Goal: Complete application form: Complete application form

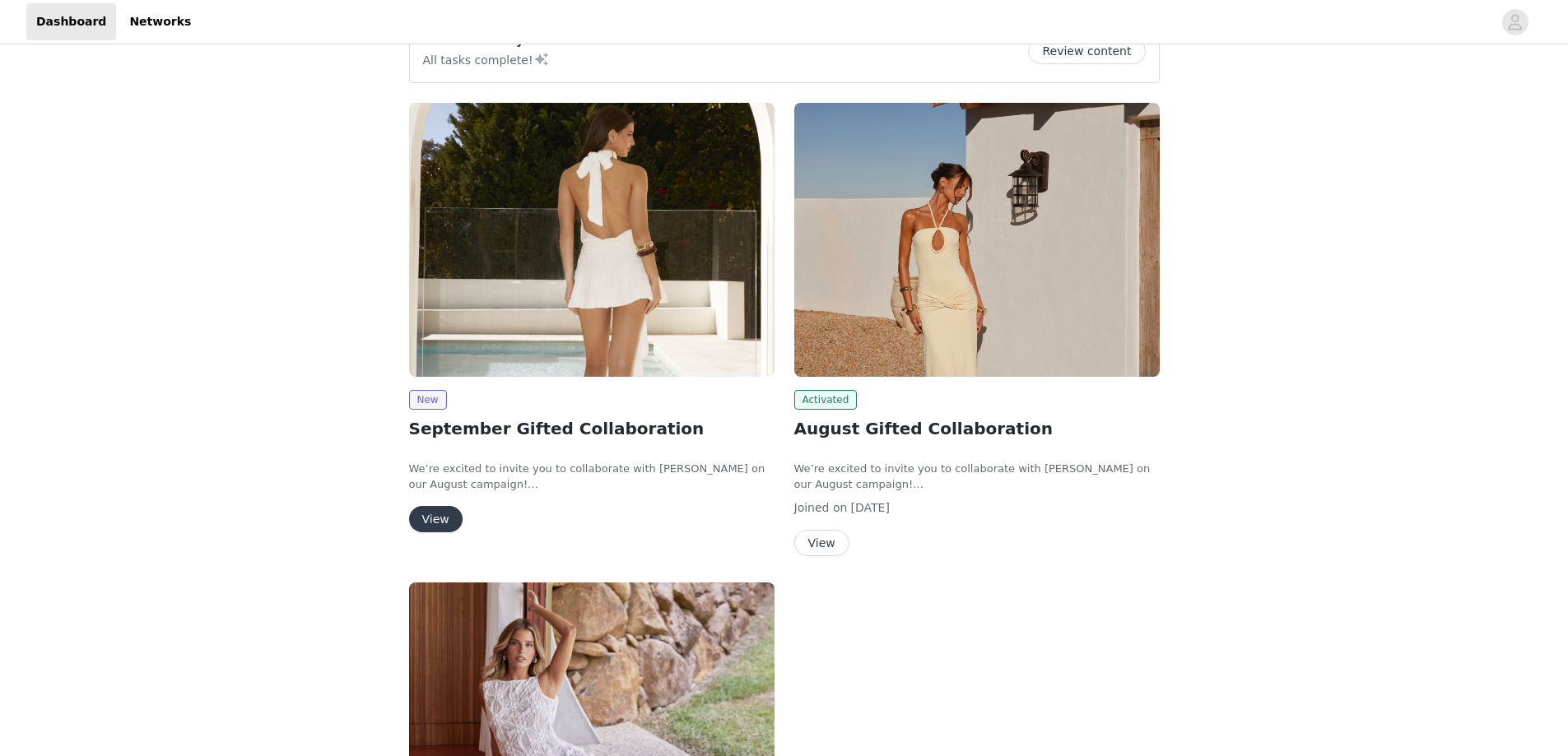
scroll to position [164, 0]
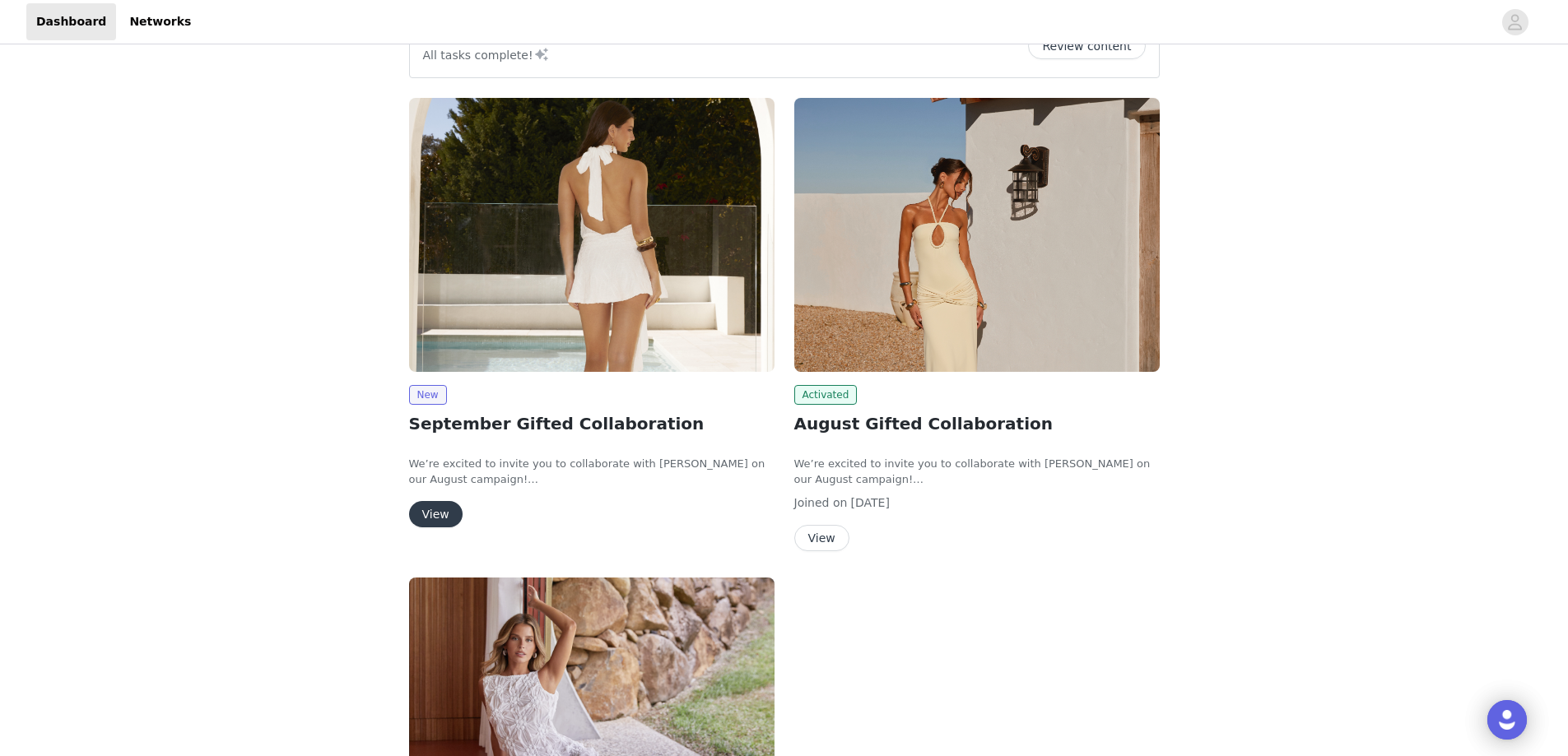
click at [439, 509] on button "View" at bounding box center [436, 514] width 54 height 26
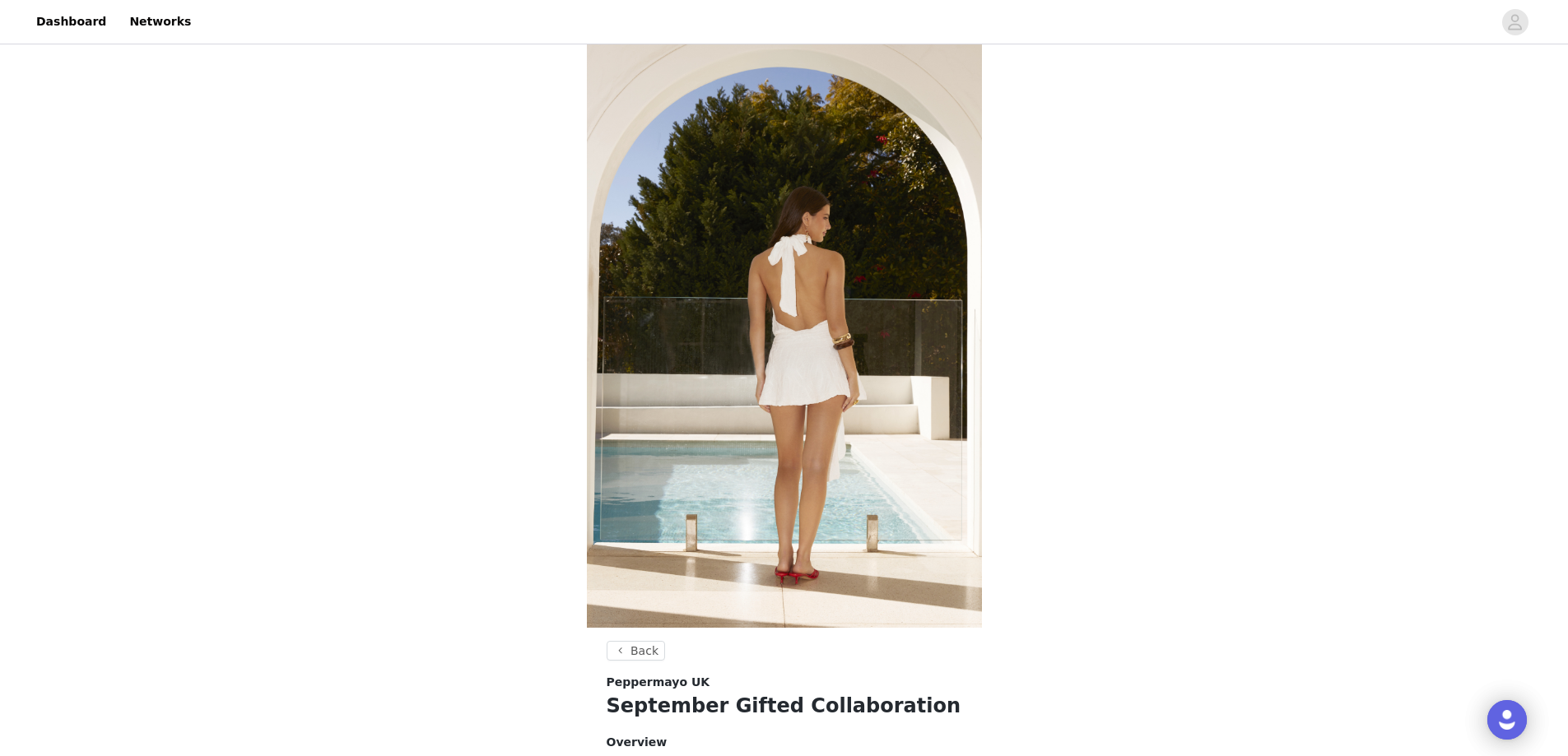
scroll to position [492, 0]
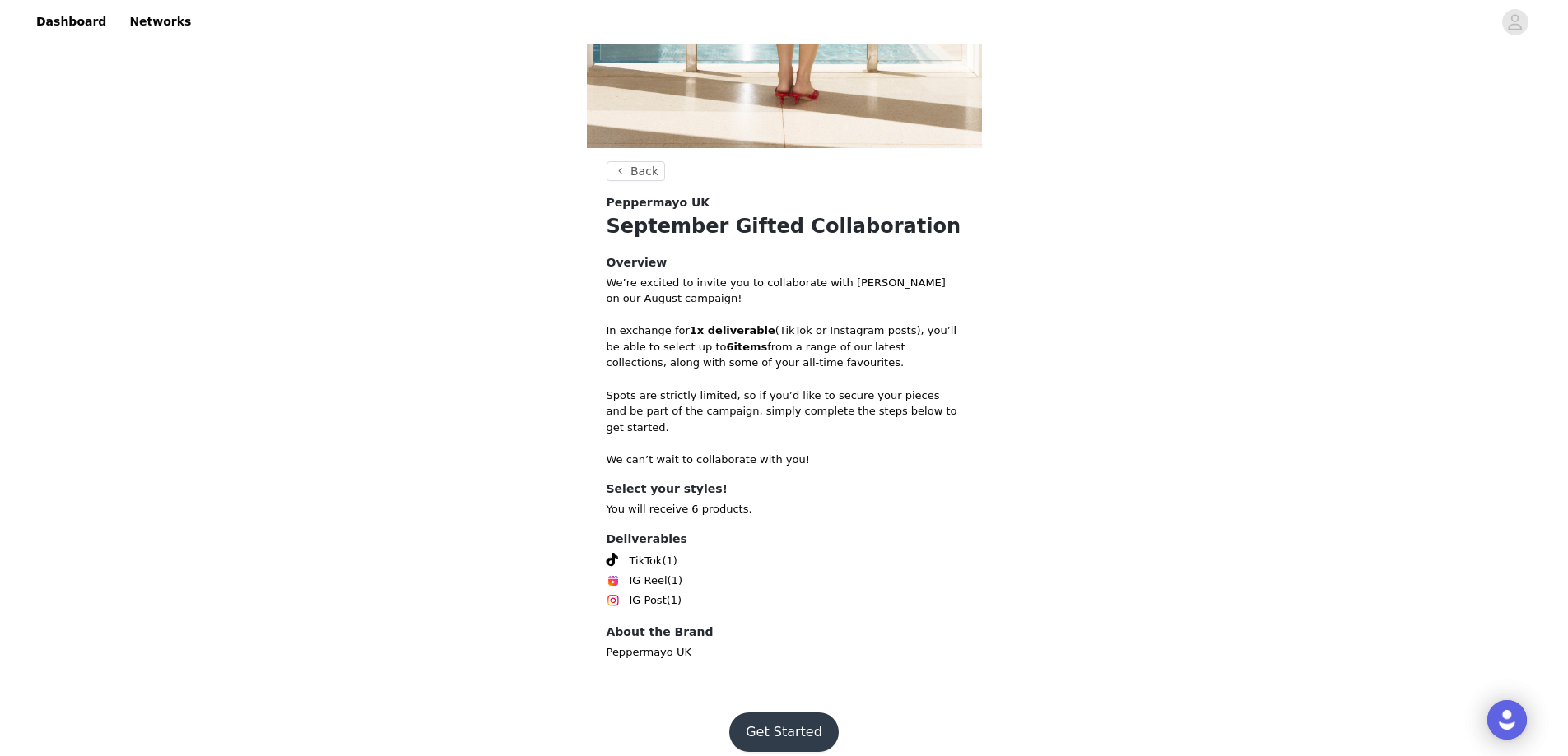
click at [798, 713] on button "Get Started" at bounding box center [784, 732] width 110 height 39
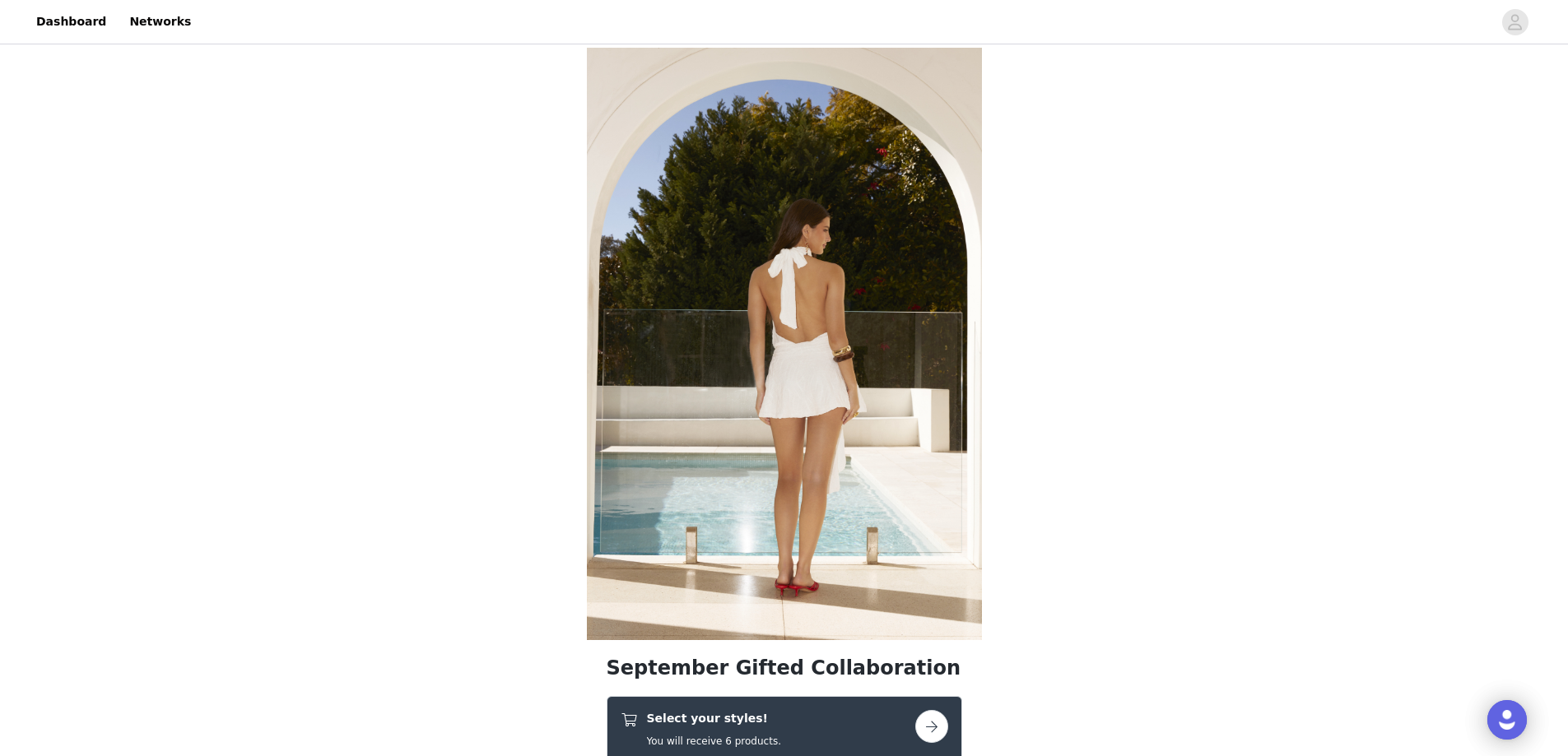
click at [814, 739] on div "Select your styles! You will receive 6 products." at bounding box center [767, 729] width 295 height 39
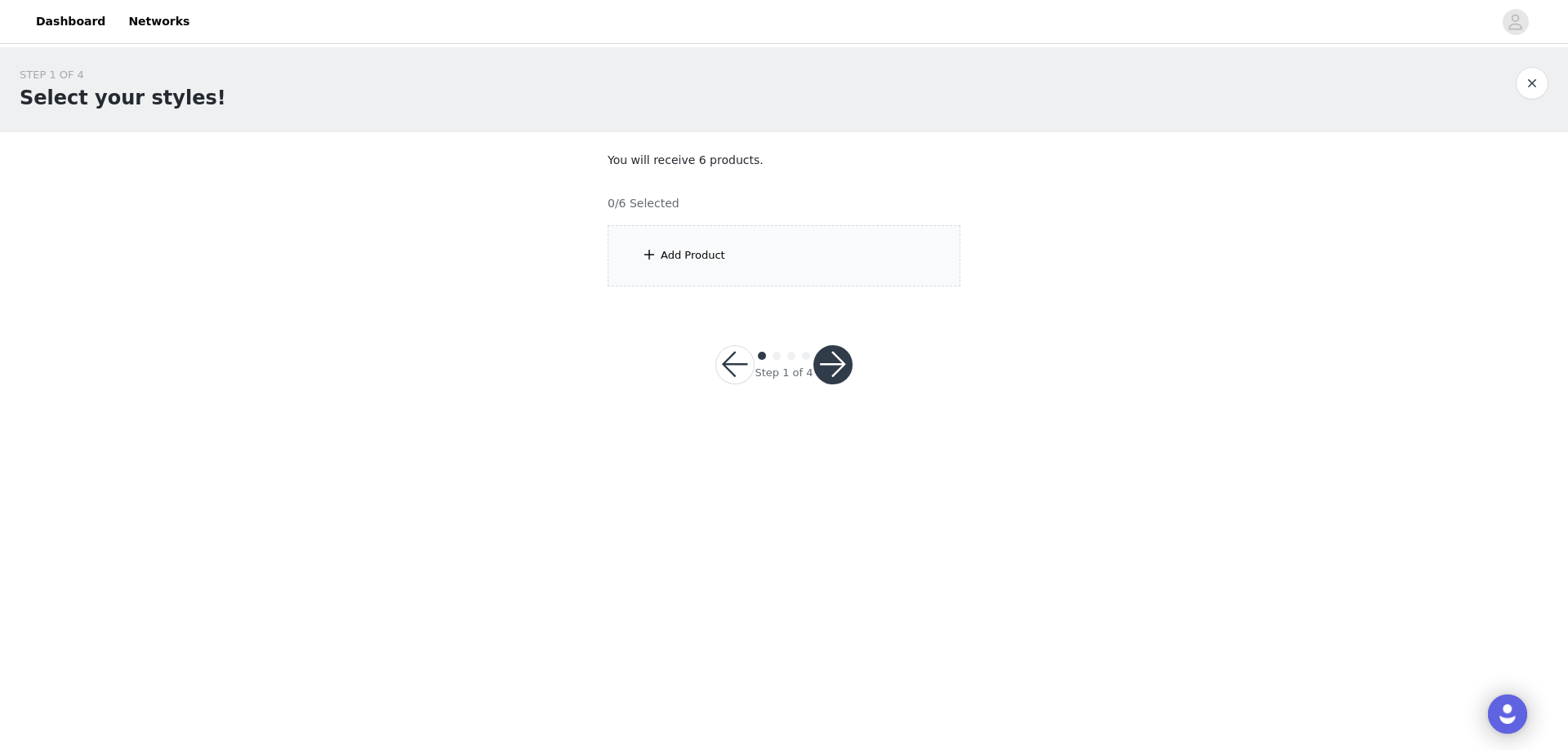
click at [661, 241] on div "Add Product" at bounding box center [783, 255] width 353 height 61
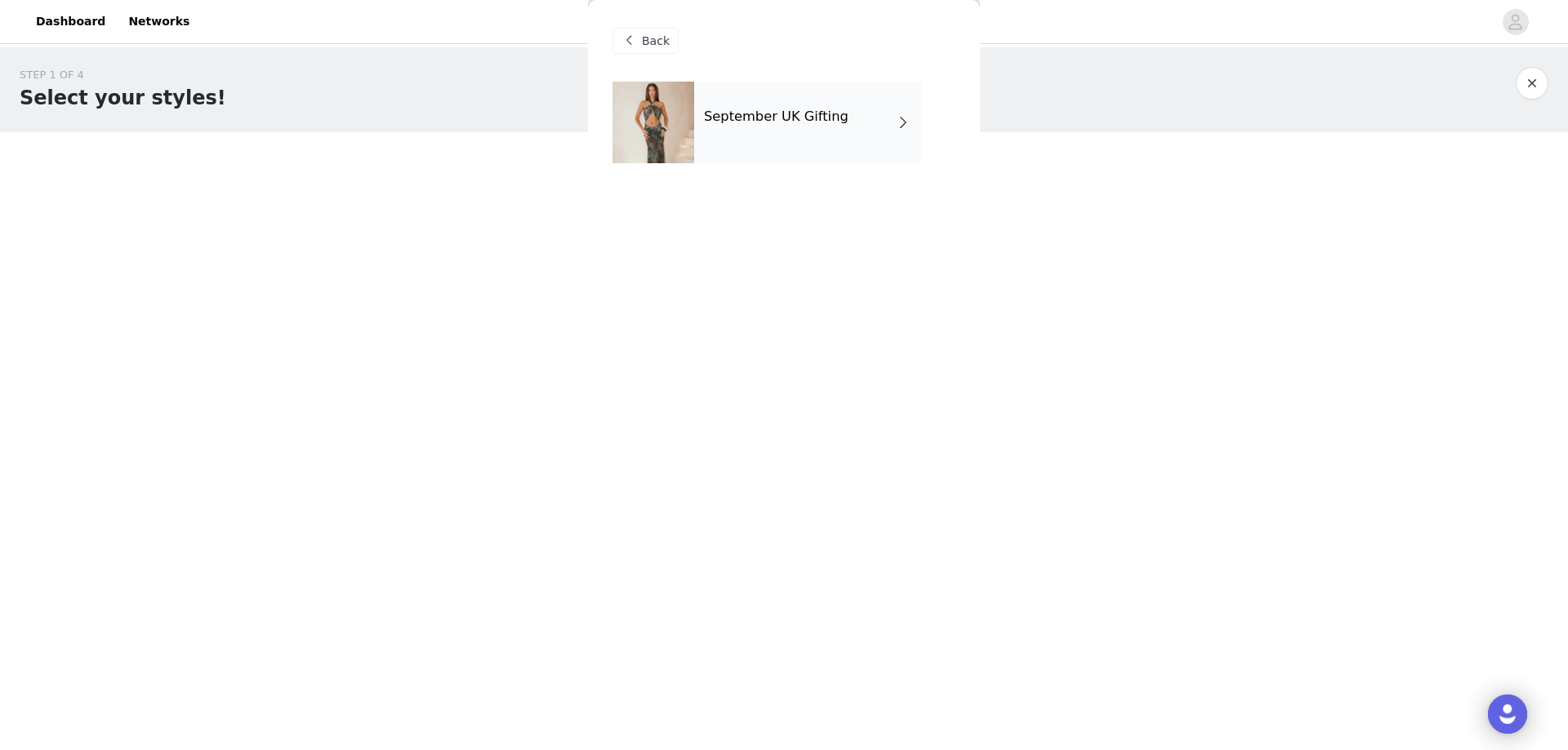
drag, startPoint x: 763, startPoint y: 112, endPoint x: 766, endPoint y: 121, distance: 9.5
click at [762, 110] on h4 "September UK Gifting" at bounding box center [776, 116] width 145 height 15
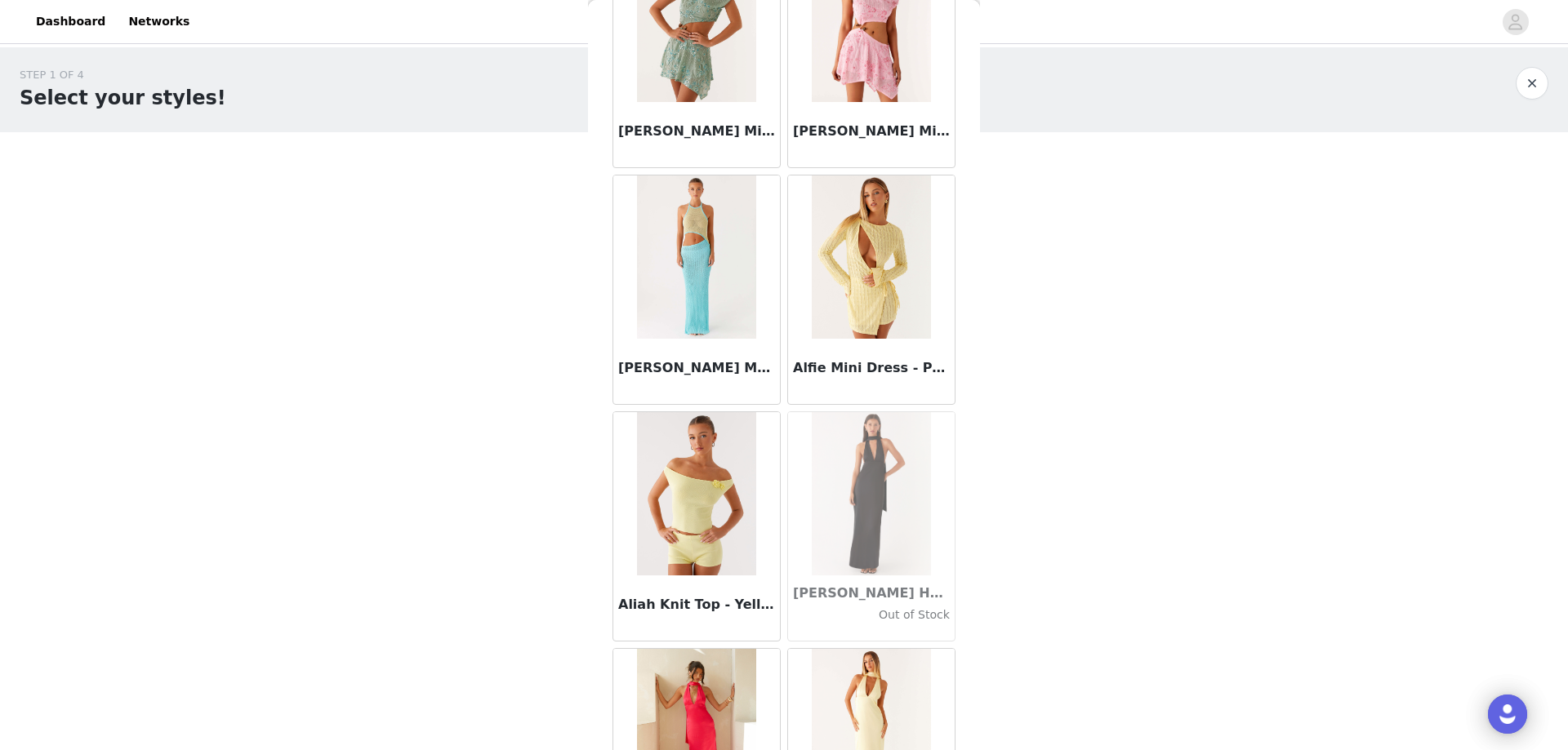
scroll to position [1747, 0]
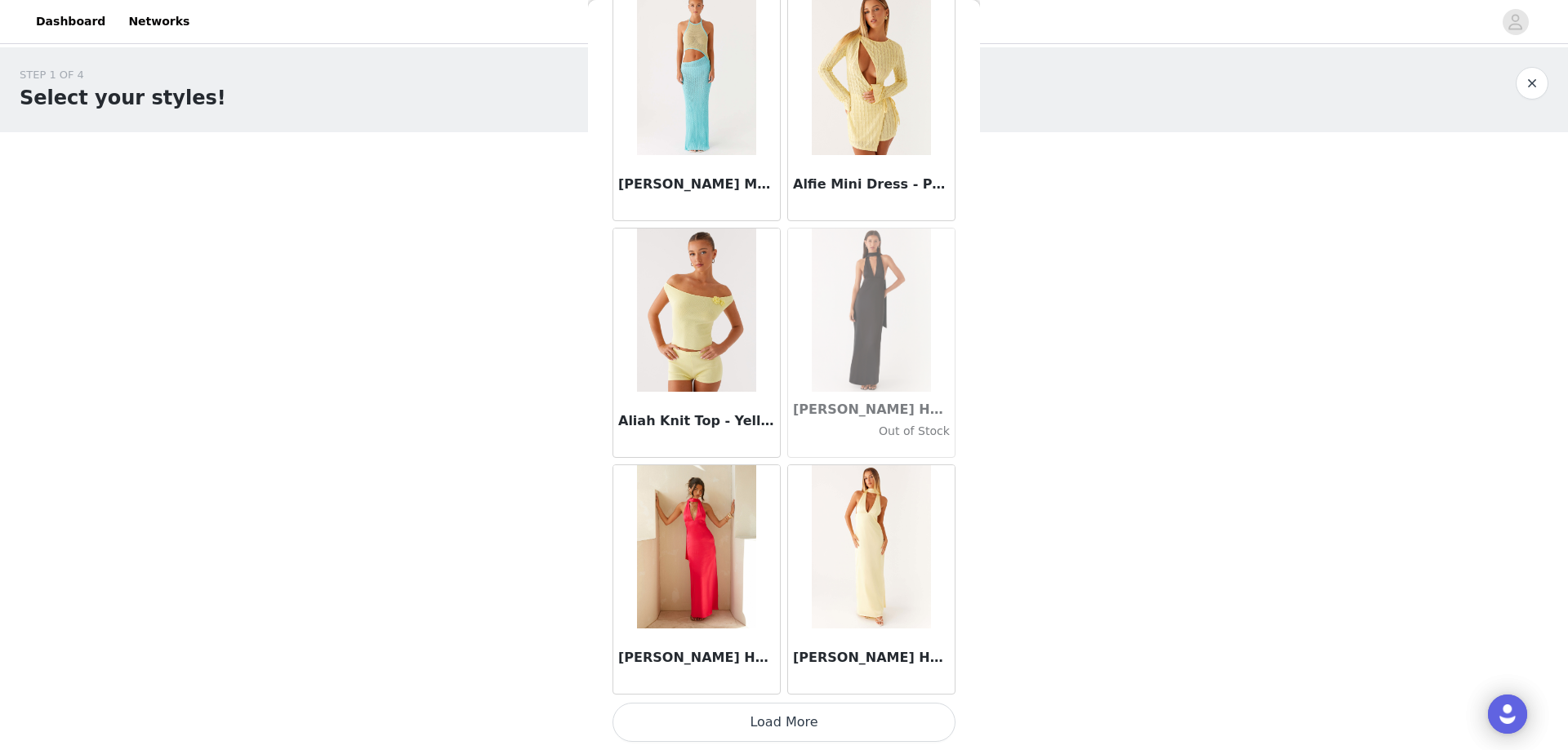
click at [795, 712] on button "Load More" at bounding box center [784, 722] width 343 height 39
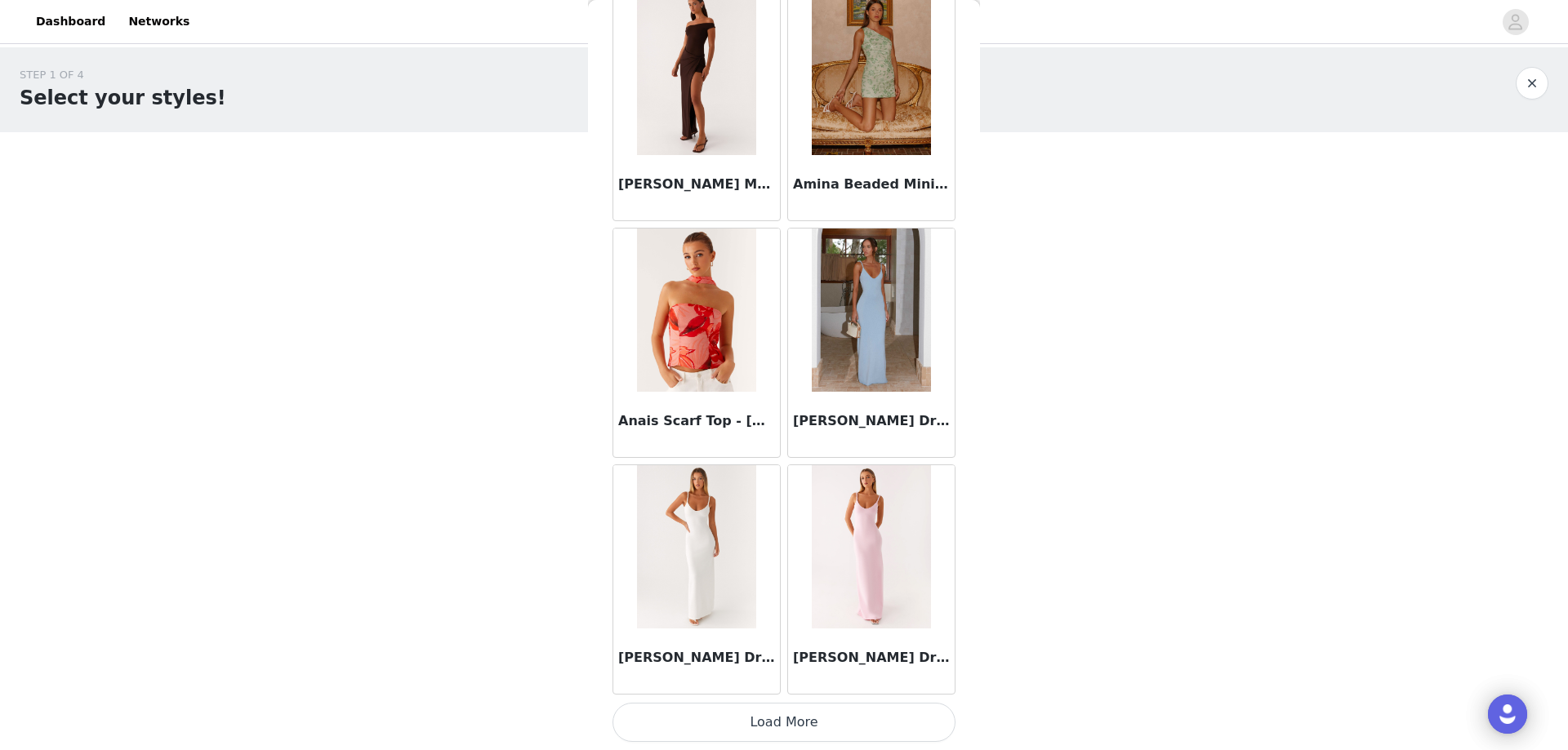
click at [715, 715] on button "Load More" at bounding box center [784, 722] width 343 height 39
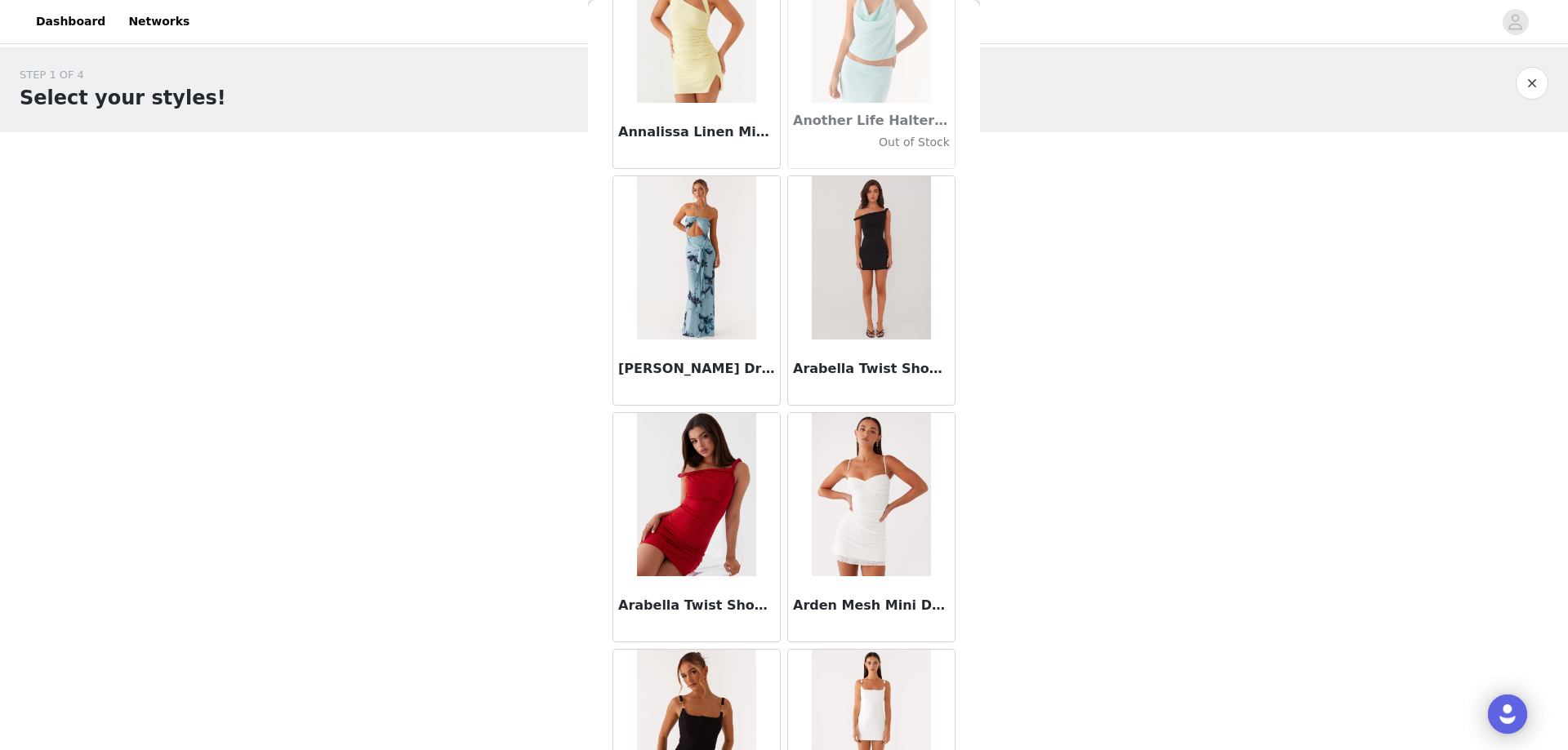
scroll to position [6482, 0]
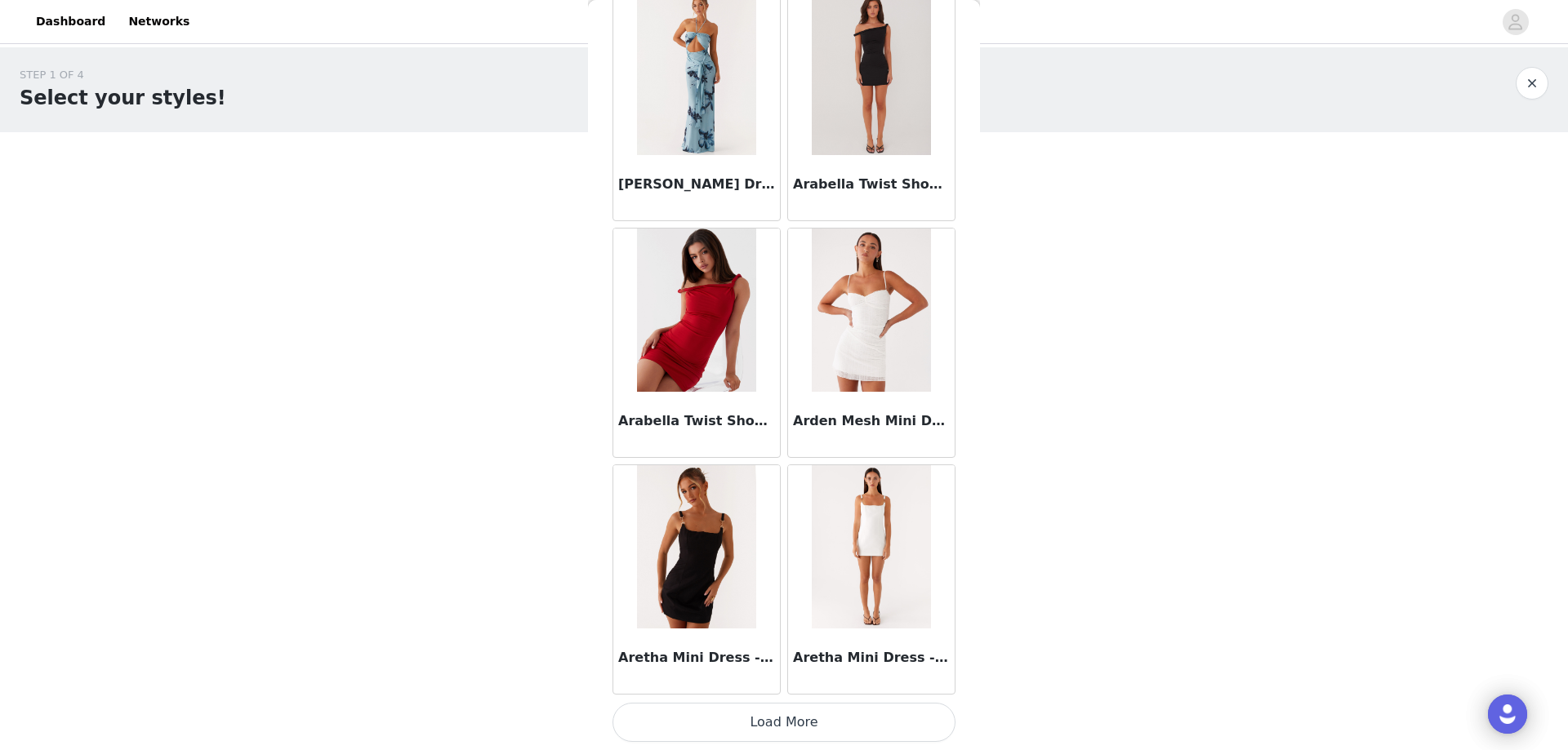
click at [715, 708] on button "Load More" at bounding box center [784, 722] width 343 height 39
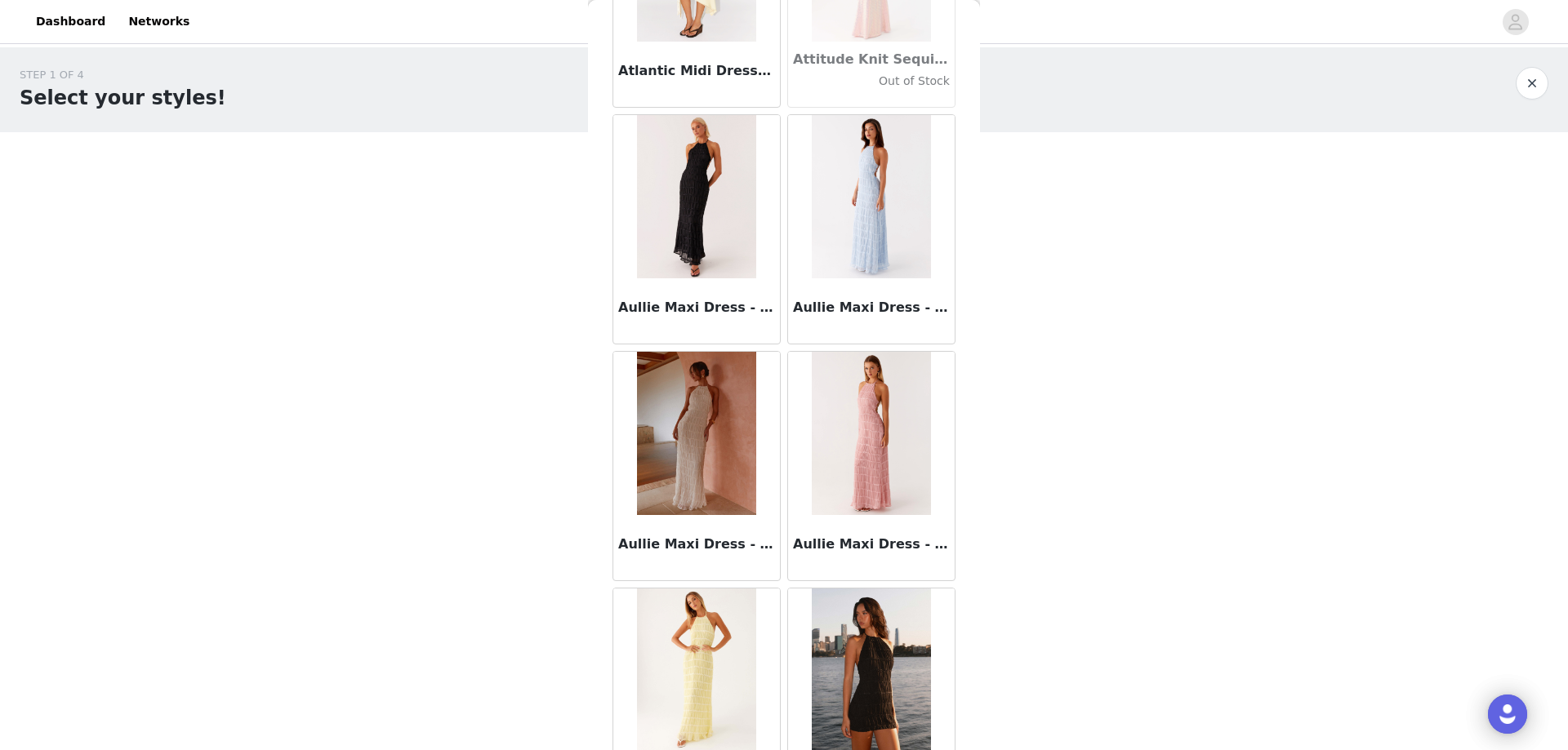
scroll to position [8849, 0]
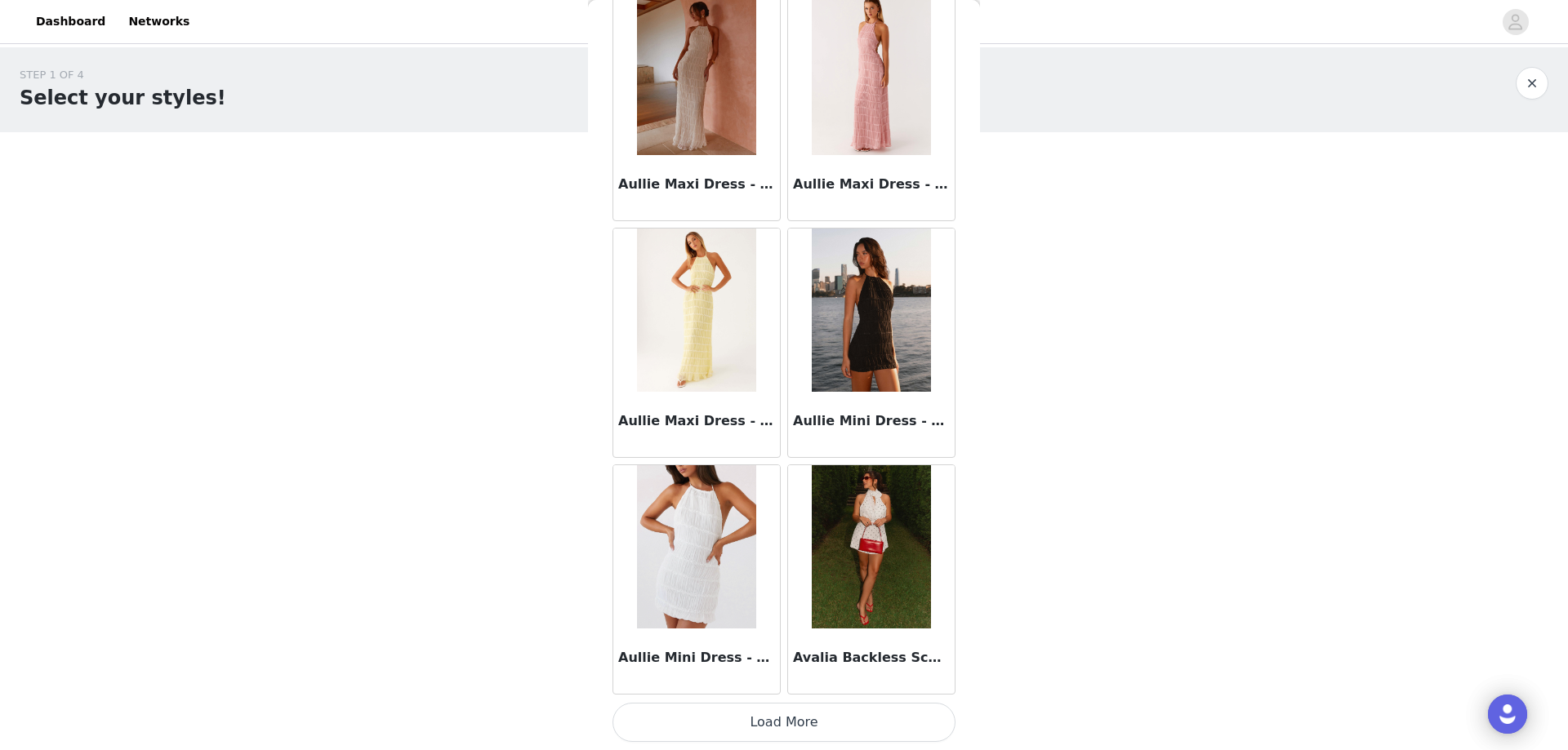
click at [688, 710] on button "Load More" at bounding box center [784, 722] width 343 height 39
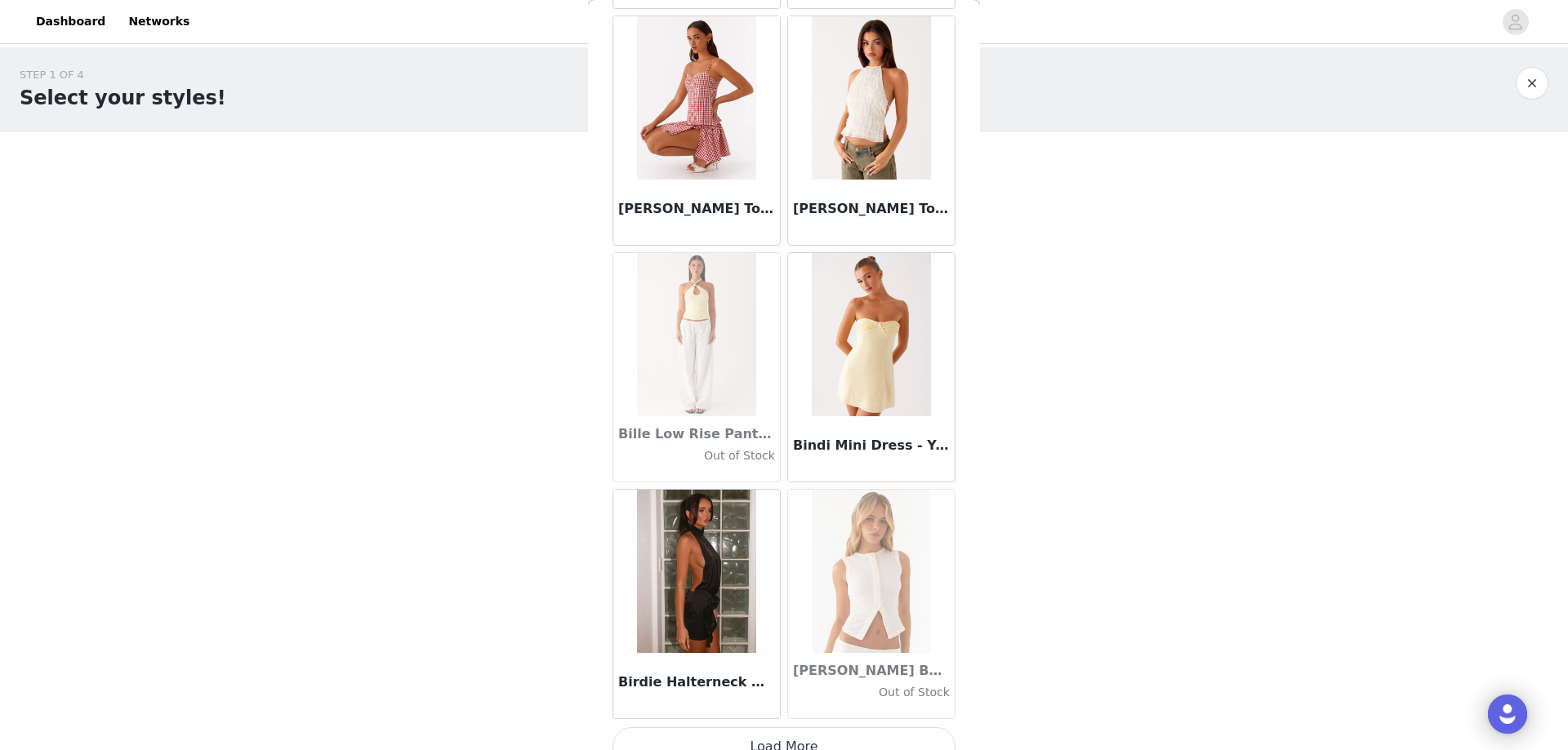
scroll to position [11216, 0]
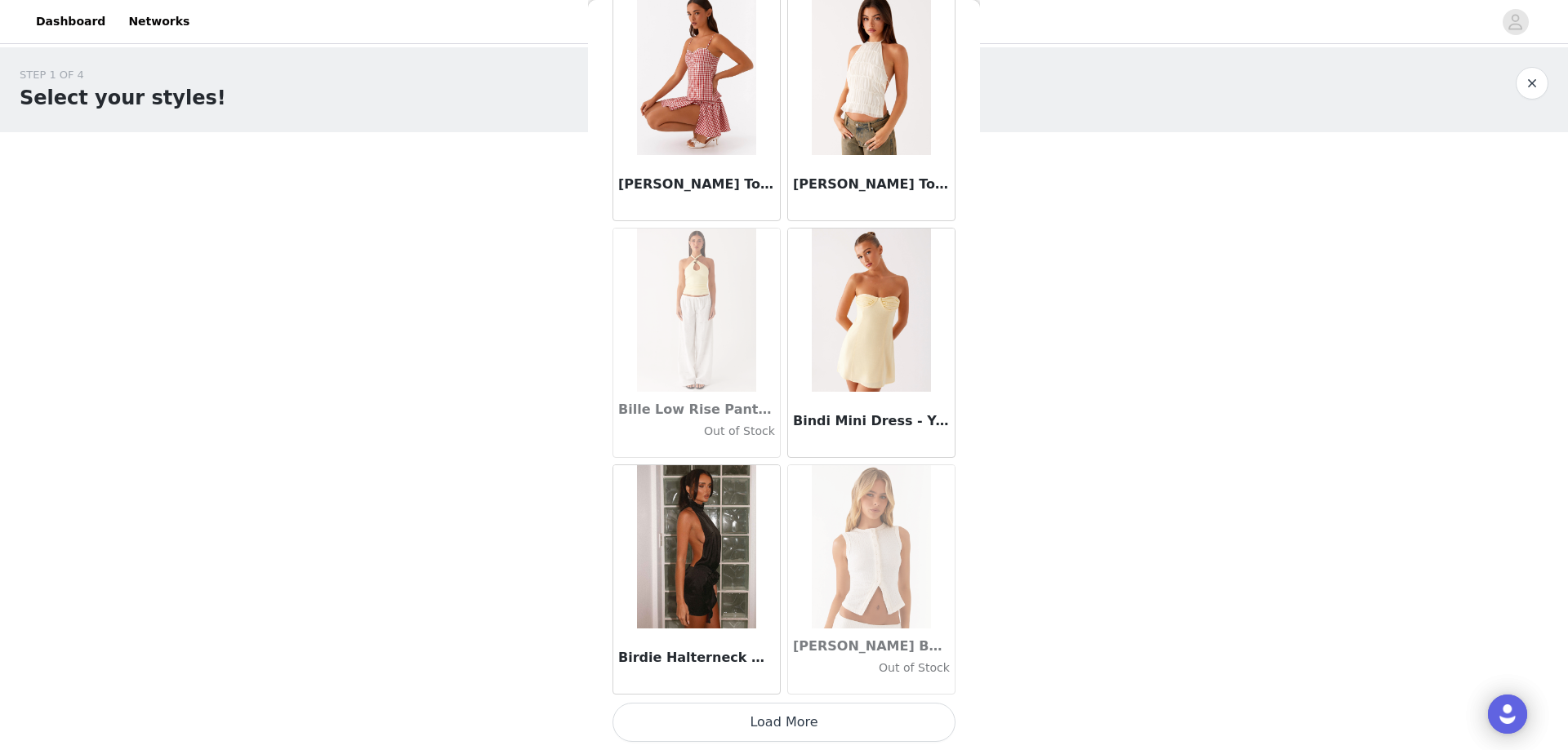
click at [704, 696] on div "Birdie Halterneck Mini Dress - Black" at bounding box center [696, 579] width 175 height 237
click at [680, 718] on button "Load More" at bounding box center [784, 722] width 343 height 39
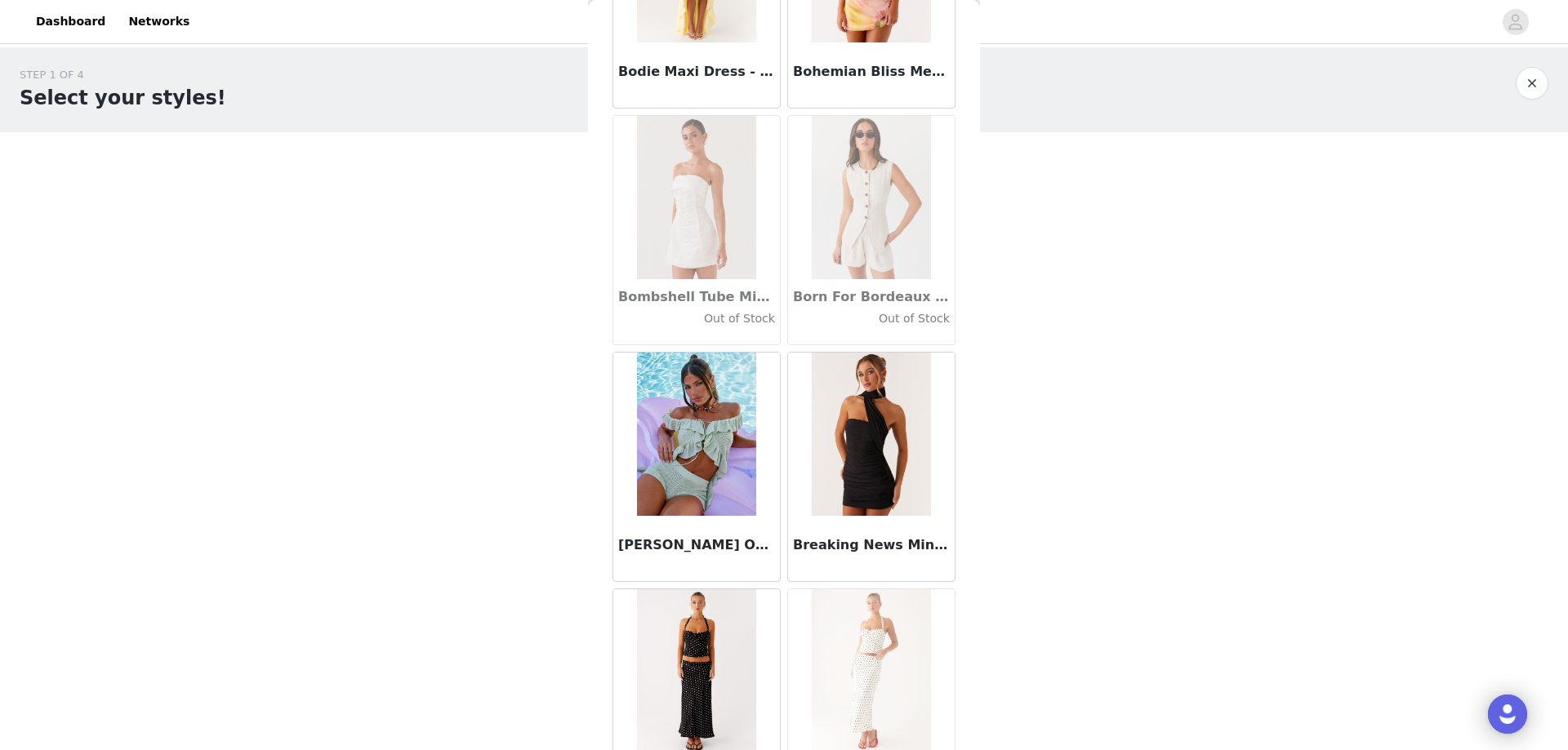
scroll to position [13012, 0]
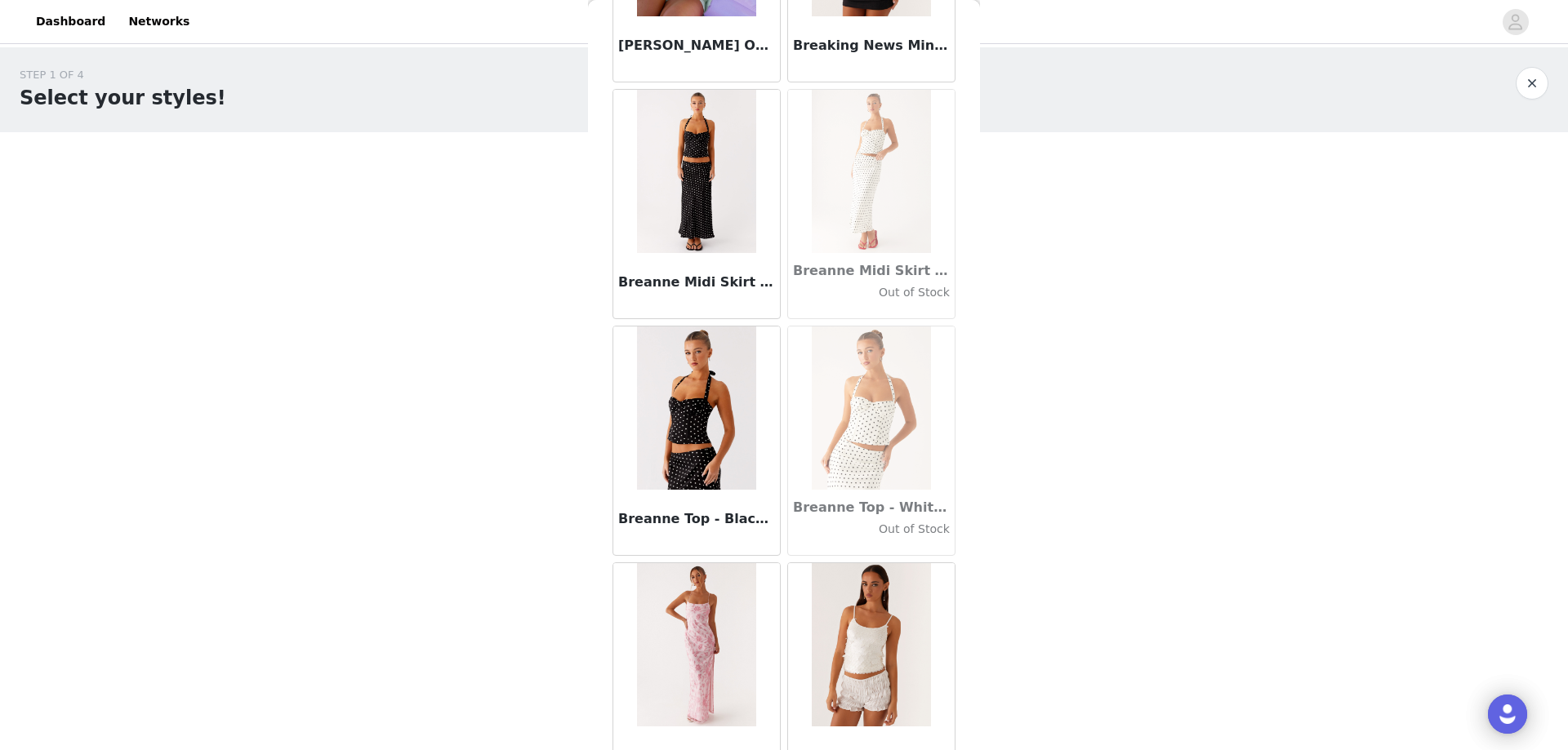
click at [683, 525] on h3 "Breanne Top - Black Polka Dot" at bounding box center [697, 519] width 157 height 20
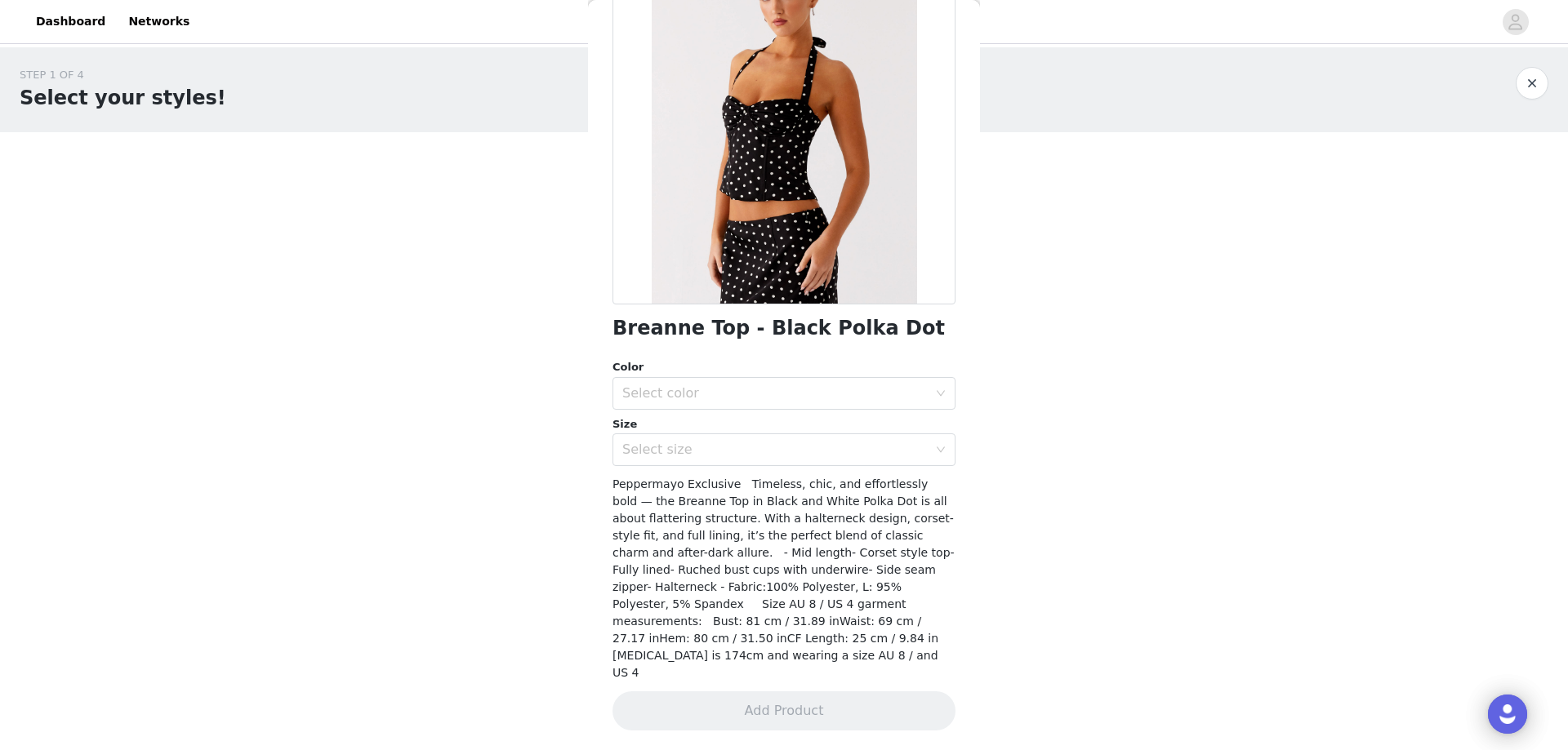
scroll to position [110, 0]
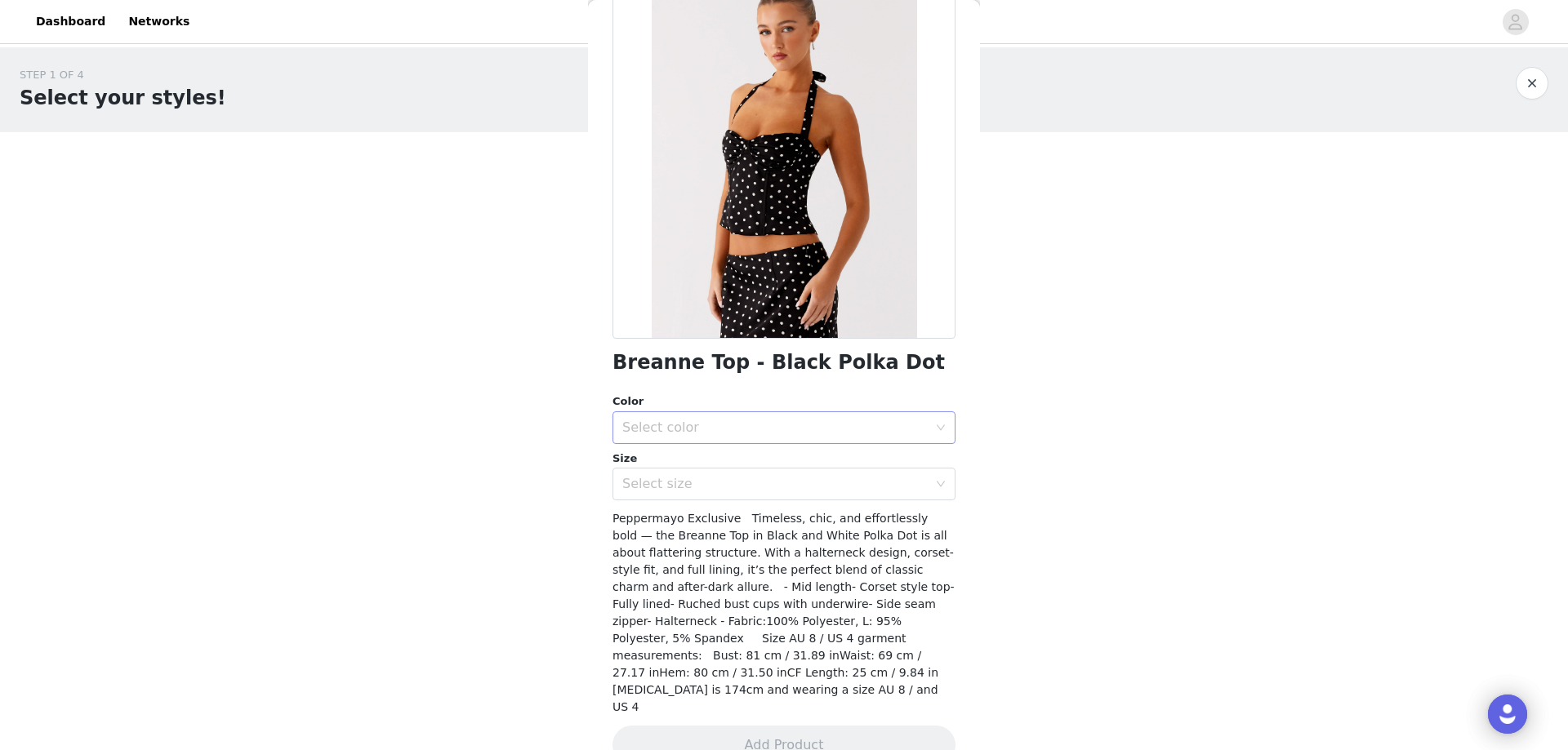
click at [776, 438] on div "Select color" at bounding box center [779, 428] width 313 height 31
click at [763, 481] on div "Select size" at bounding box center [775, 484] width 305 height 16
click at [756, 470] on div "Select size" at bounding box center [779, 484] width 313 height 31
click at [703, 492] on div "Select size" at bounding box center [775, 484] width 305 height 16
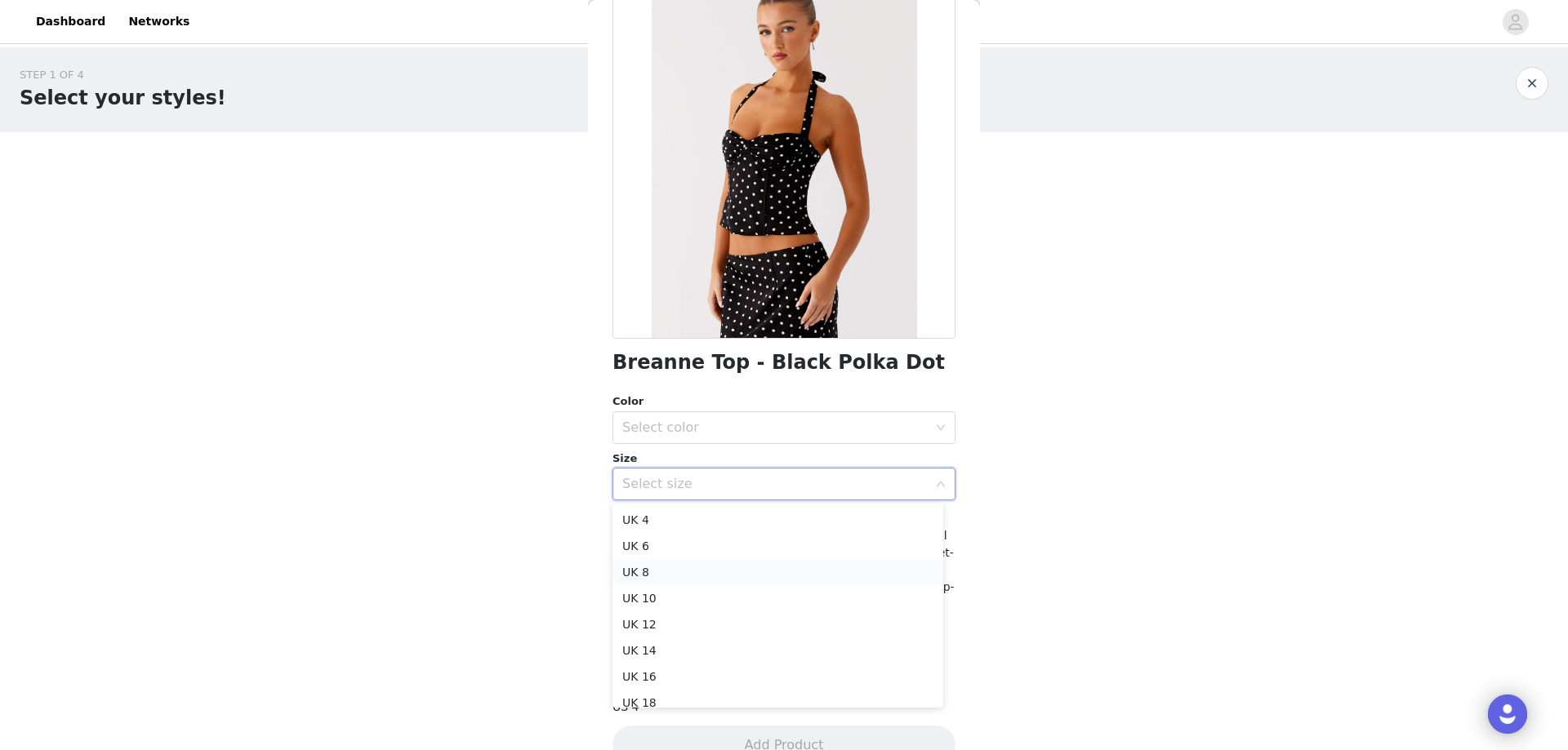
click at [699, 563] on li "UK 8" at bounding box center [777, 572] width 330 height 26
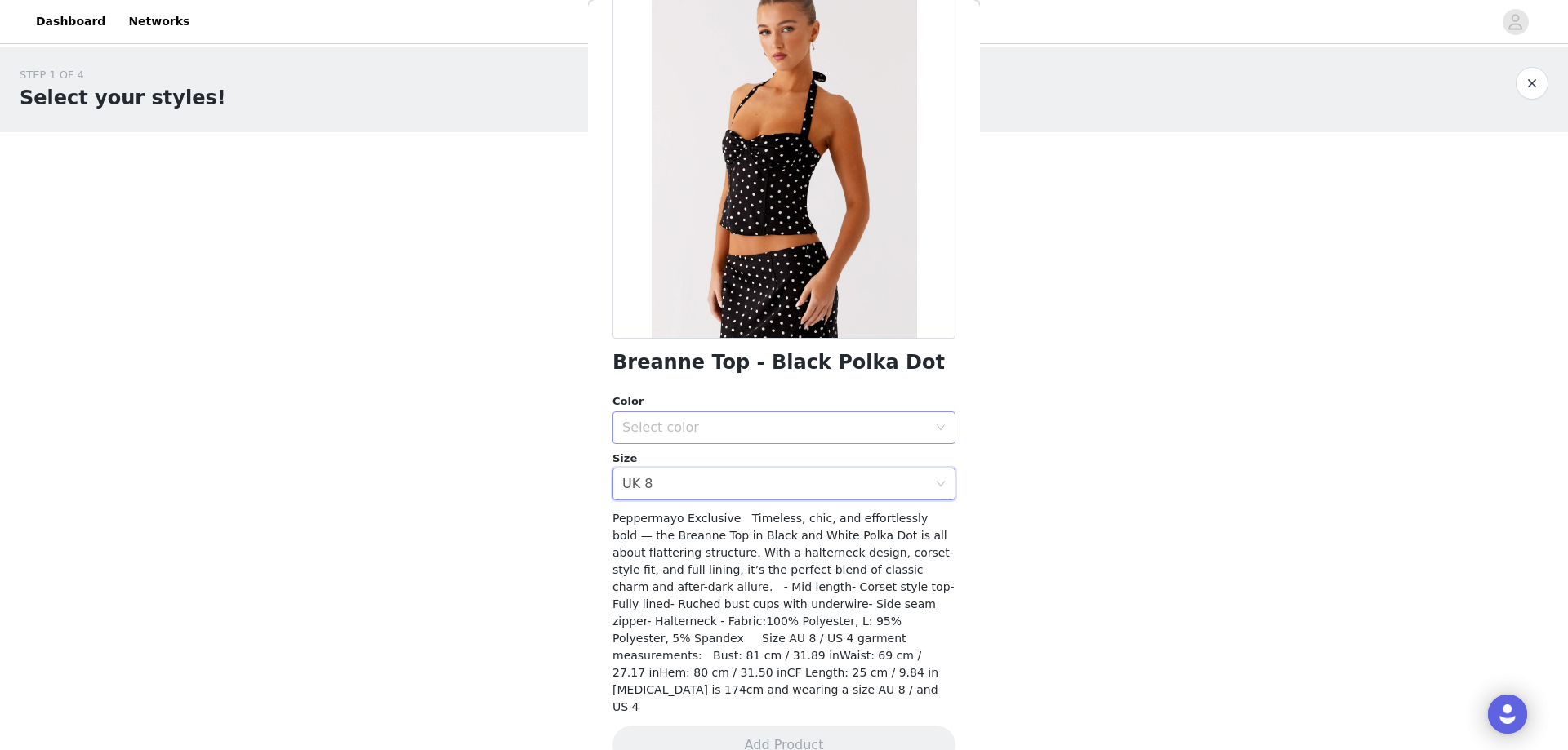
drag, startPoint x: 706, startPoint y: 424, endPoint x: 706, endPoint y: 438, distance: 14.0
click at [706, 423] on div "Select color" at bounding box center [775, 428] width 305 height 16
click at [694, 456] on li "Black Polka Dot" at bounding box center [777, 464] width 330 height 26
click at [704, 726] on button "Add Product" at bounding box center [784, 745] width 343 height 39
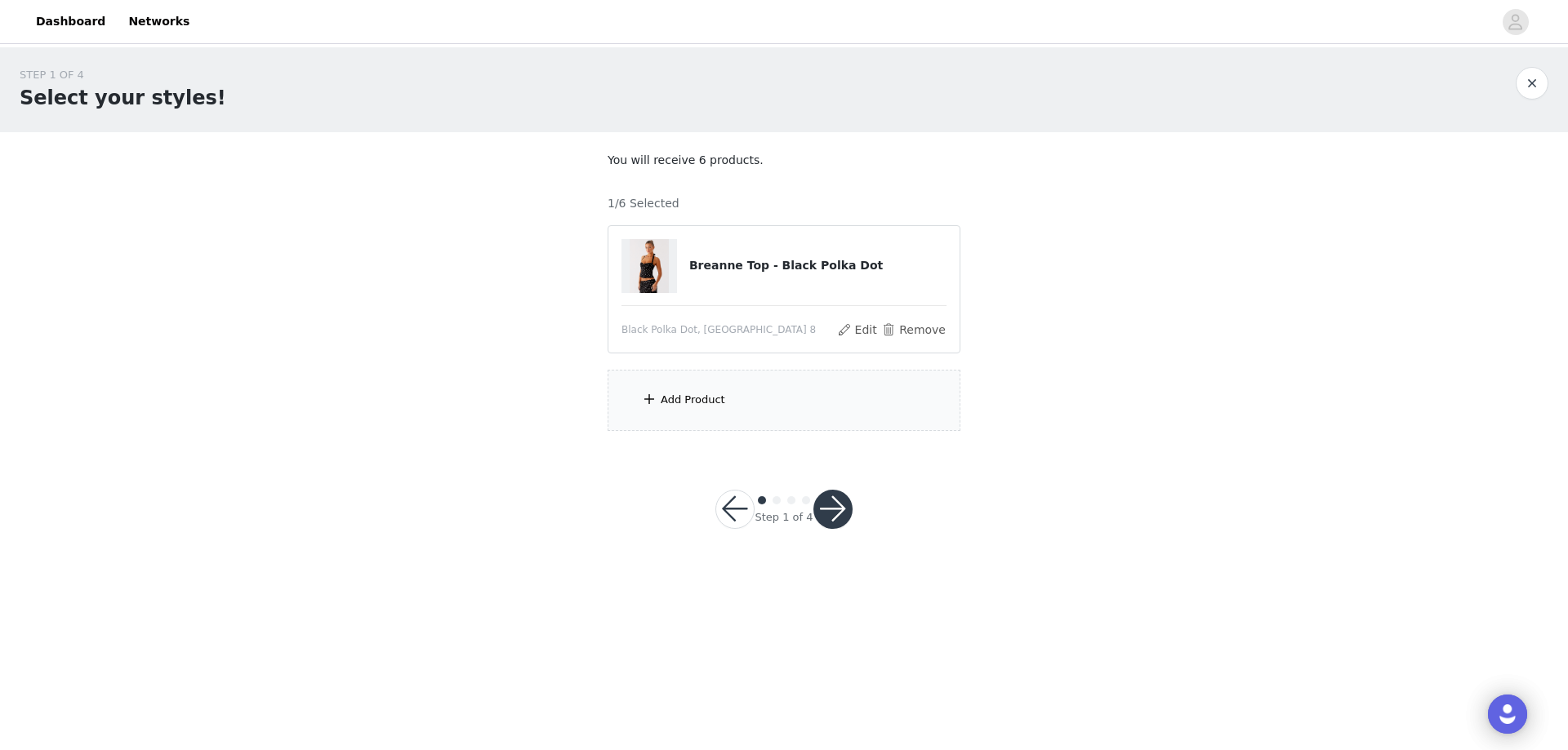
click at [707, 405] on div "Add Product" at bounding box center [693, 400] width 65 height 16
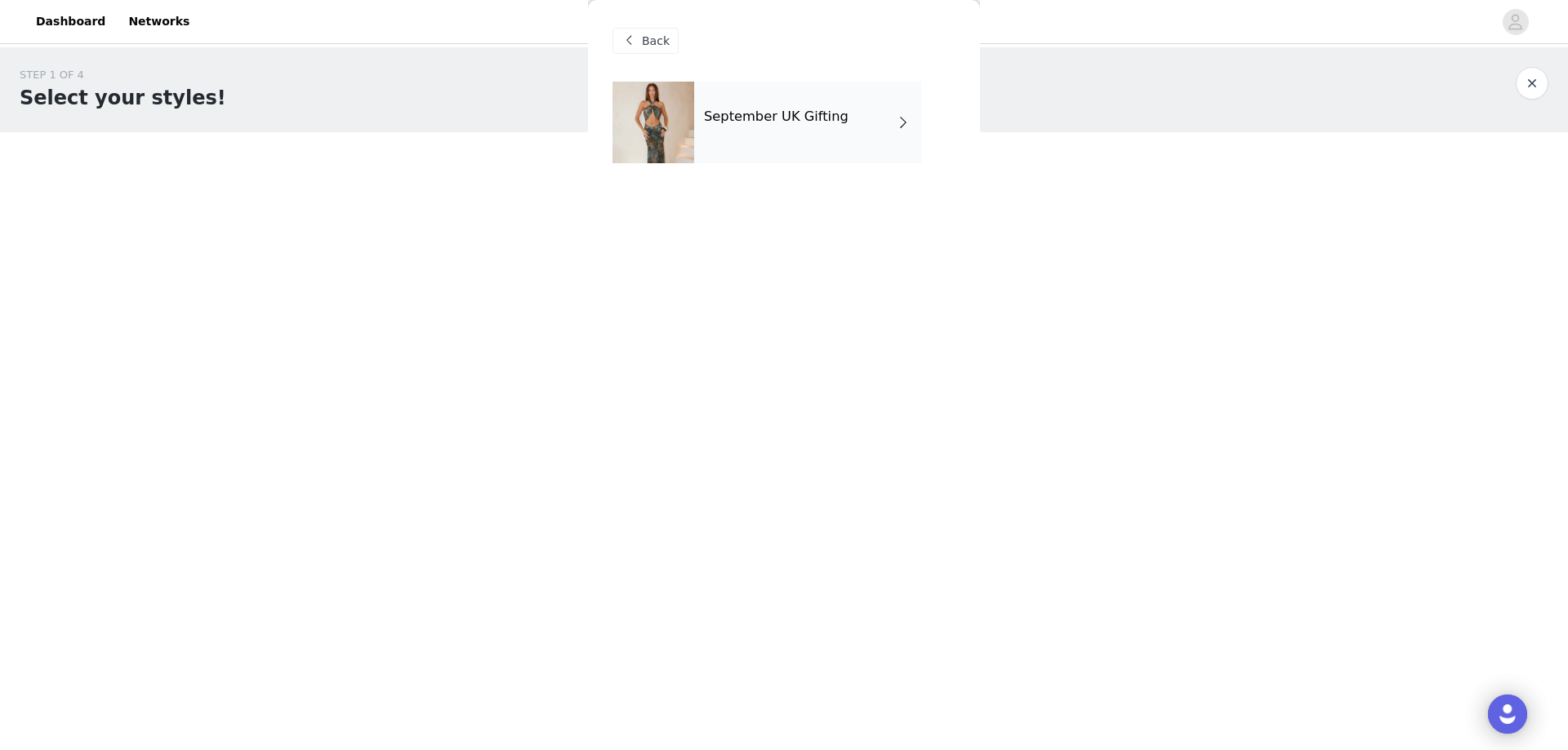
click at [762, 63] on div "Back" at bounding box center [784, 41] width 343 height 82
click at [762, 105] on div "September UK Gifting" at bounding box center [807, 122] width 227 height 82
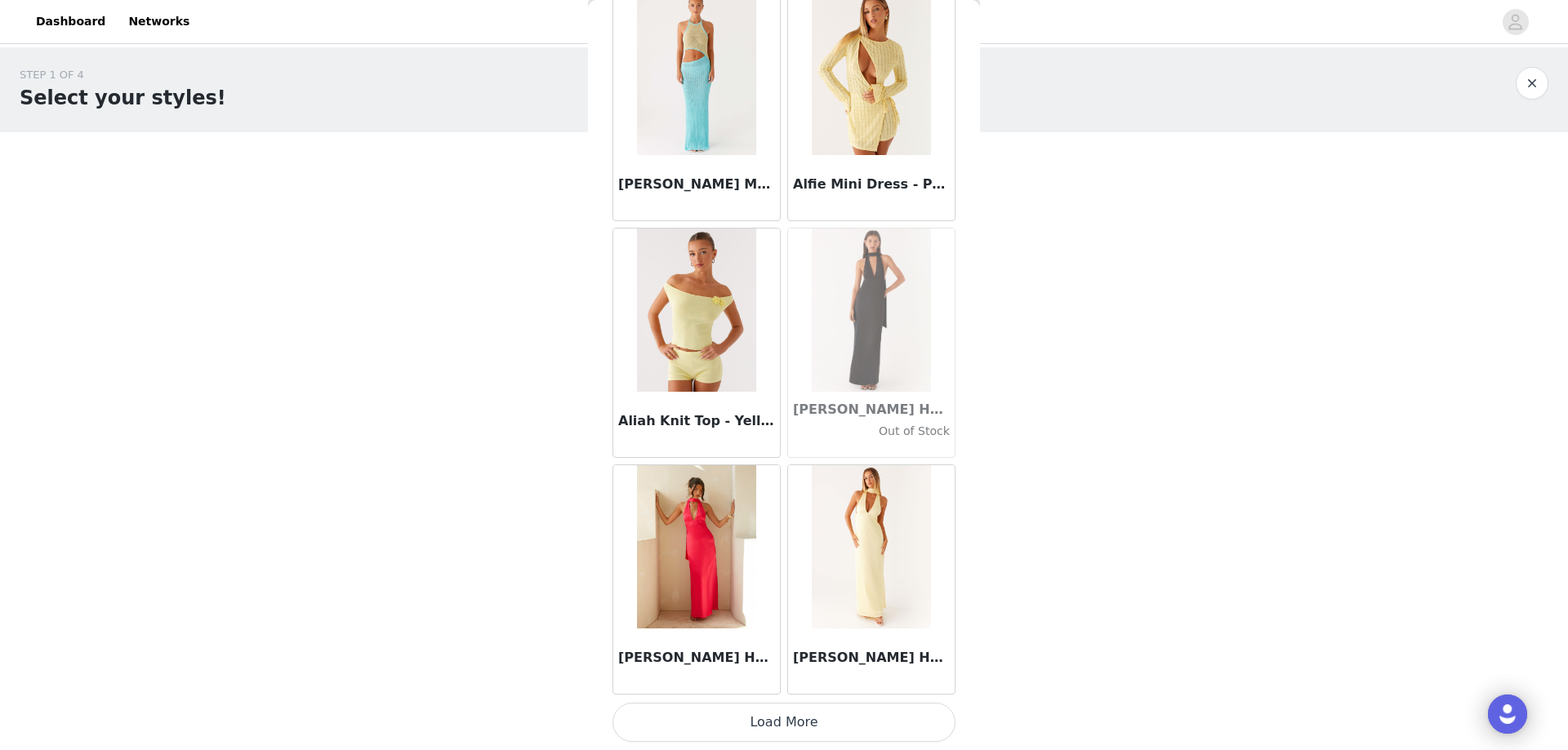
click at [726, 719] on button "Load More" at bounding box center [784, 722] width 343 height 39
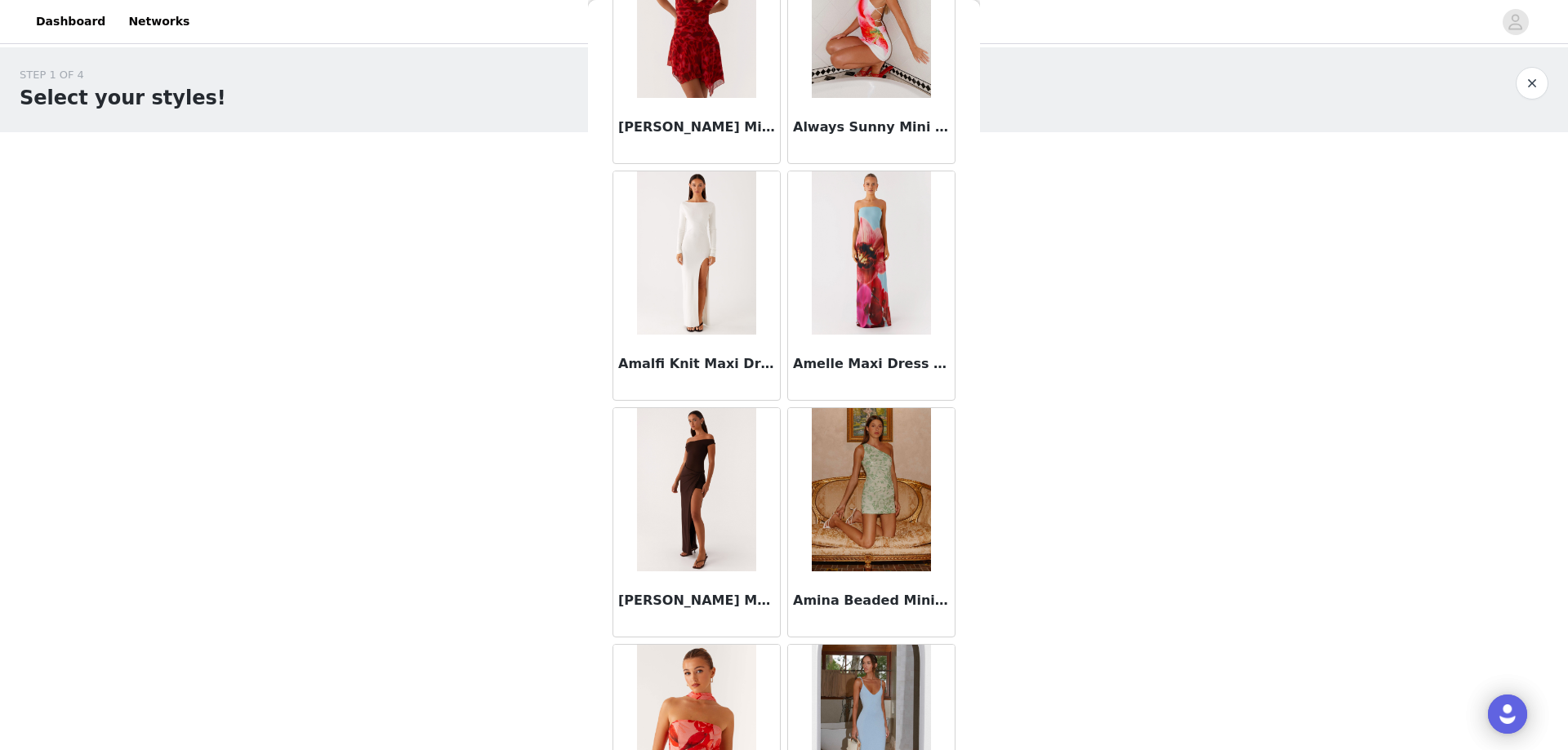
scroll to position [4115, 0]
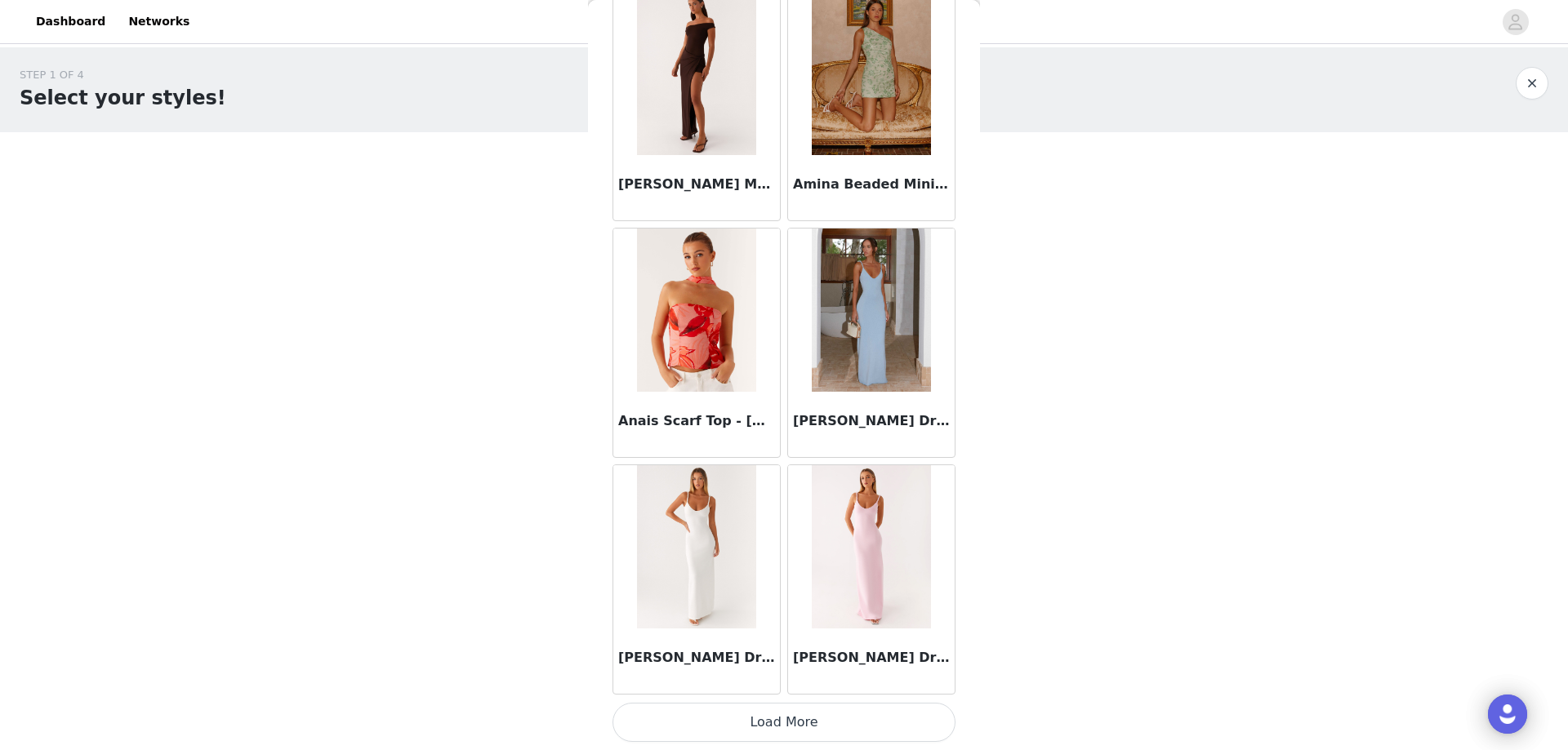
click at [724, 708] on button "Load More" at bounding box center [784, 722] width 343 height 39
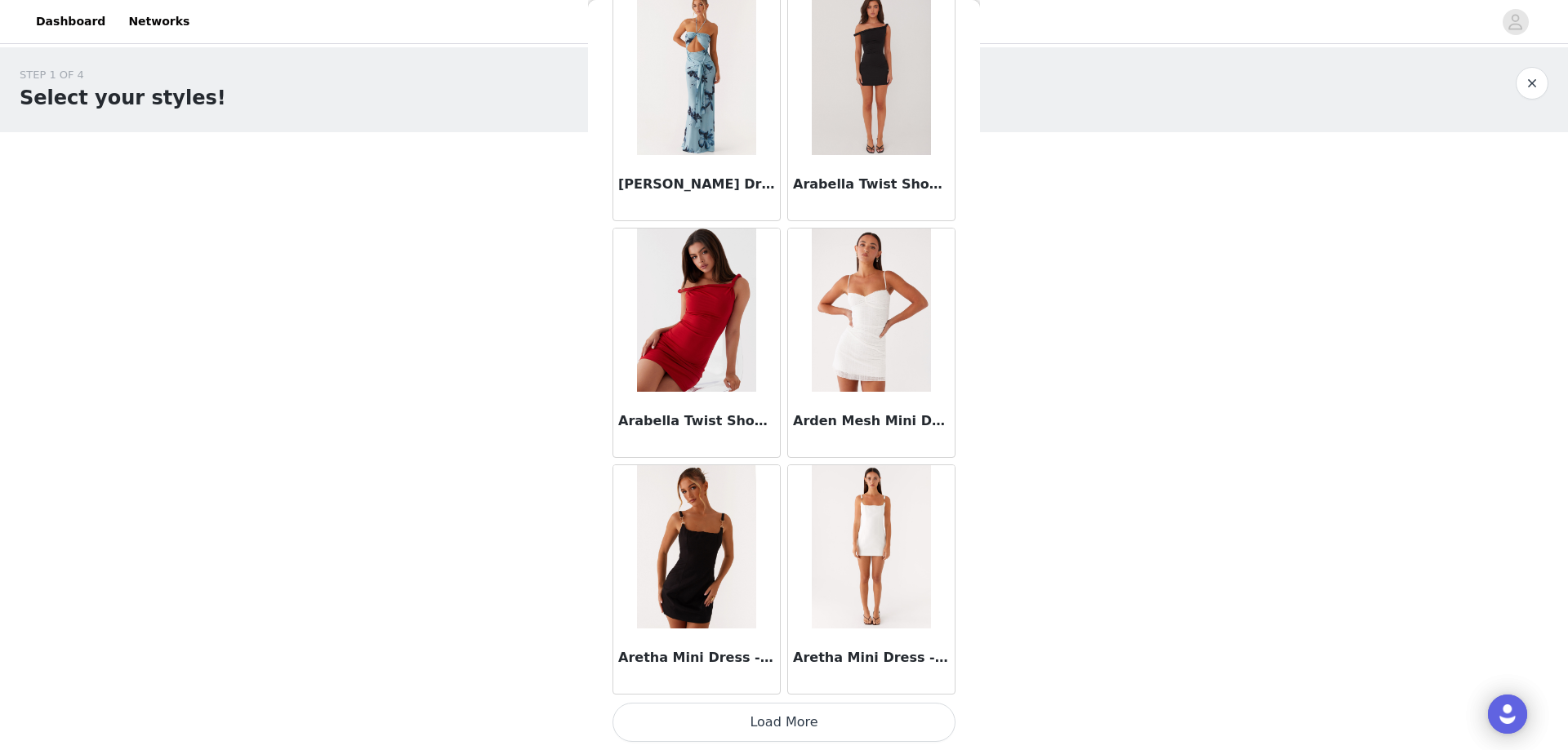
click at [721, 704] on button "Load More" at bounding box center [784, 722] width 343 height 39
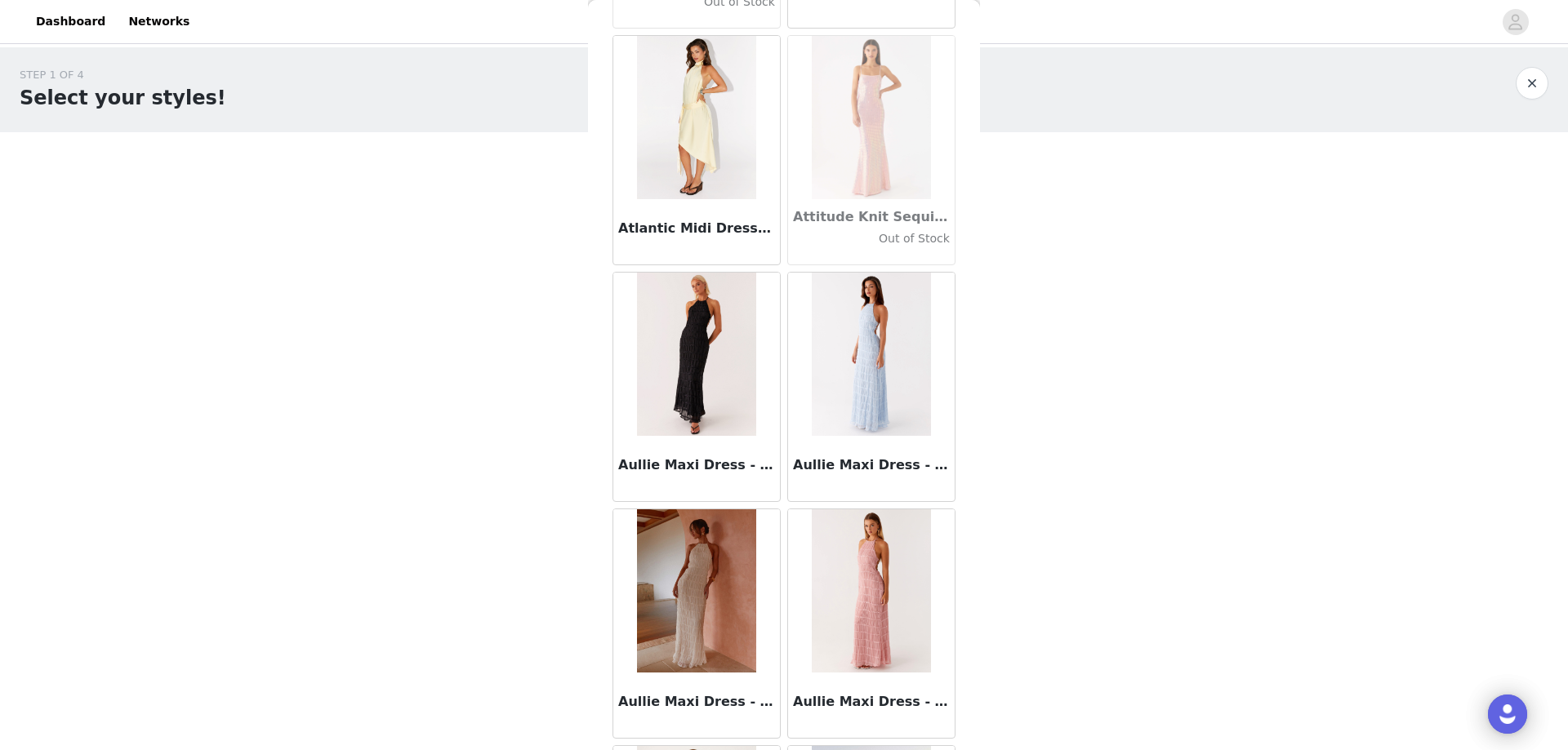
scroll to position [8849, 0]
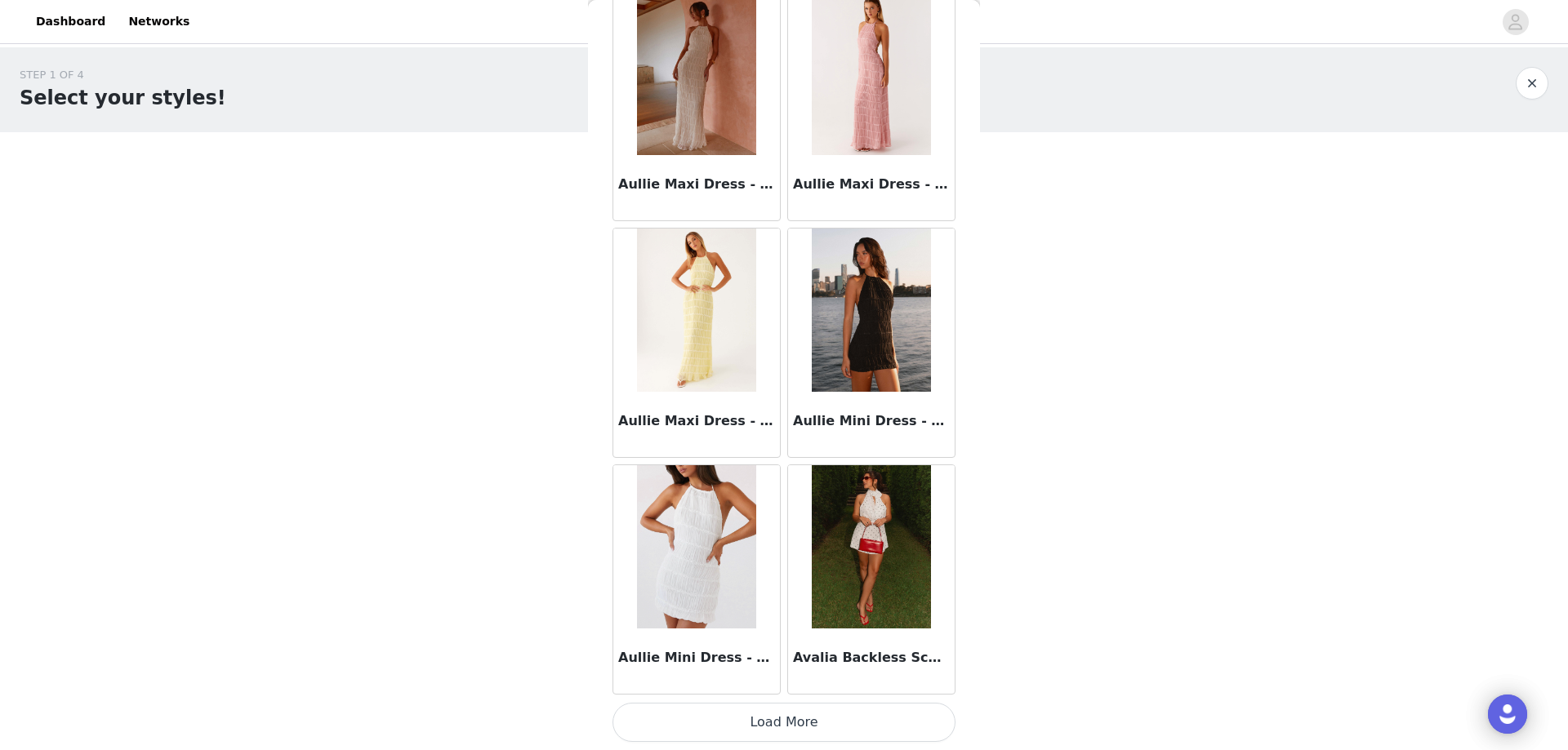
click at [698, 728] on button "Load More" at bounding box center [784, 722] width 343 height 39
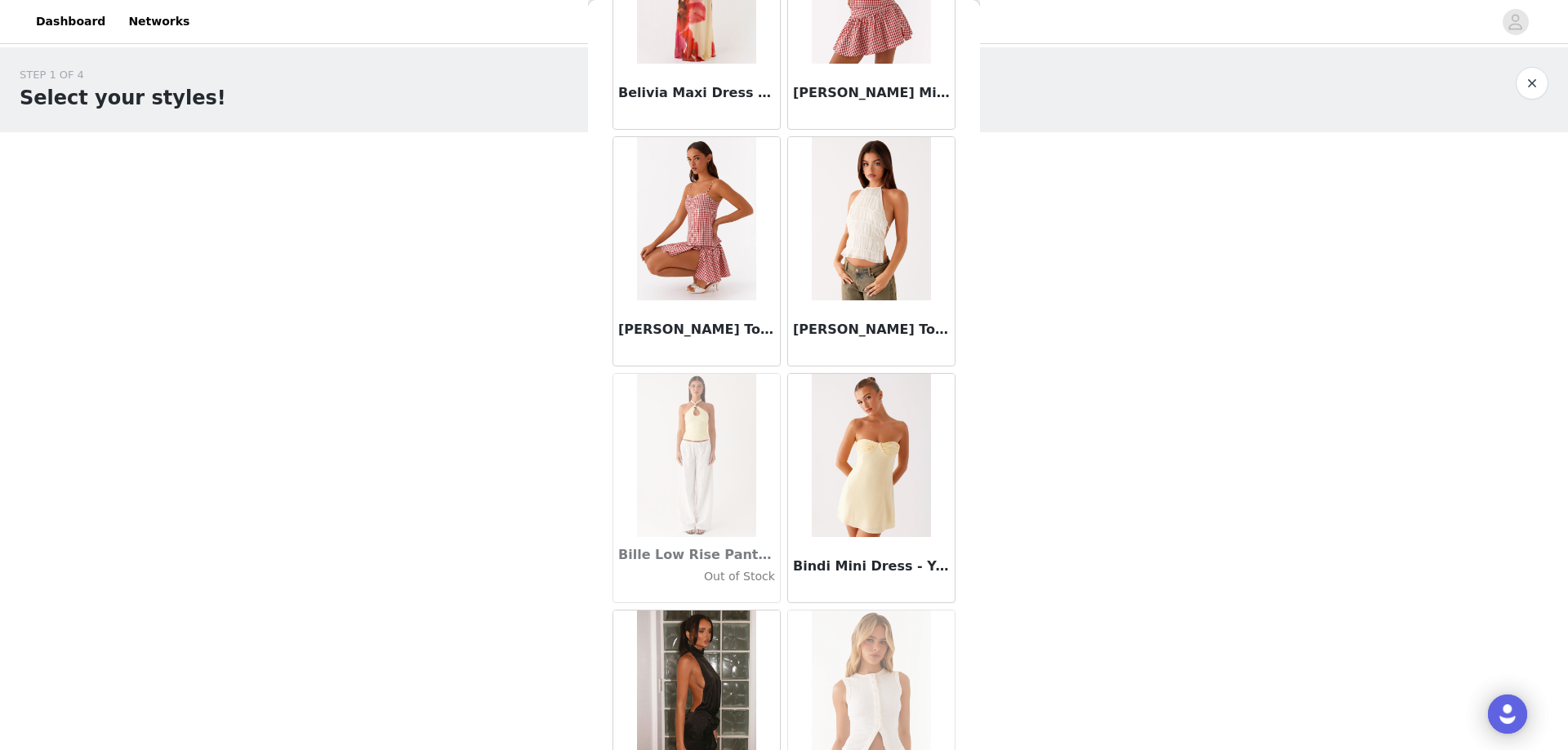
scroll to position [11216, 0]
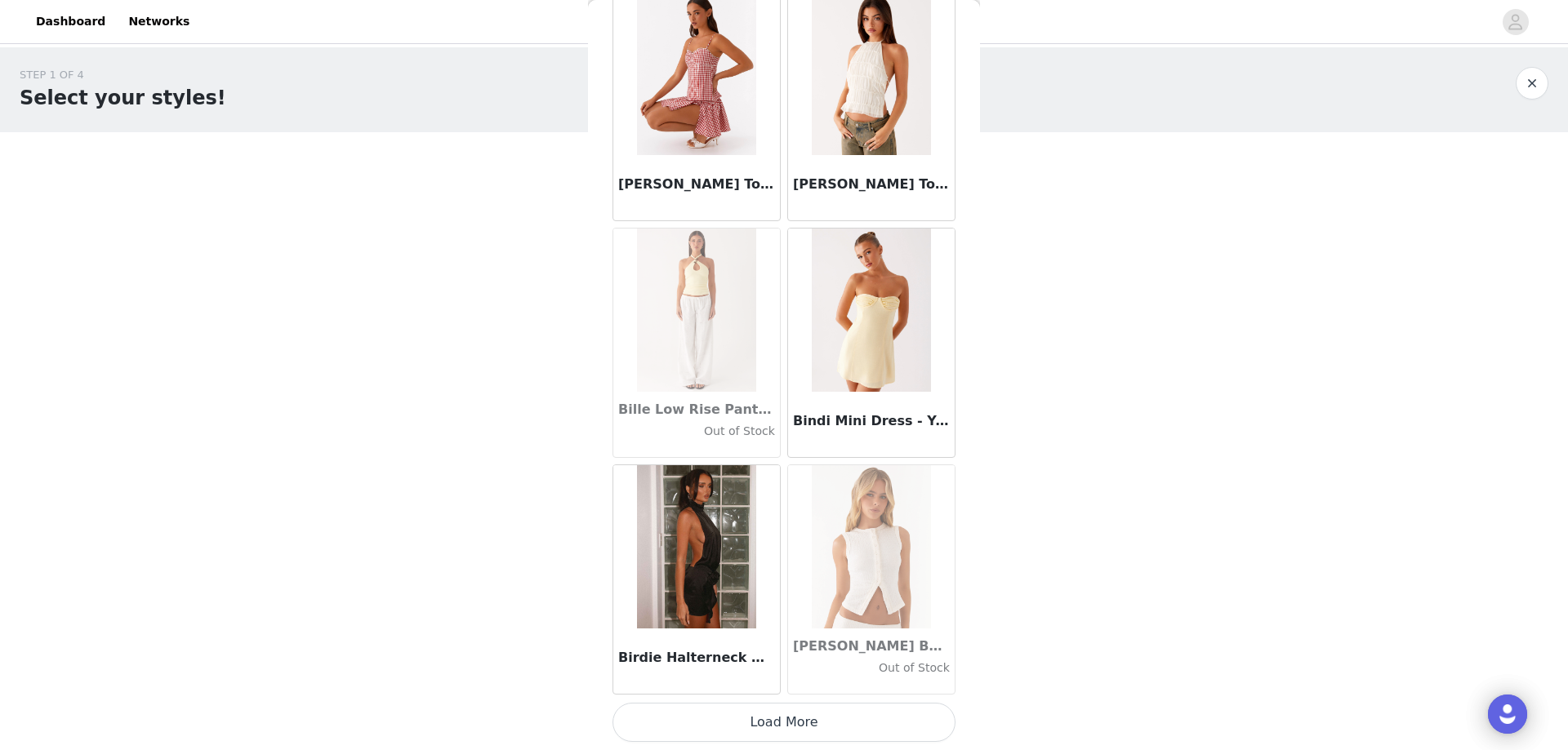
click at [725, 716] on button "Load More" at bounding box center [784, 722] width 343 height 39
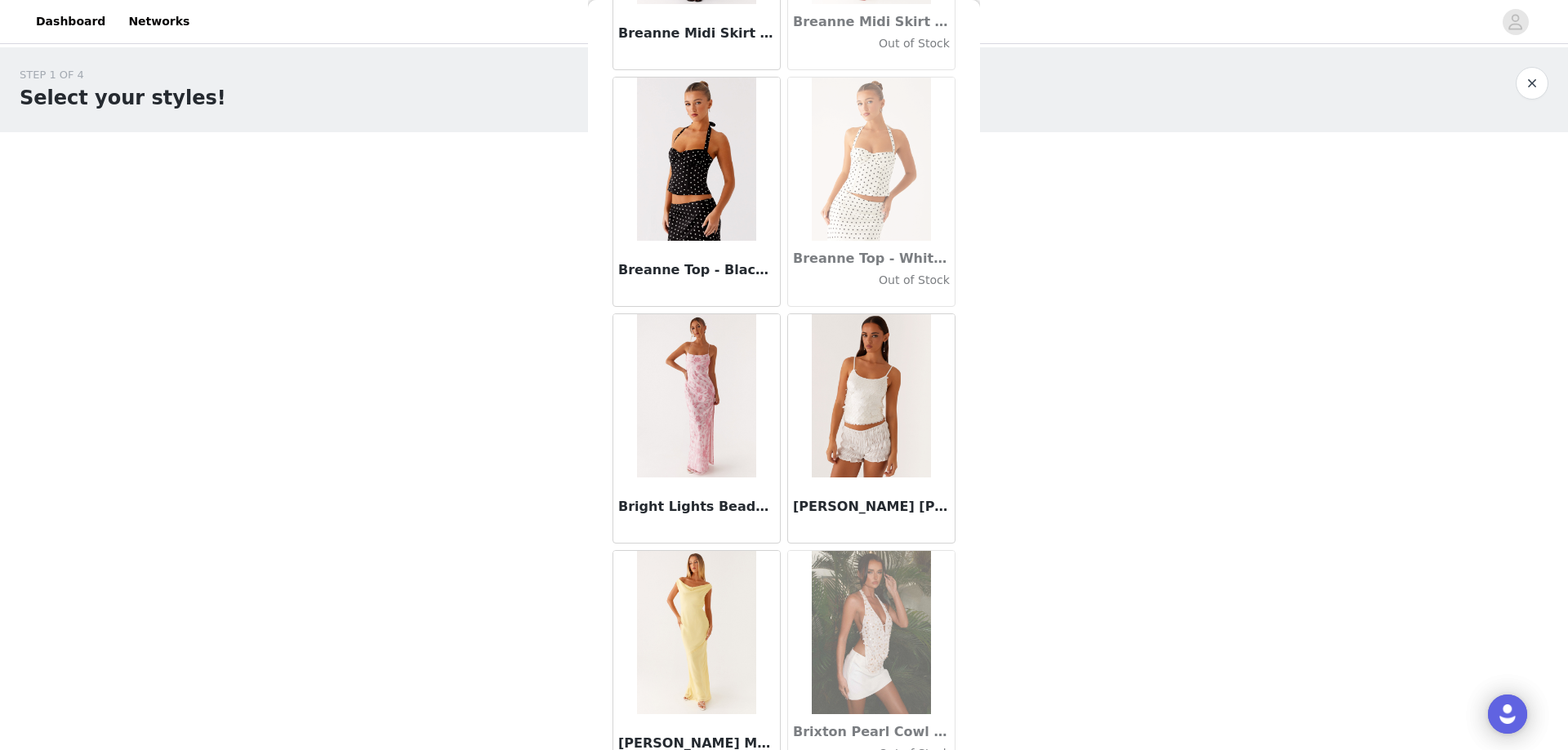
scroll to position [13584, 0]
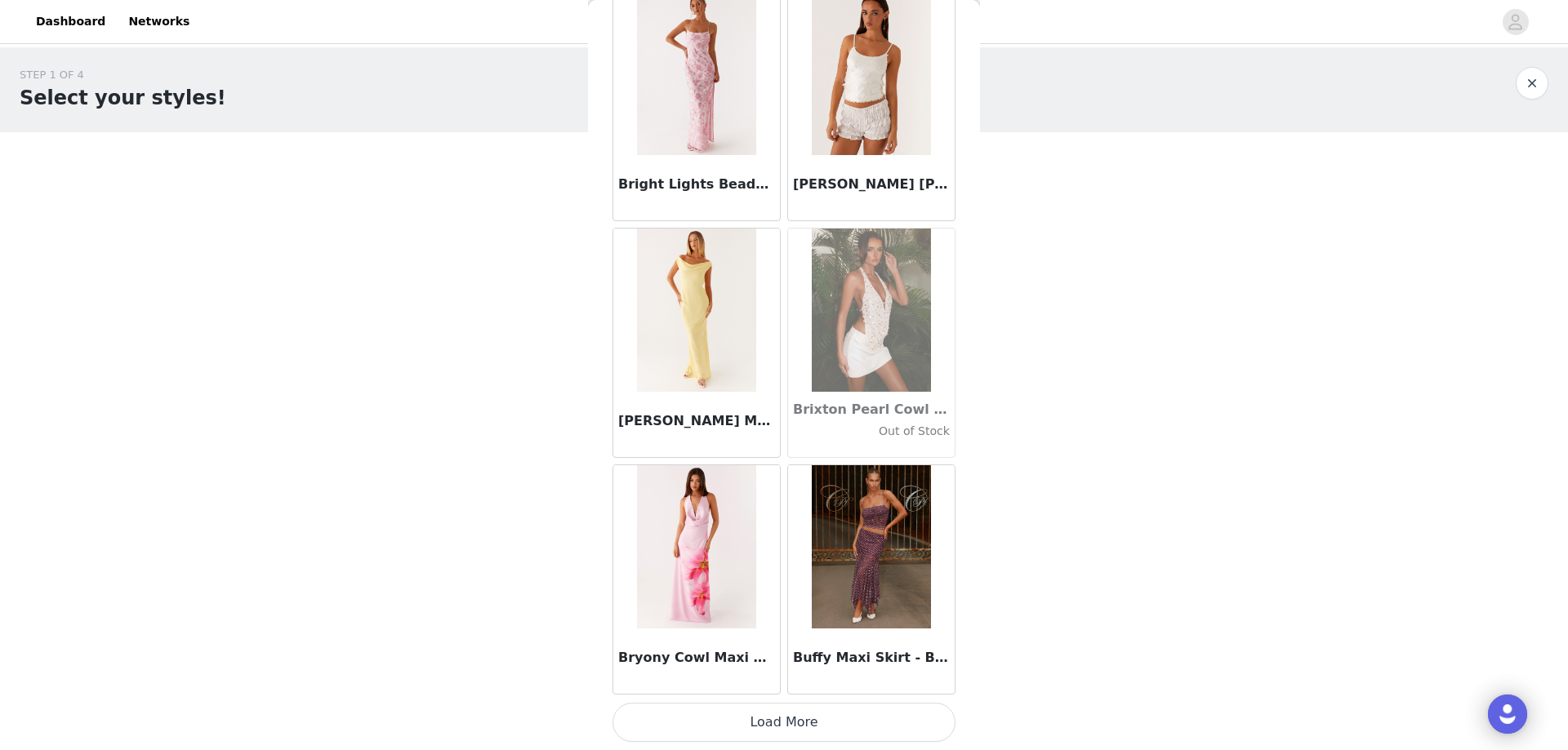
click at [704, 728] on button "Load More" at bounding box center [784, 722] width 343 height 39
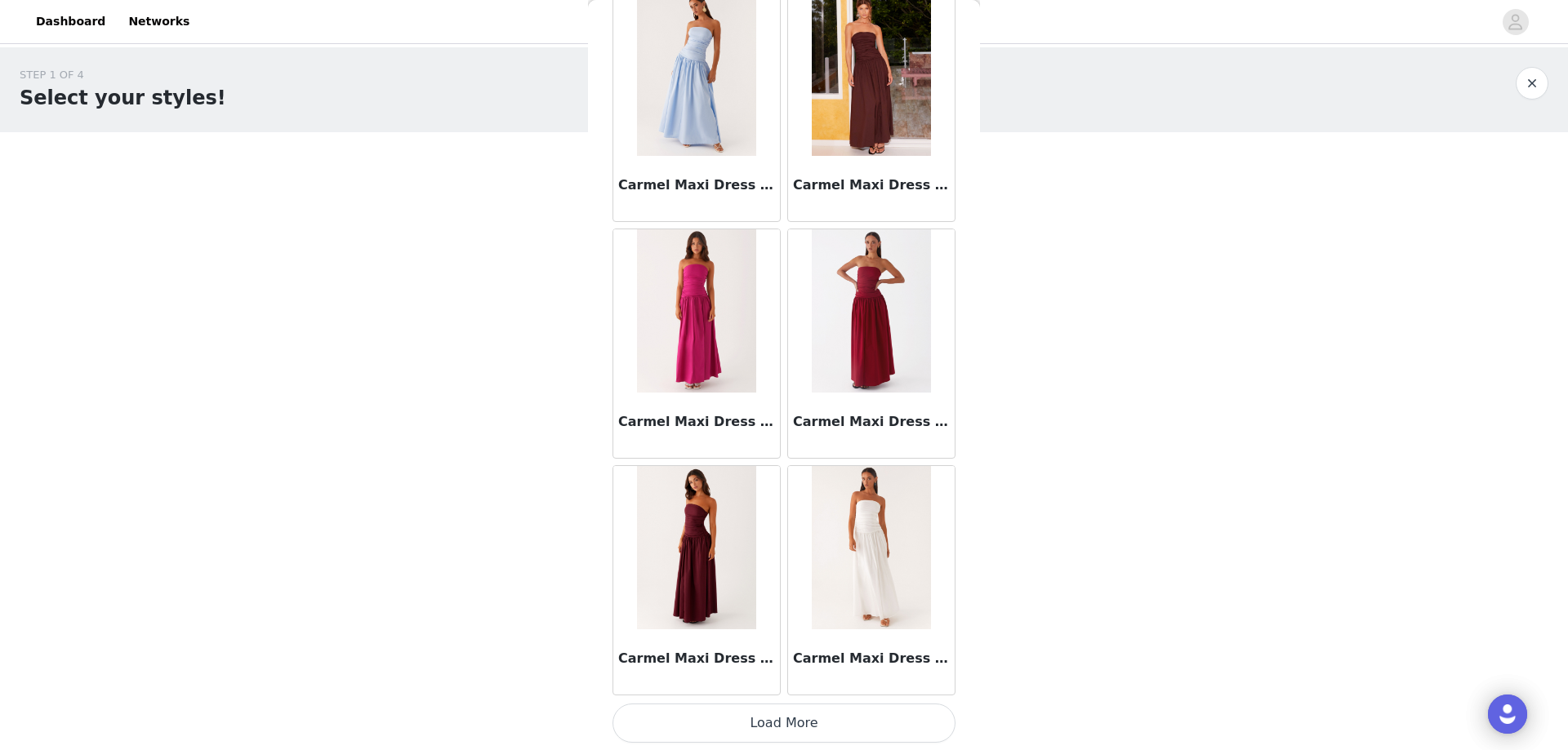
scroll to position [15951, 0]
click at [718, 713] on button "Load More" at bounding box center [784, 722] width 343 height 39
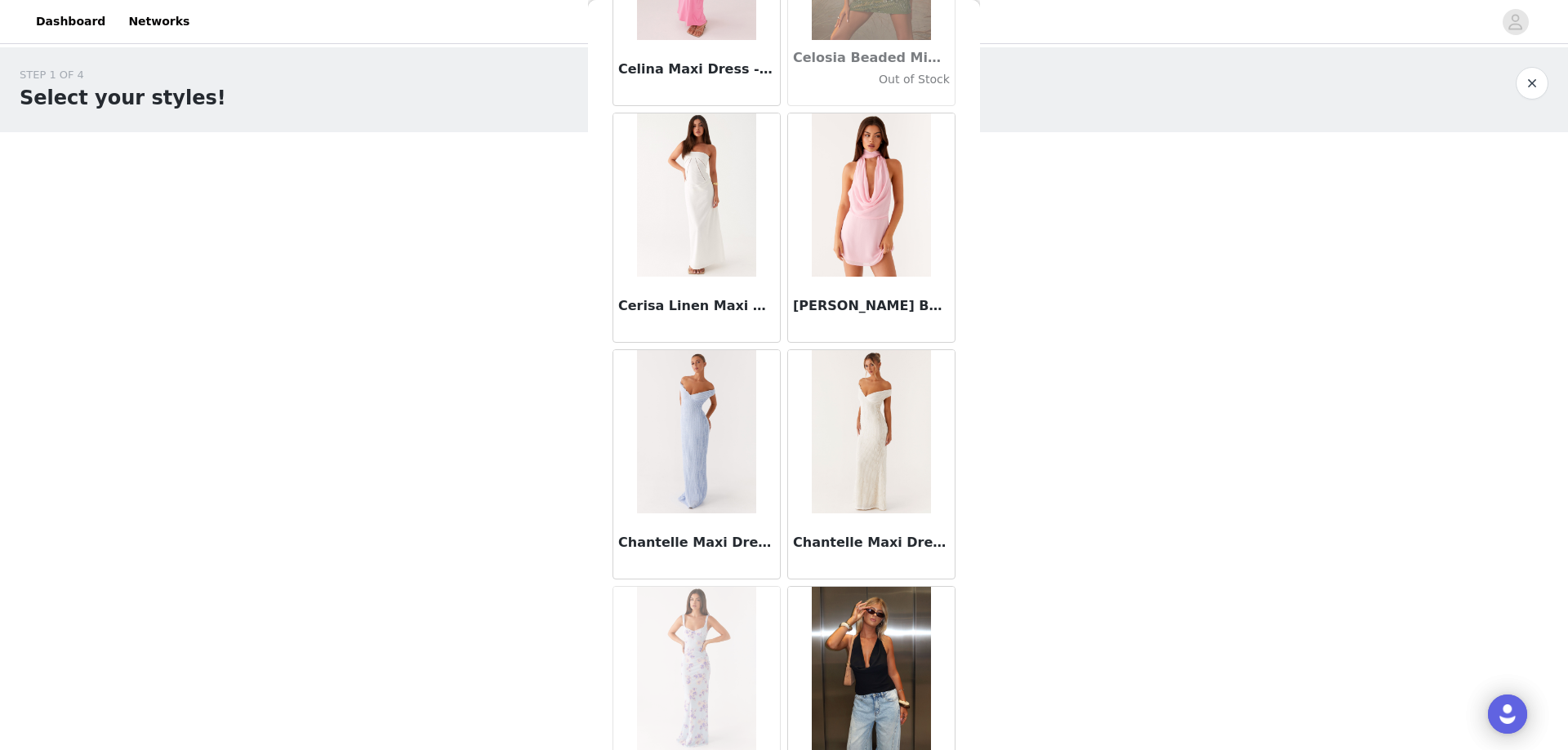
scroll to position [18318, 0]
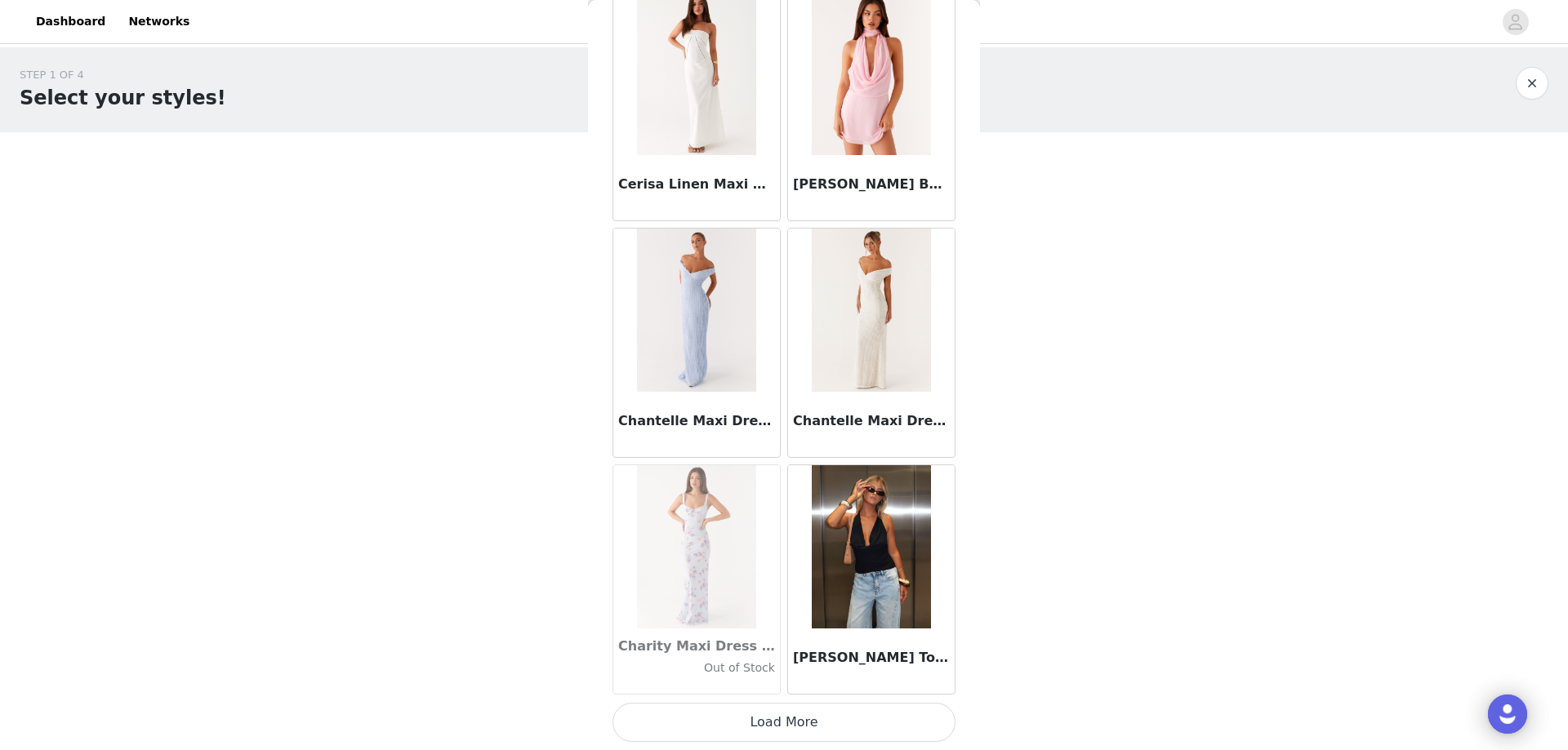
click at [686, 713] on button "Load More" at bounding box center [784, 722] width 343 height 39
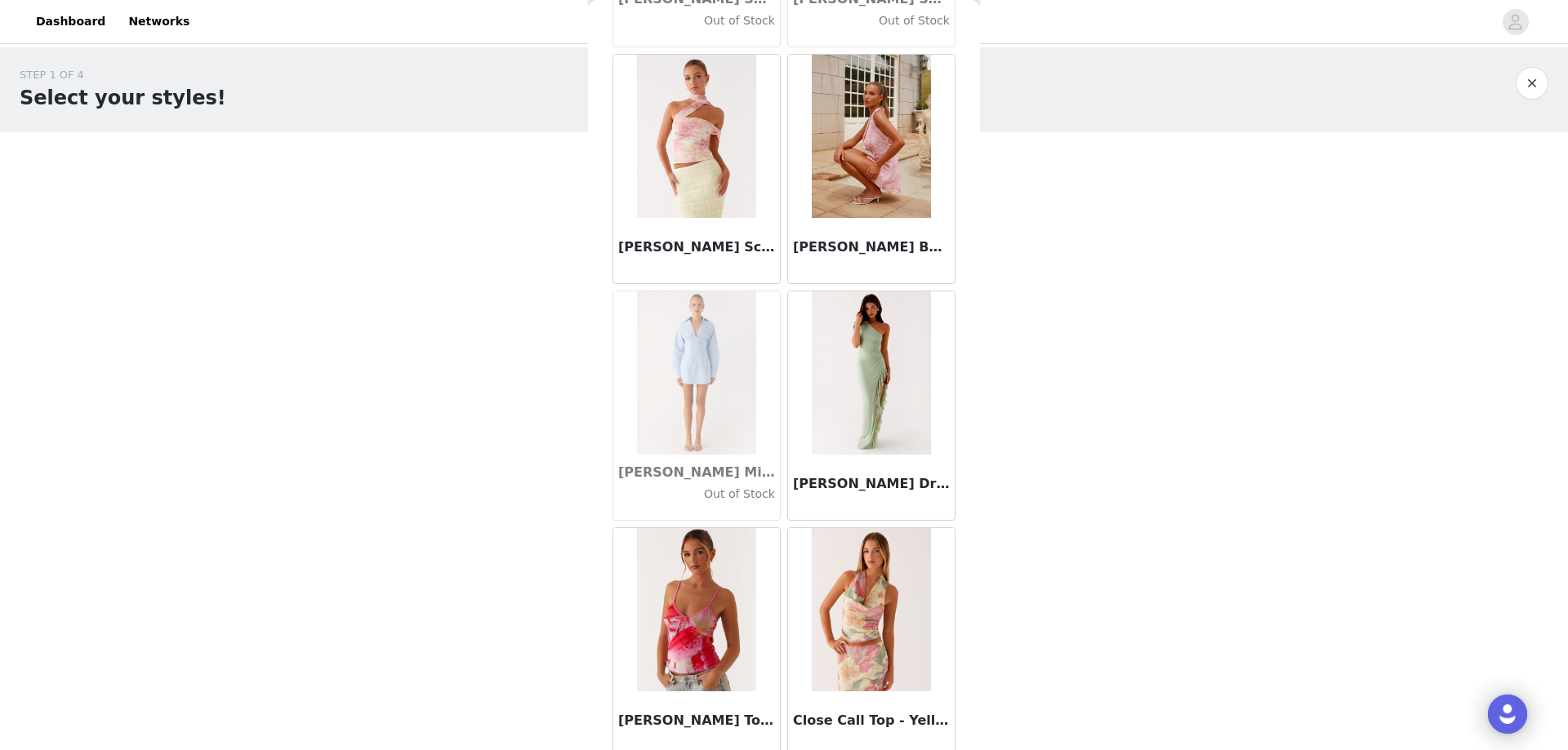
scroll to position [20685, 0]
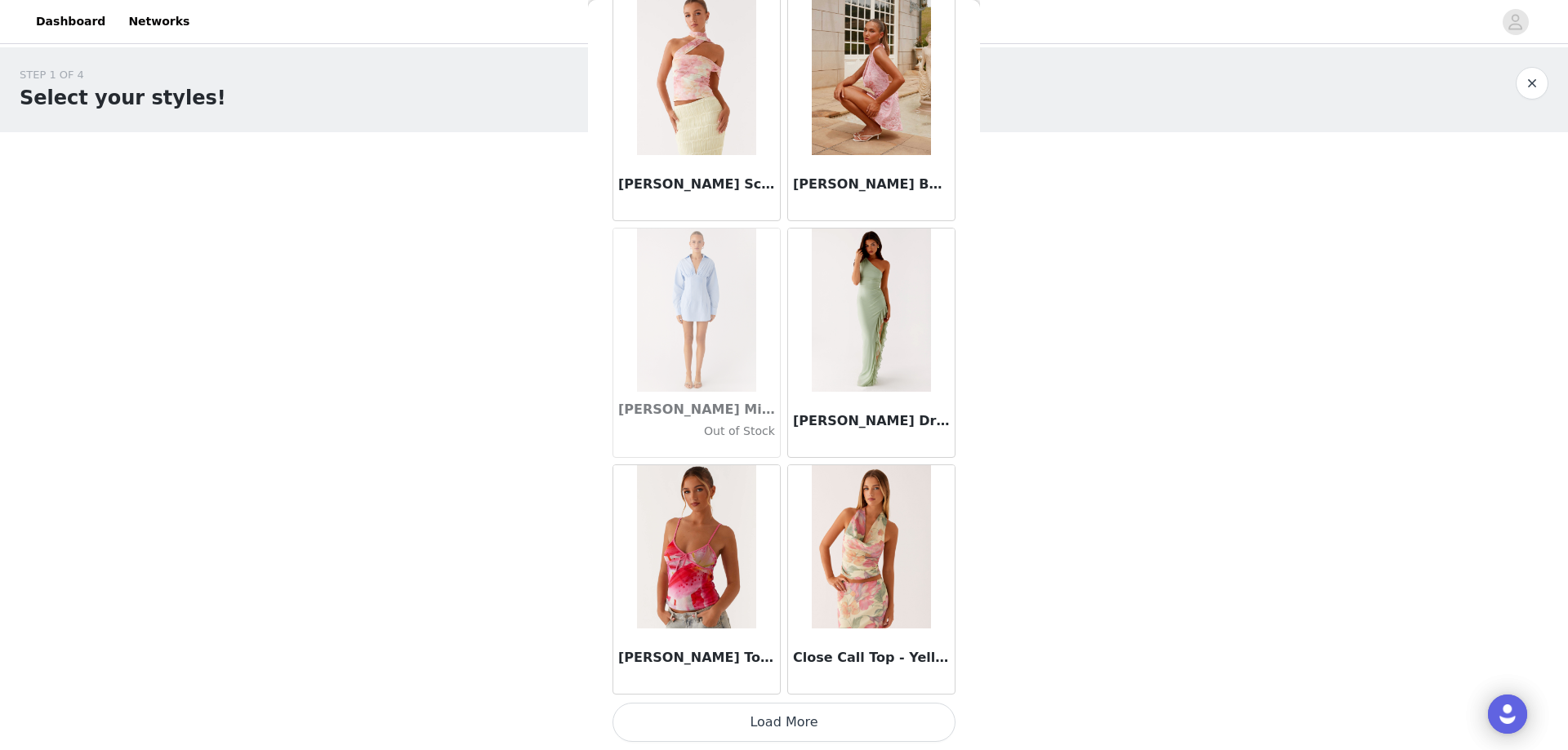
click at [687, 725] on button "Load More" at bounding box center [784, 722] width 343 height 39
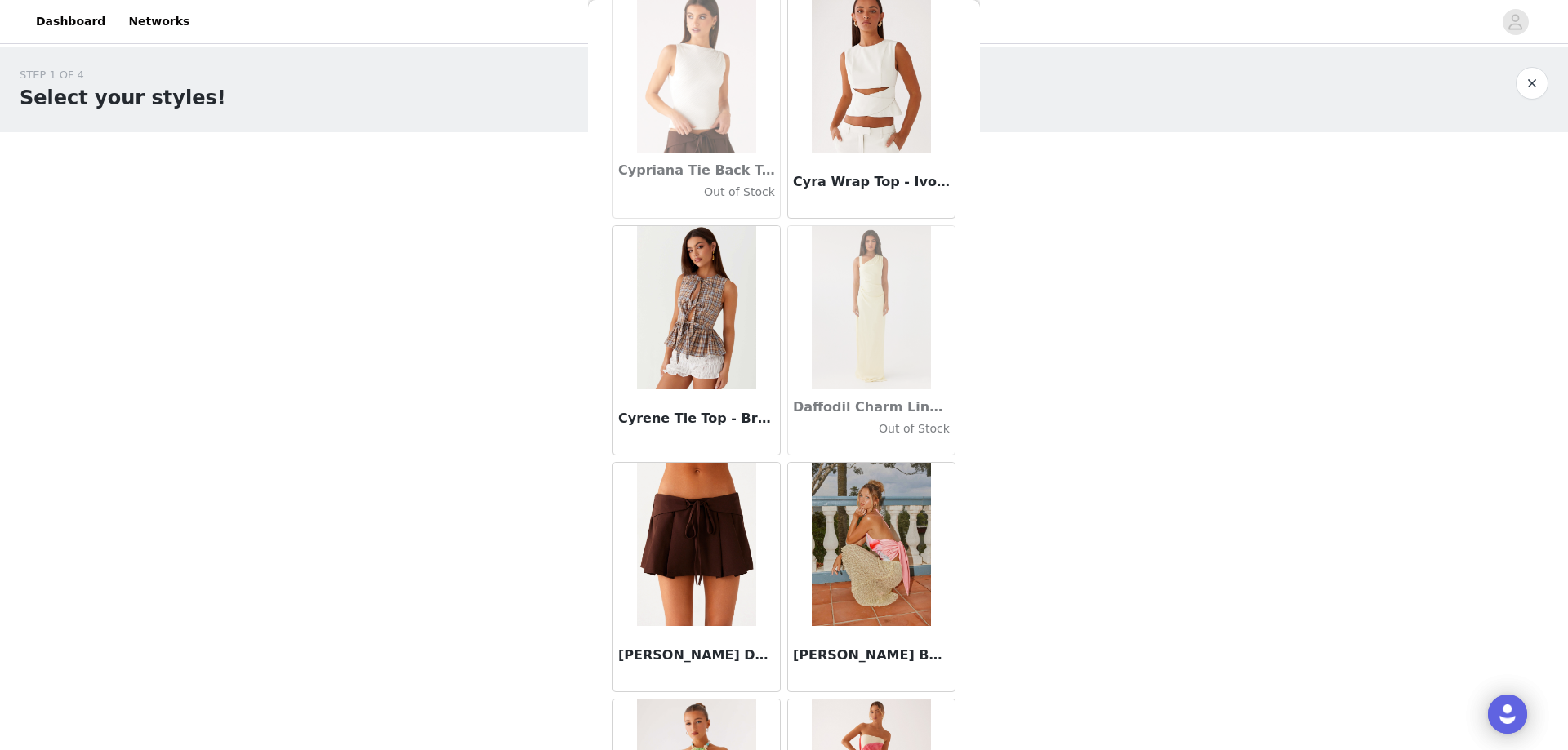
scroll to position [23053, 0]
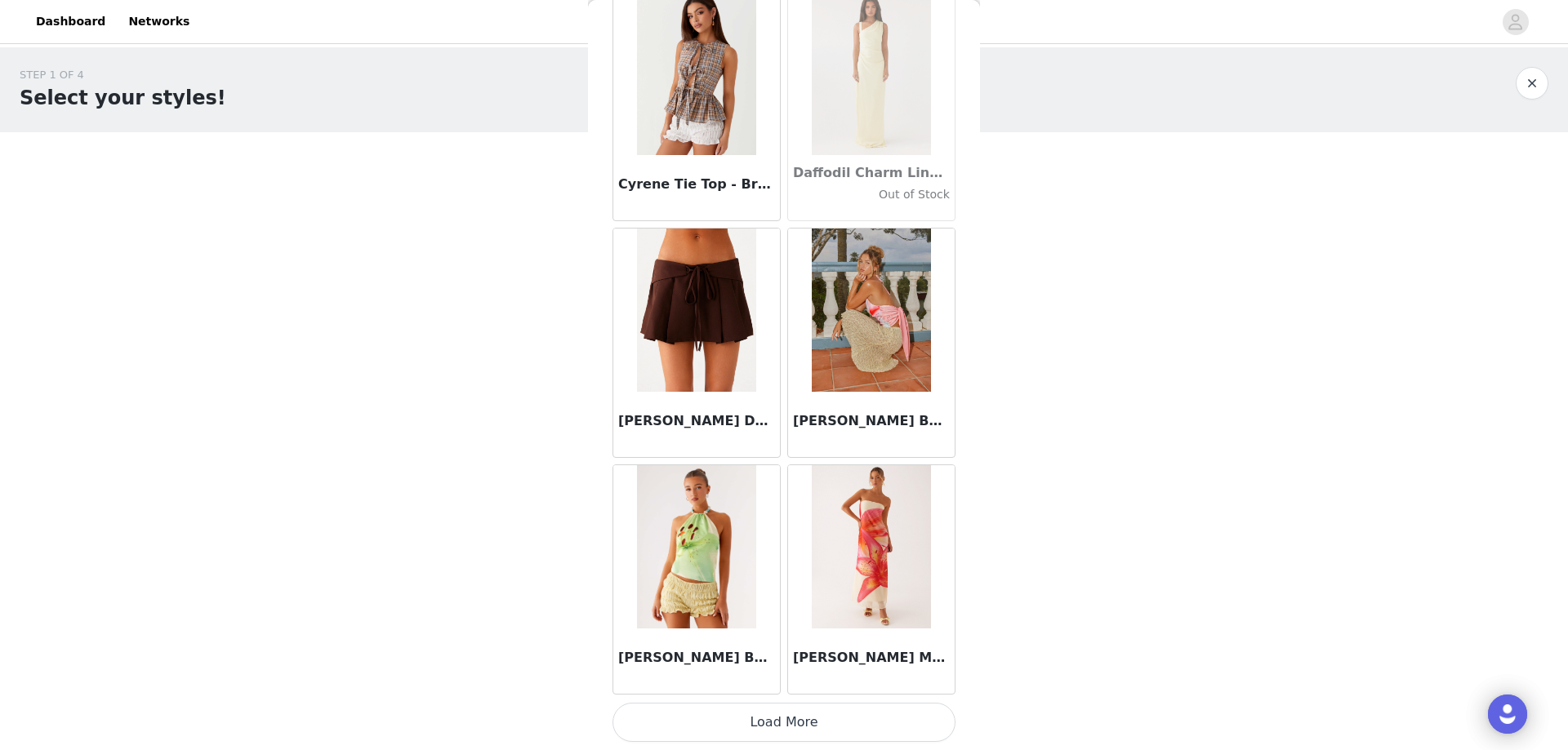
click at [690, 704] on button "Load More" at bounding box center [784, 722] width 343 height 39
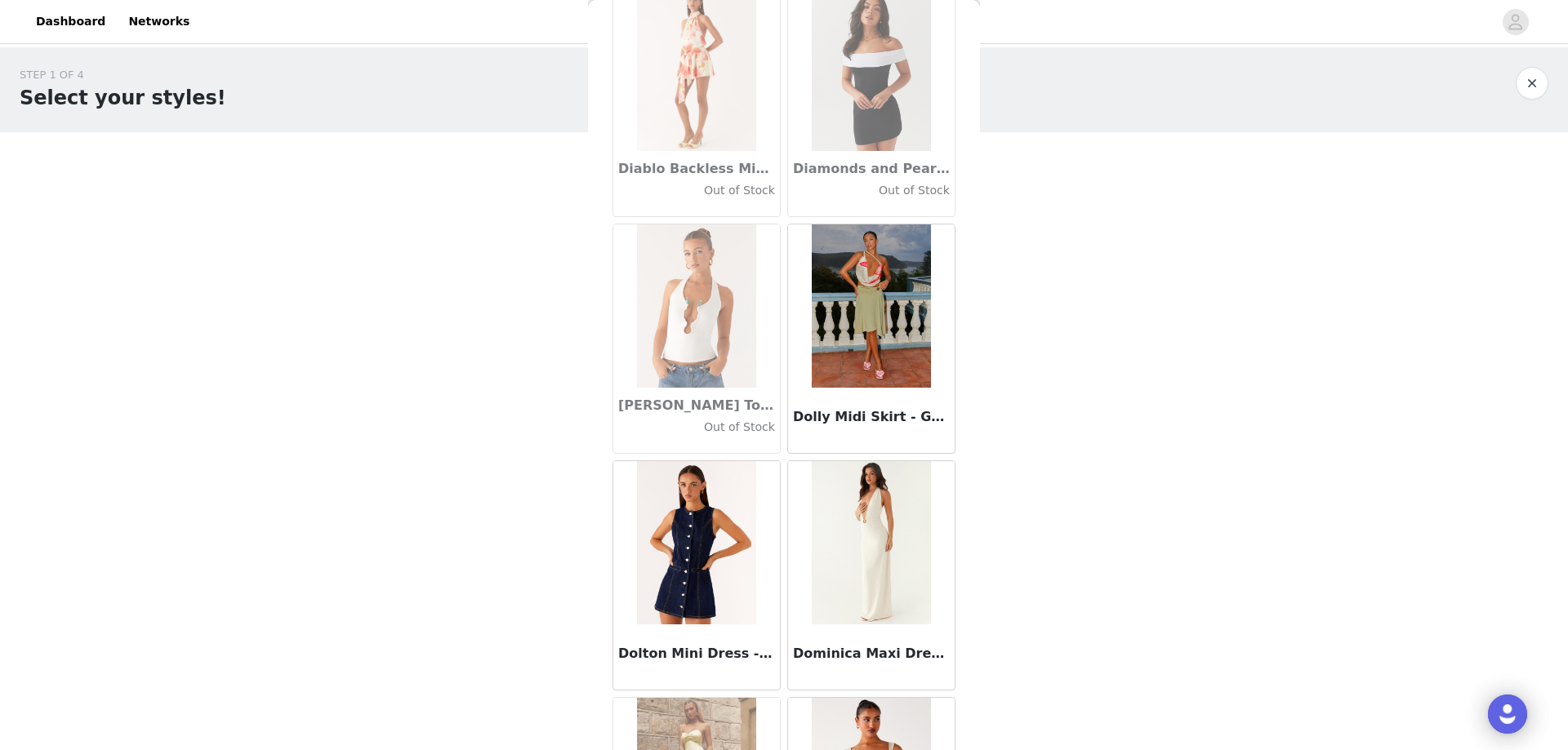
scroll to position [25420, 0]
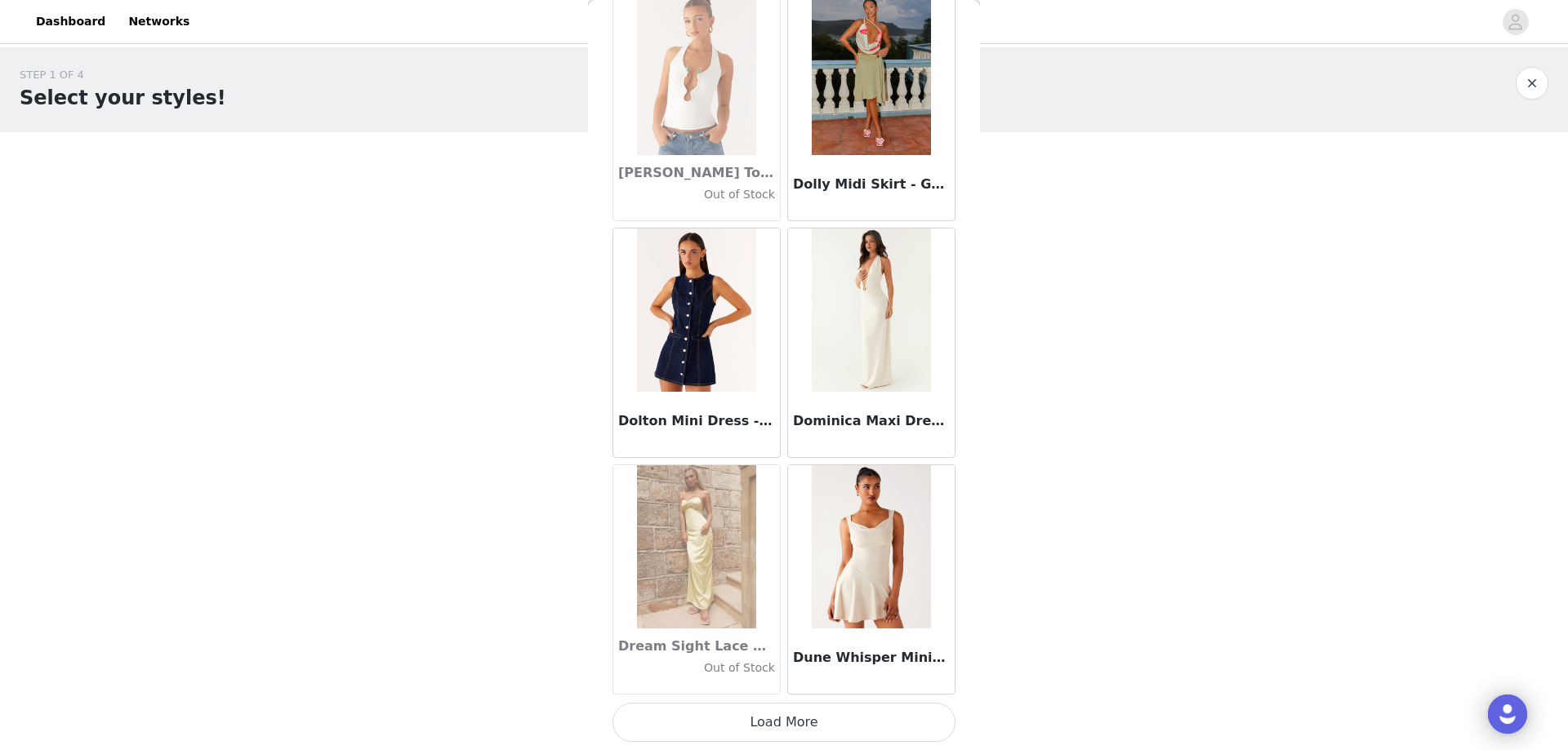
click at [726, 691] on div "Dream Sight Lace Satin Maxi Dress - Lemon Out of Stock" at bounding box center [696, 661] width 166 height 66
click at [714, 730] on button "Load More" at bounding box center [784, 722] width 343 height 39
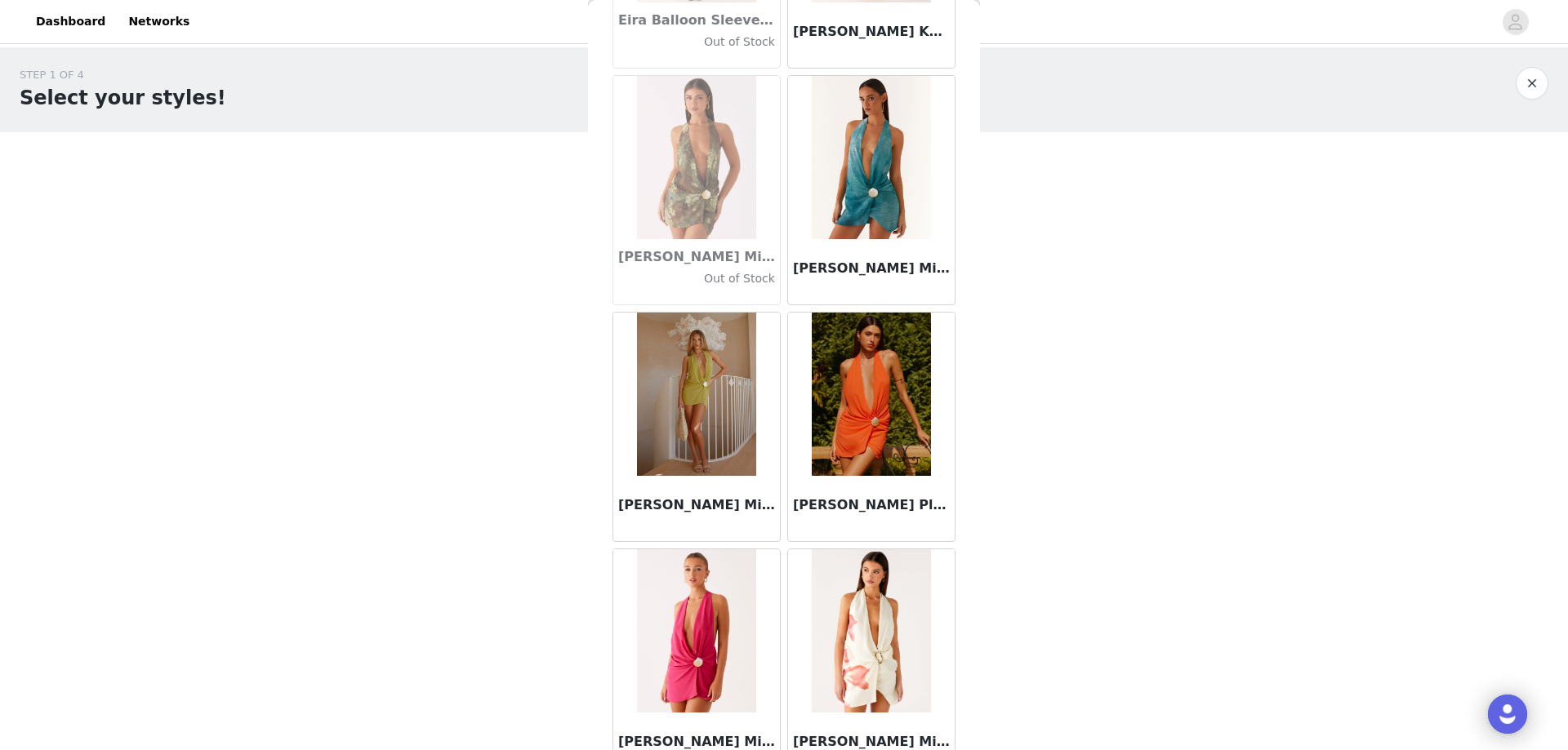
scroll to position [27787, 0]
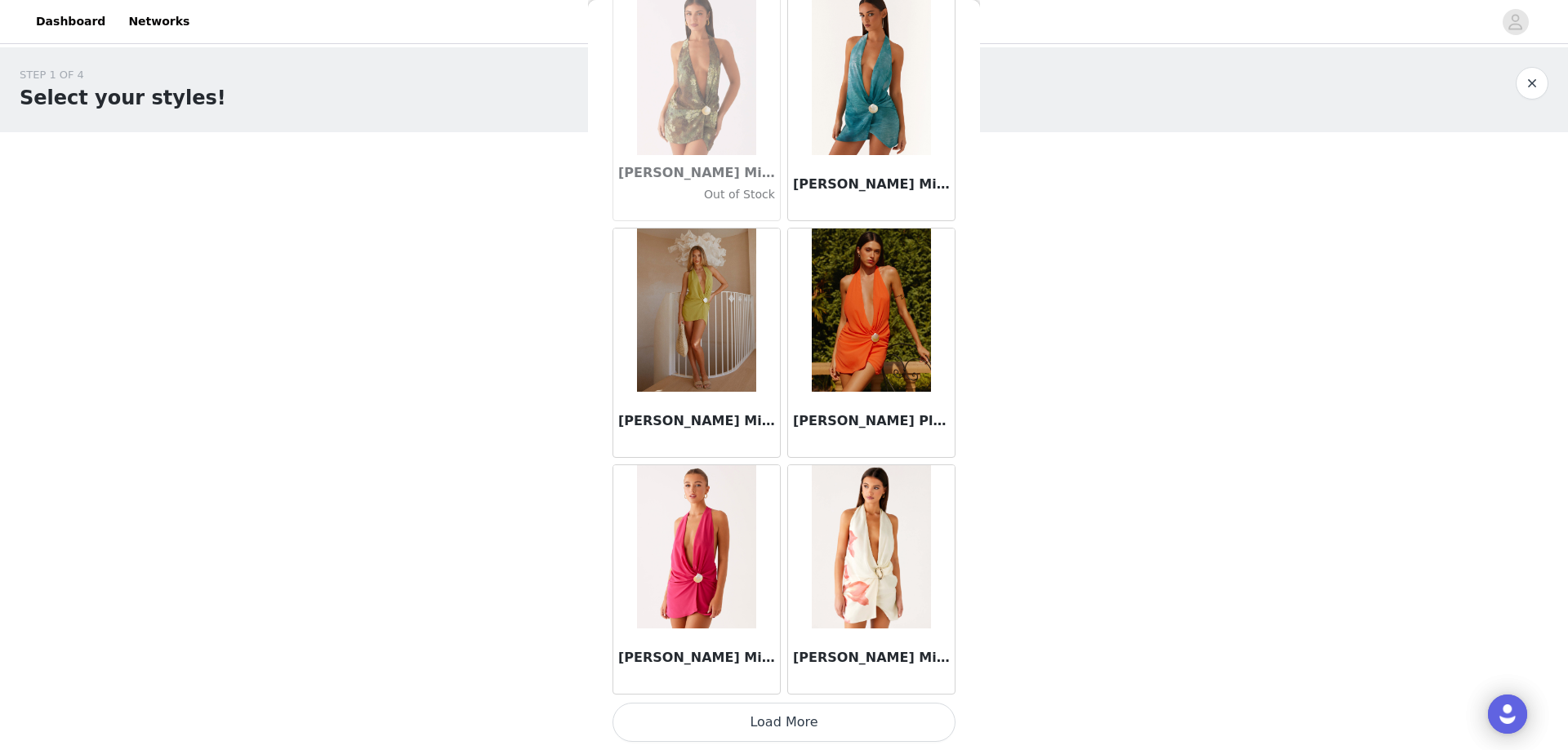
click at [731, 715] on button "Load More" at bounding box center [784, 722] width 343 height 39
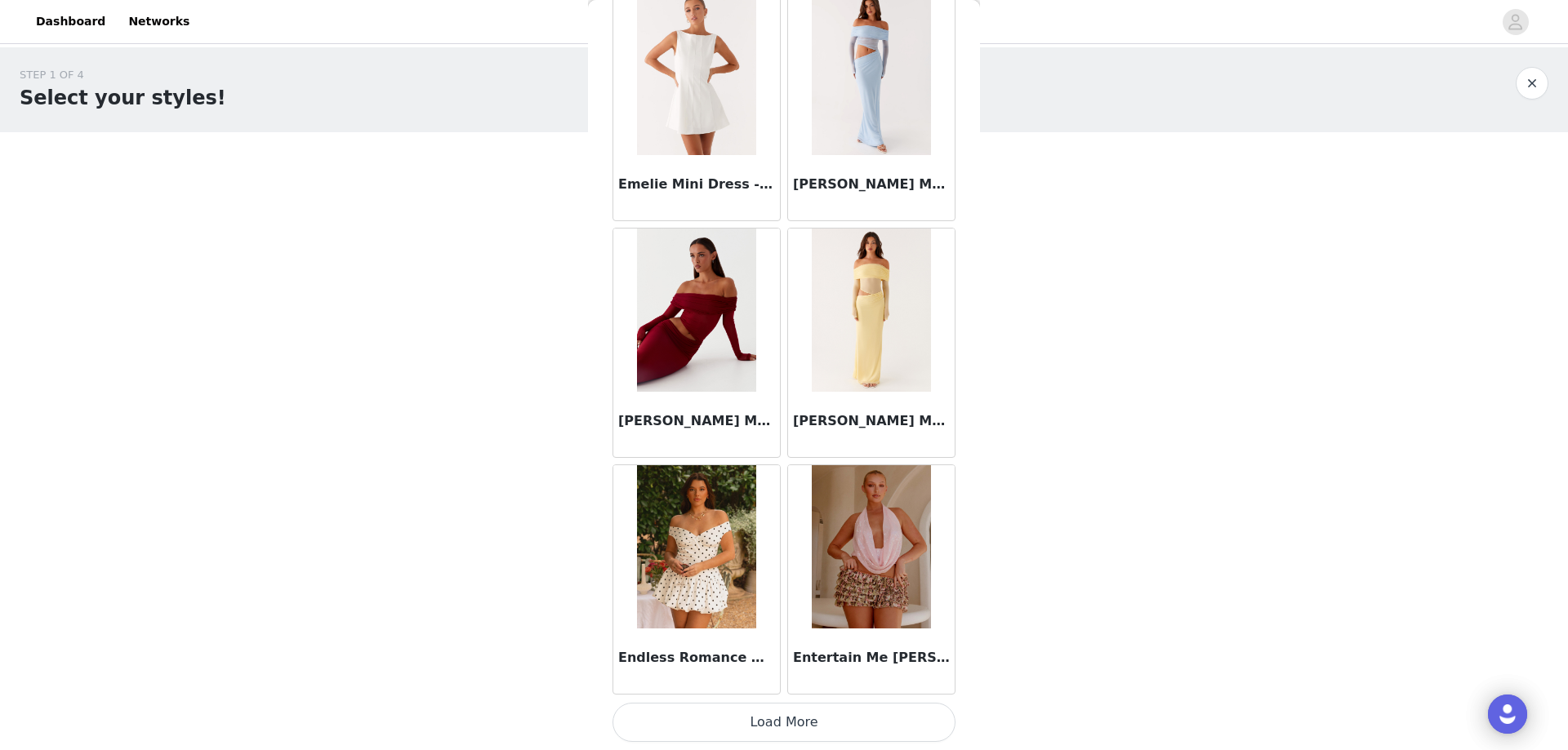
click at [703, 717] on button "Load More" at bounding box center [784, 722] width 343 height 39
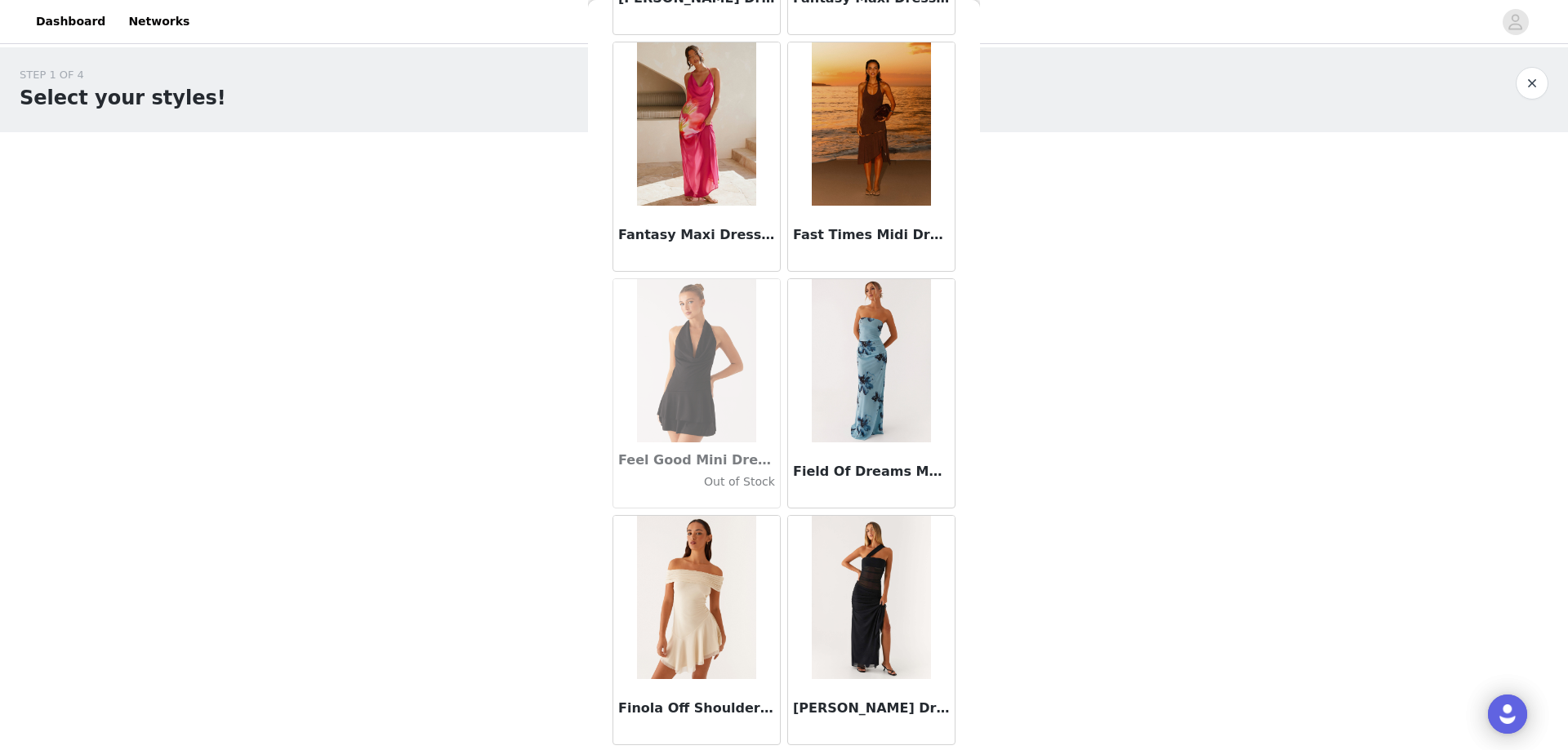
scroll to position [32522, 0]
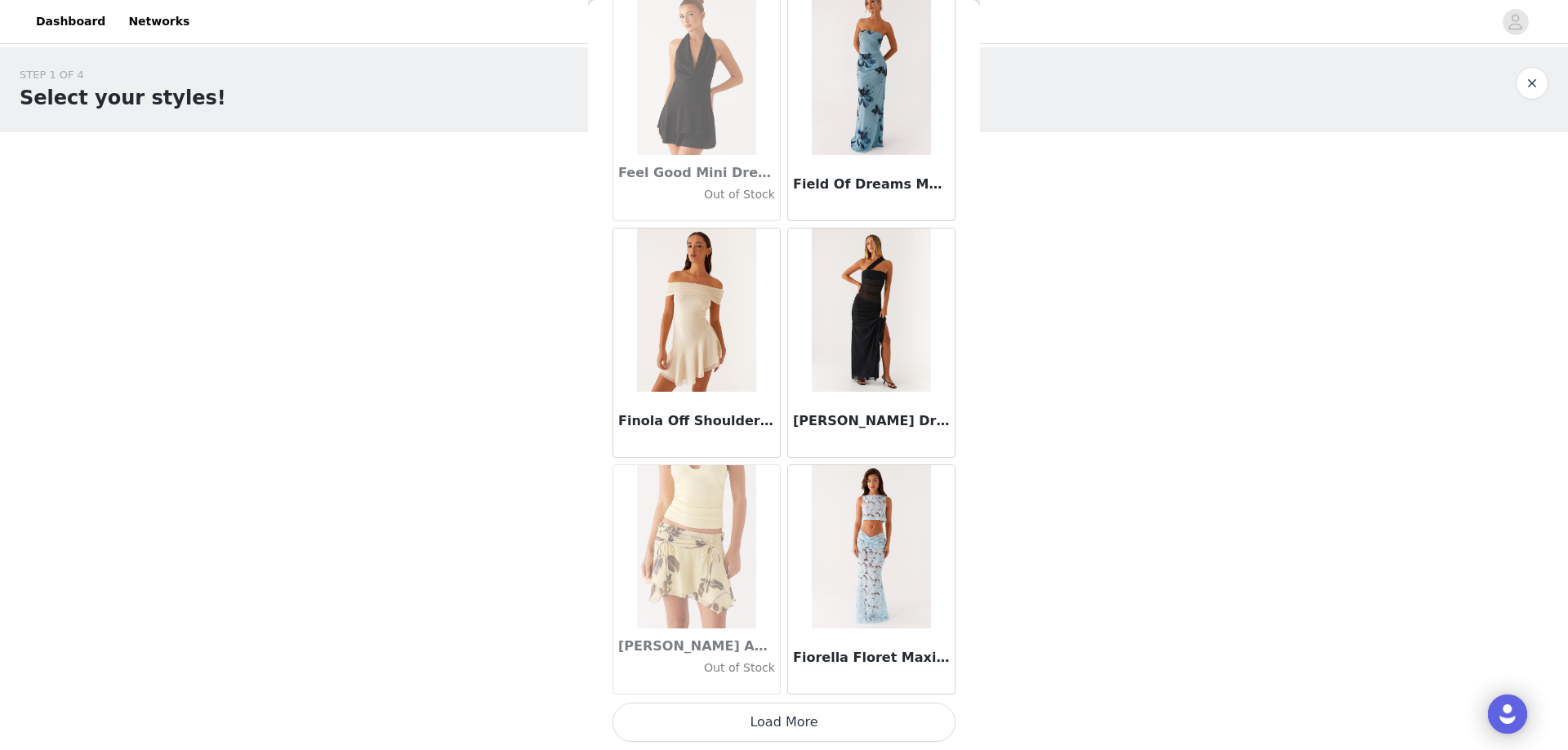
click at [676, 711] on button "Load More" at bounding box center [784, 722] width 343 height 39
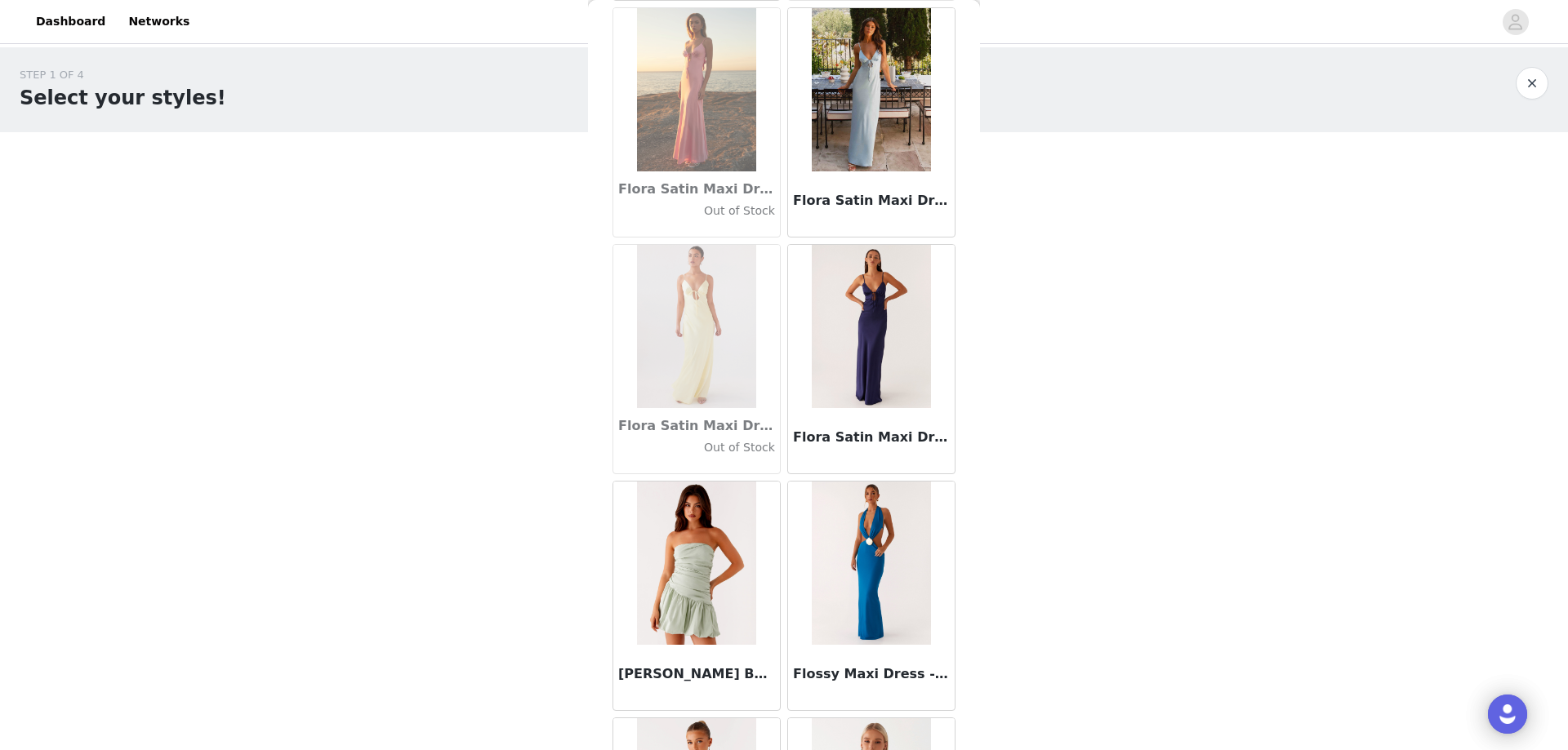
scroll to position [34889, 0]
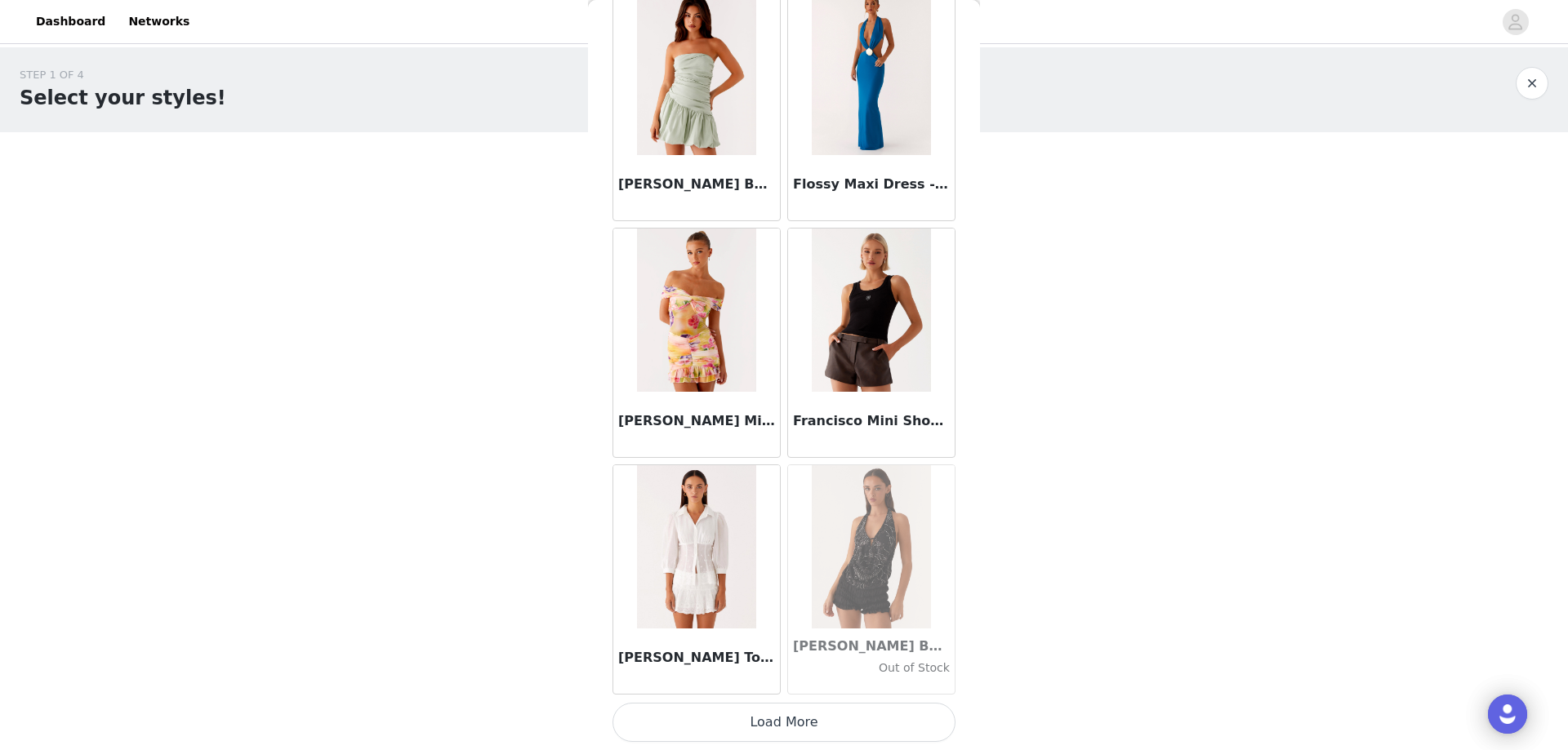
click at [847, 372] on img at bounding box center [870, 309] width 118 height 163
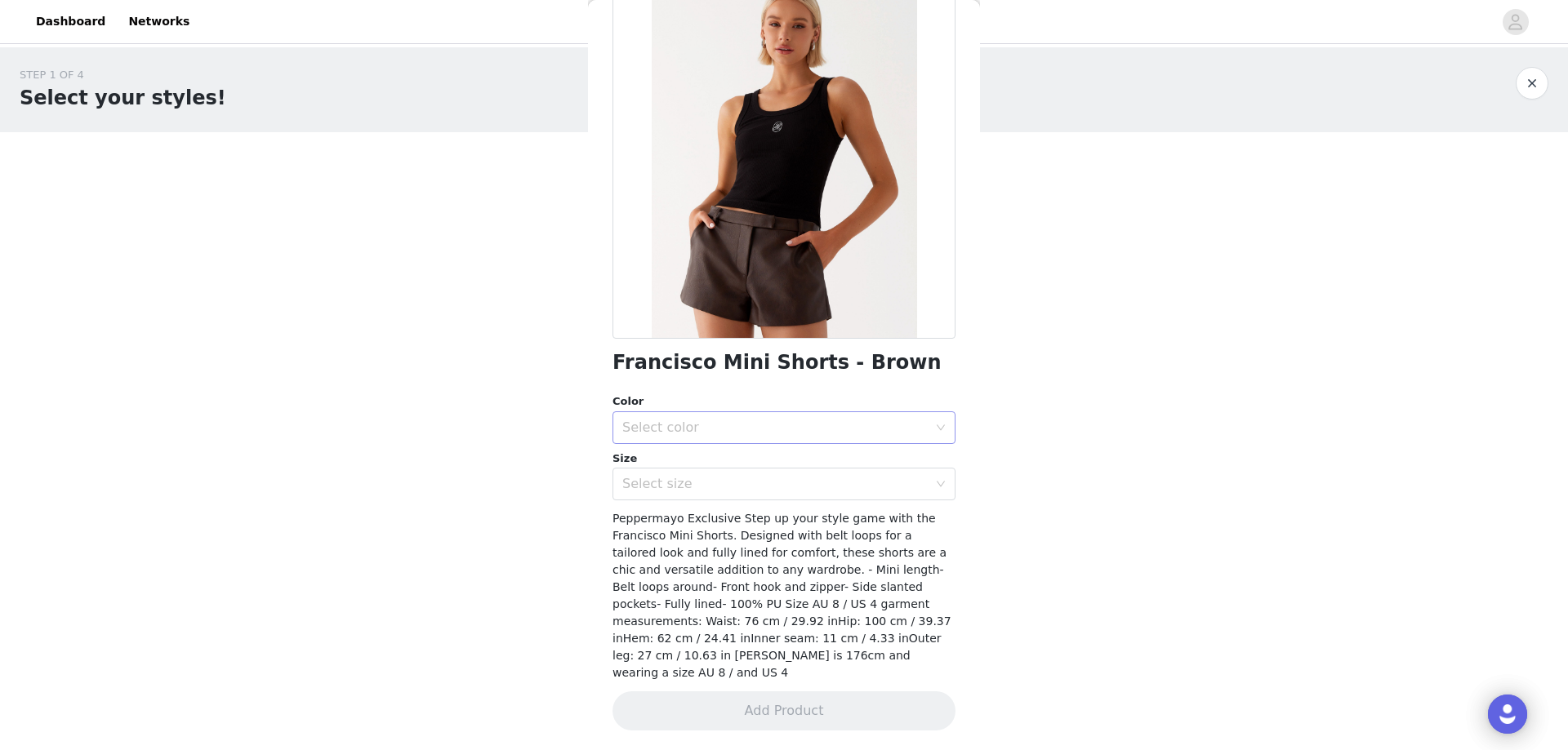
scroll to position [93, 0]
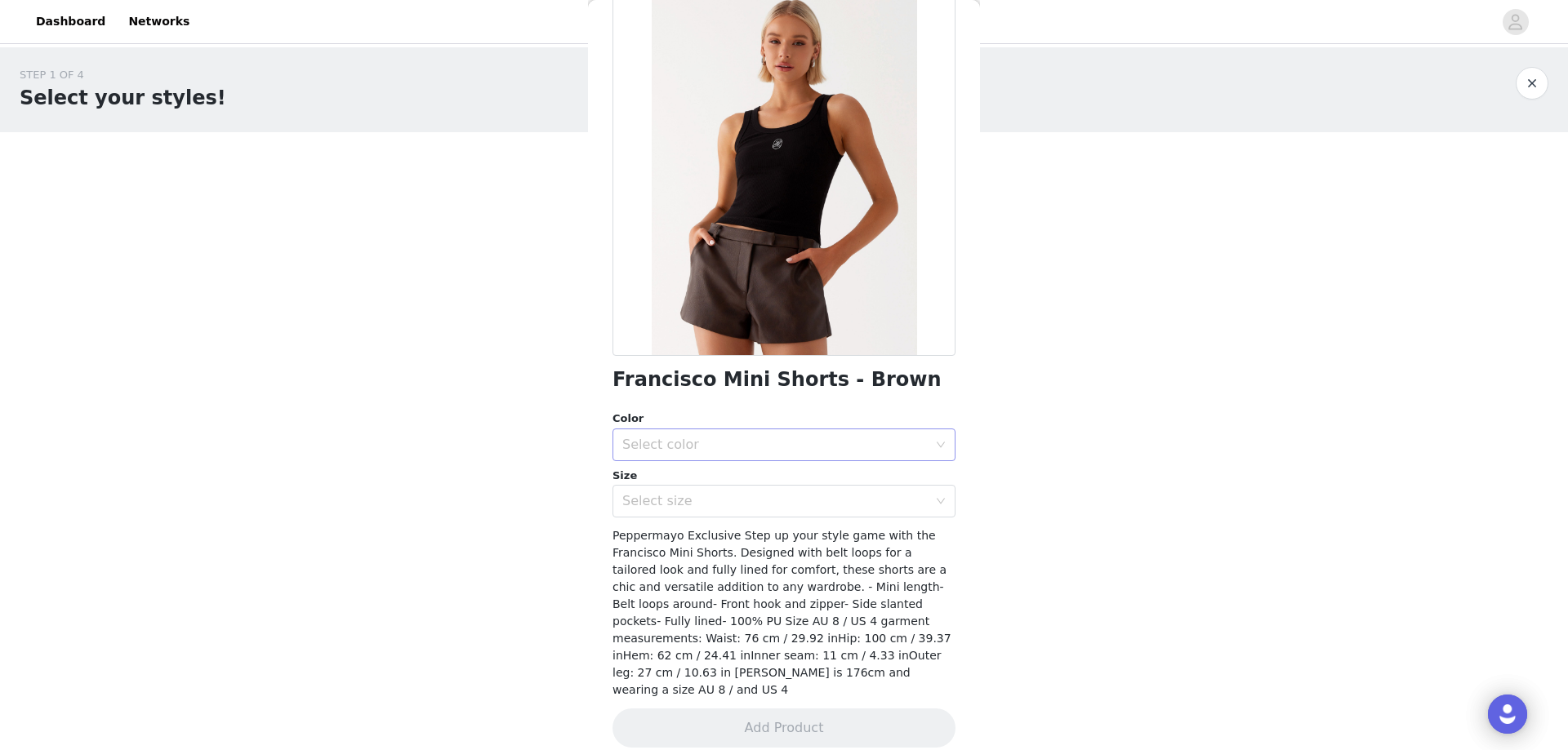
click at [774, 458] on div "Select color" at bounding box center [779, 445] width 313 height 31
click at [727, 477] on li "Brown" at bounding box center [777, 481] width 330 height 26
click at [714, 504] on div "Select size" at bounding box center [775, 501] width 305 height 16
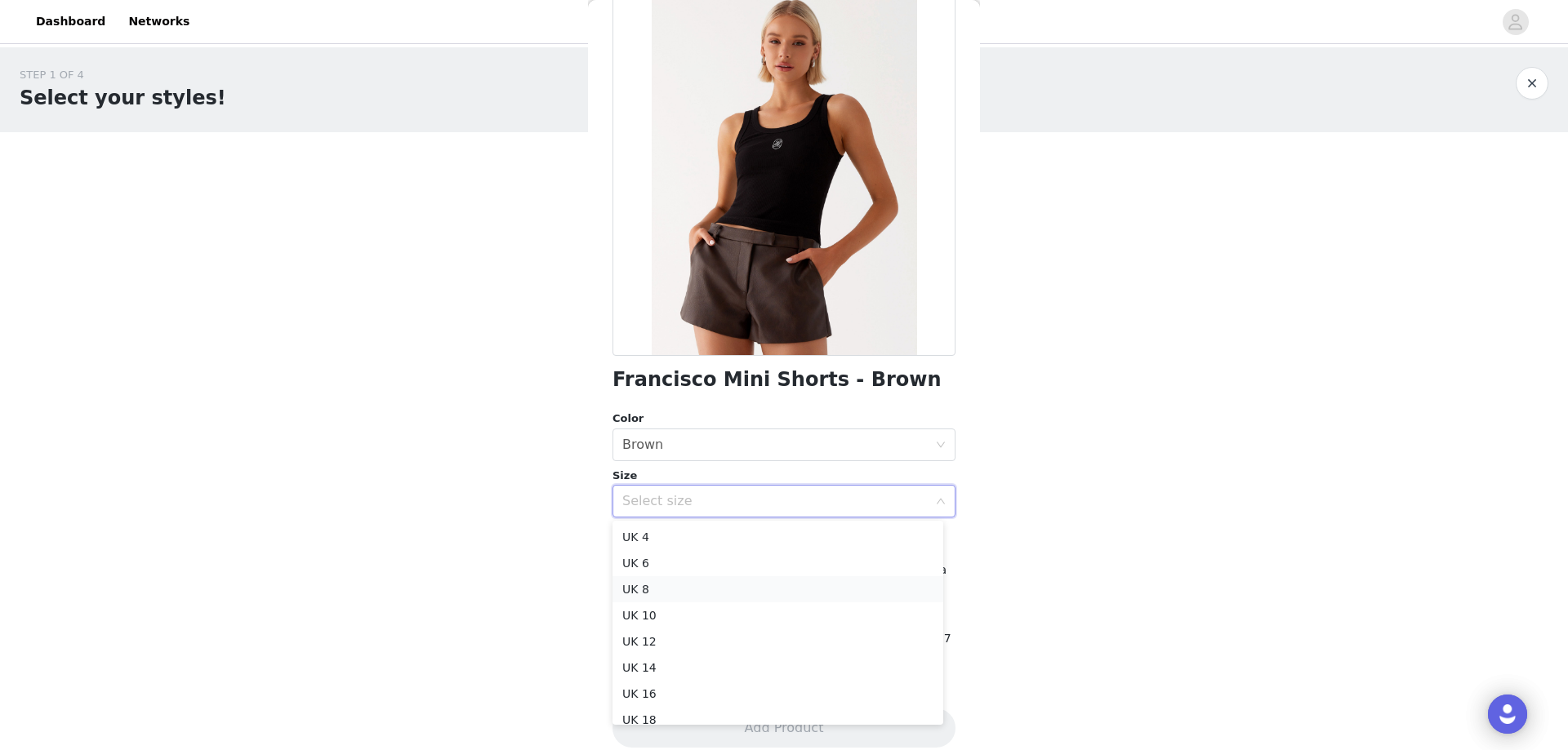
click at [683, 591] on li "UK 8" at bounding box center [777, 590] width 330 height 26
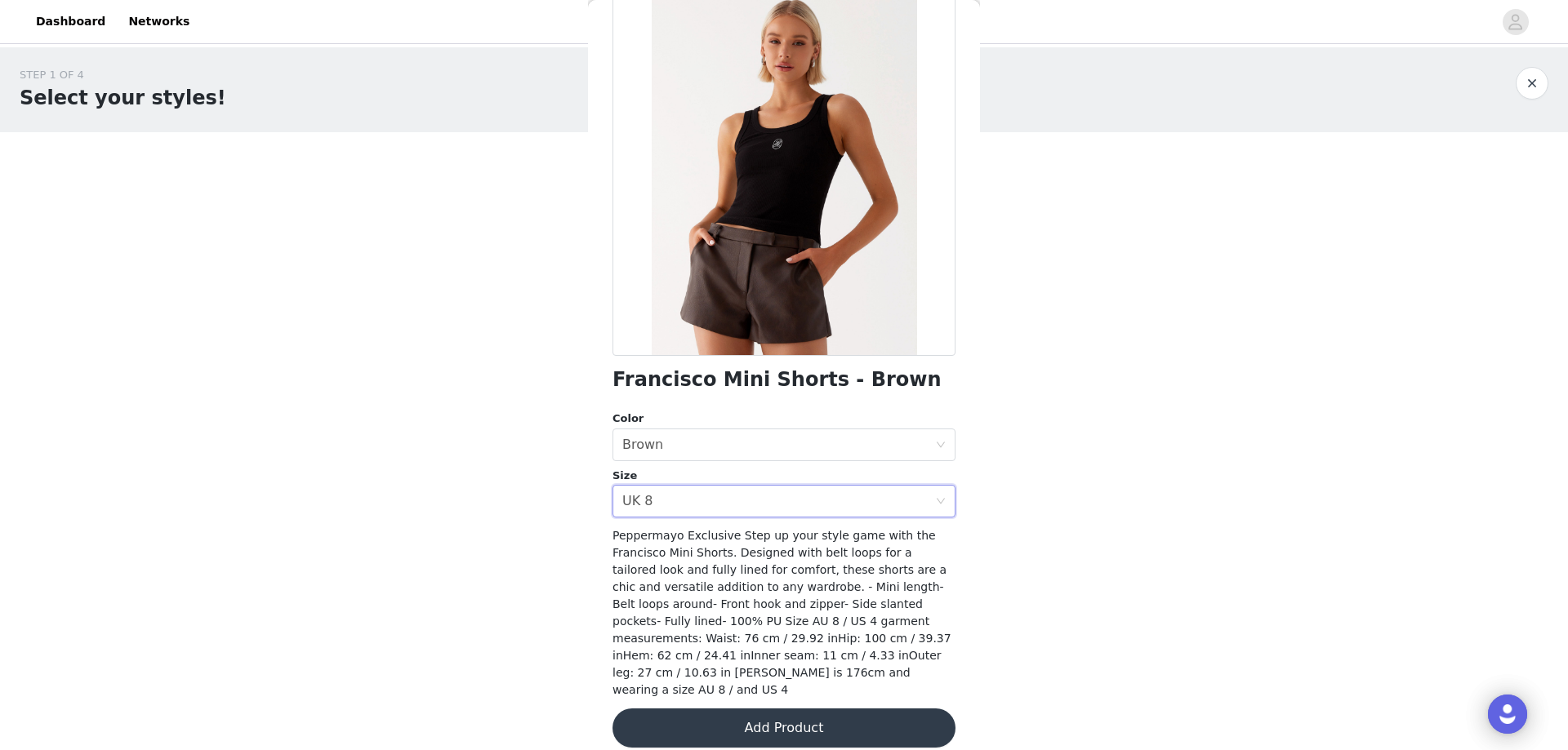
click at [696, 709] on button "Add Product" at bounding box center [784, 728] width 343 height 39
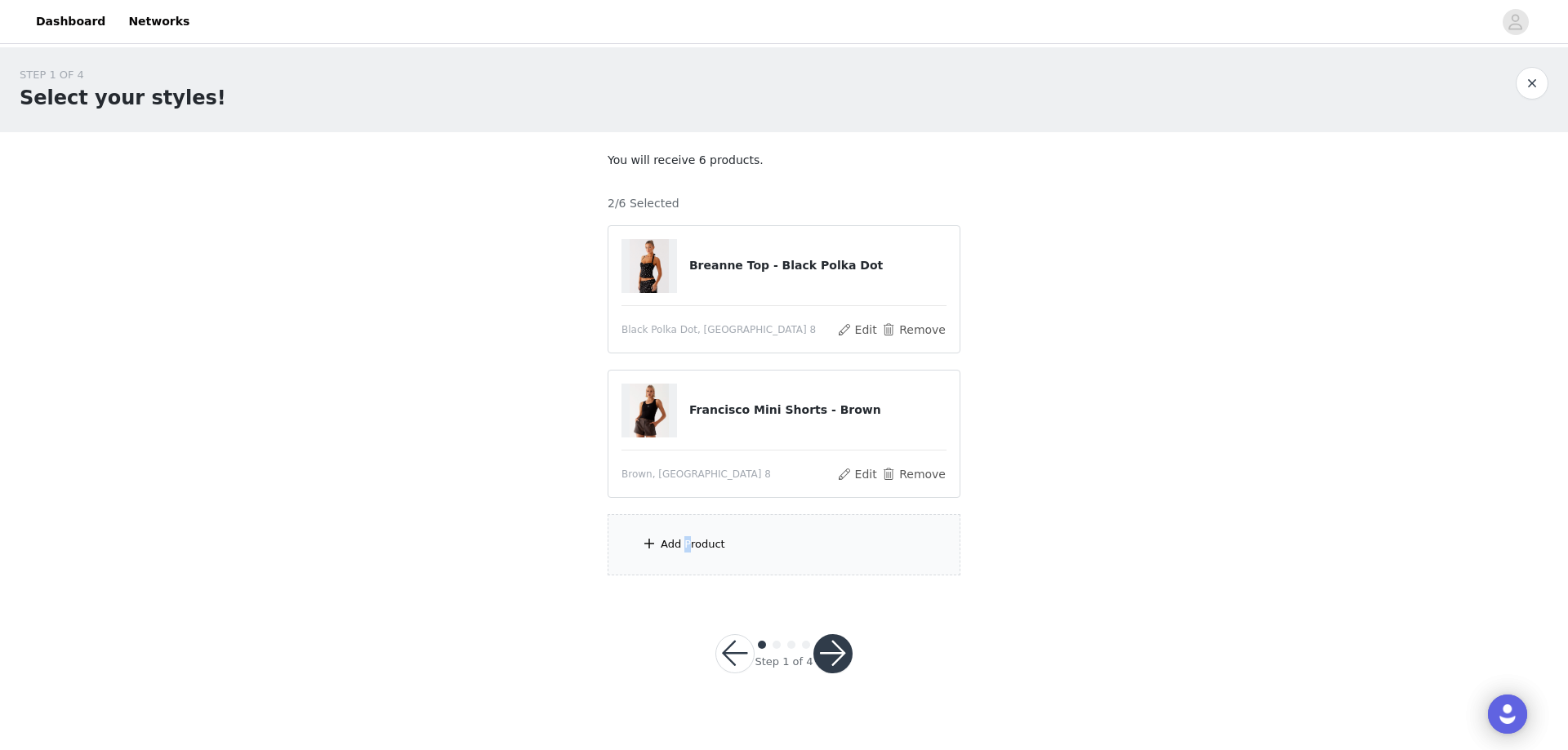
click at [686, 540] on div "Add Product" at bounding box center [693, 544] width 65 height 16
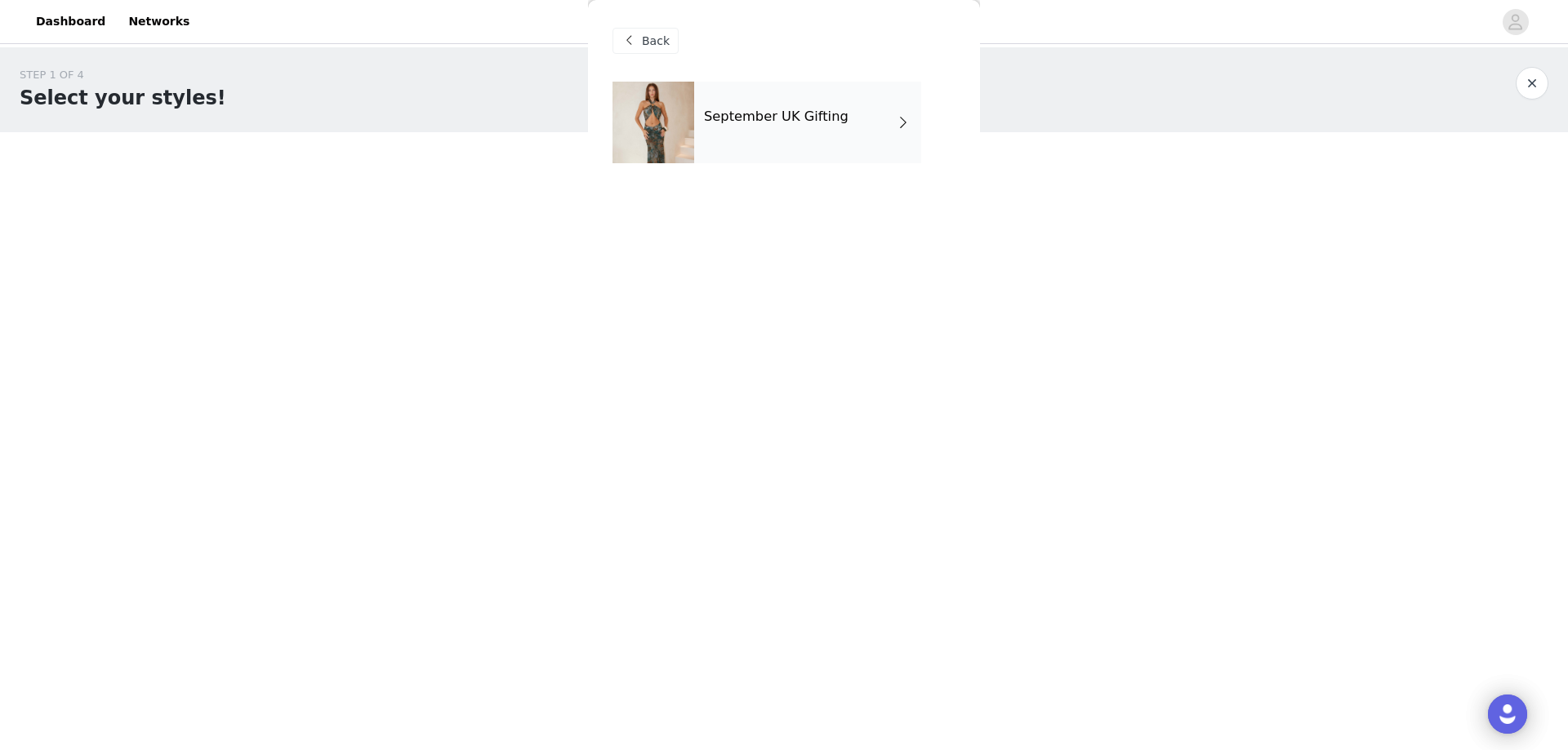
click at [784, 99] on div "September UK Gifting" at bounding box center [807, 122] width 227 height 82
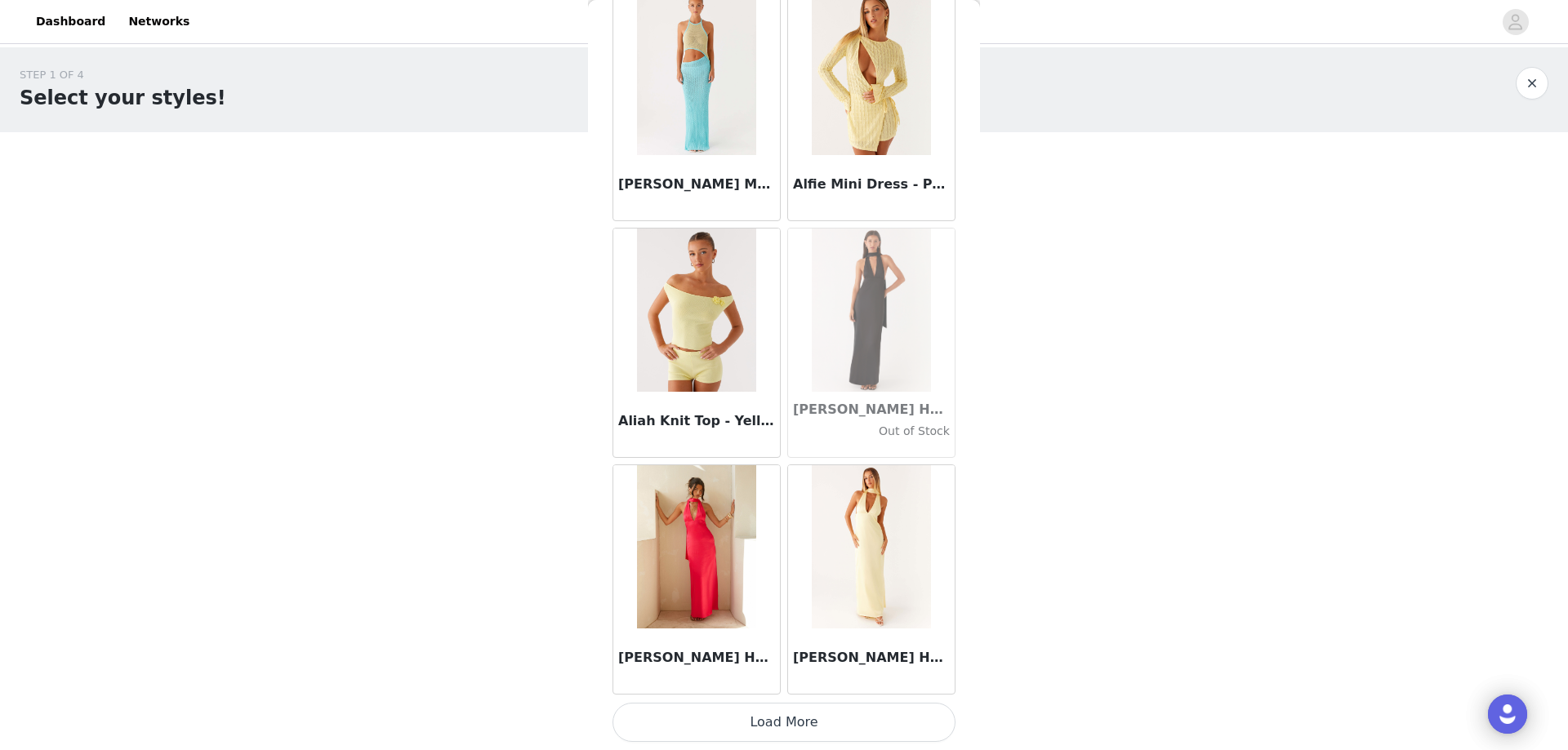
click at [753, 709] on button "Load More" at bounding box center [784, 722] width 343 height 39
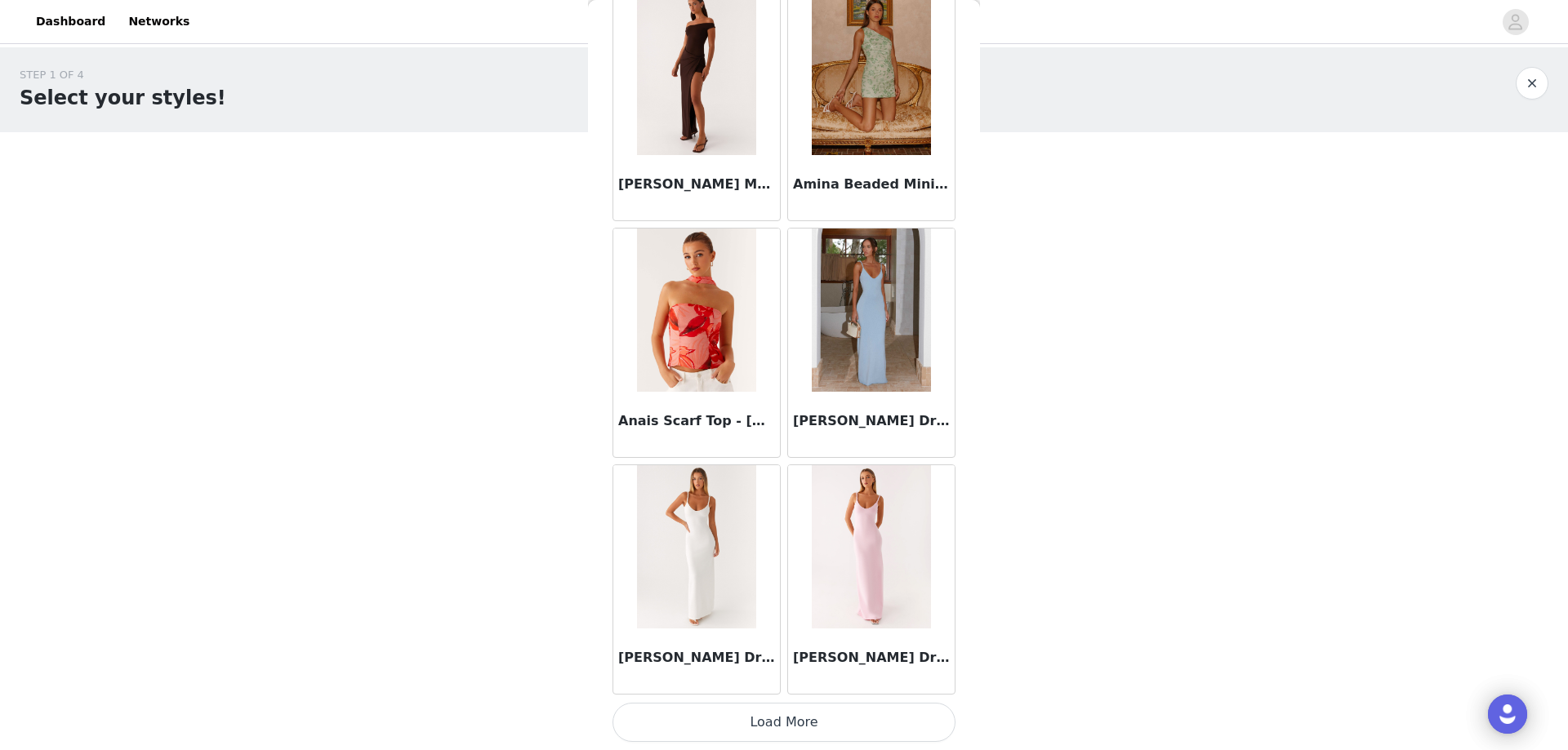
drag, startPoint x: 691, startPoint y: 708, endPoint x: 692, endPoint y: 699, distance: 9.1
click at [693, 703] on button "Load More" at bounding box center [784, 722] width 343 height 39
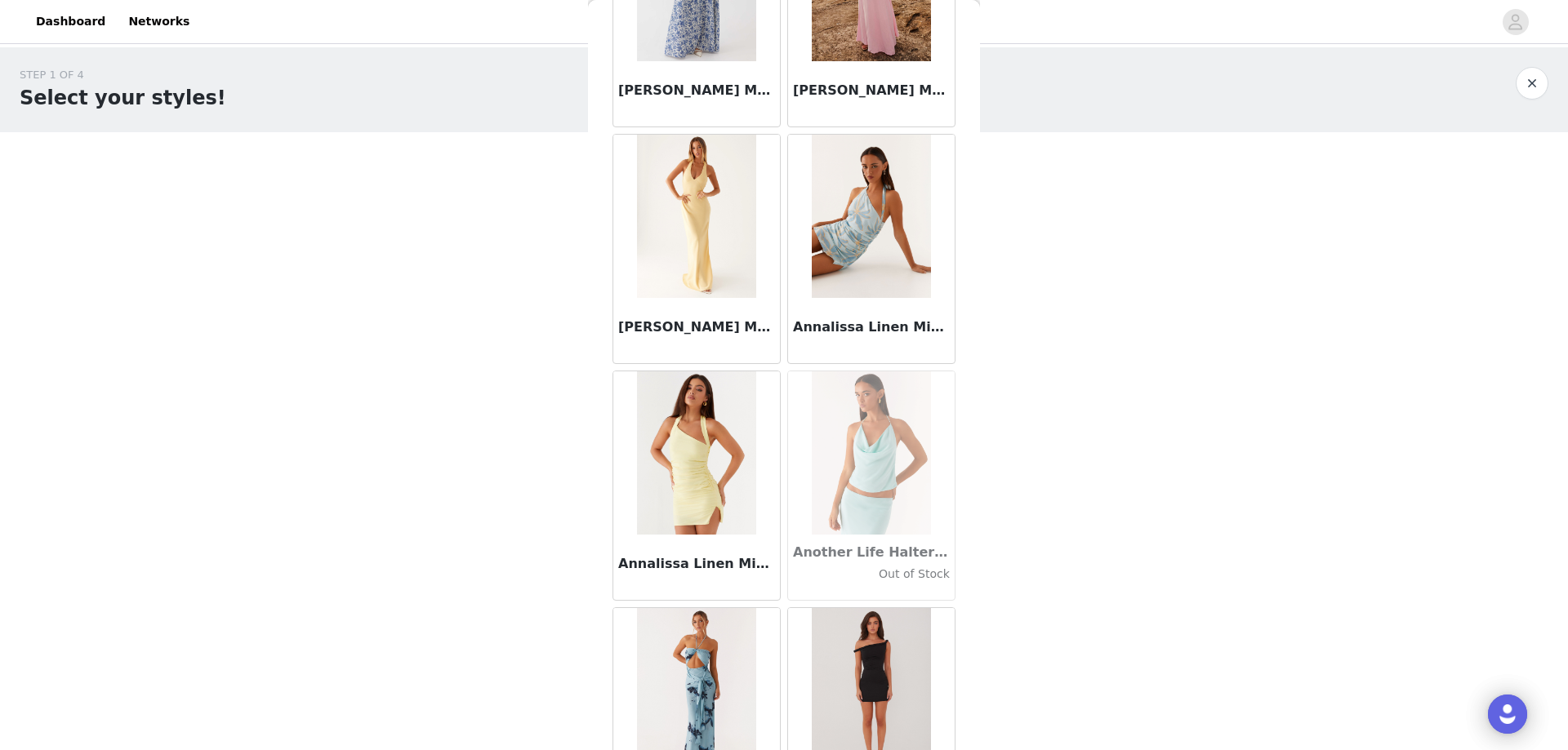
scroll to position [6482, 0]
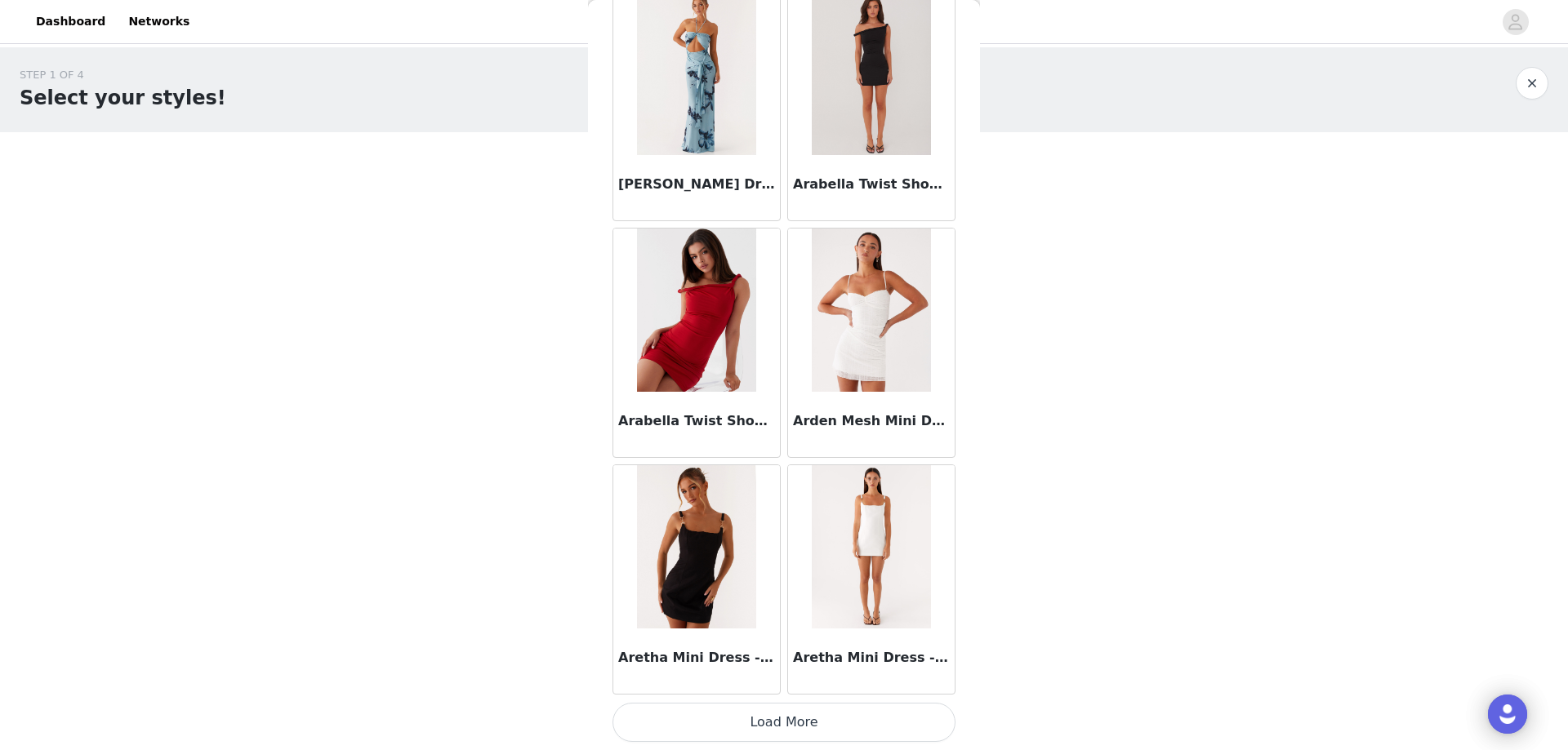
click at [706, 682] on div "Aretha Mini Dress - Black" at bounding box center [696, 661] width 166 height 66
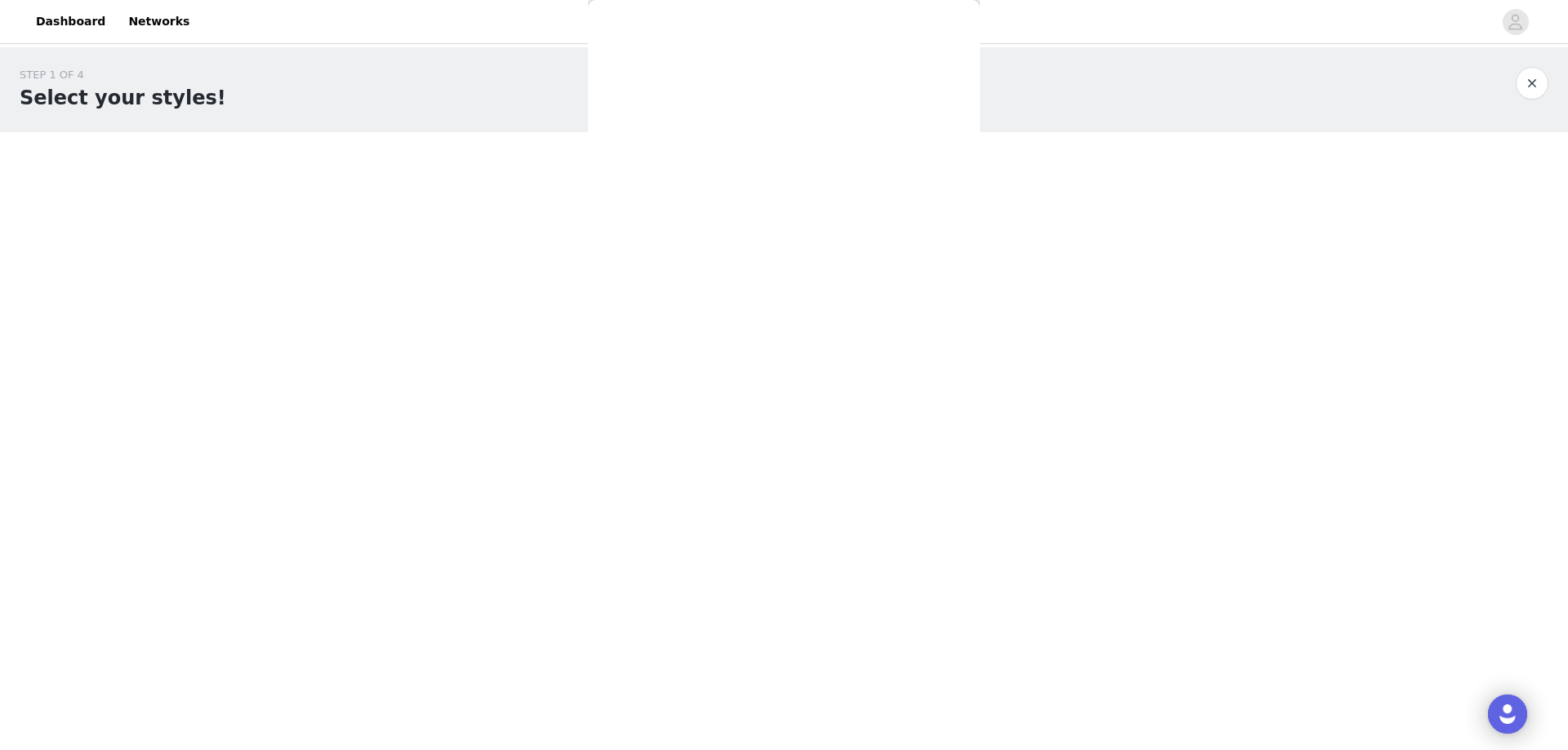
click at [704, 728] on div "Back Aamari Maxi Dress - Red [PERSON_NAME] Mini Dress - Midnight Bloom Out of S…" at bounding box center [784, 375] width 392 height 750
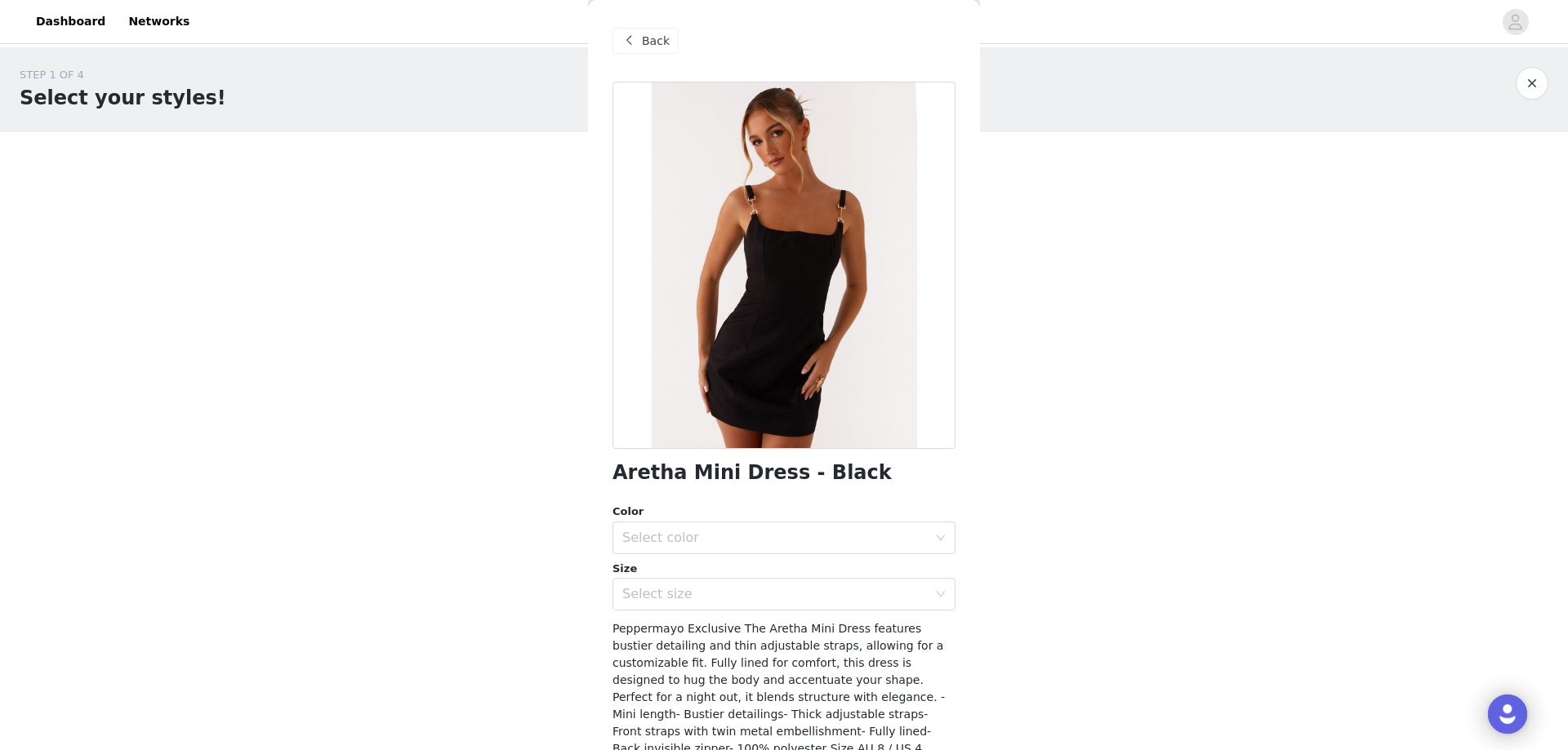
click at [645, 34] on span "Back" at bounding box center [655, 41] width 28 height 17
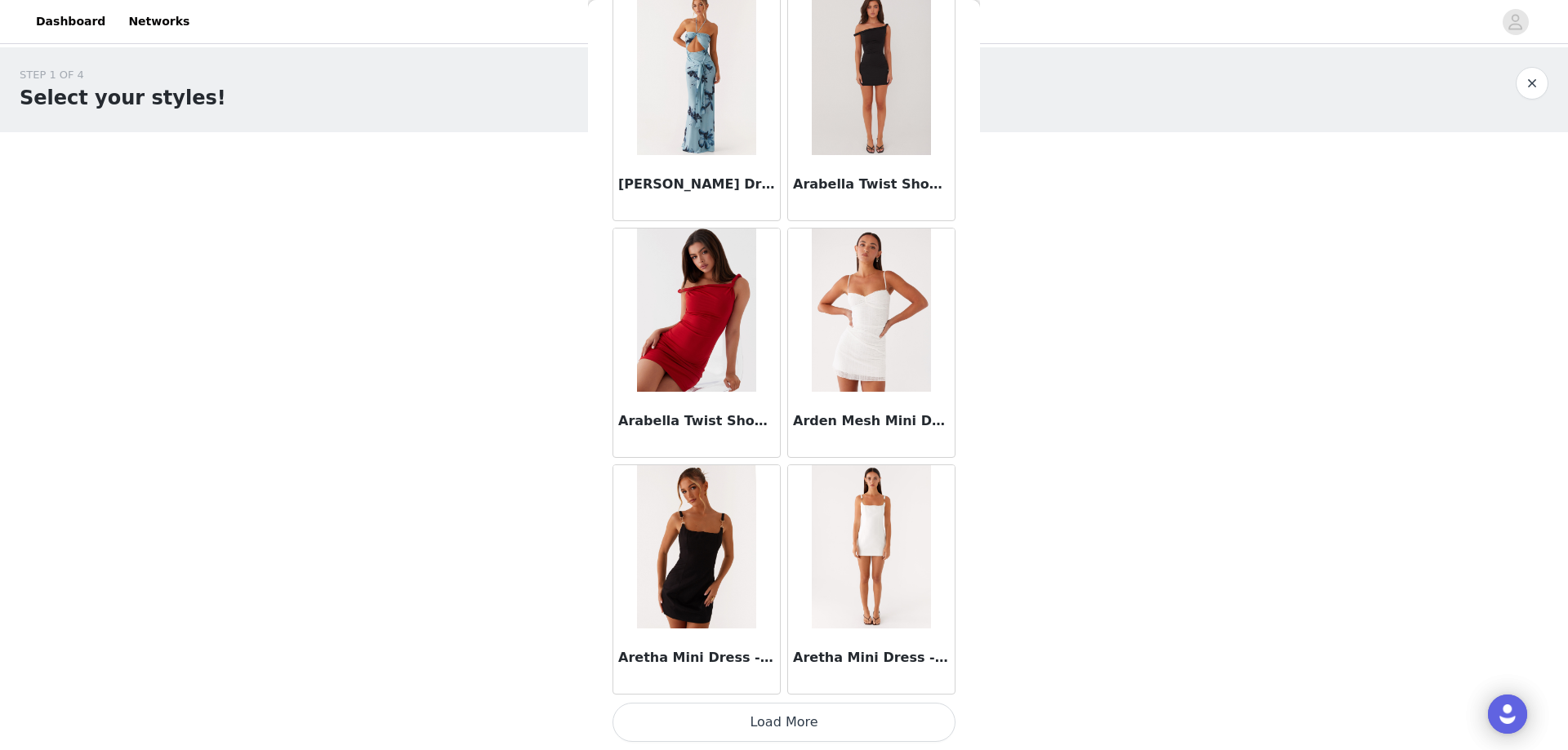
click at [691, 716] on button "Load More" at bounding box center [784, 722] width 343 height 39
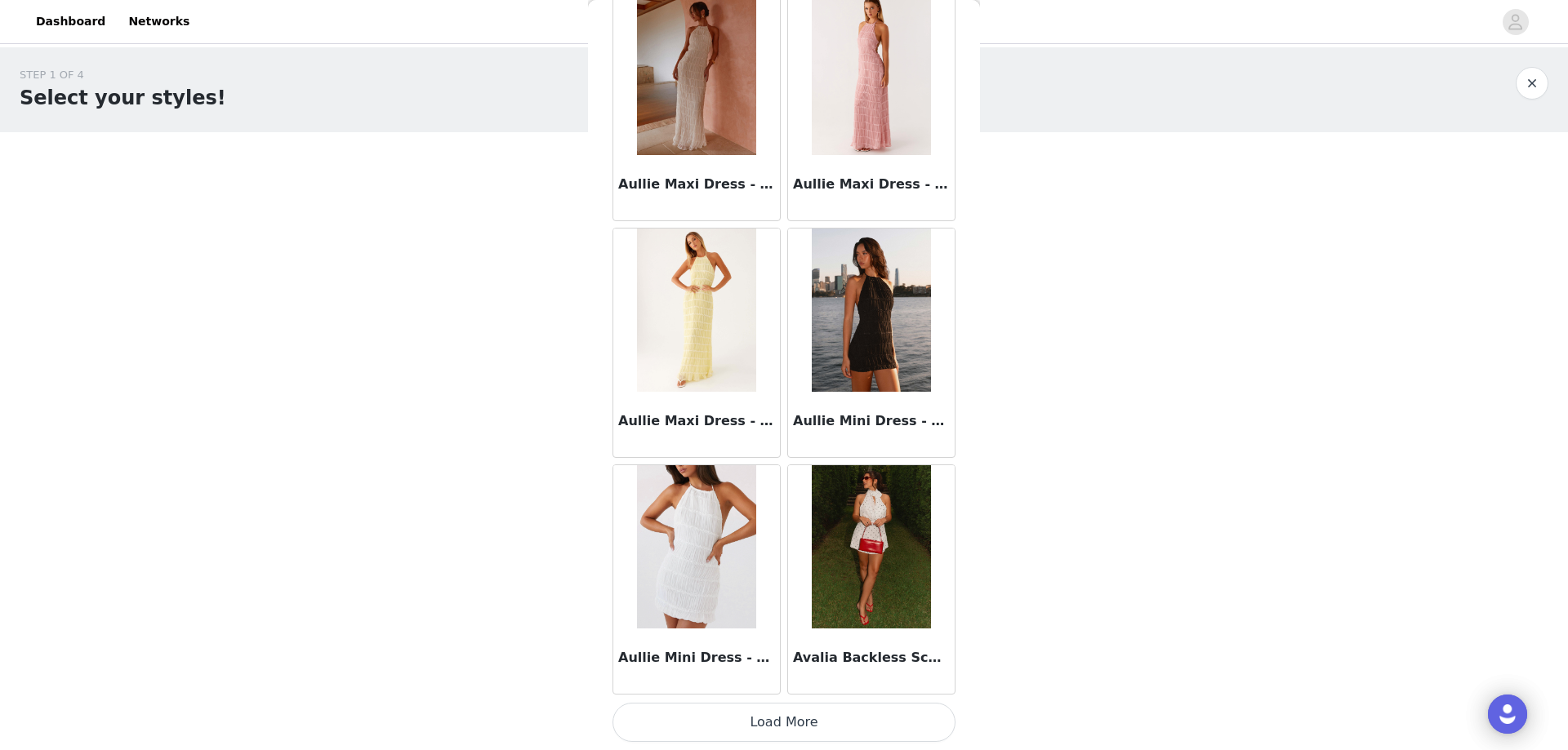
click at [684, 712] on button "Load More" at bounding box center [784, 722] width 343 height 39
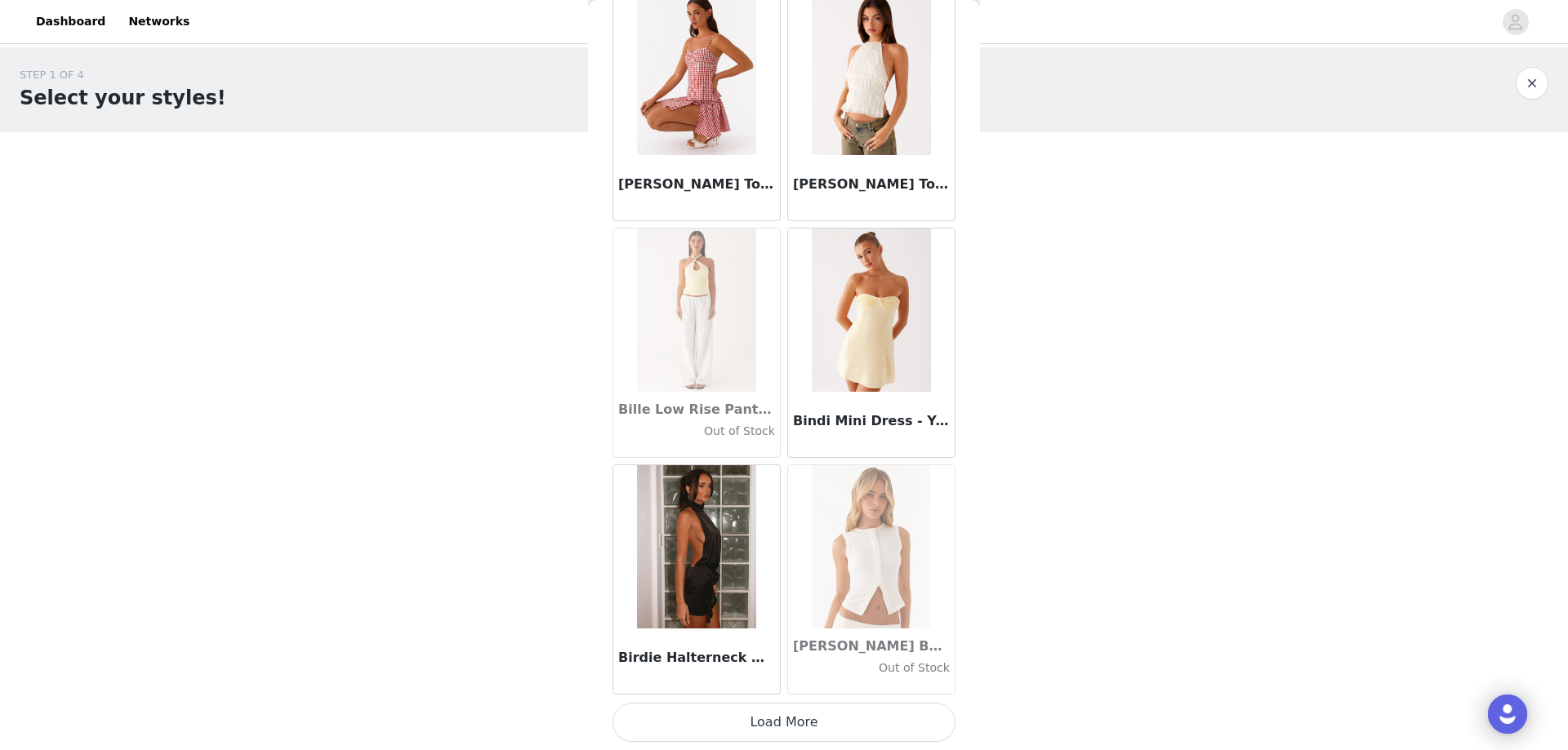
click at [737, 712] on button "Load More" at bounding box center [784, 722] width 343 height 39
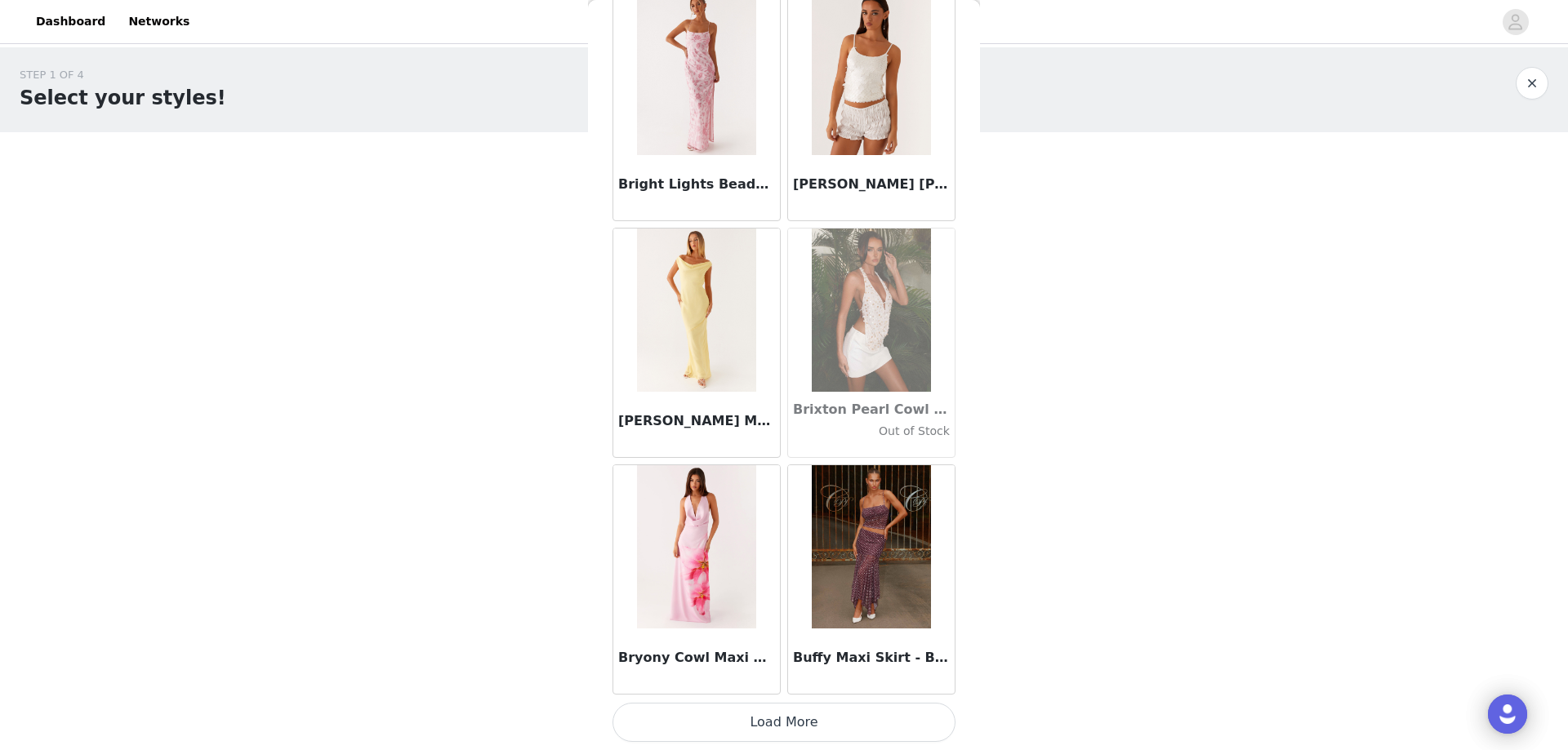
click at [724, 710] on button "Load More" at bounding box center [784, 722] width 343 height 39
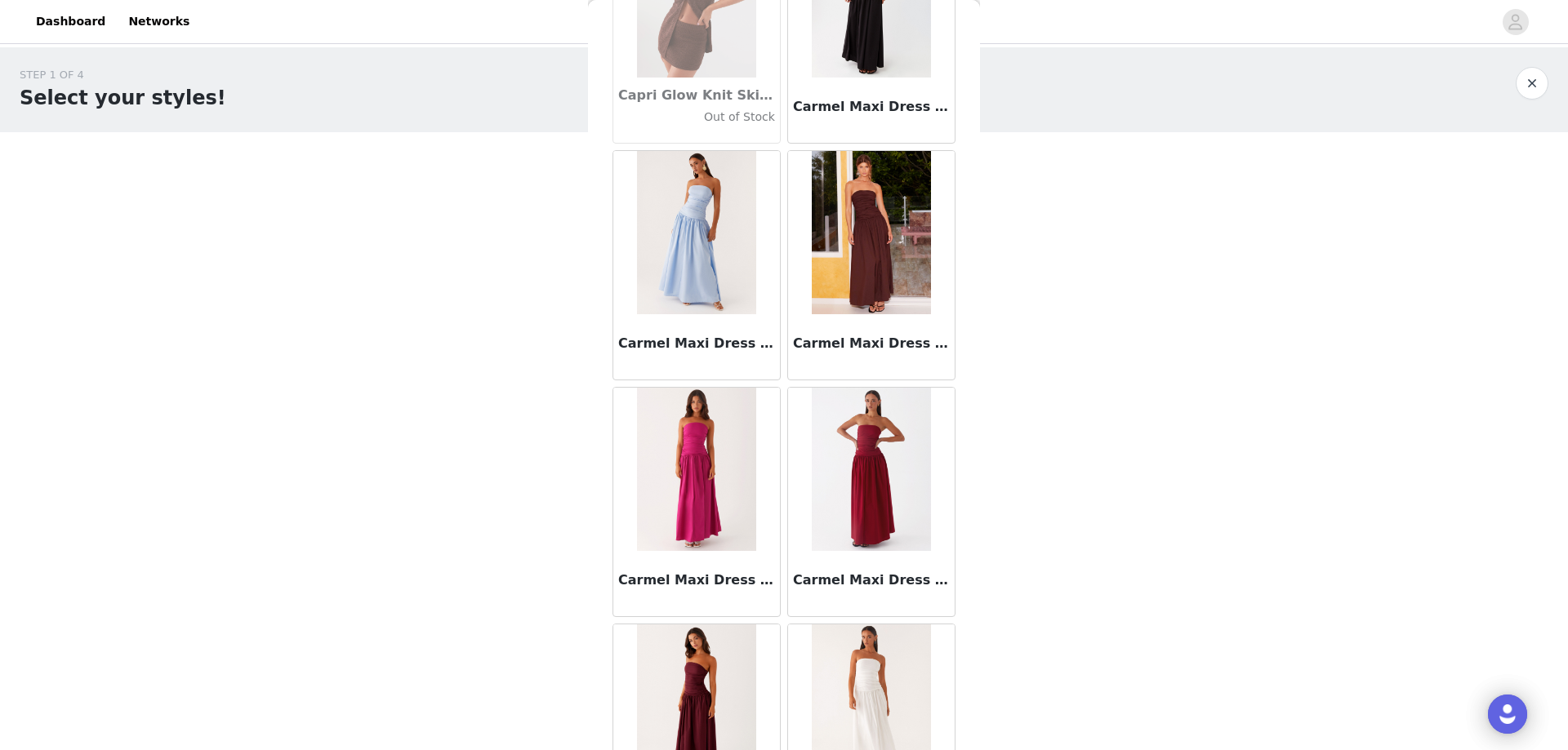
scroll to position [15951, 0]
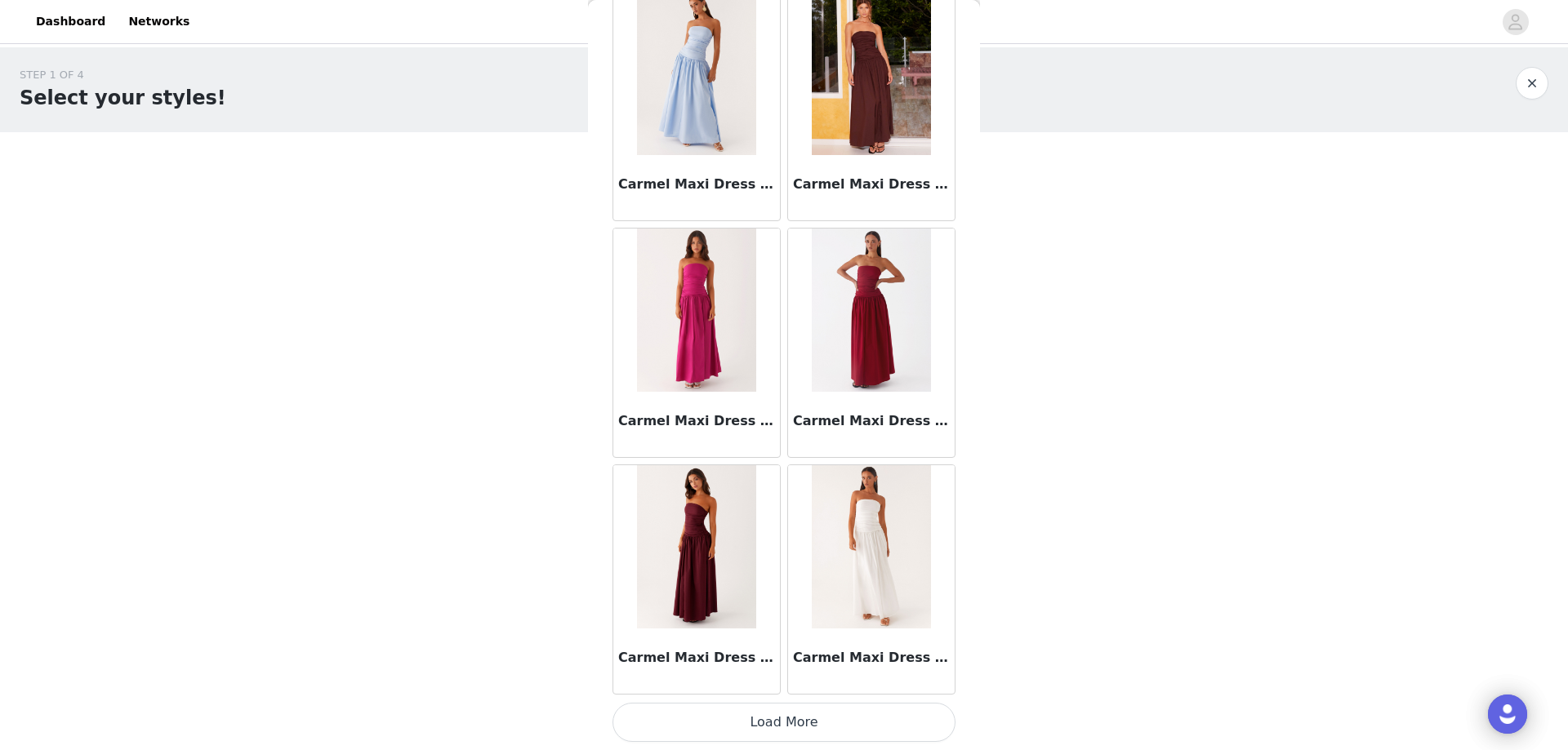
click at [694, 726] on button "Load More" at bounding box center [784, 722] width 343 height 39
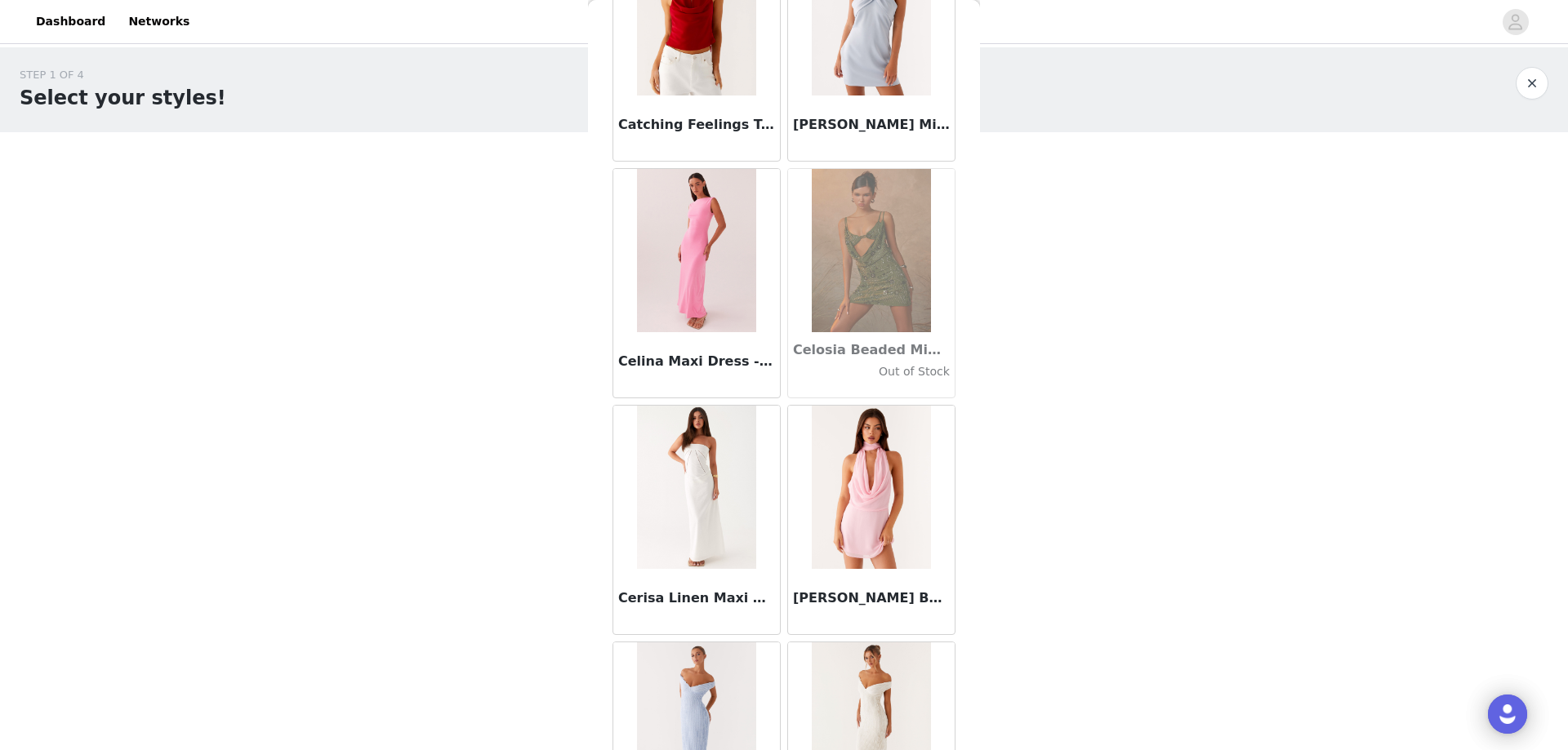
scroll to position [18318, 0]
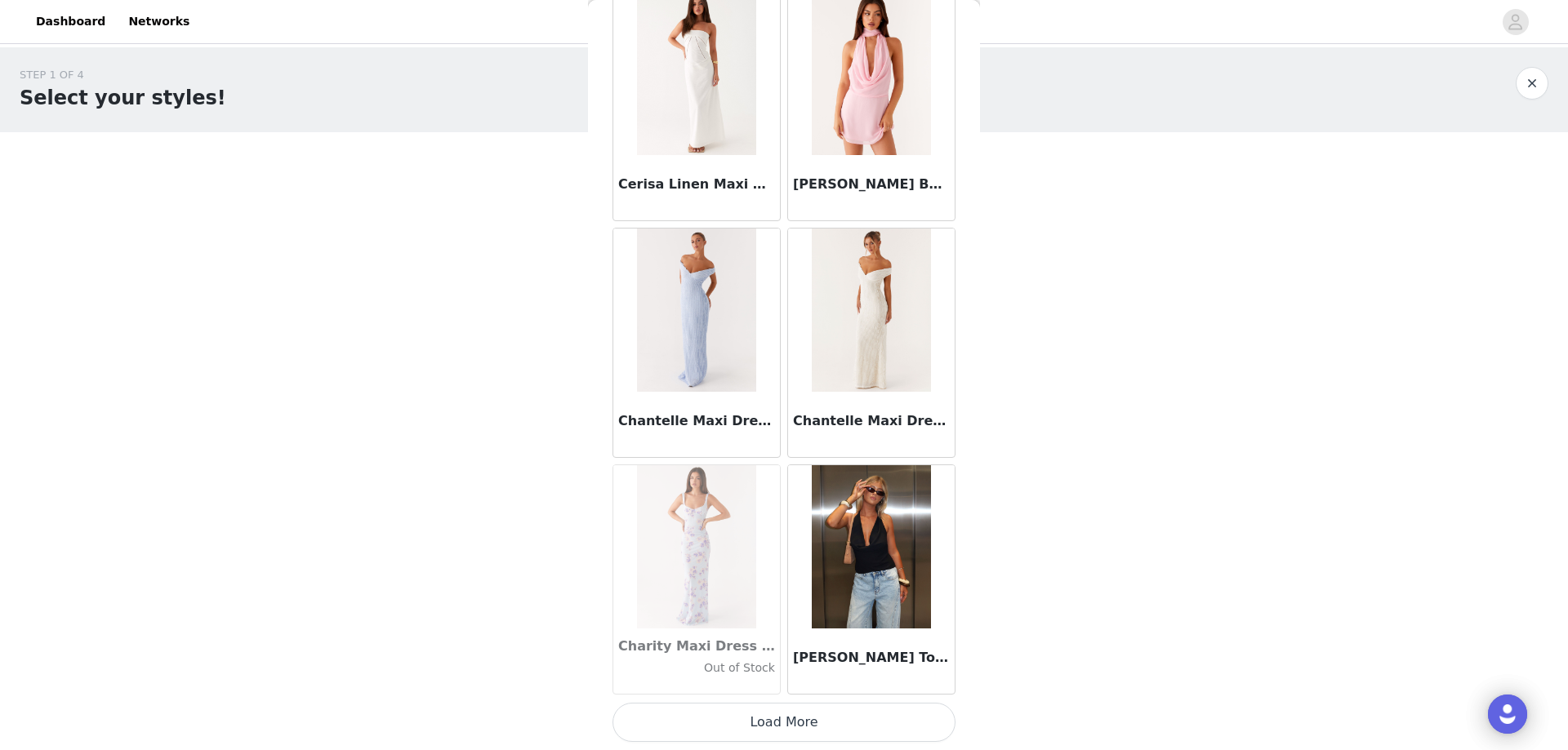
click at [734, 709] on button "Load More" at bounding box center [784, 722] width 343 height 39
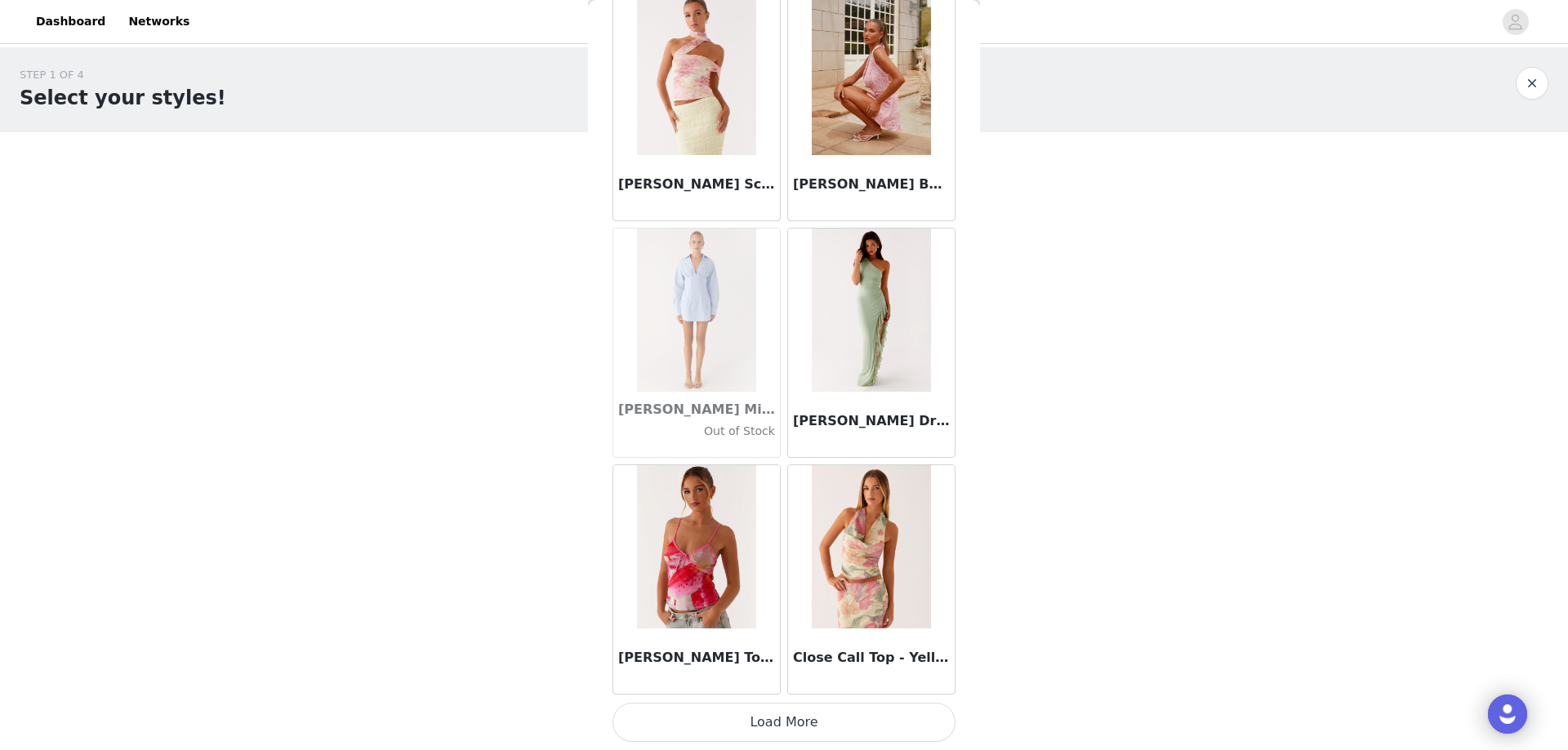
click at [737, 711] on button "Load More" at bounding box center [784, 722] width 343 height 39
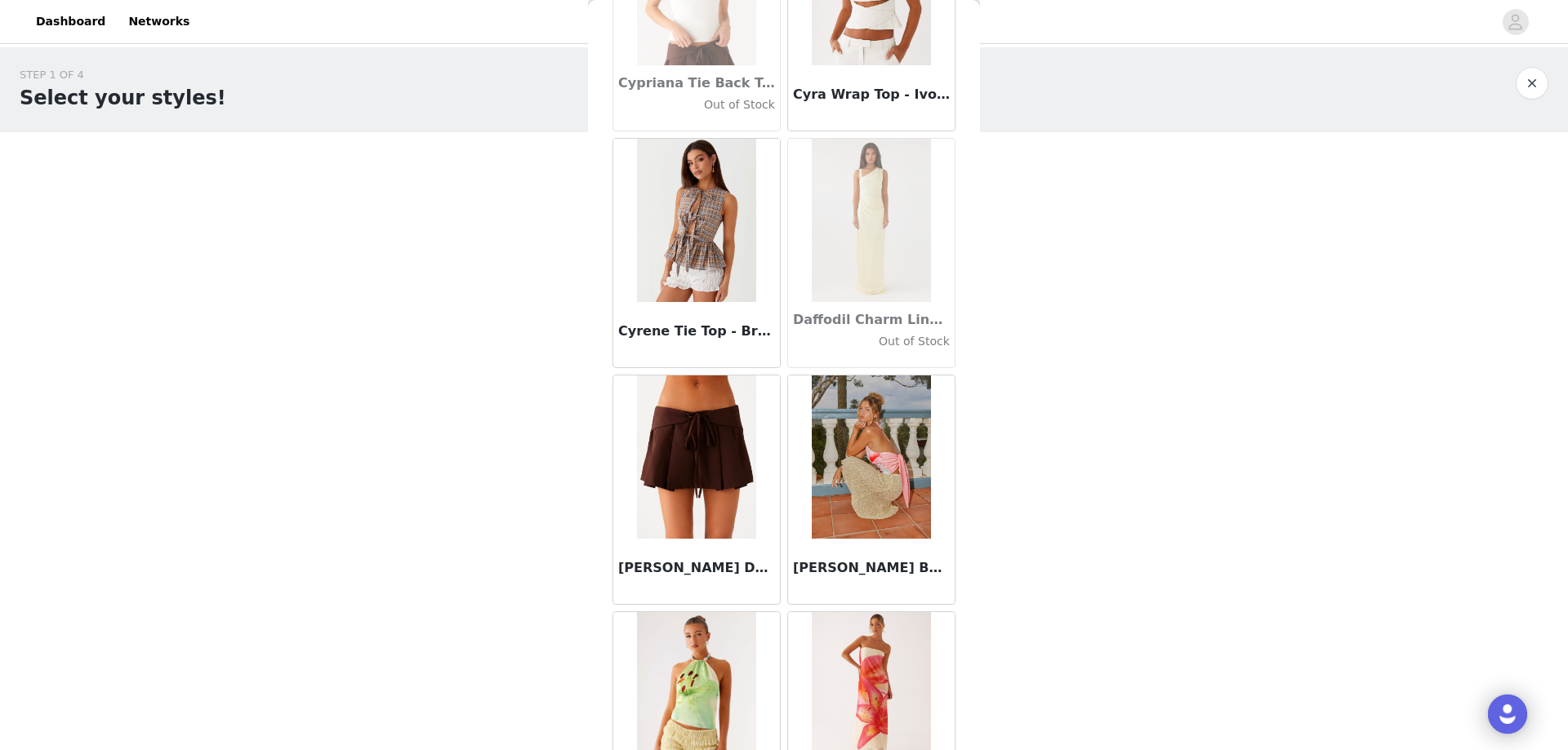
scroll to position [23053, 0]
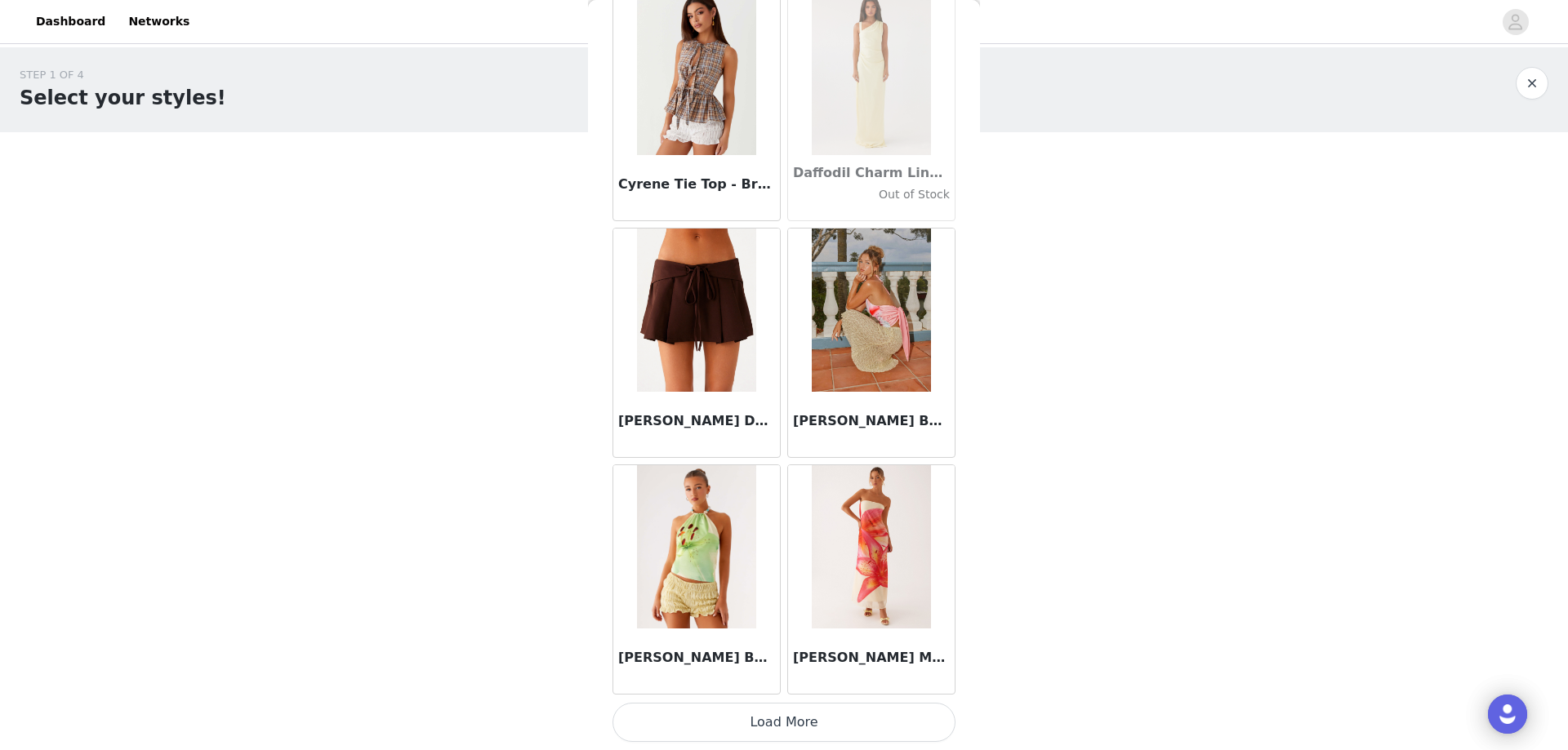
click at [784, 720] on button "Load More" at bounding box center [784, 722] width 343 height 39
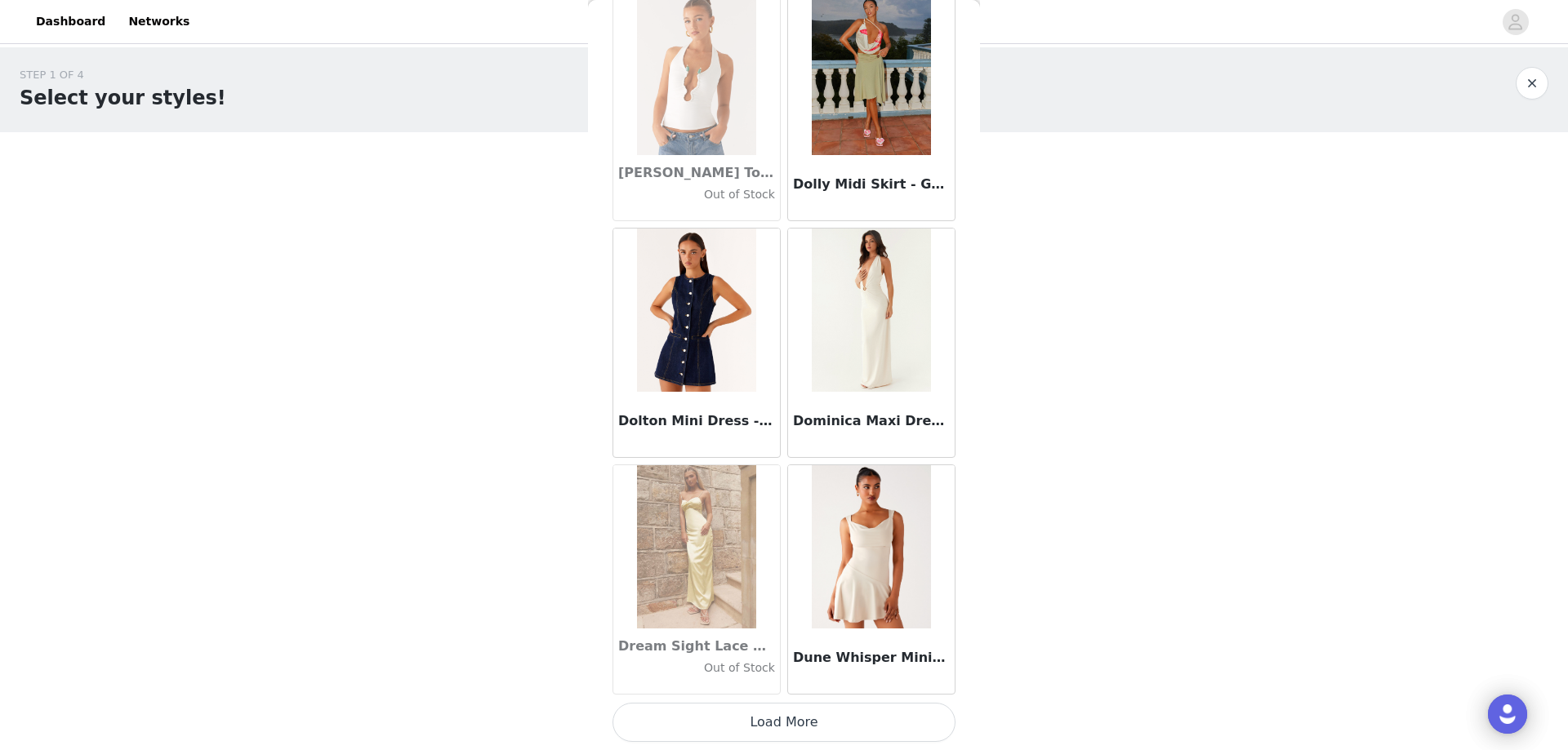
click at [725, 717] on button "Load More" at bounding box center [784, 722] width 343 height 39
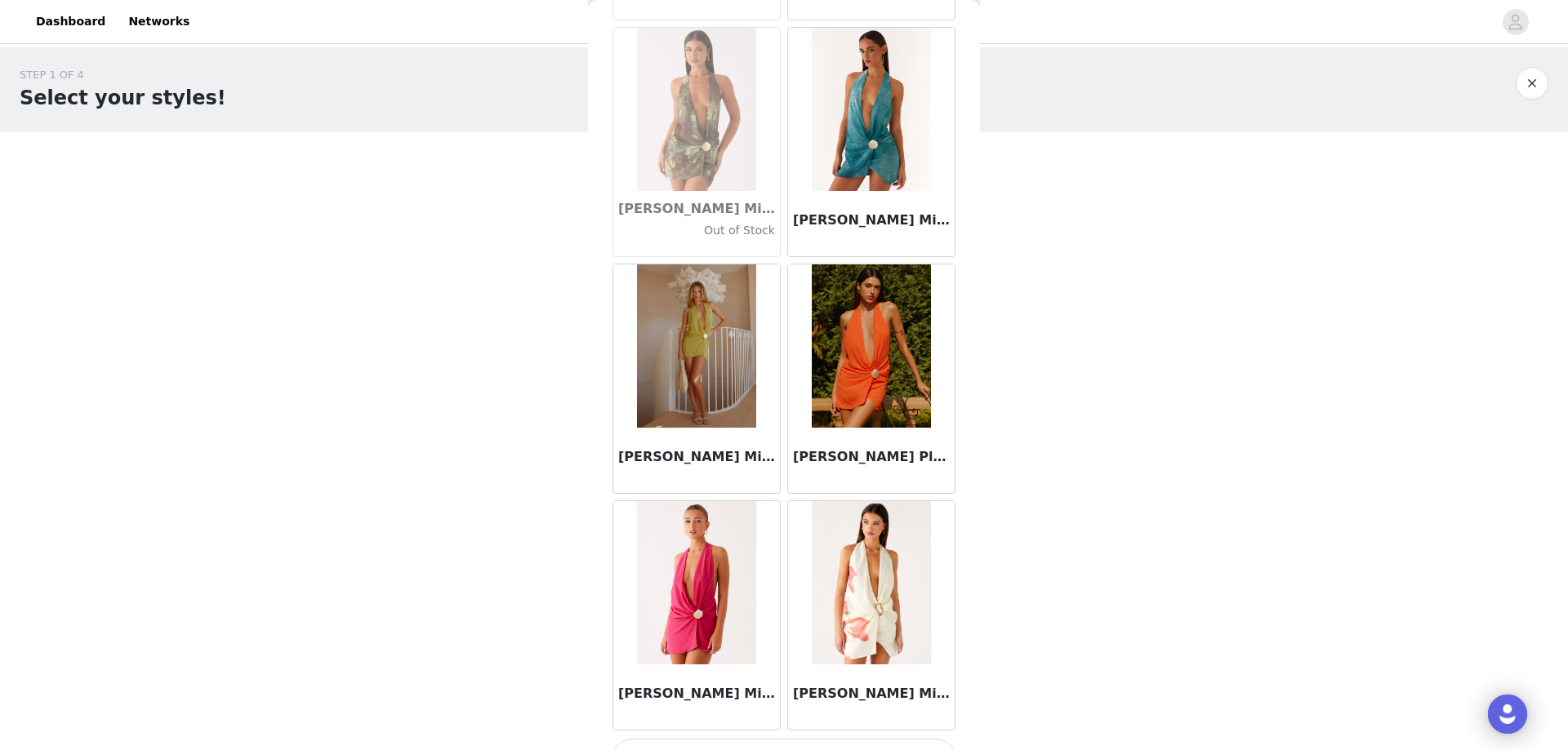
scroll to position [27787, 0]
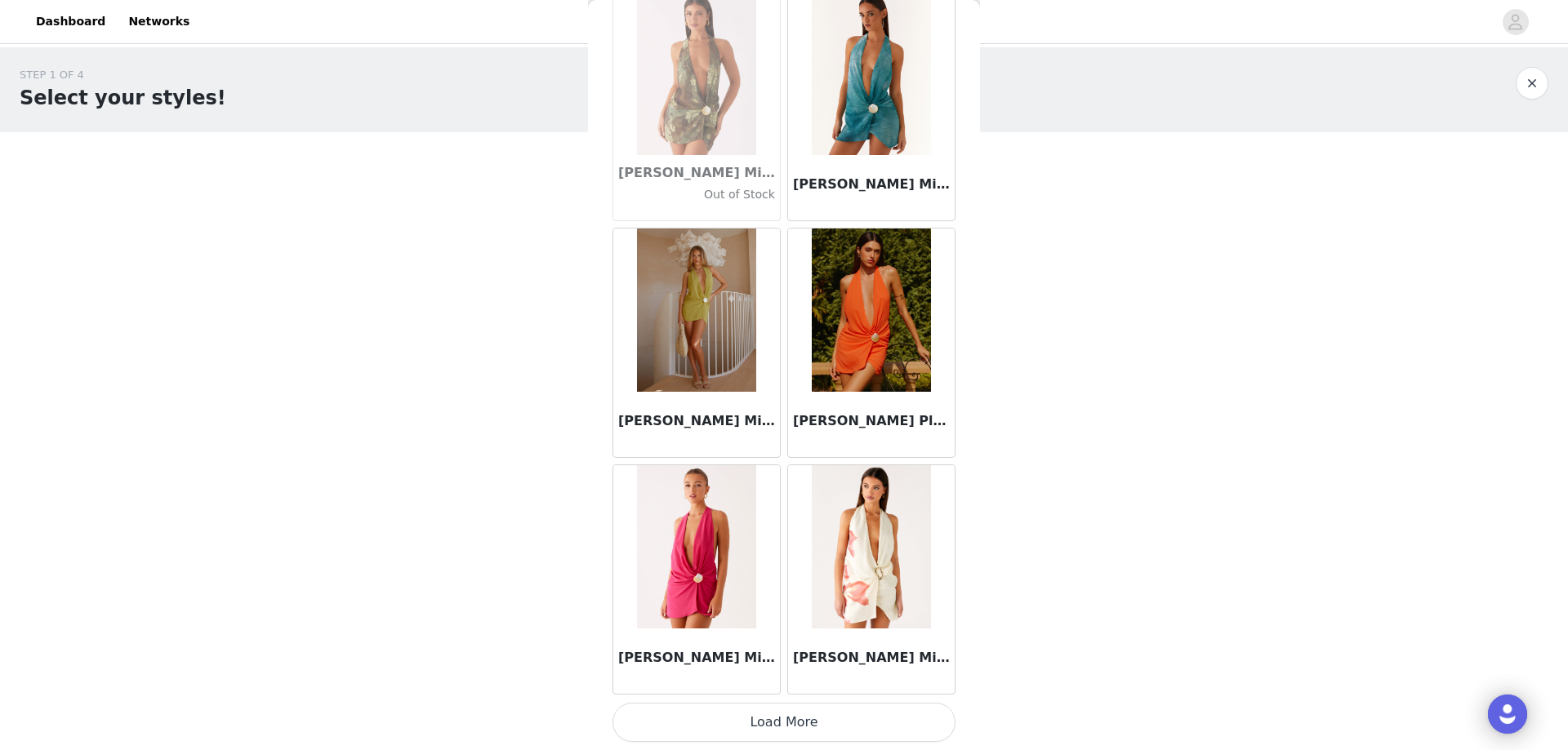
click at [715, 718] on button "Load More" at bounding box center [784, 722] width 343 height 39
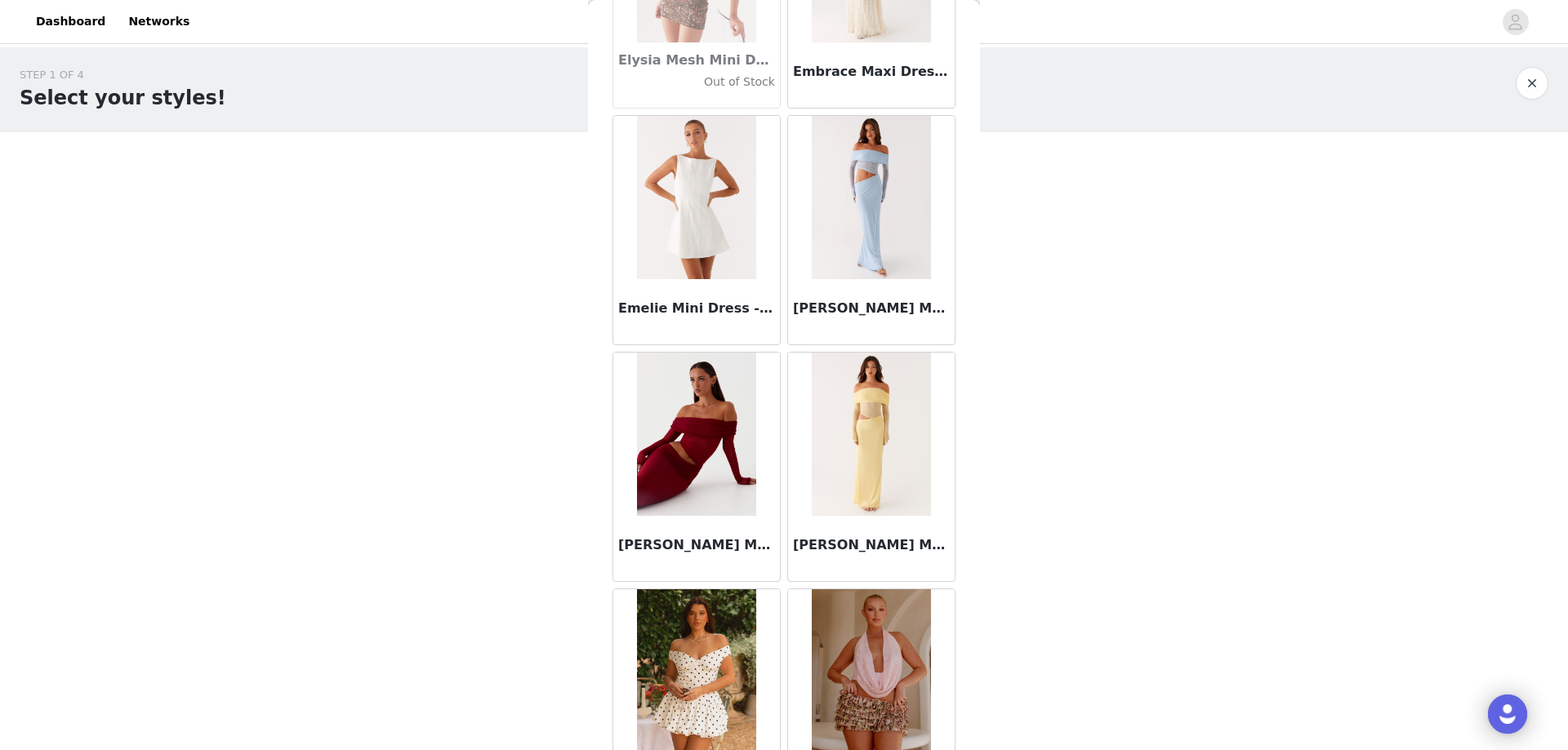
scroll to position [30154, 0]
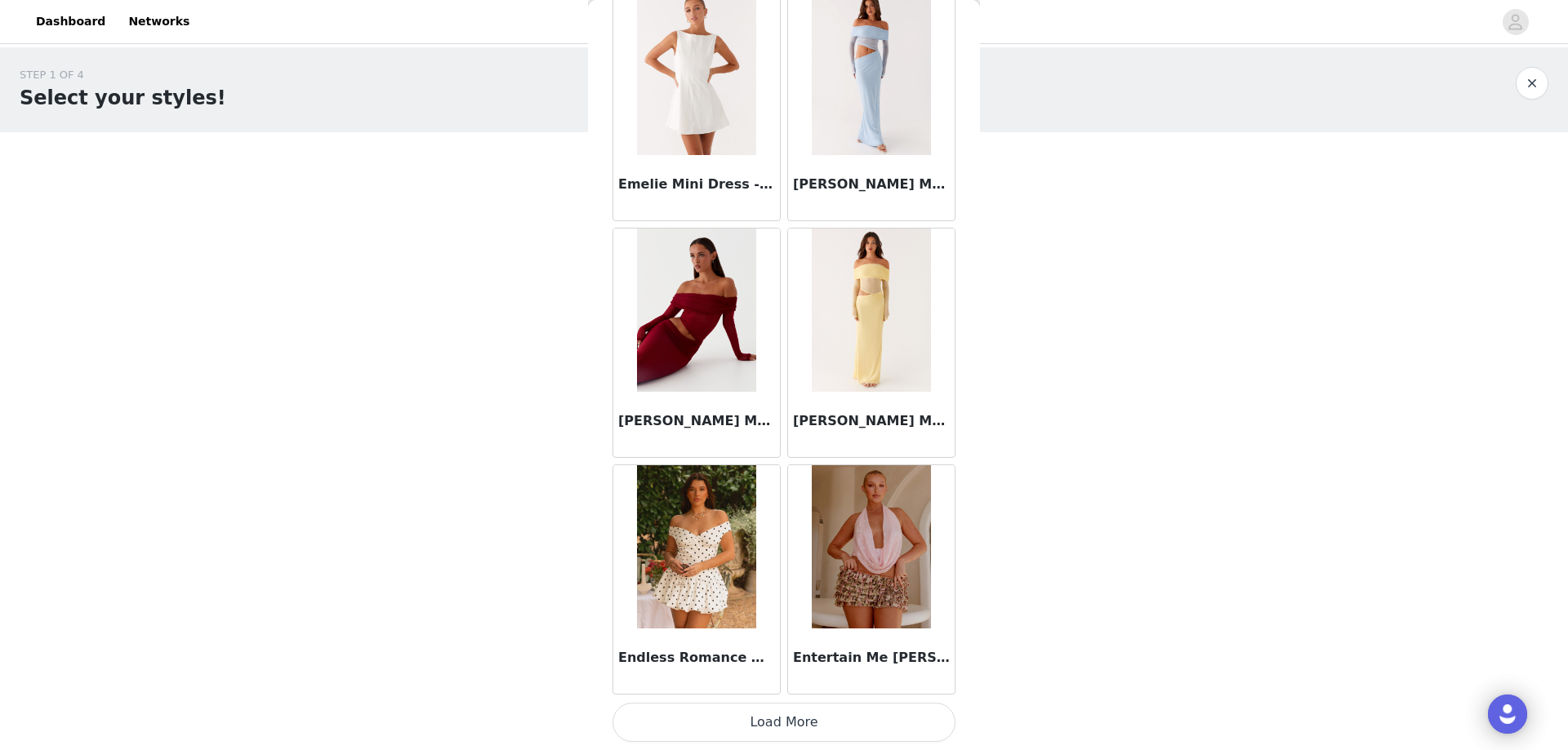
click at [716, 718] on button "Load More" at bounding box center [784, 722] width 343 height 39
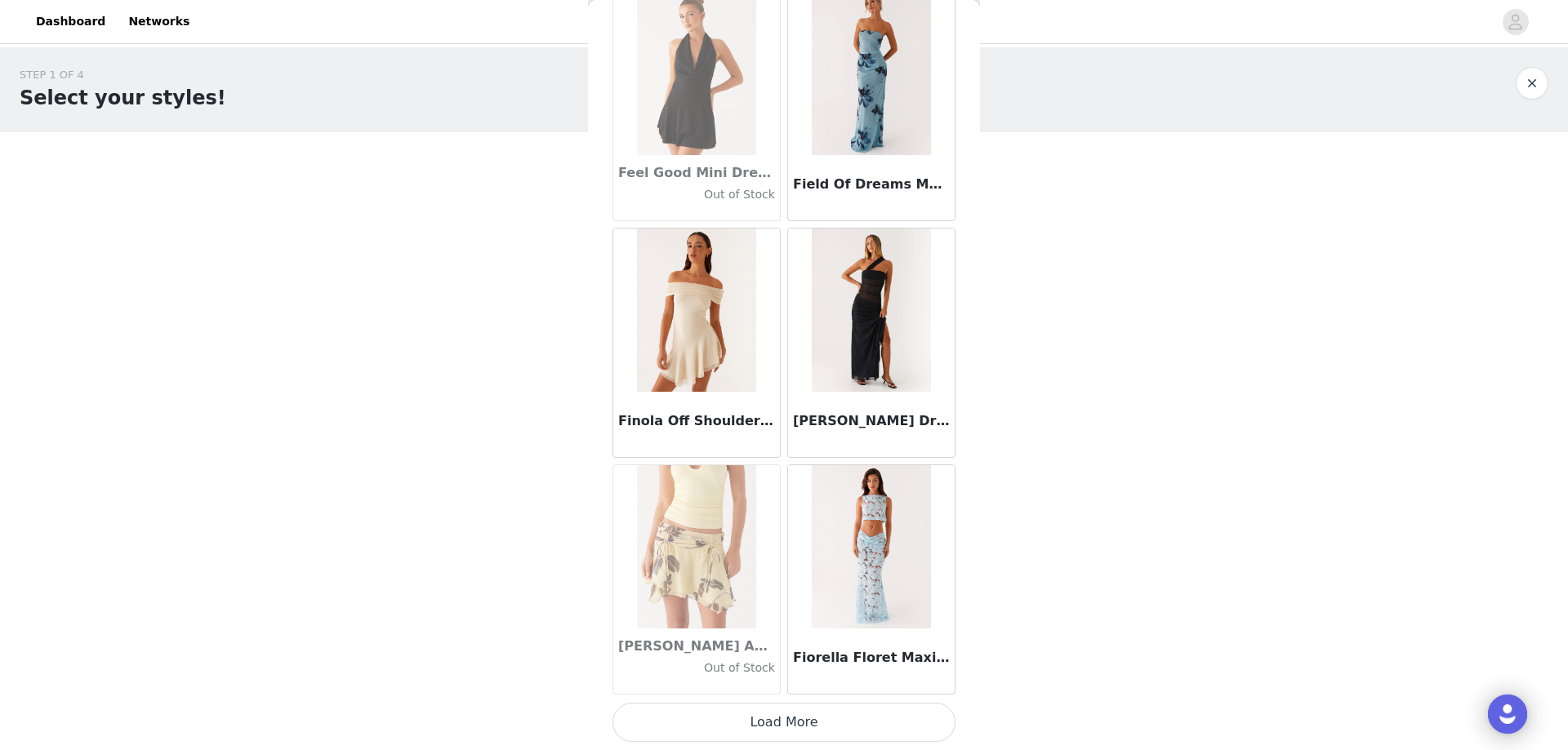
click at [768, 715] on button "Load More" at bounding box center [784, 722] width 343 height 39
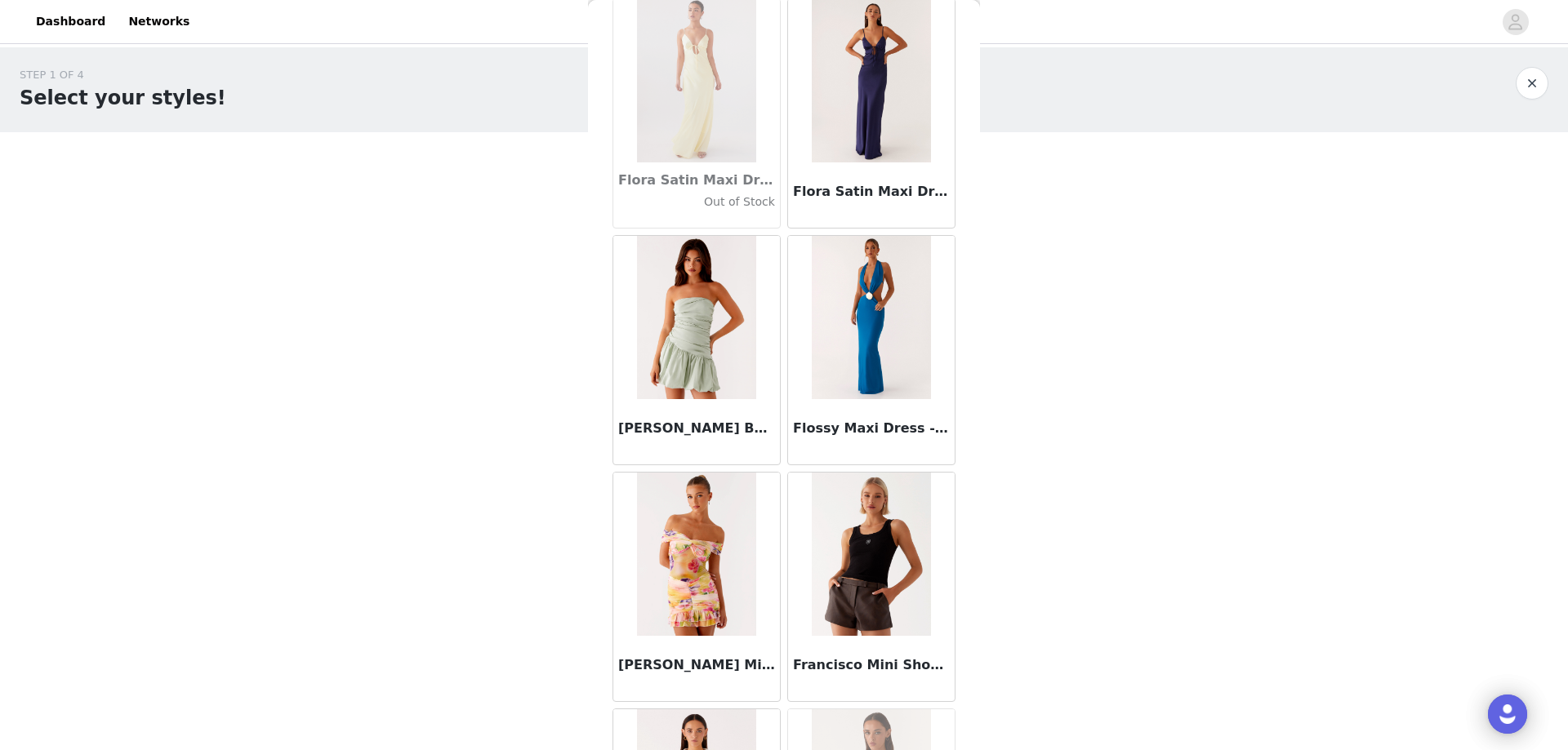
scroll to position [34889, 0]
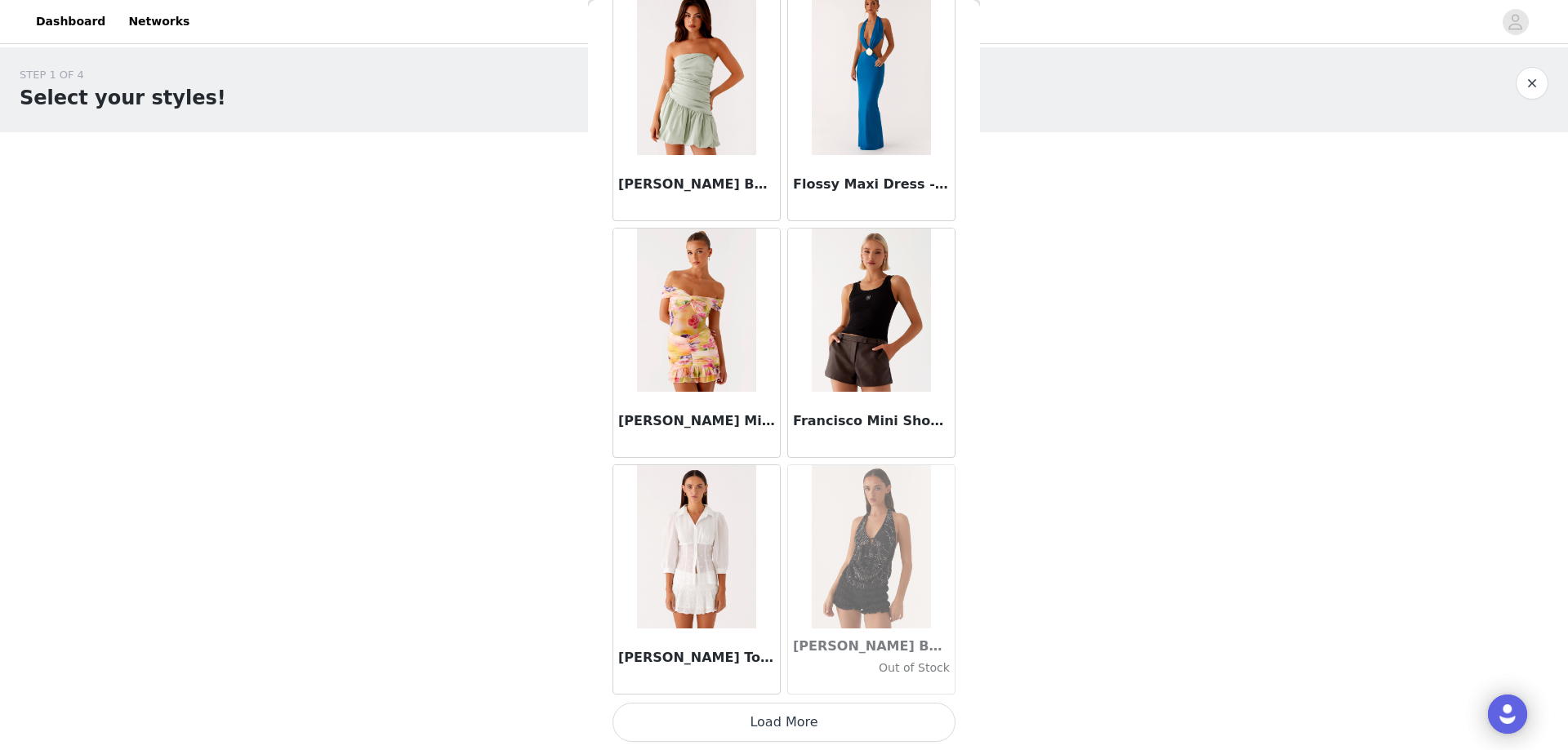
click at [739, 717] on button "Load More" at bounding box center [784, 722] width 343 height 39
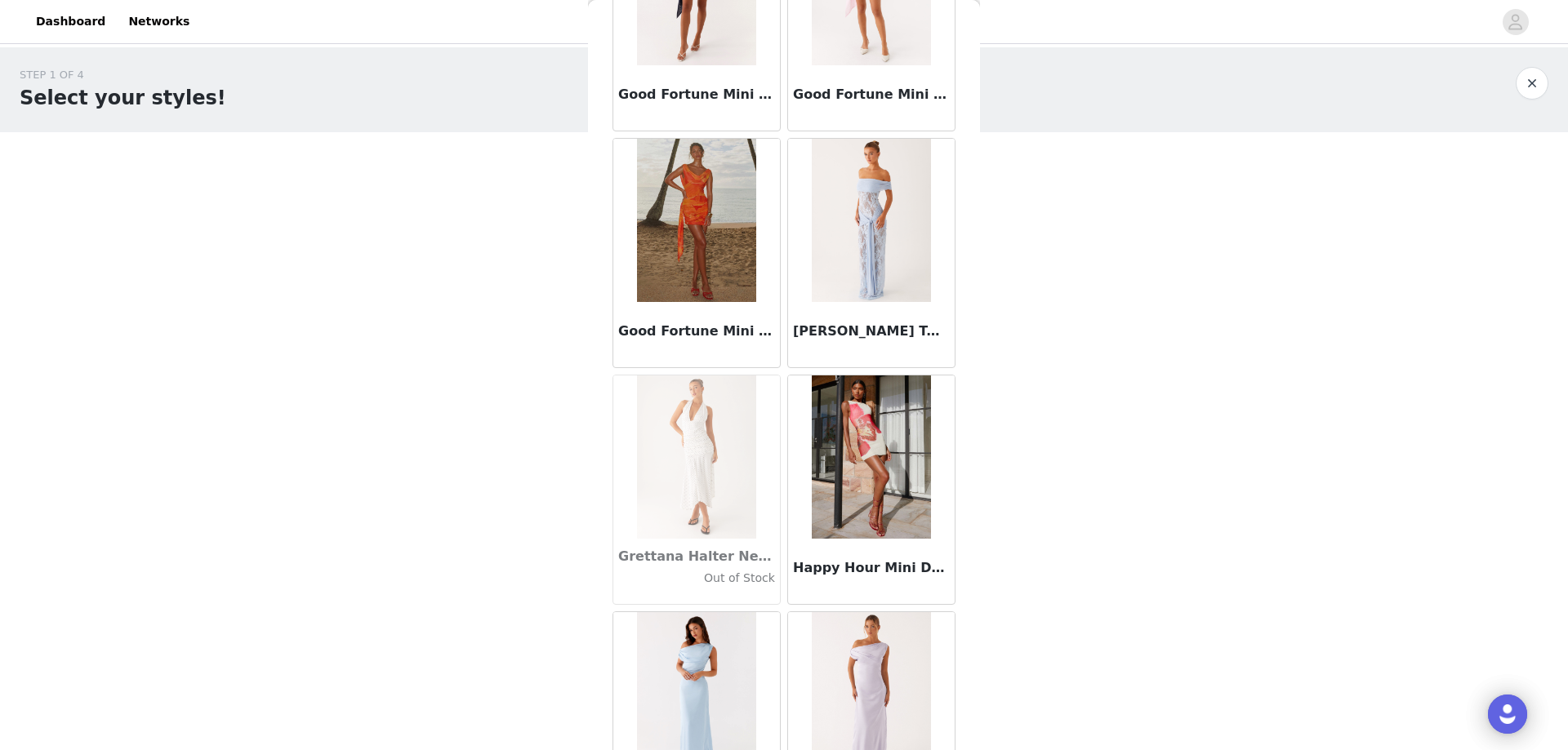
scroll to position [37256, 0]
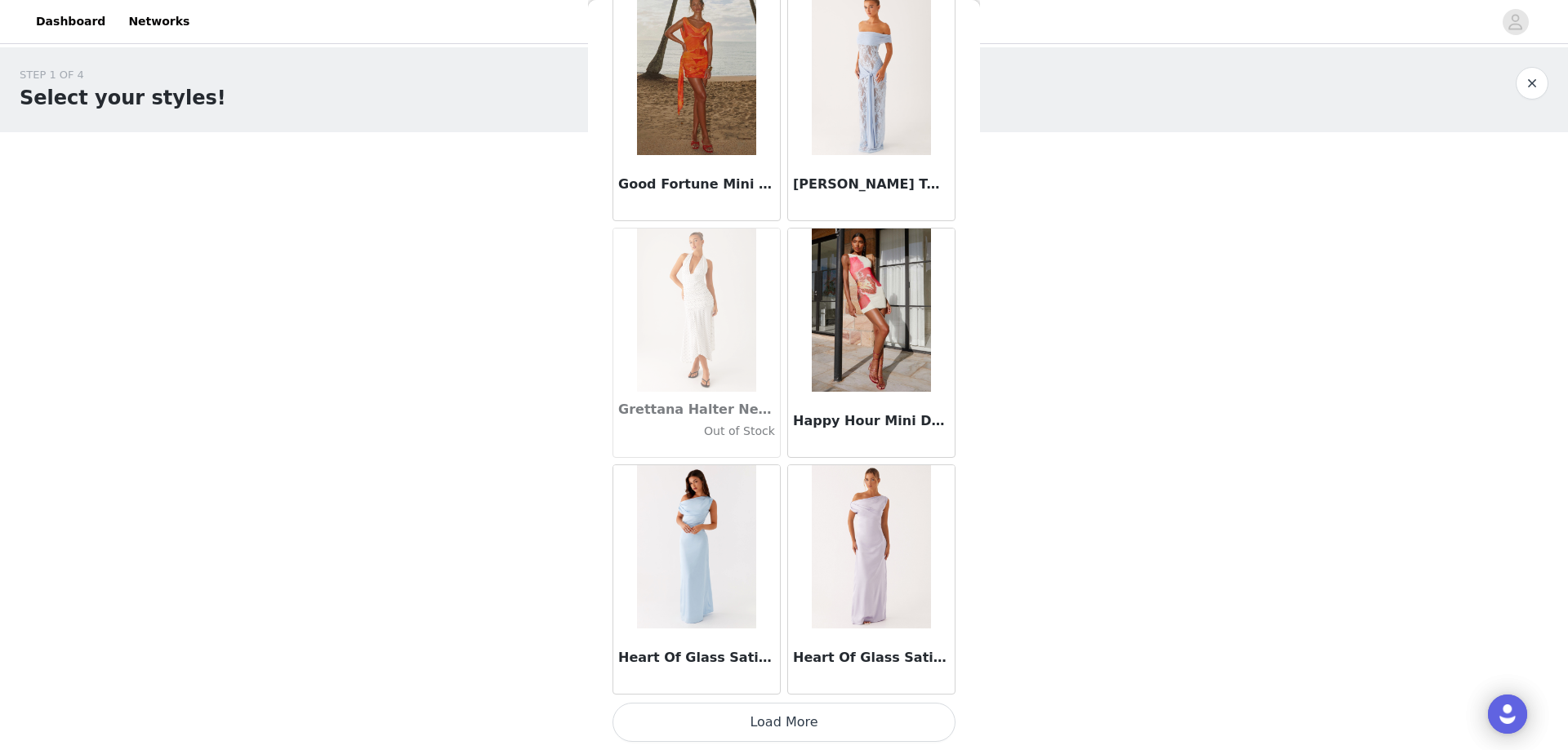
click at [709, 730] on button "Load More" at bounding box center [784, 722] width 343 height 39
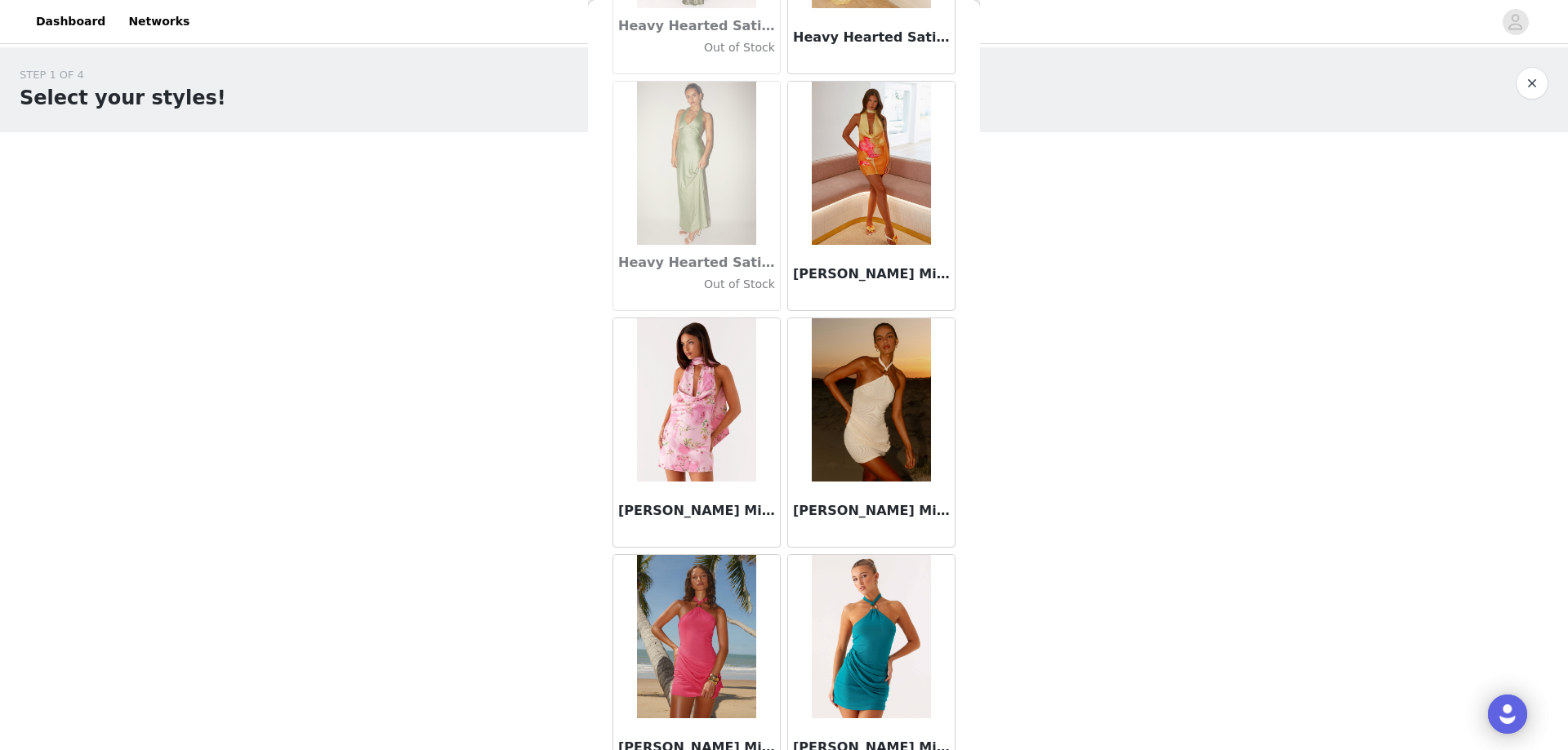
scroll to position [39623, 0]
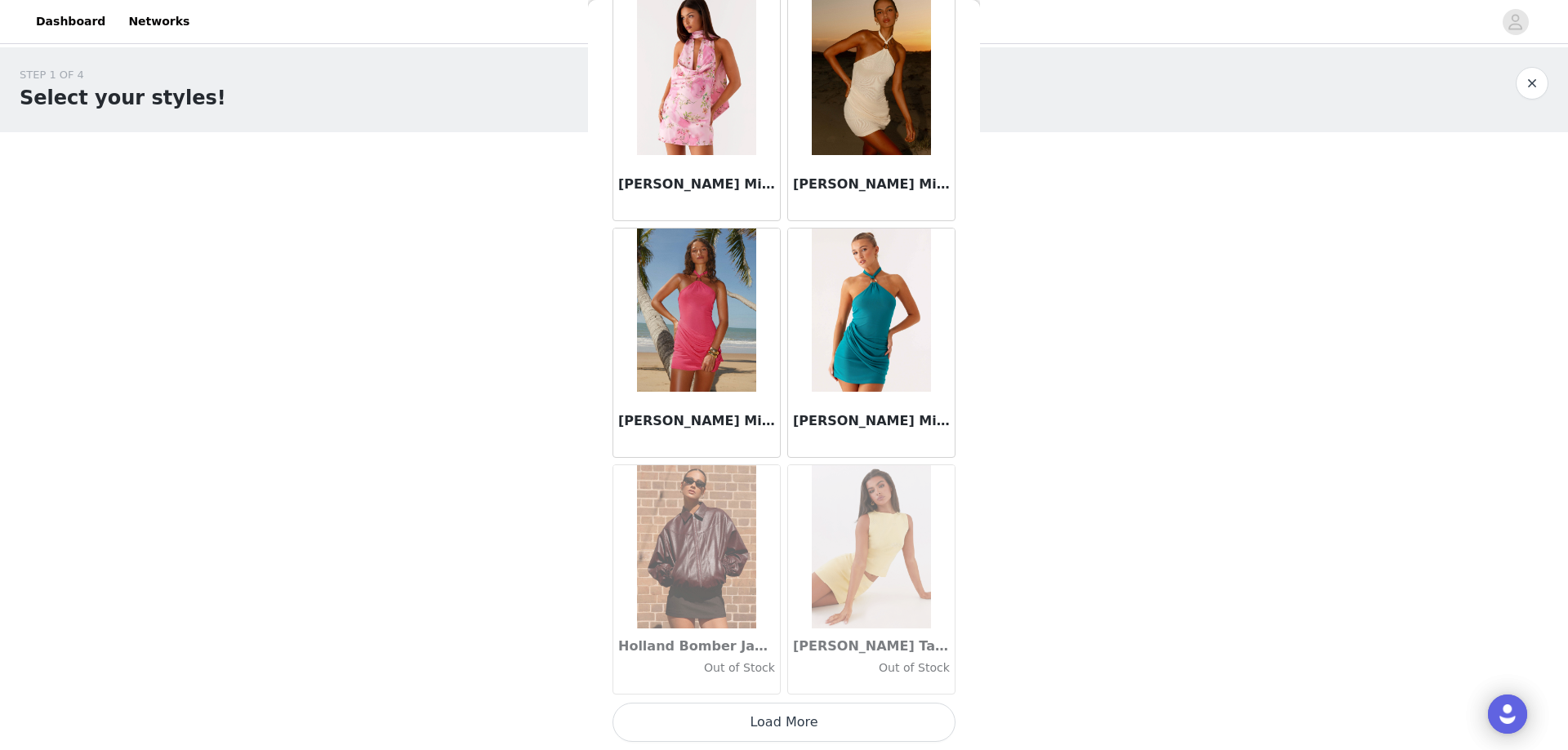
click at [707, 718] on button "Load More" at bounding box center [784, 722] width 343 height 39
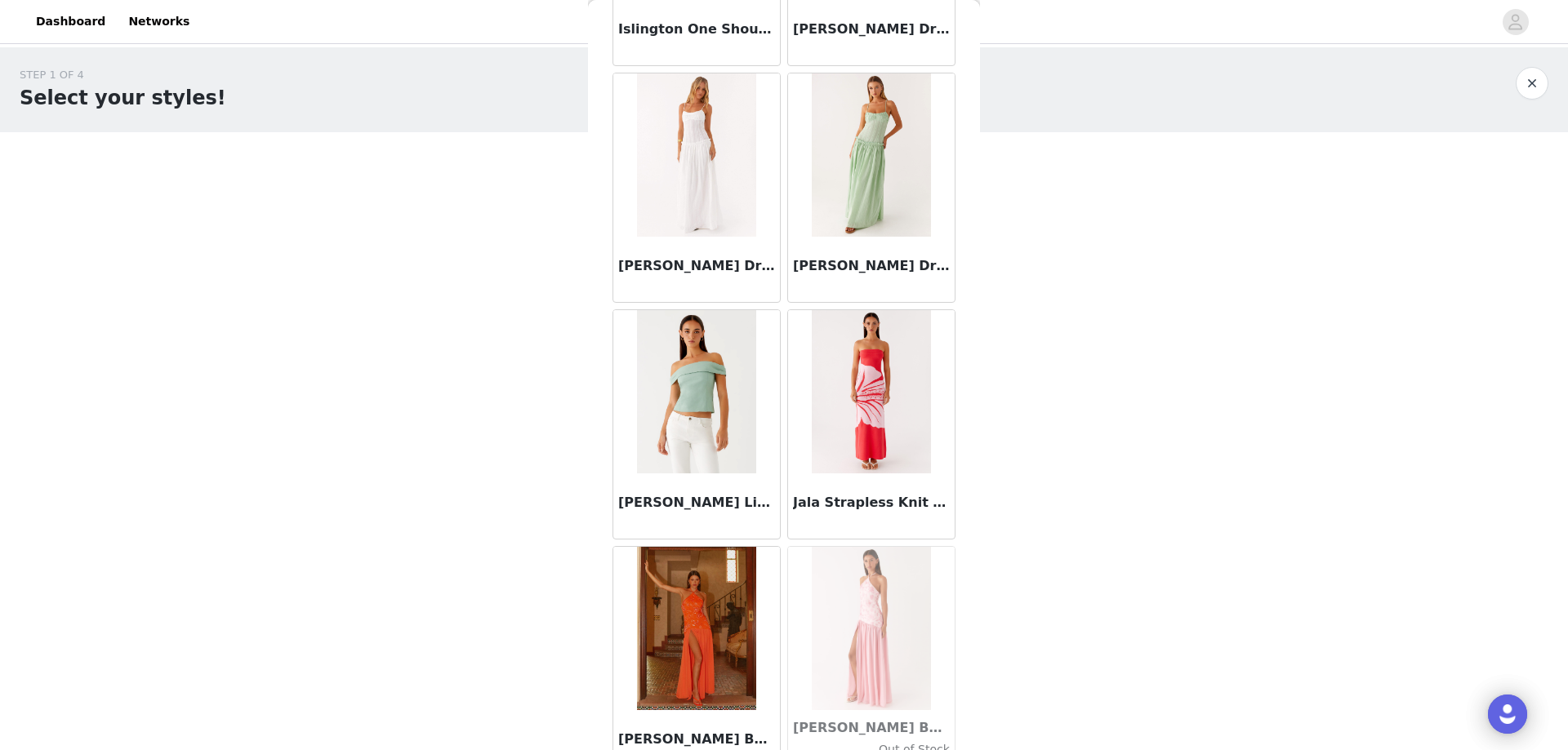
scroll to position [41991, 0]
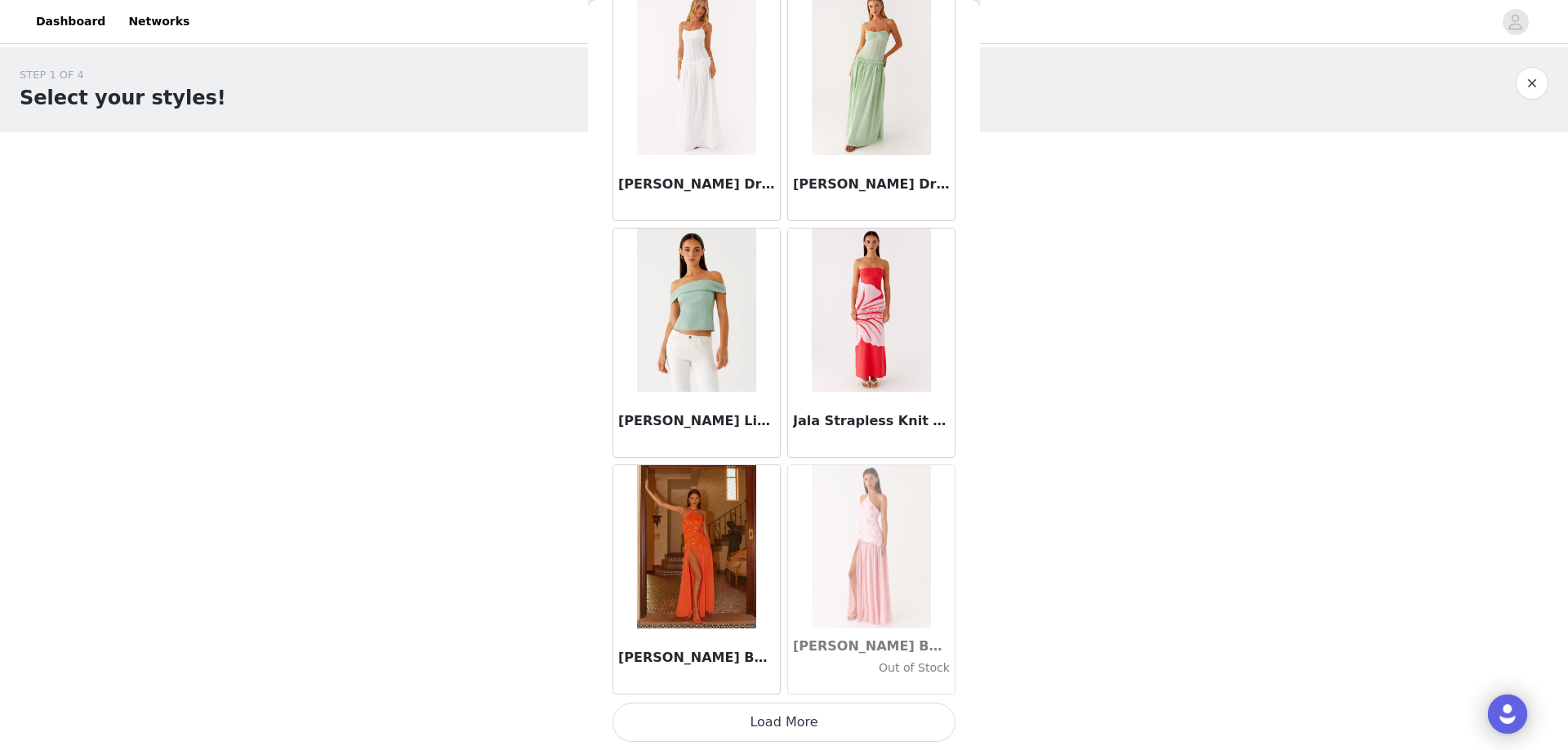
click at [706, 712] on button "Load More" at bounding box center [784, 722] width 343 height 39
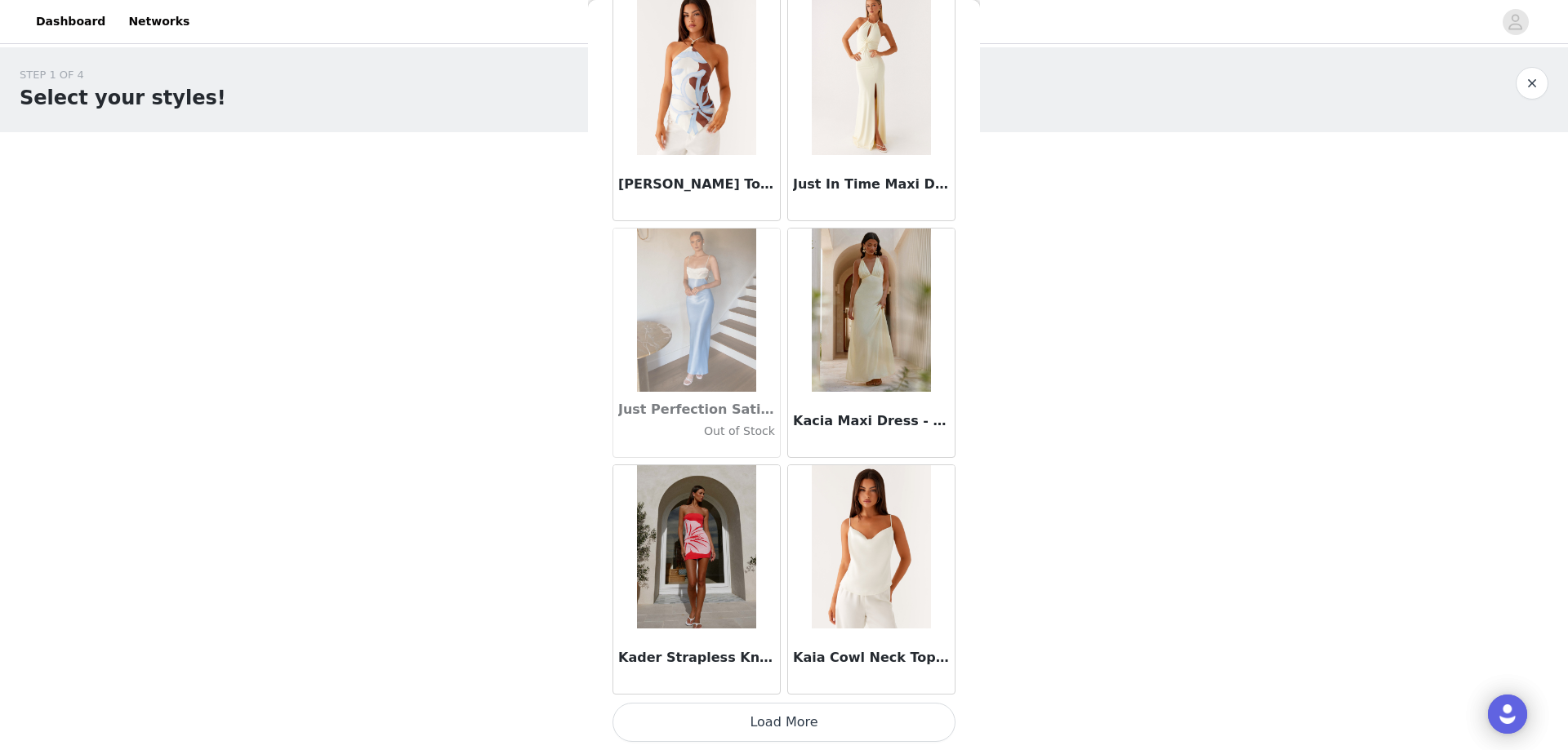
click at [722, 720] on button "Load More" at bounding box center [784, 722] width 343 height 39
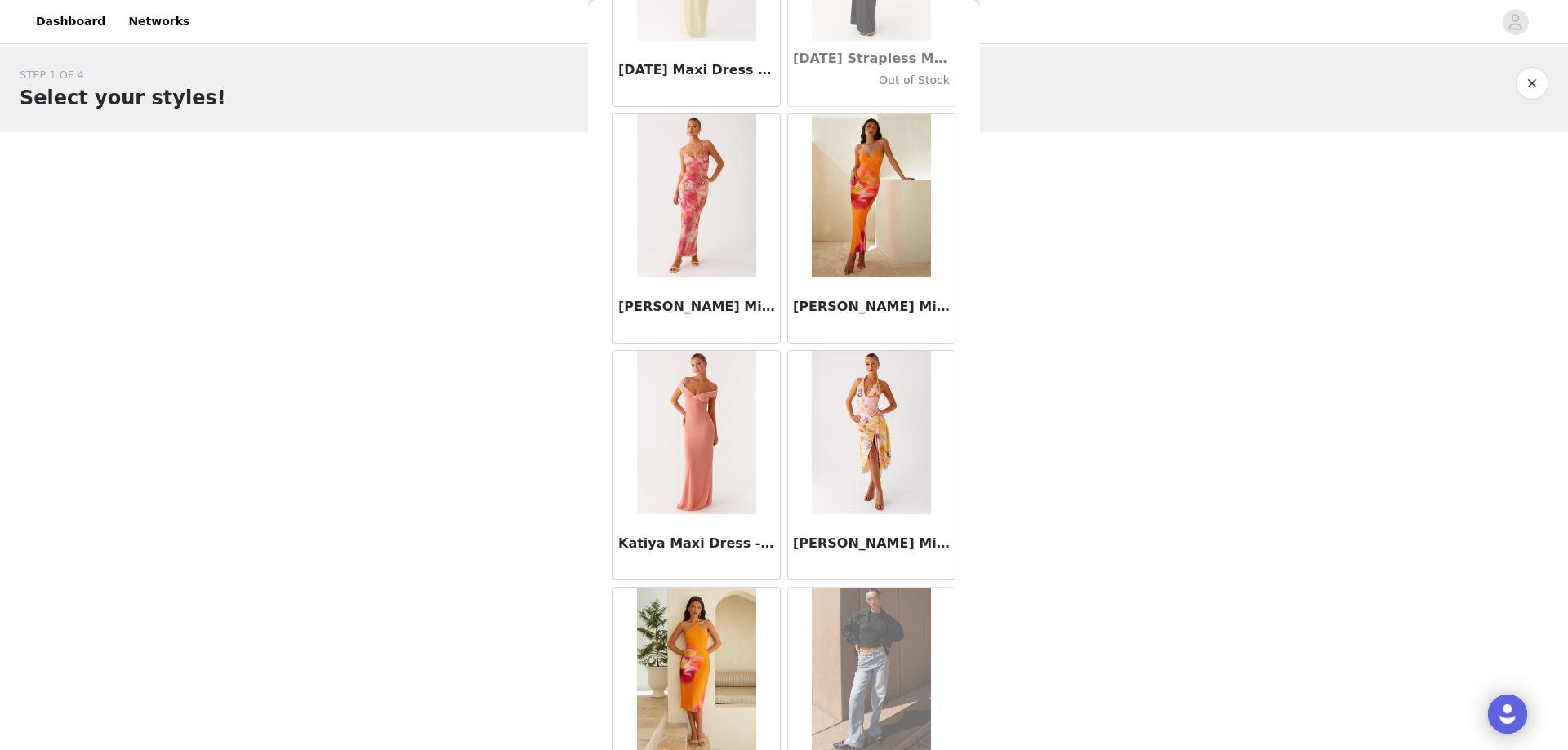
scroll to position [46725, 0]
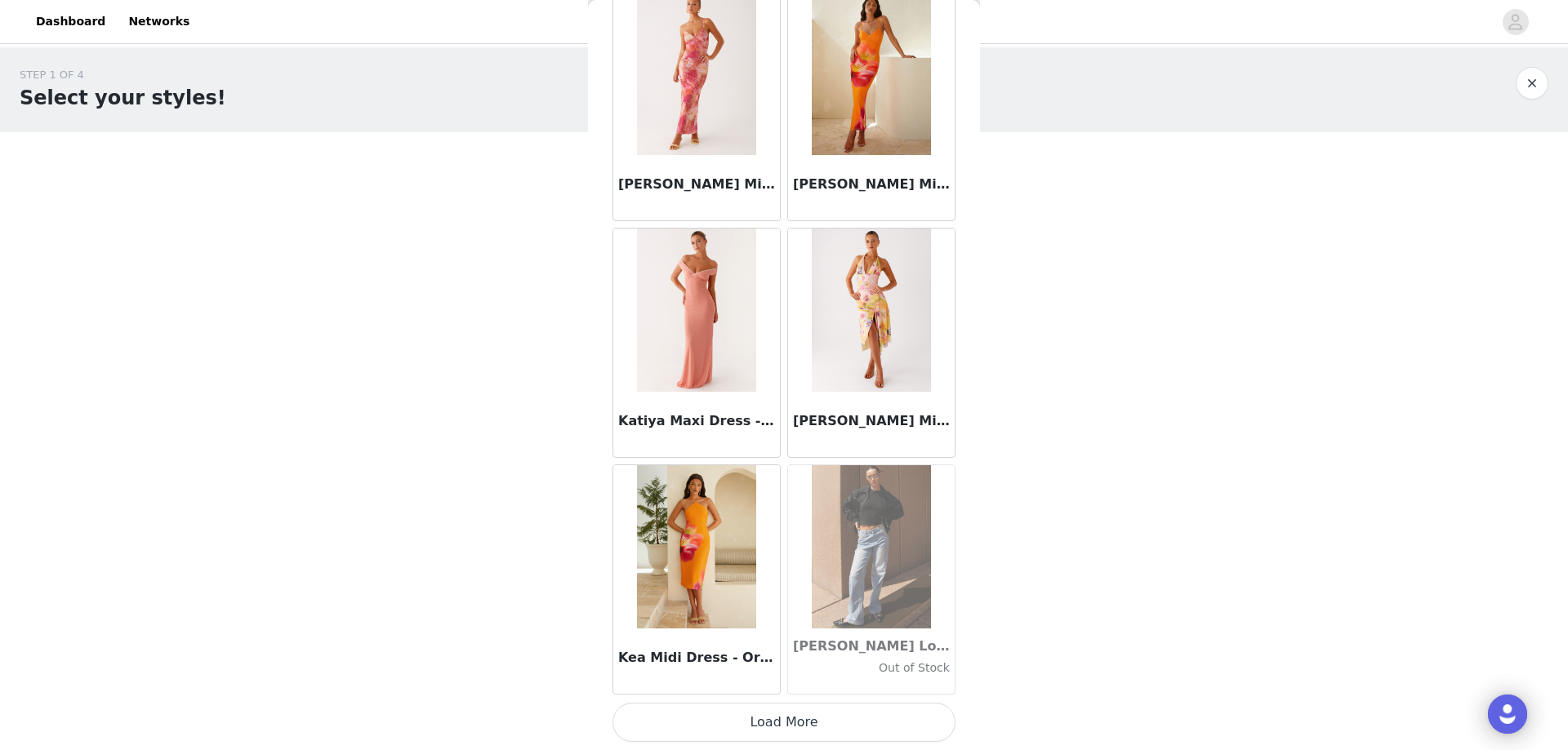
click at [708, 725] on button "Load More" at bounding box center [784, 722] width 343 height 39
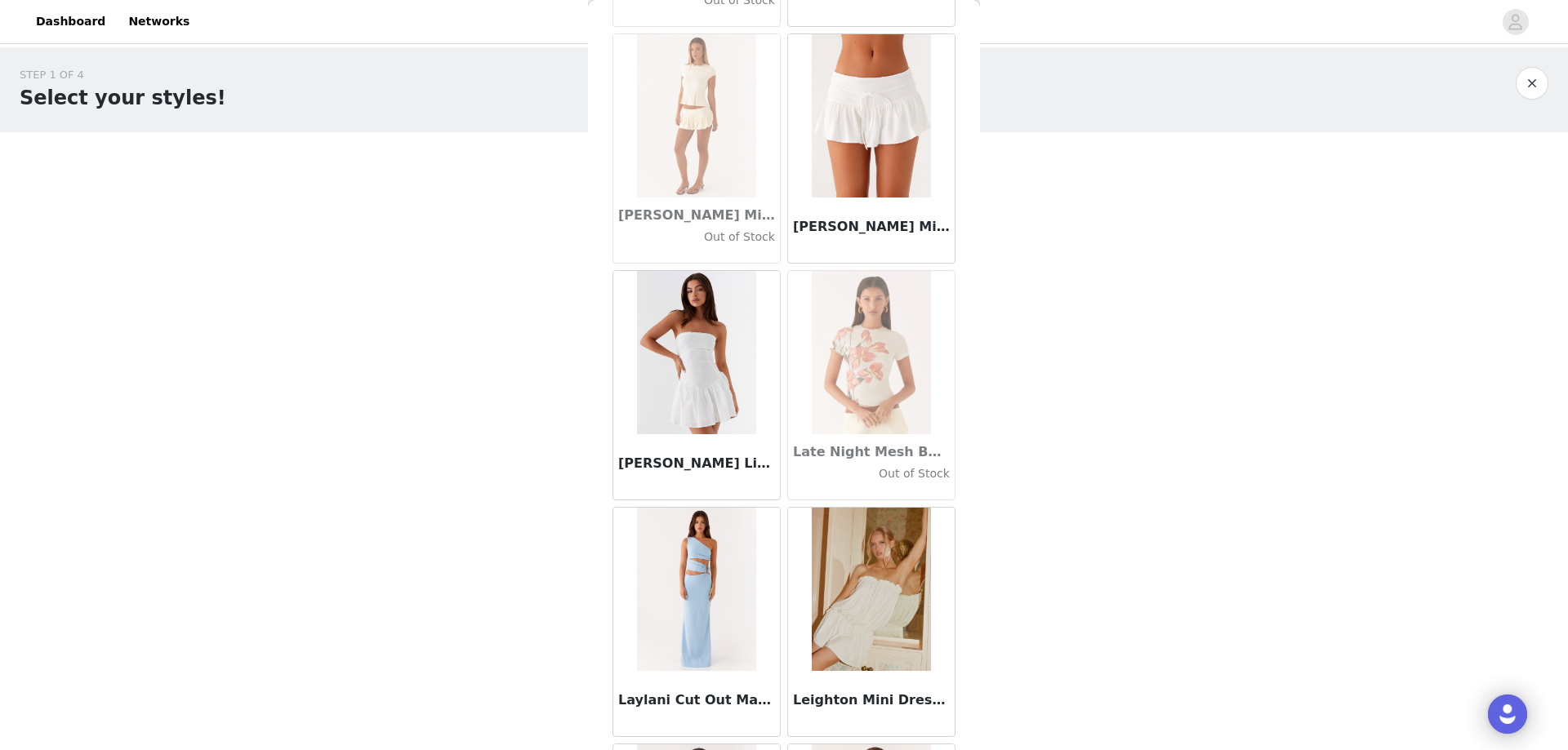
scroll to position [49092, 0]
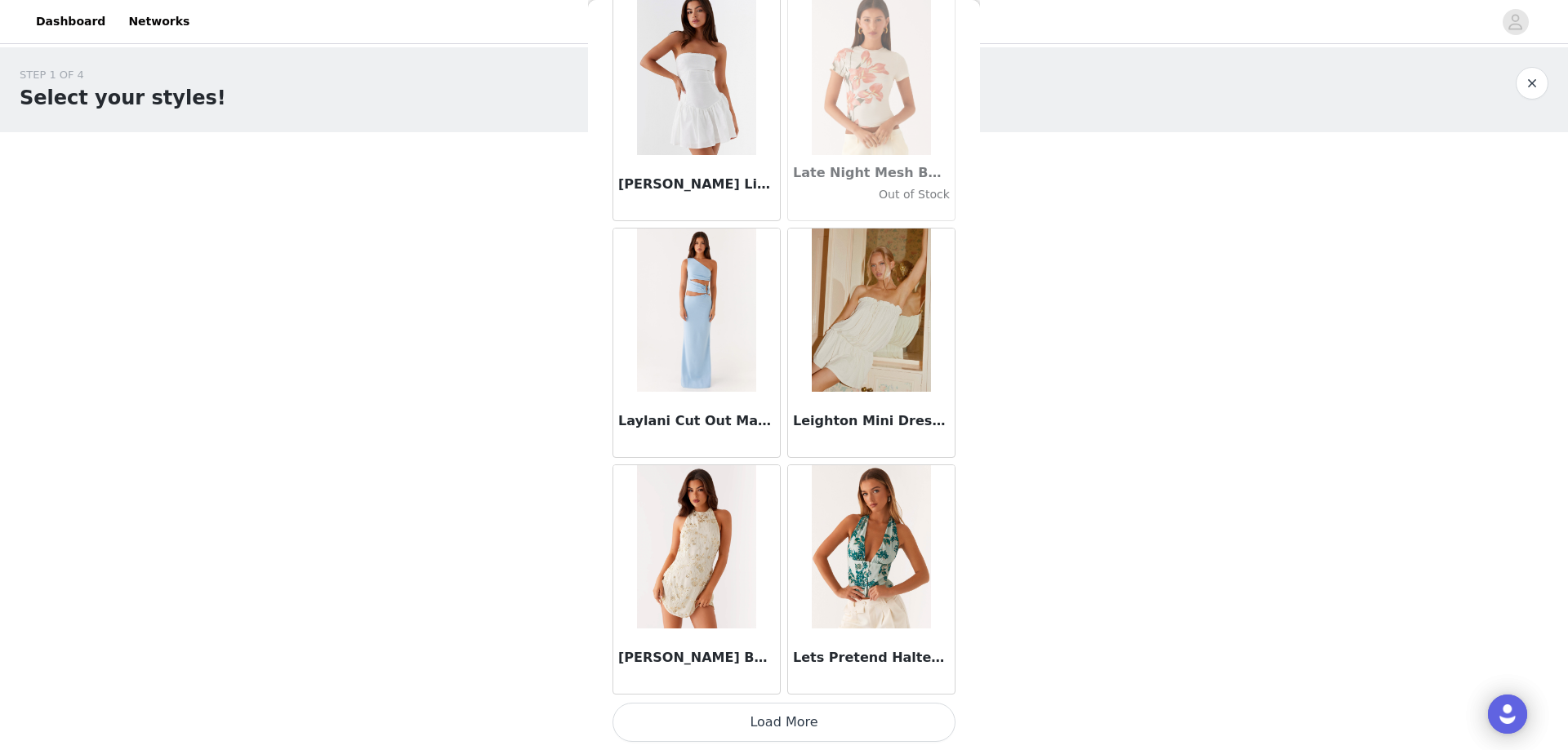
click at [725, 722] on button "Load More" at bounding box center [784, 722] width 343 height 39
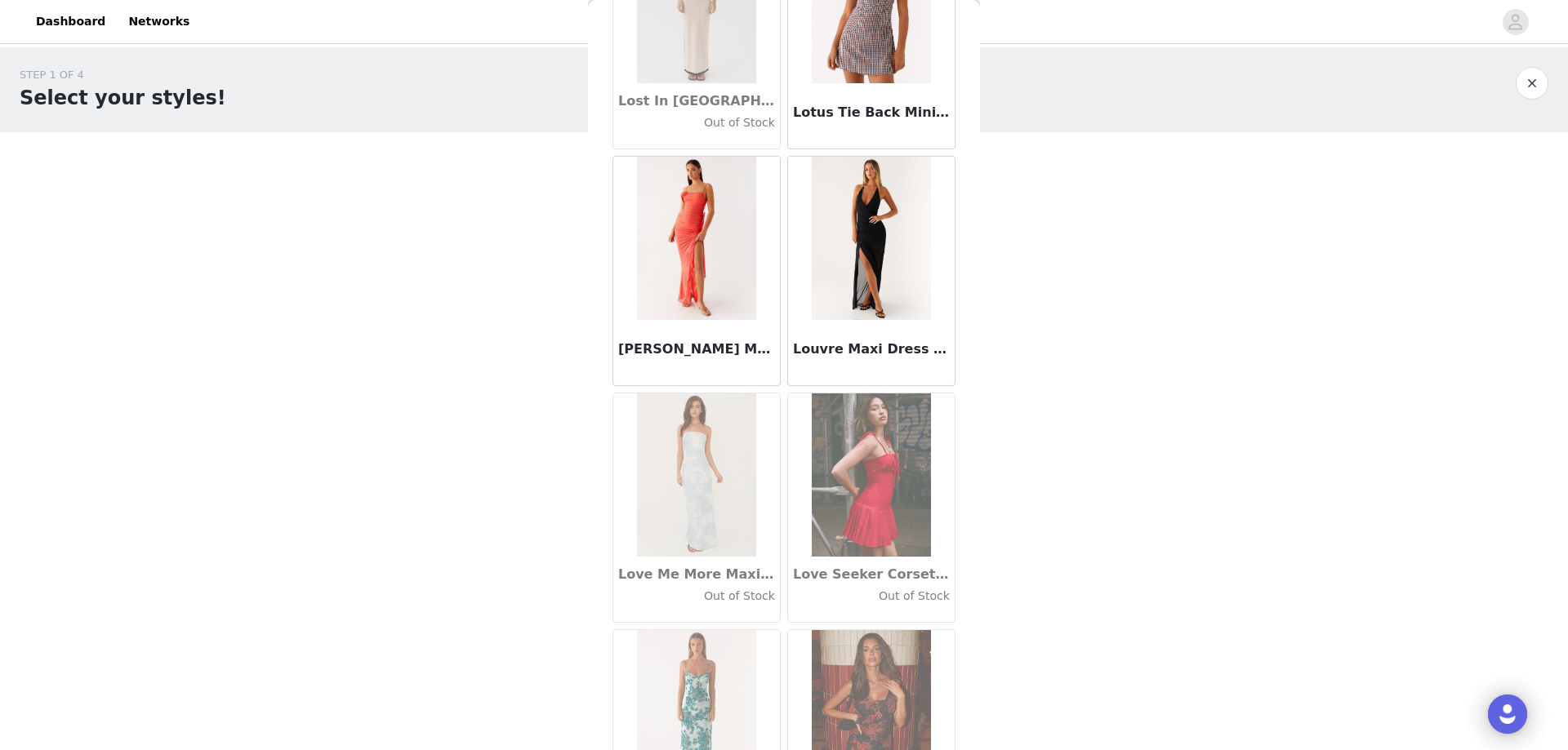
scroll to position [51459, 0]
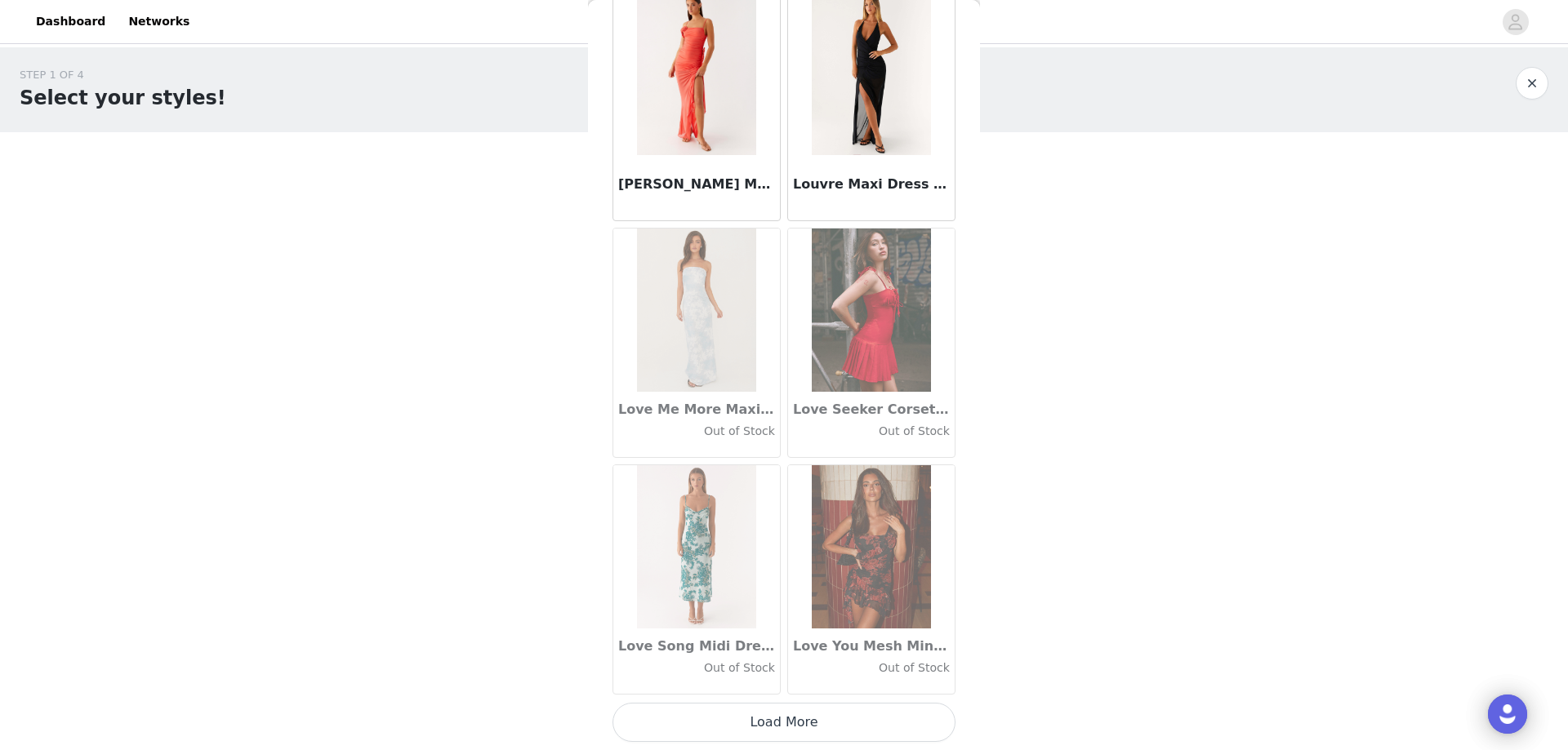
click at [706, 703] on button "Load More" at bounding box center [784, 722] width 343 height 39
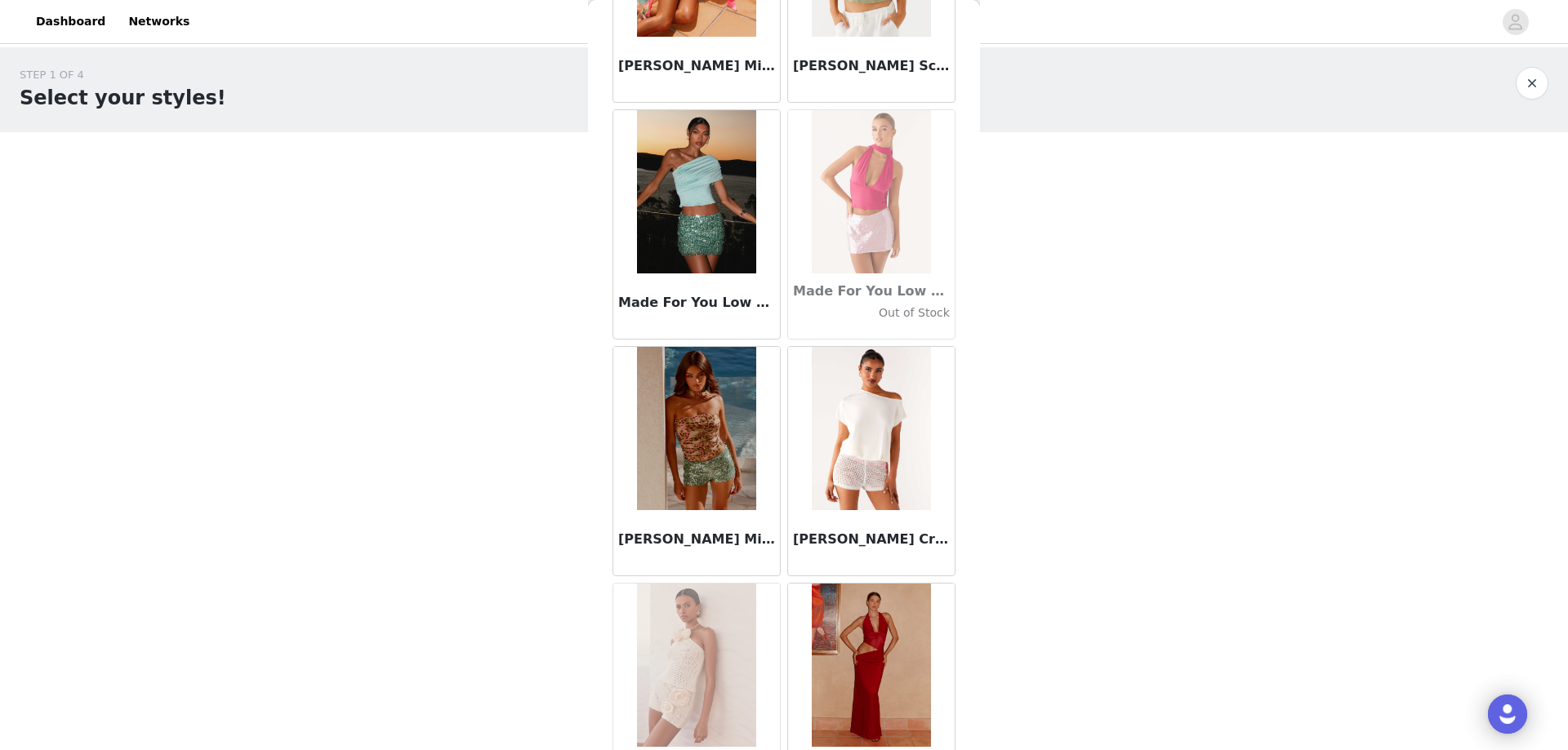
scroll to position [53827, 0]
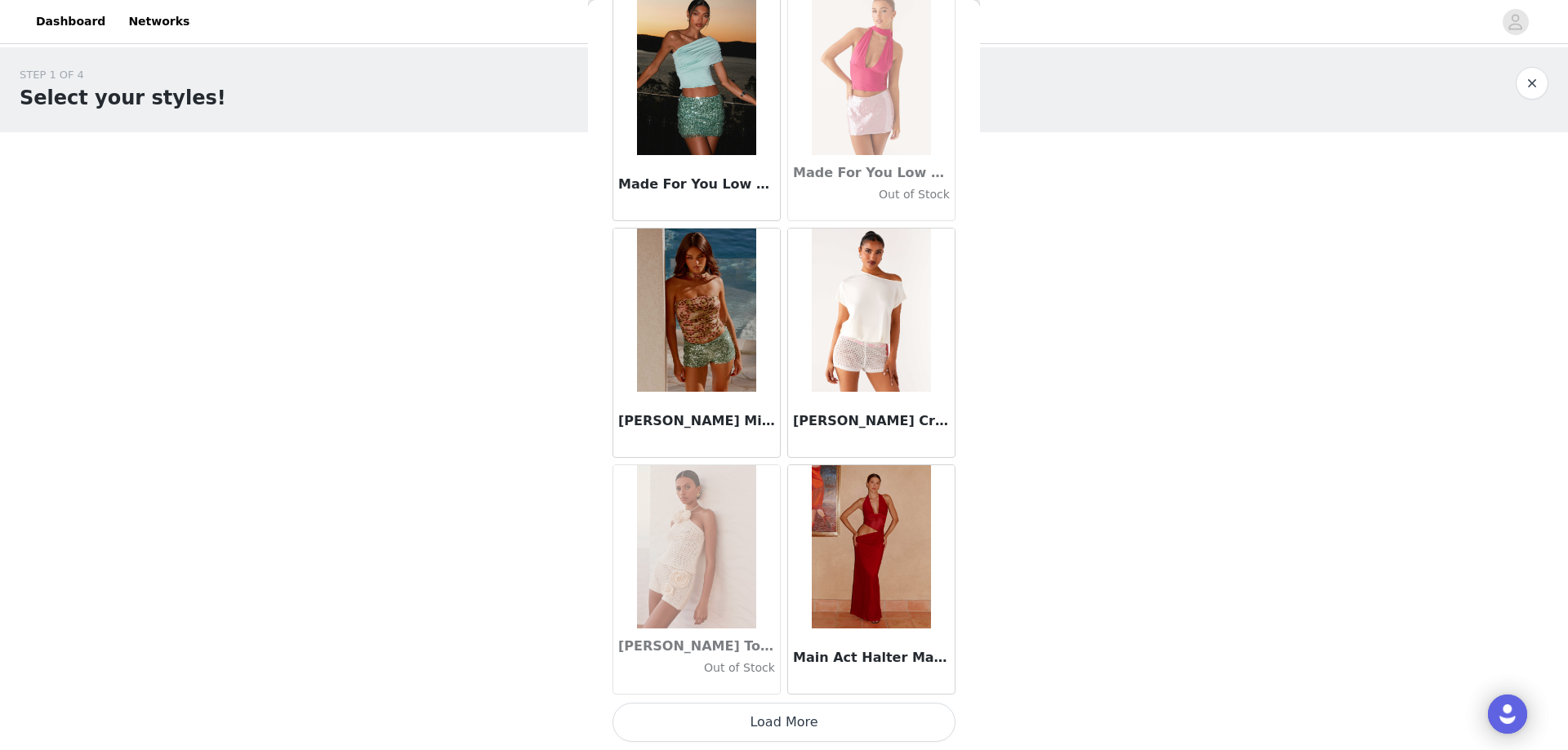
click at [721, 709] on button "Load More" at bounding box center [784, 722] width 343 height 39
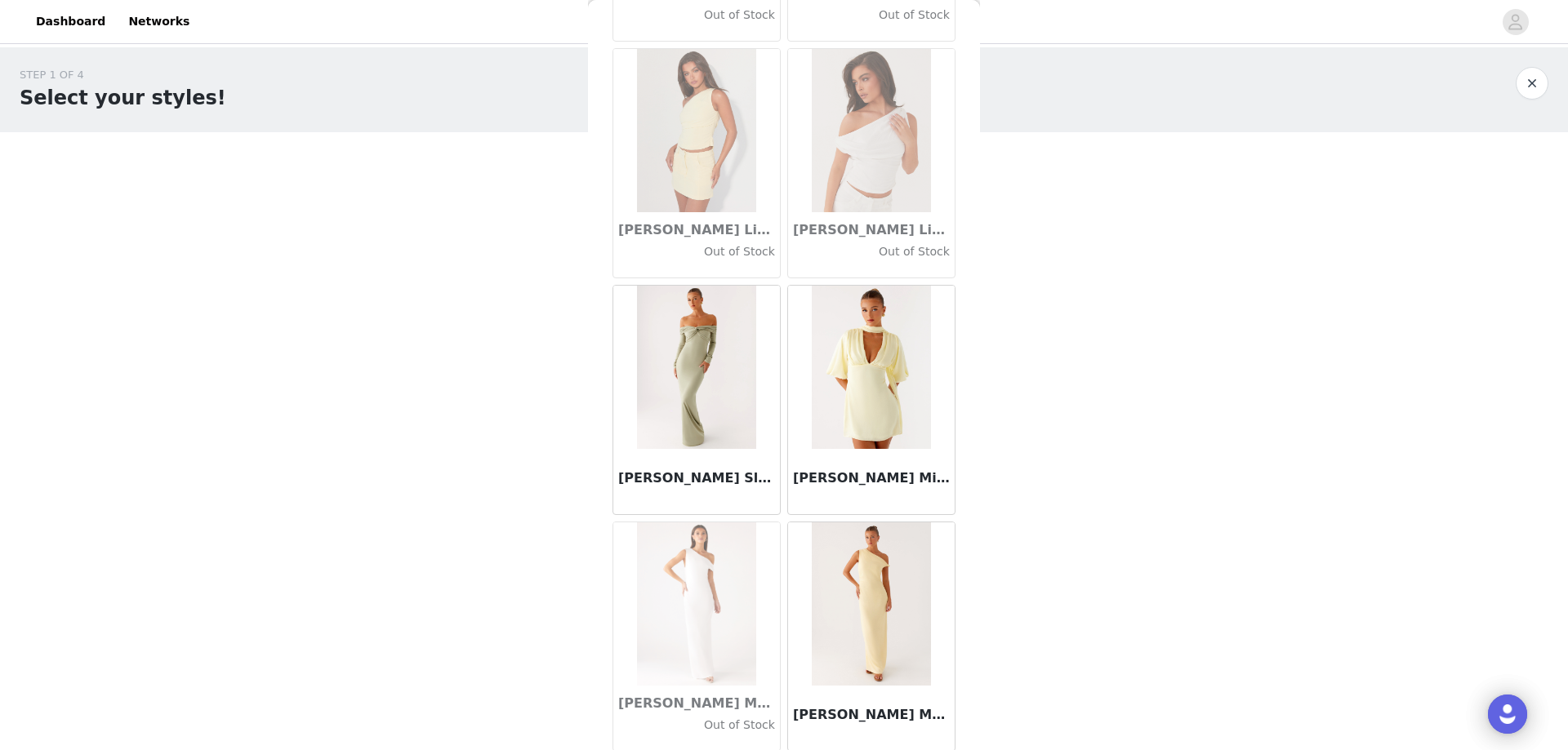
scroll to position [56194, 0]
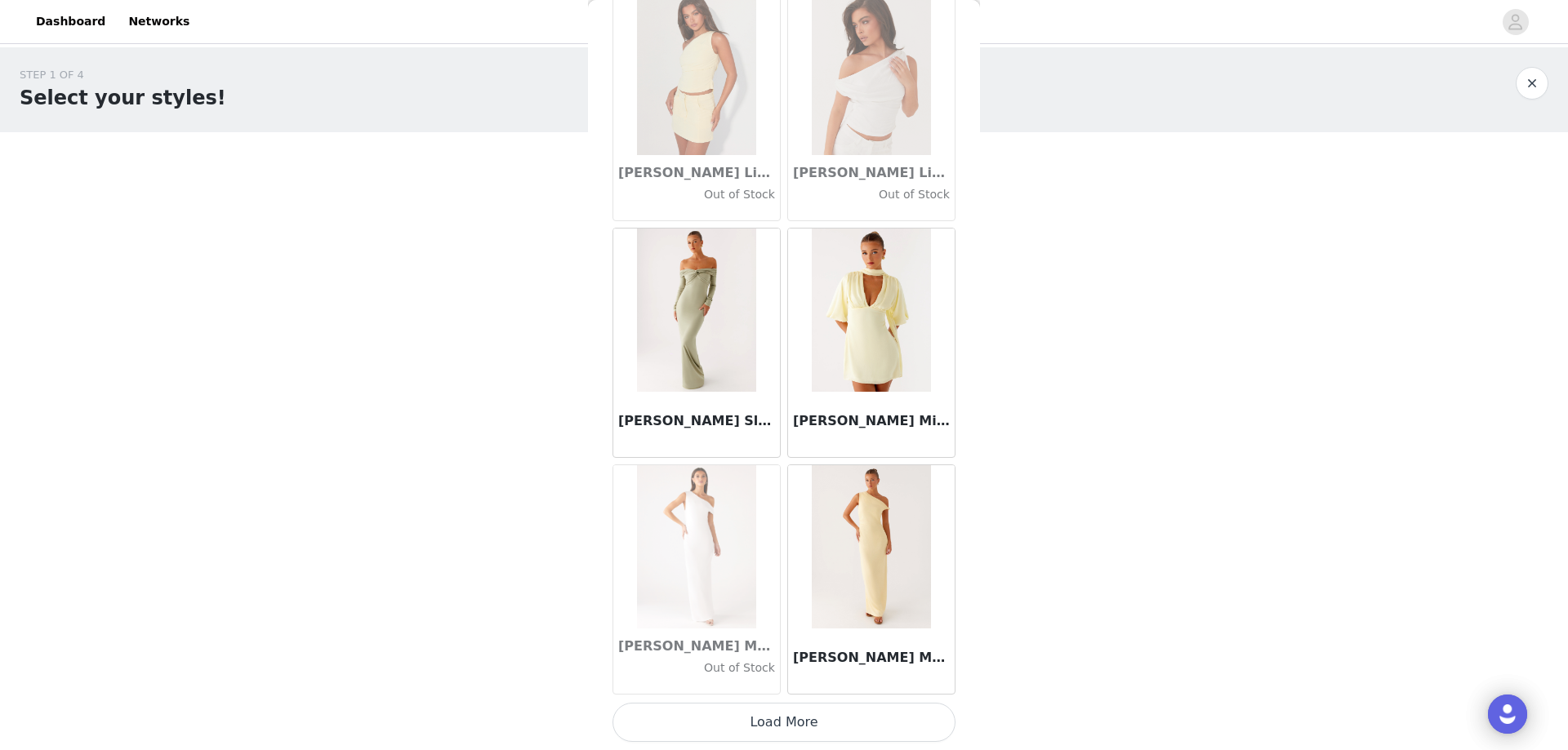
click at [740, 719] on button "Load More" at bounding box center [784, 722] width 343 height 39
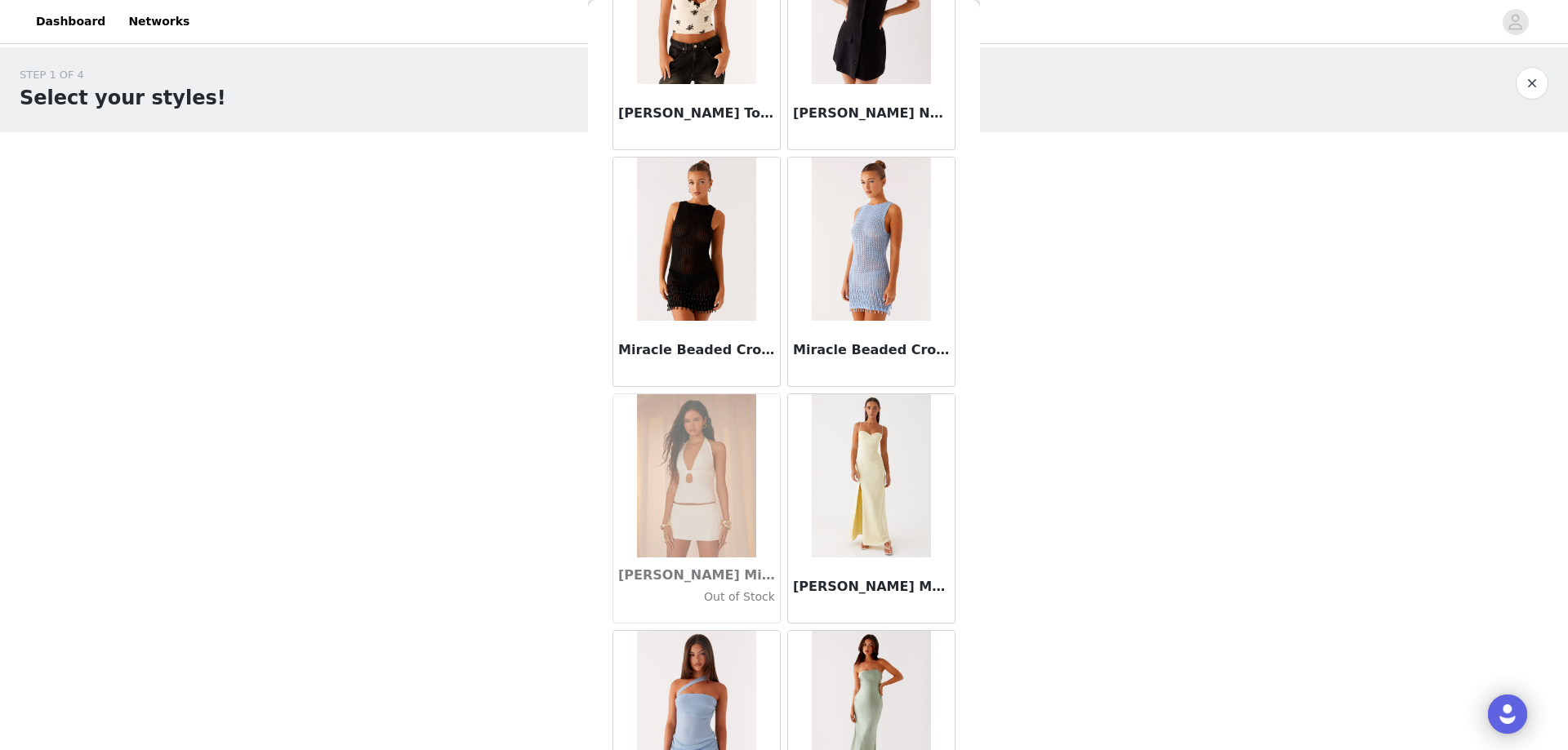
scroll to position [58561, 0]
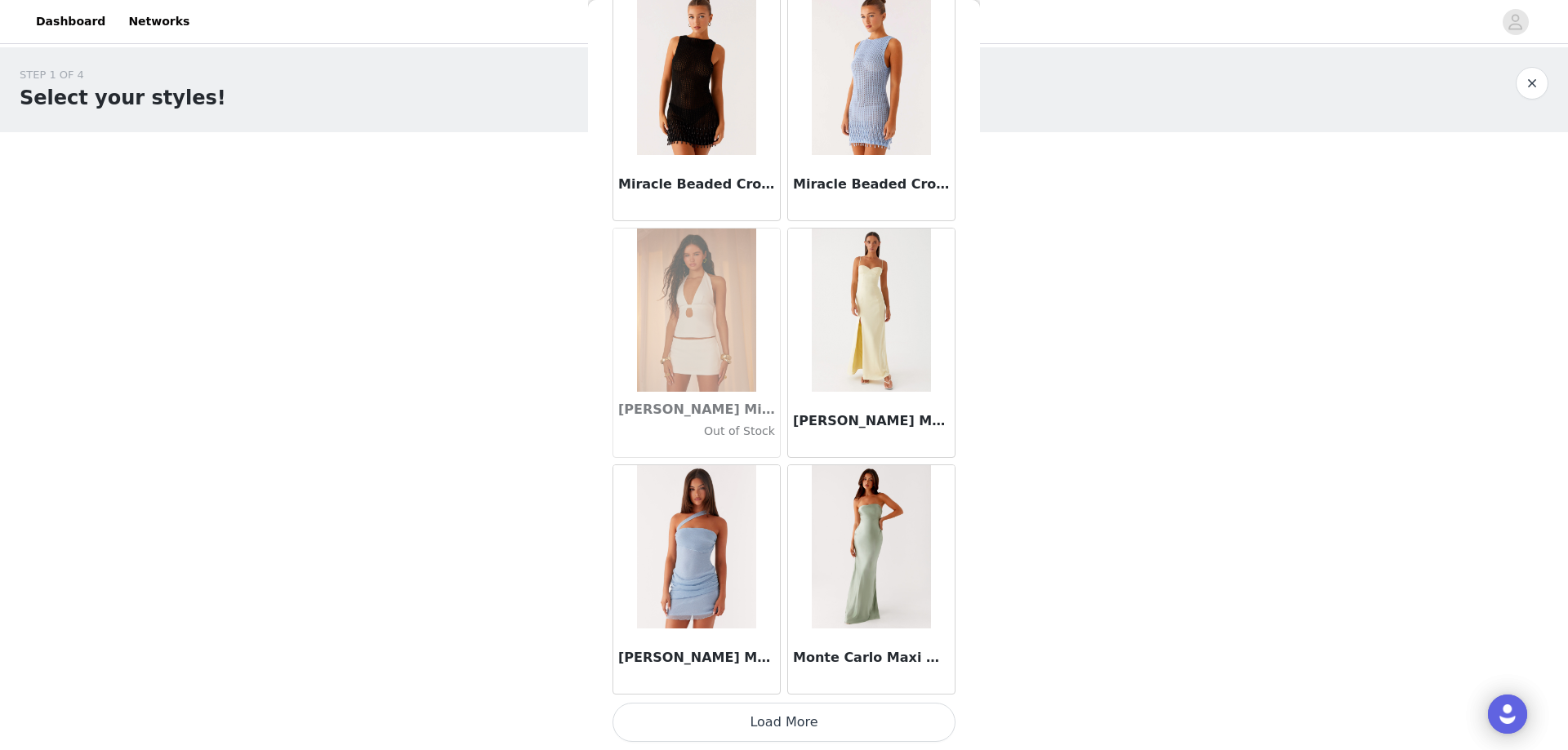
click at [814, 696] on div "Monte Carlo Maxi Dress - Sage" at bounding box center [871, 579] width 175 height 237
click at [814, 717] on button "Load More" at bounding box center [784, 722] width 343 height 39
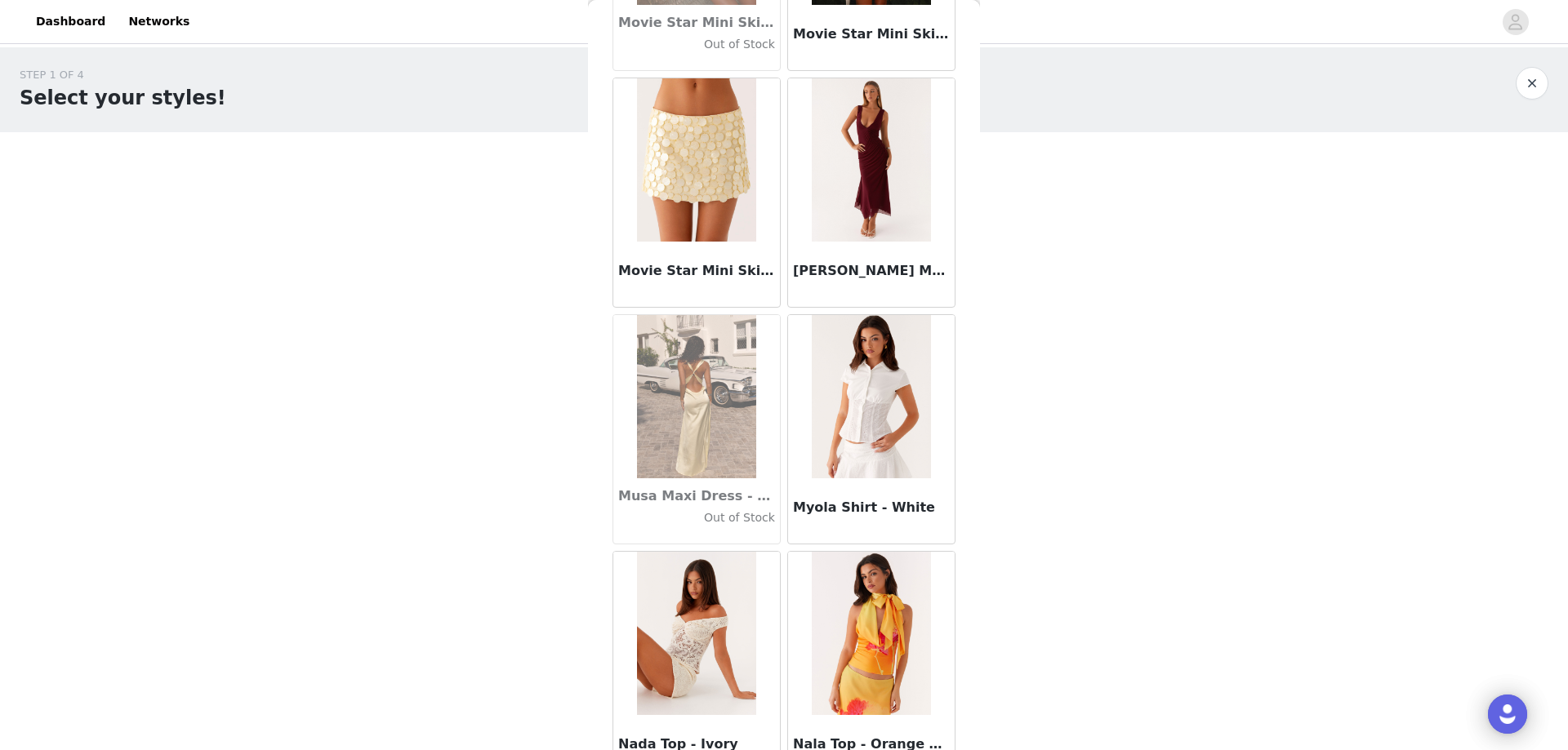
scroll to position [60928, 0]
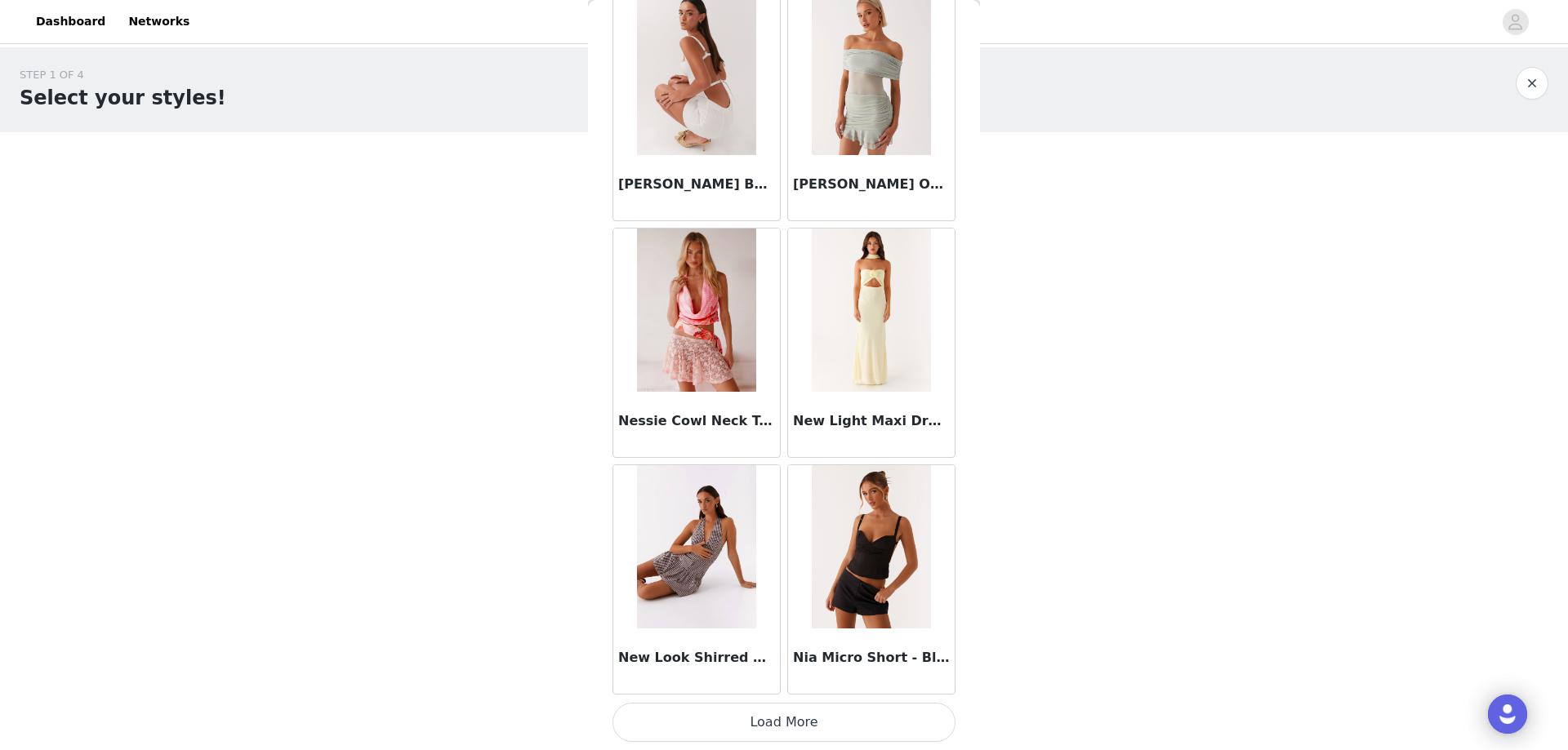
click at [787, 715] on button "Load More" at bounding box center [784, 722] width 343 height 39
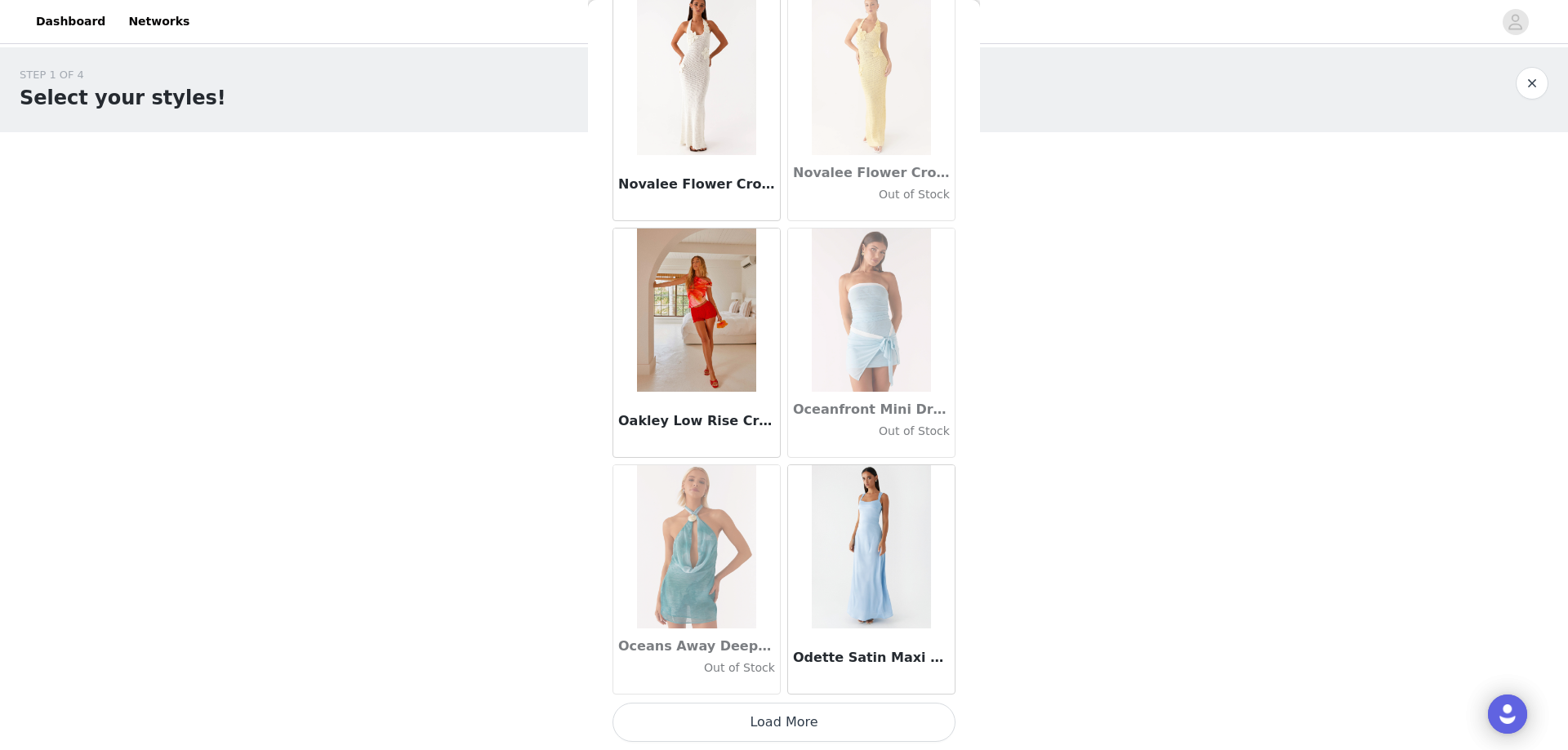
click at [762, 706] on button "Load More" at bounding box center [784, 722] width 343 height 39
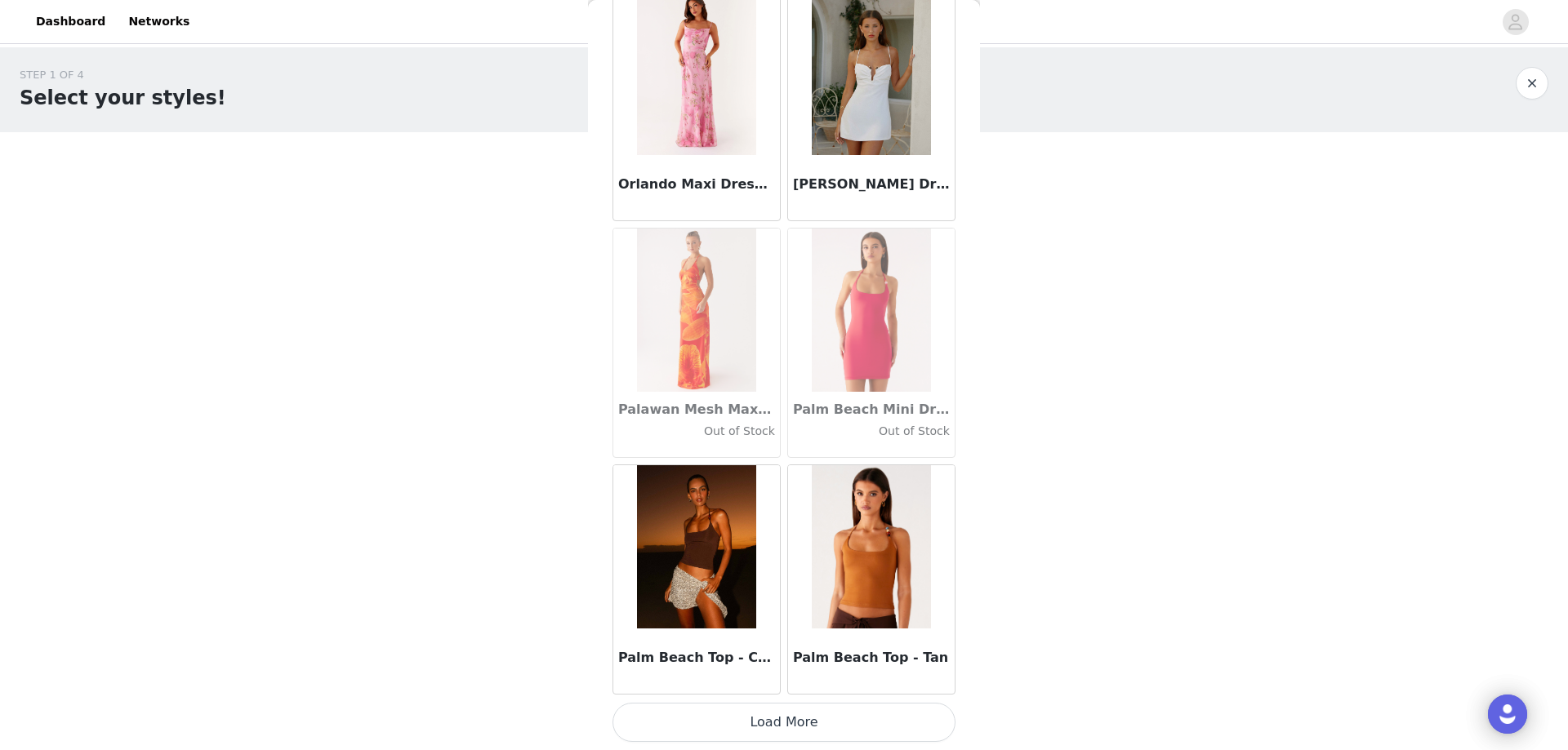
click at [719, 722] on button "Load More" at bounding box center [784, 722] width 343 height 39
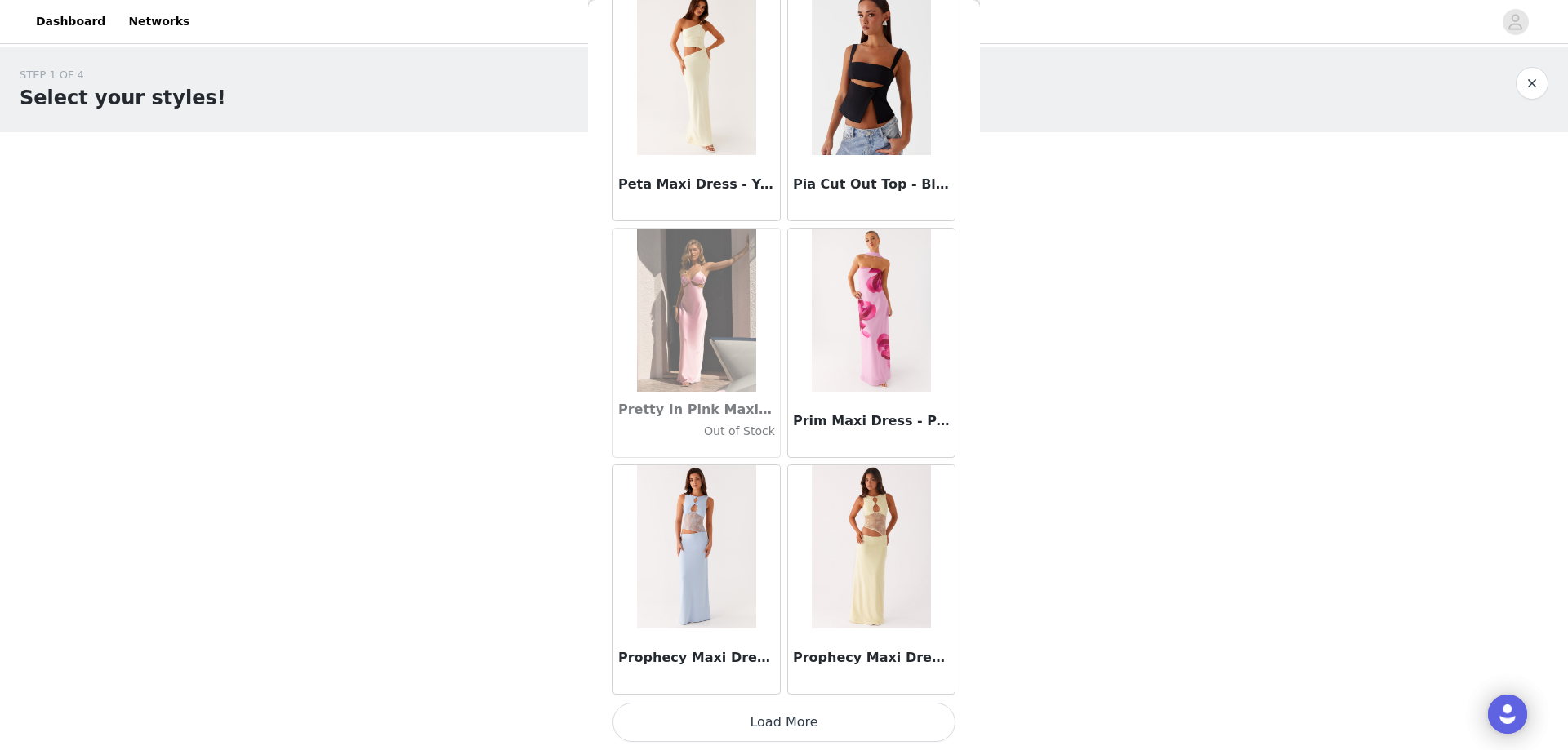
click at [721, 737] on button "Load More" at bounding box center [784, 722] width 343 height 39
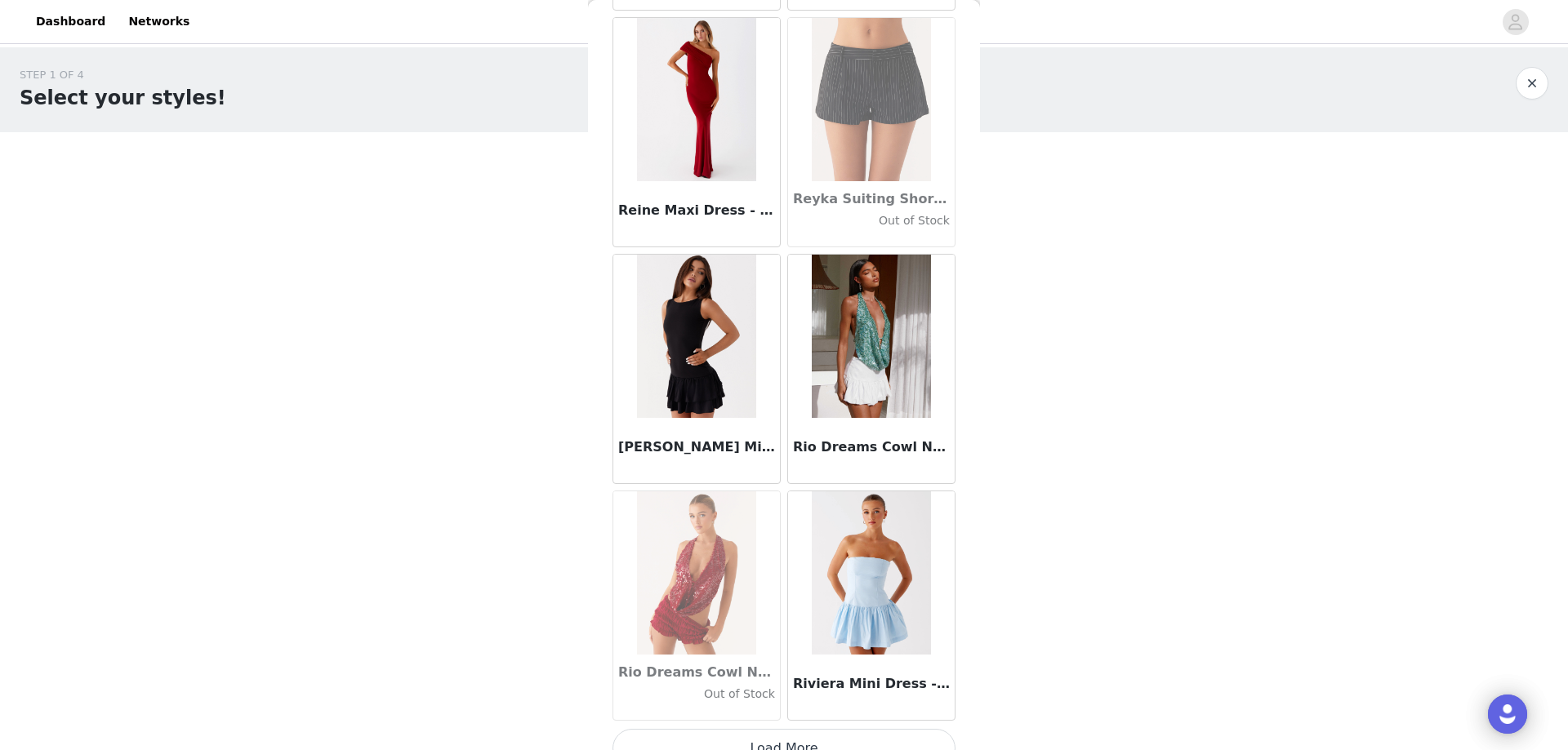
scroll to position [70397, 0]
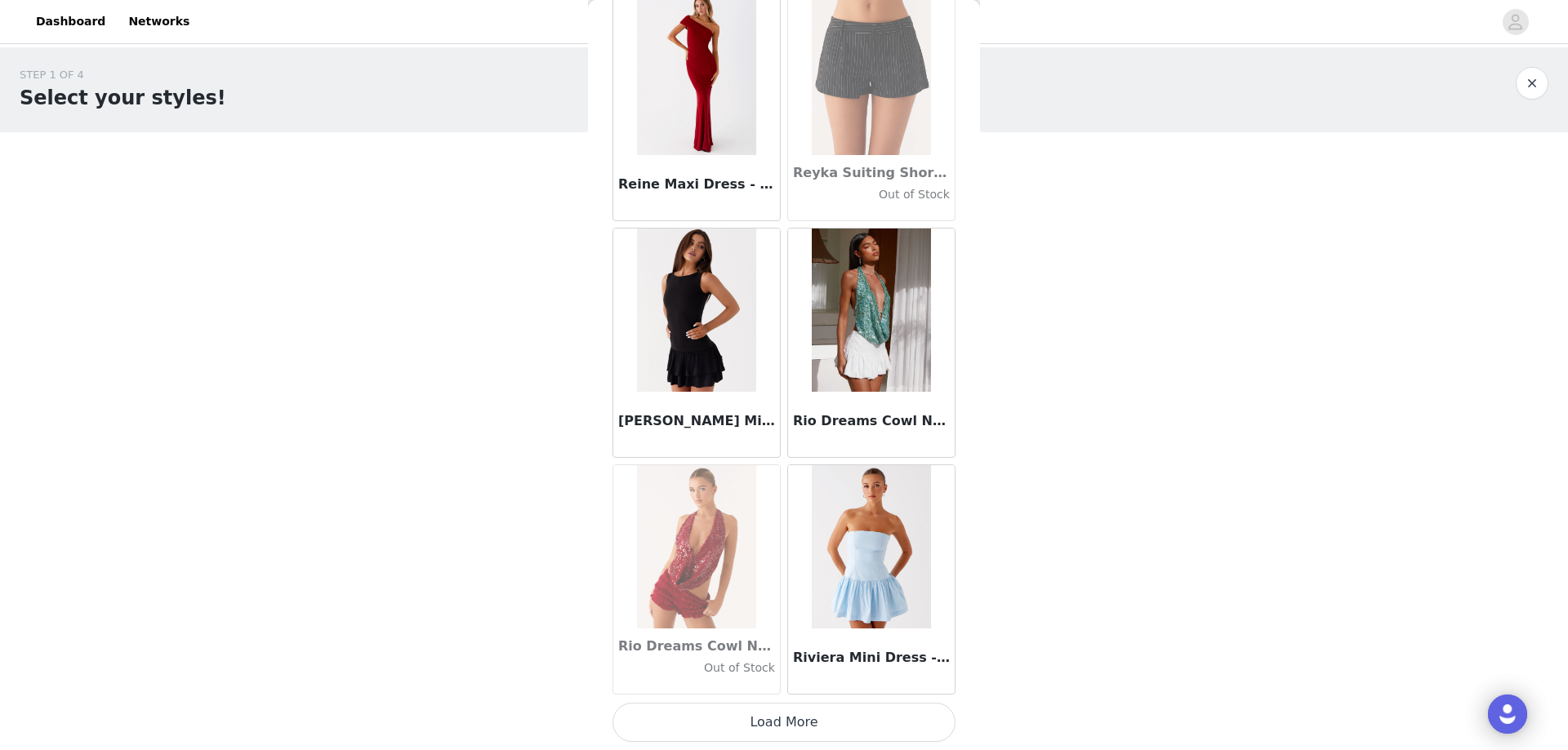
click at [737, 706] on button "Load More" at bounding box center [784, 722] width 343 height 39
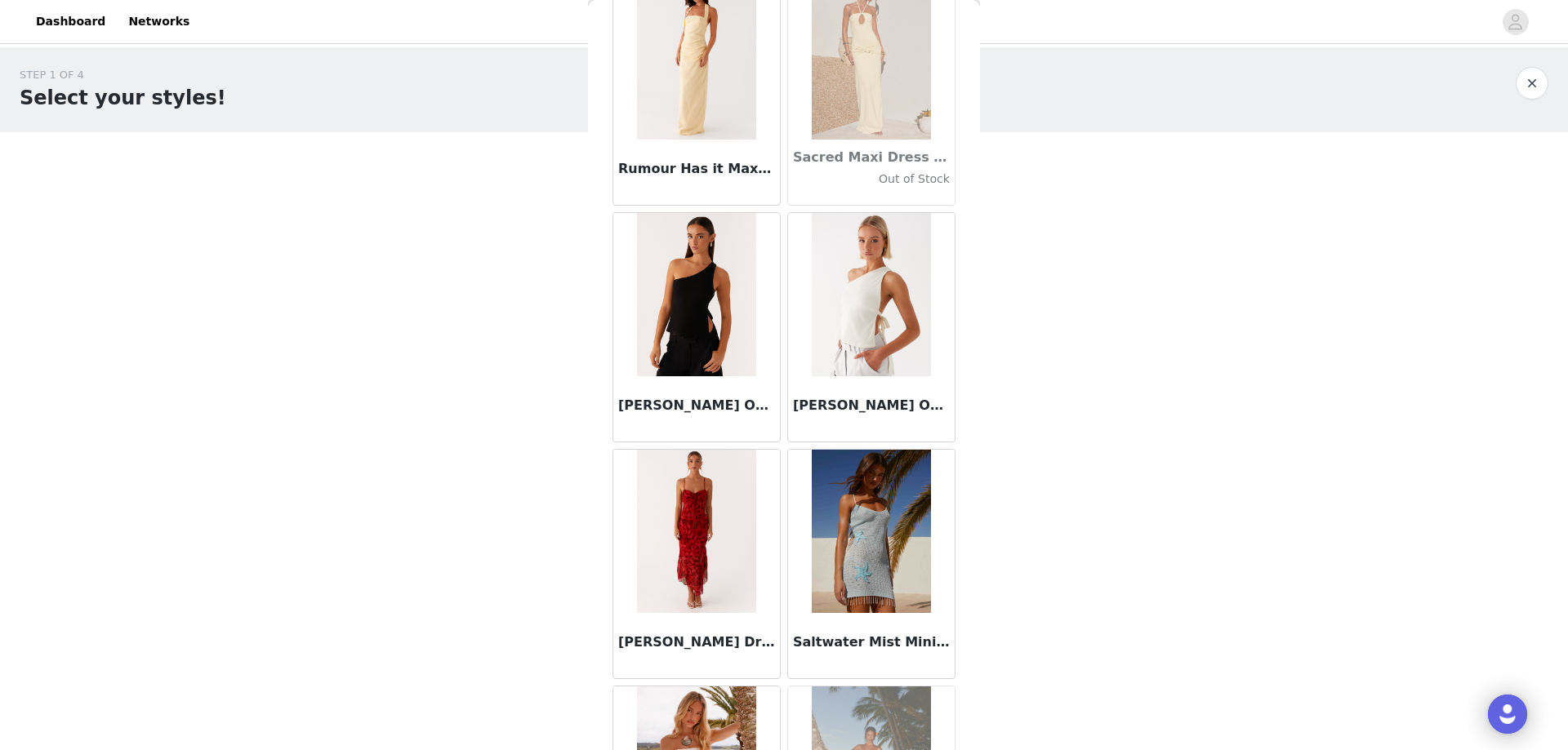
scroll to position [72765, 0]
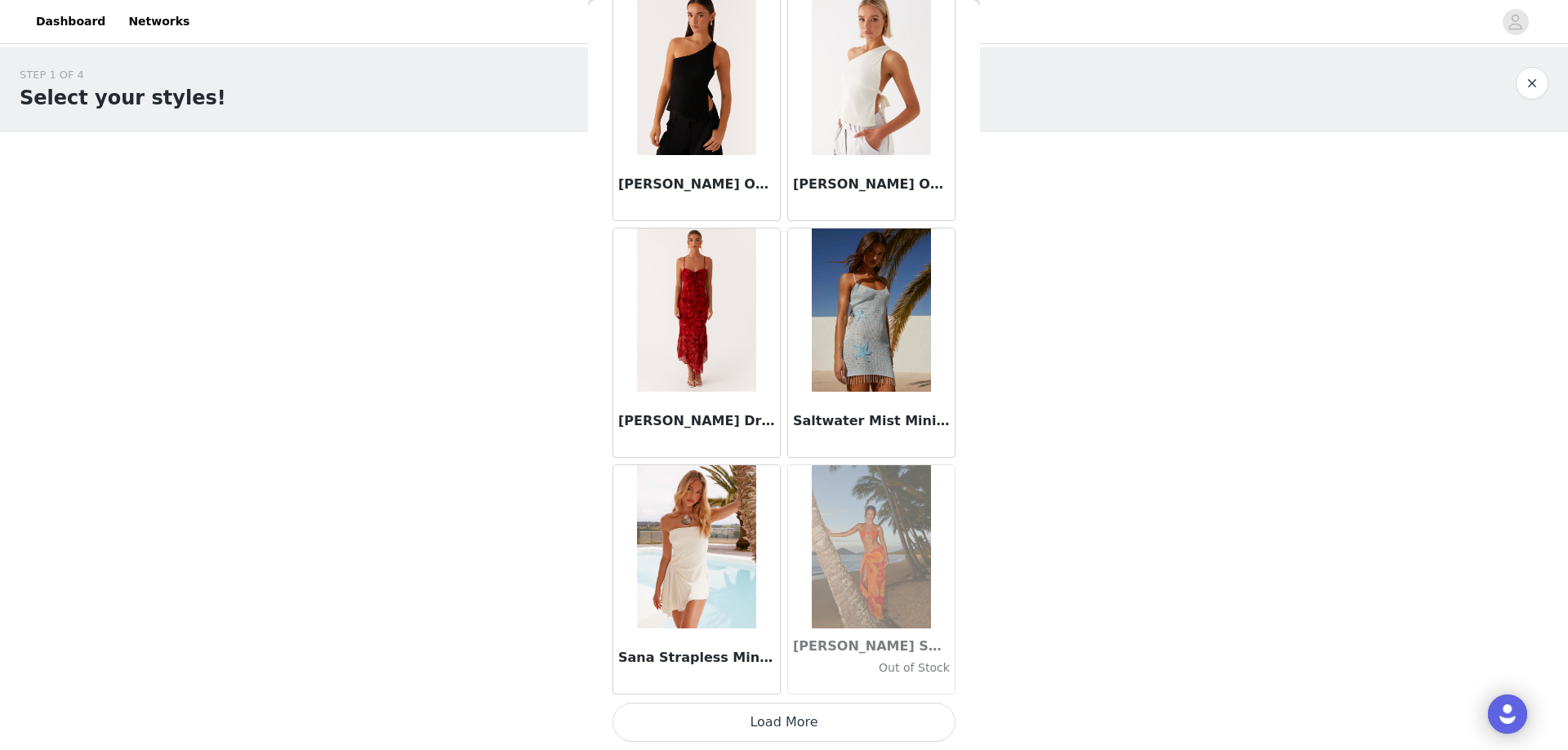
click at [731, 728] on button "Load More" at bounding box center [784, 722] width 343 height 39
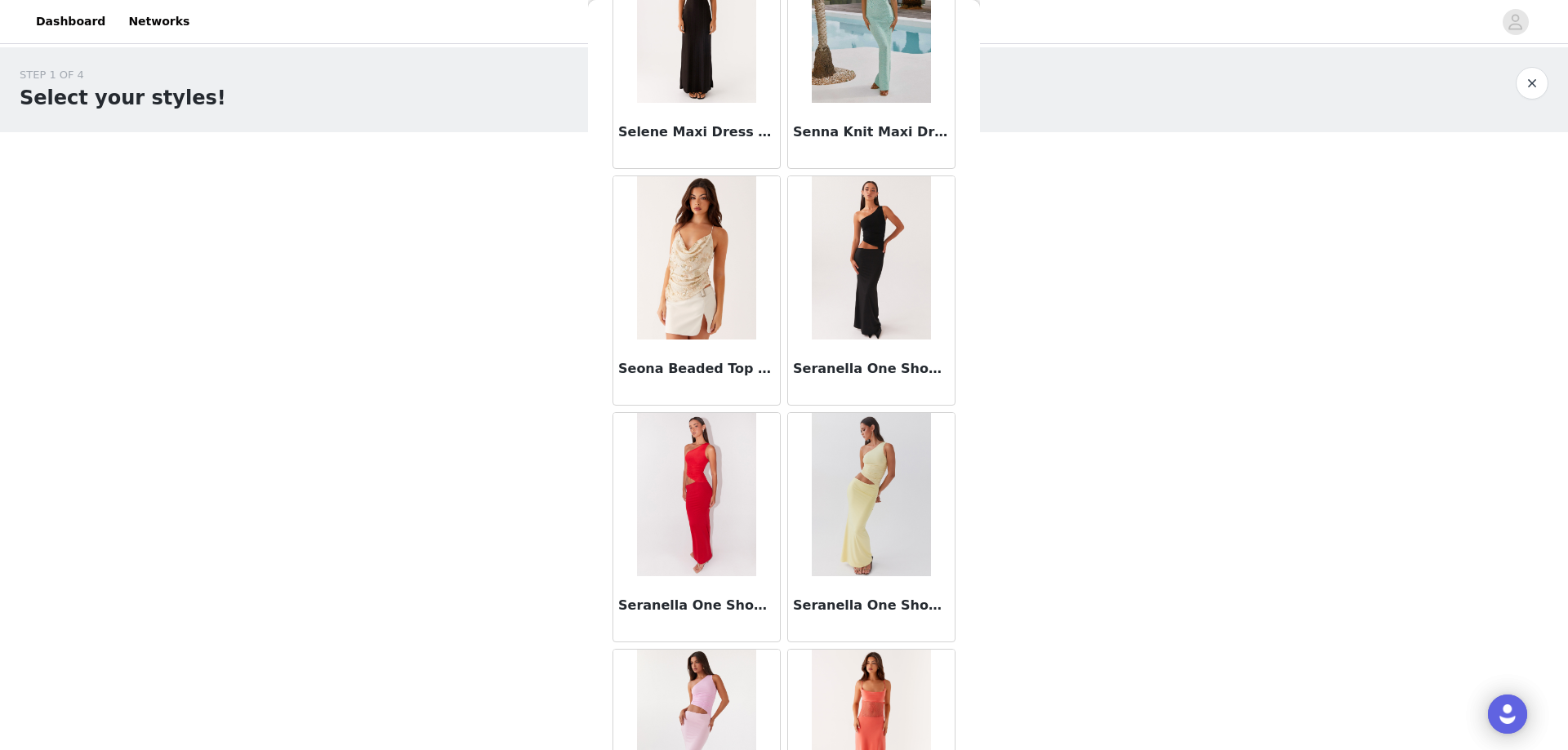
scroll to position [75132, 0]
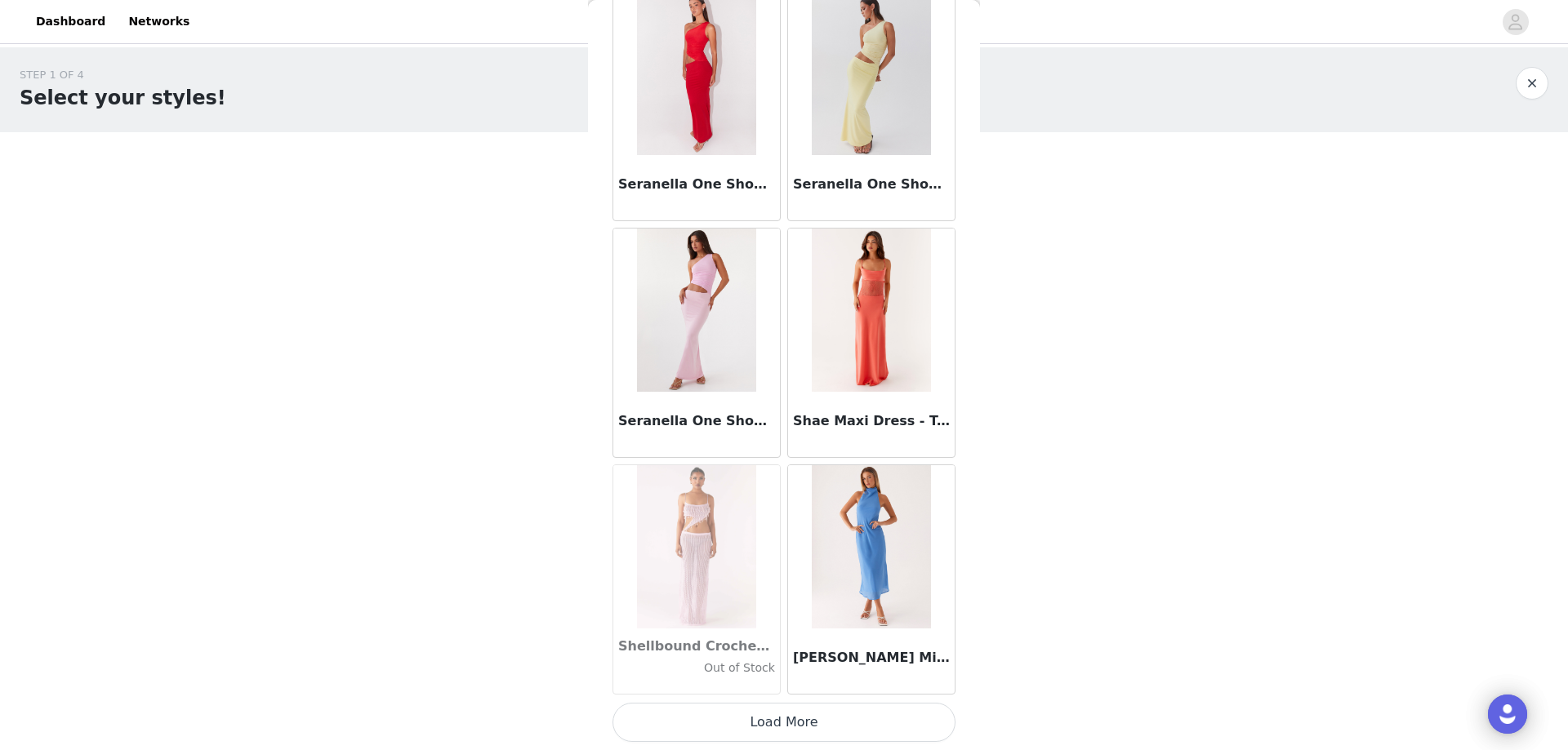
drag, startPoint x: 724, startPoint y: 714, endPoint x: 725, endPoint y: 699, distance: 15.0
click at [724, 714] on button "Load More" at bounding box center [784, 722] width 343 height 39
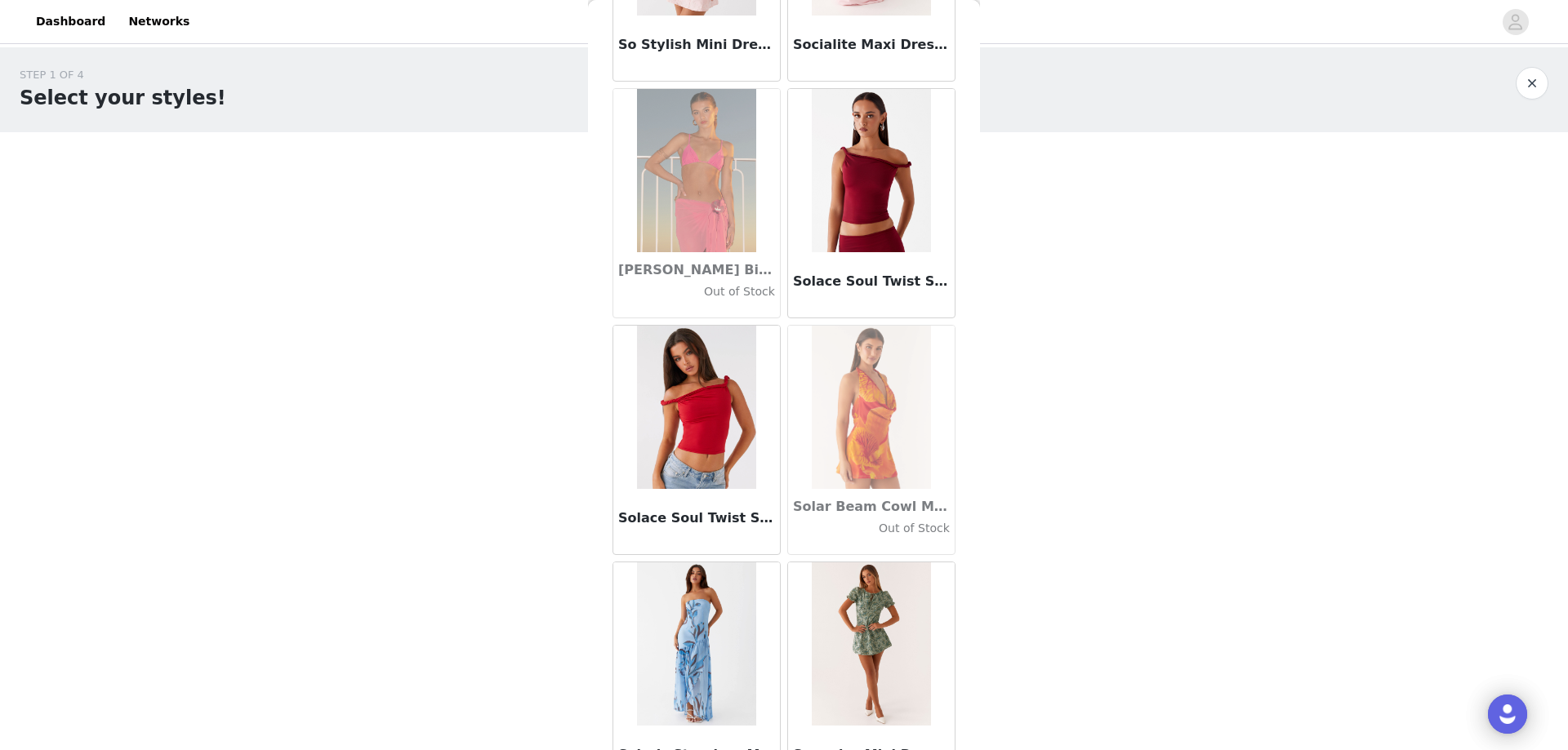
scroll to position [77499, 0]
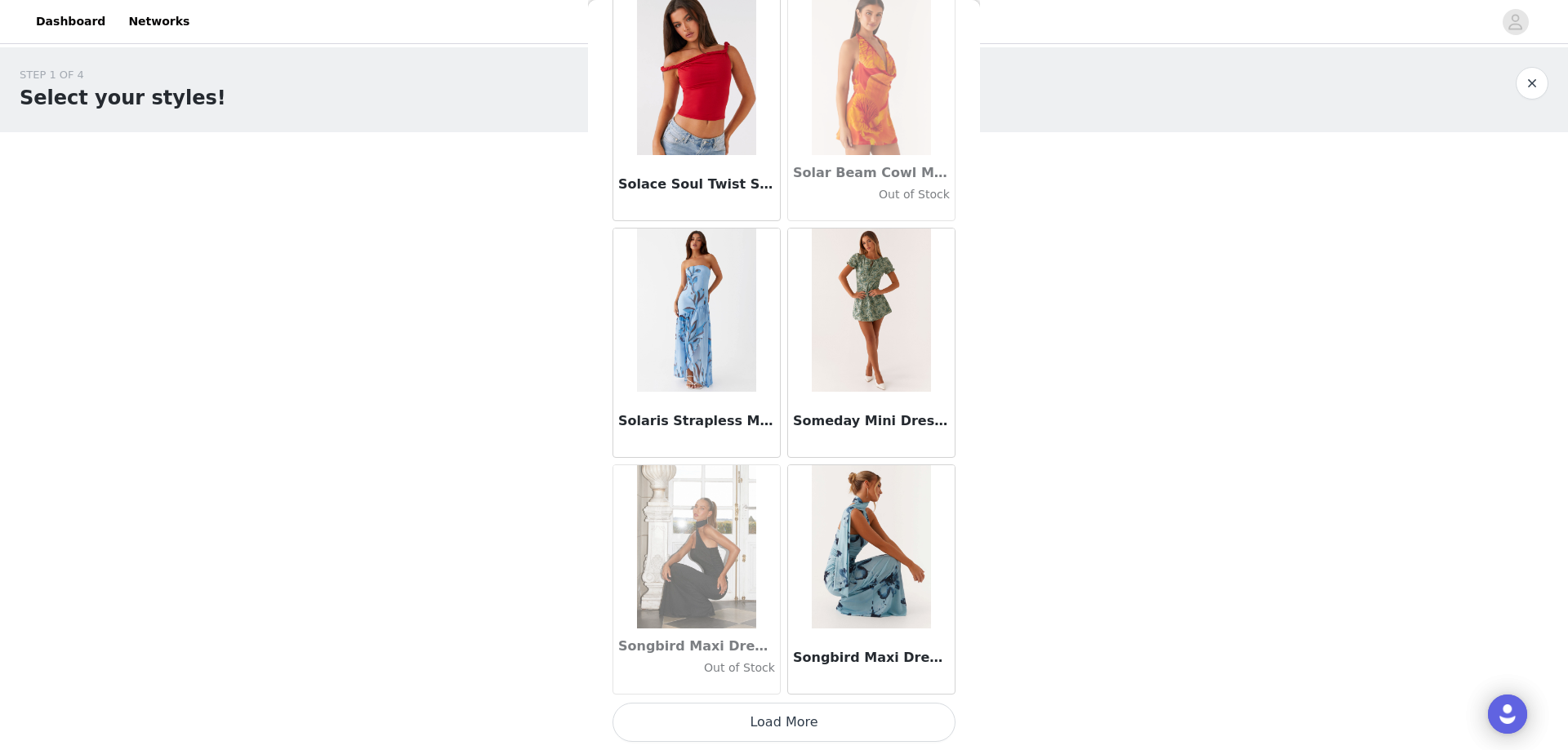
click at [699, 722] on button "Load More" at bounding box center [784, 722] width 343 height 39
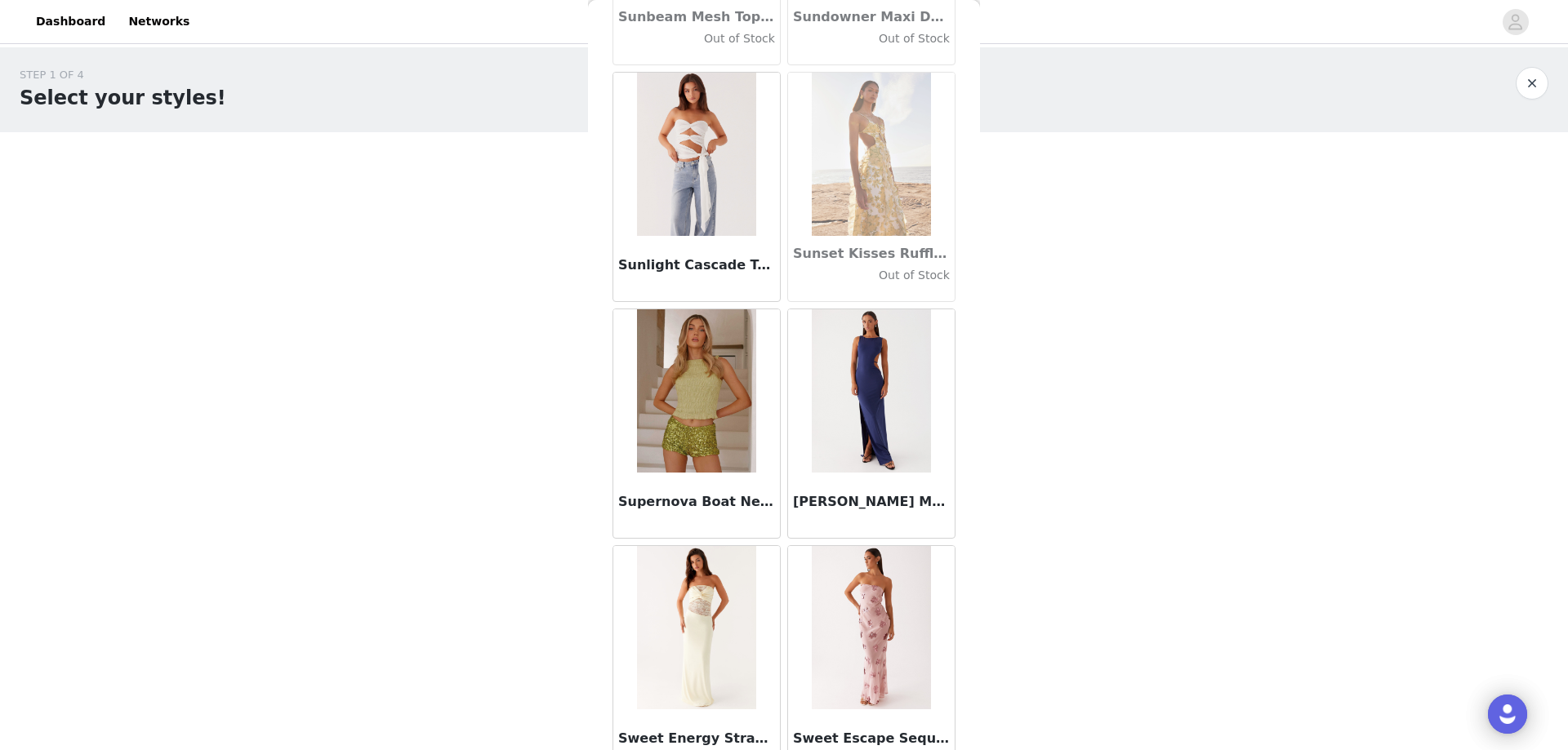
scroll to position [79866, 0]
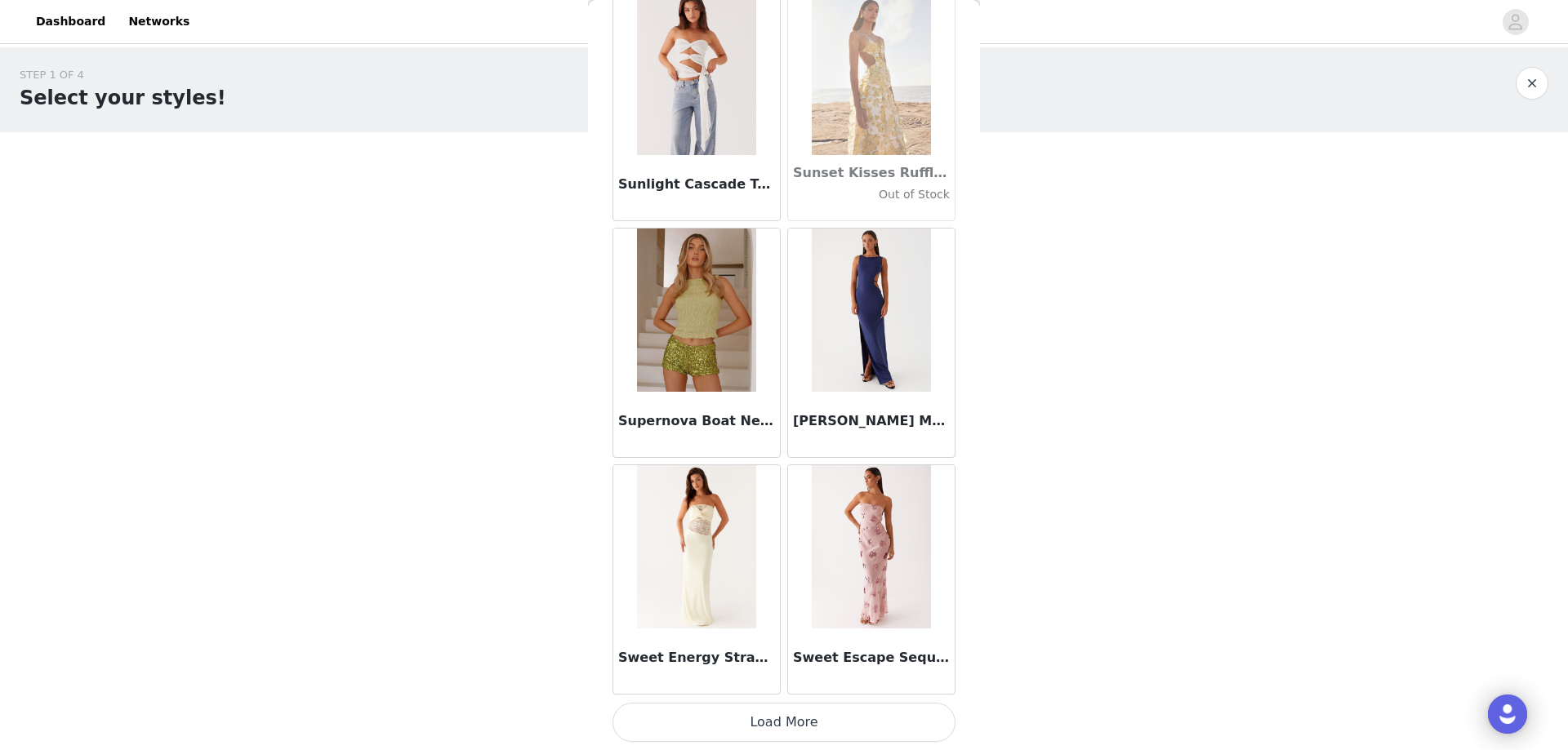
click at [758, 716] on button "Load More" at bounding box center [784, 722] width 343 height 39
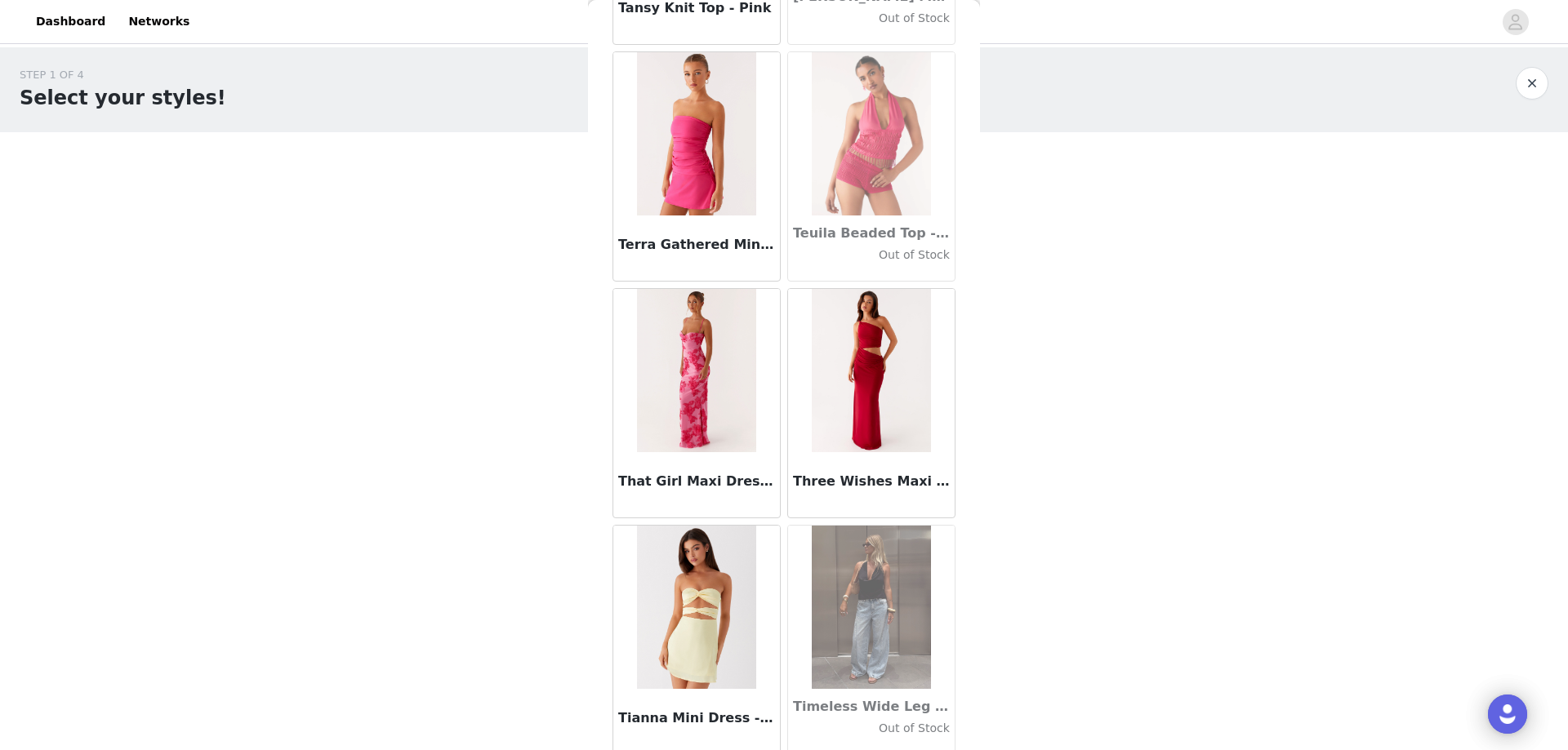
scroll to position [82234, 0]
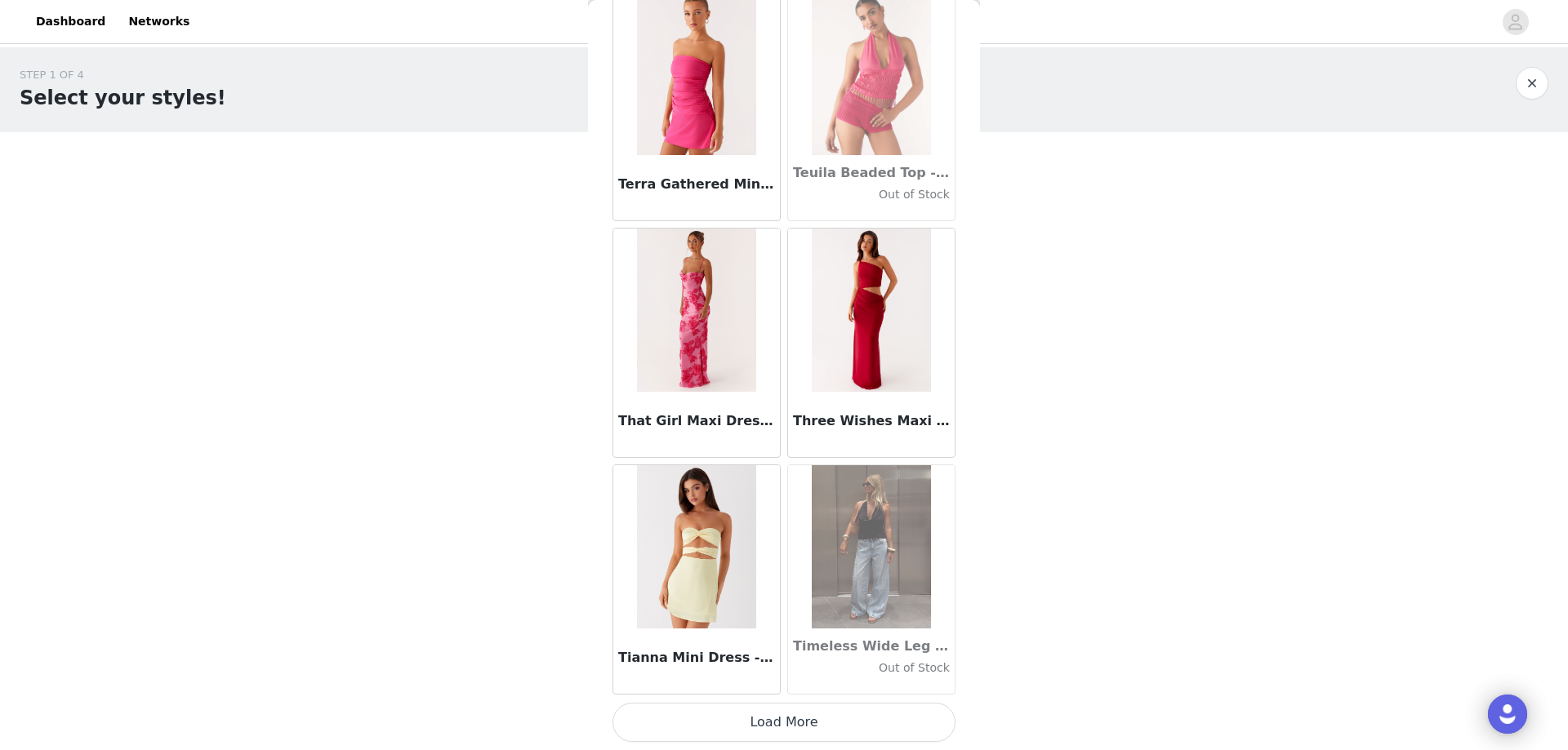
click at [748, 712] on button "Load More" at bounding box center [784, 722] width 343 height 39
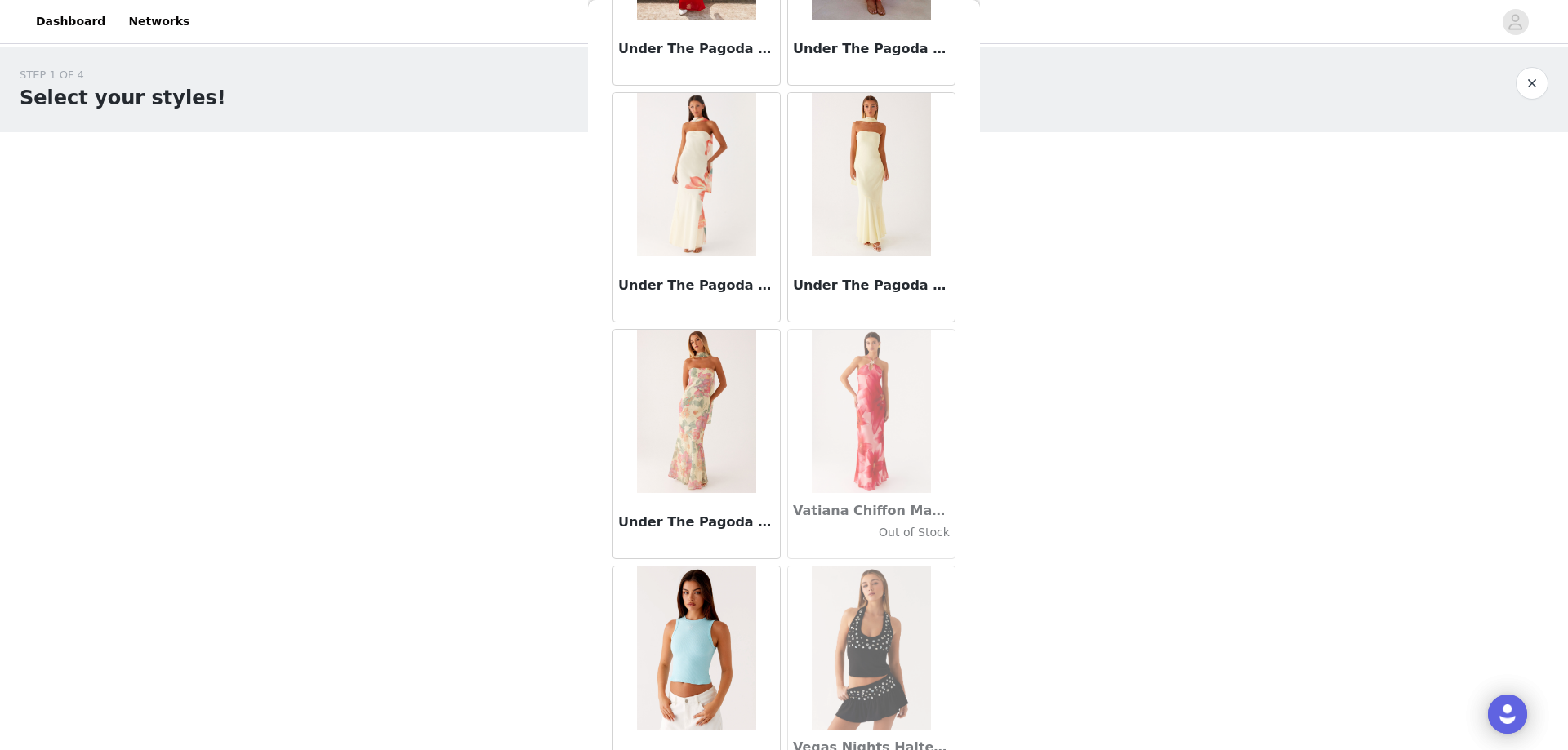
scroll to position [84601, 0]
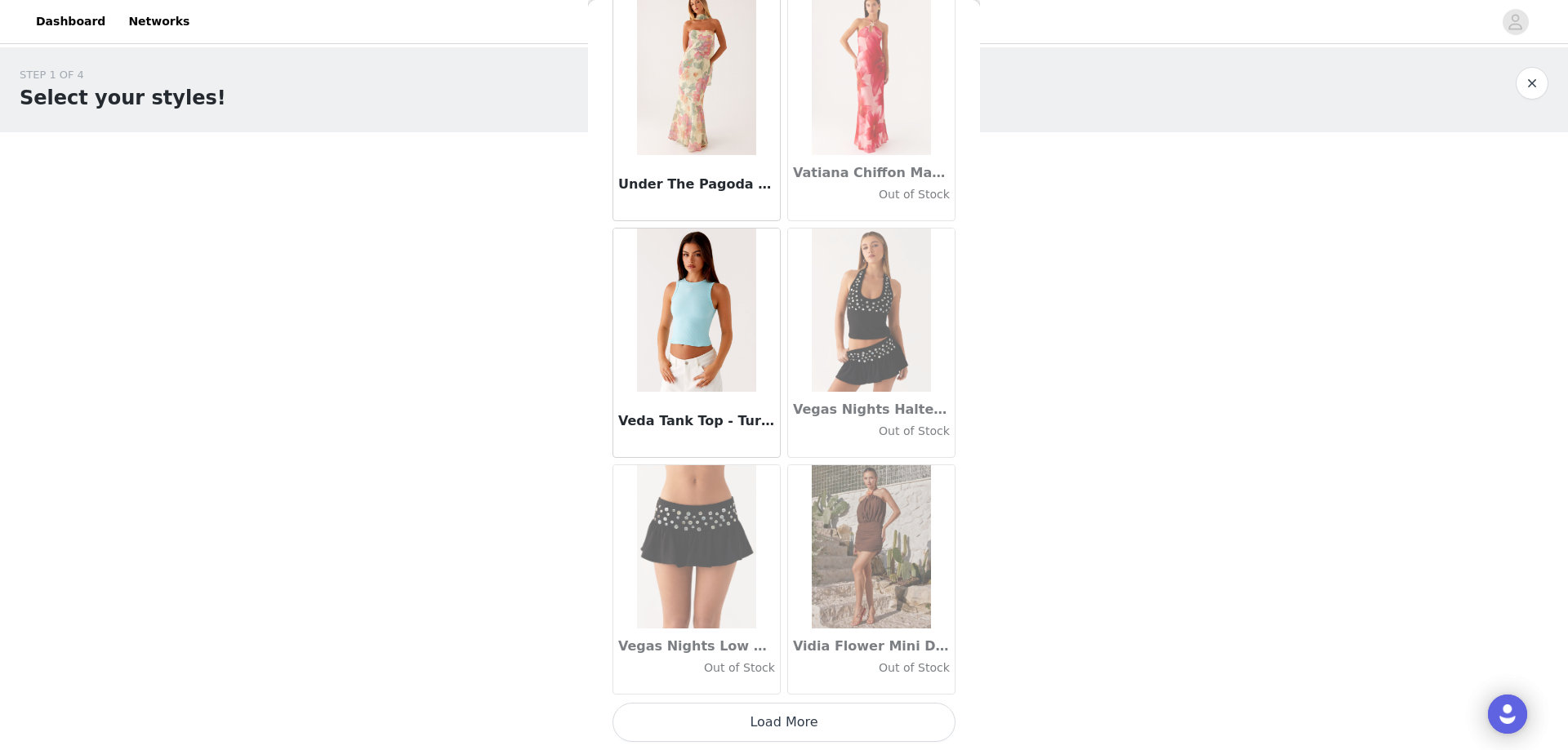
click at [753, 734] on button "Load More" at bounding box center [784, 722] width 343 height 39
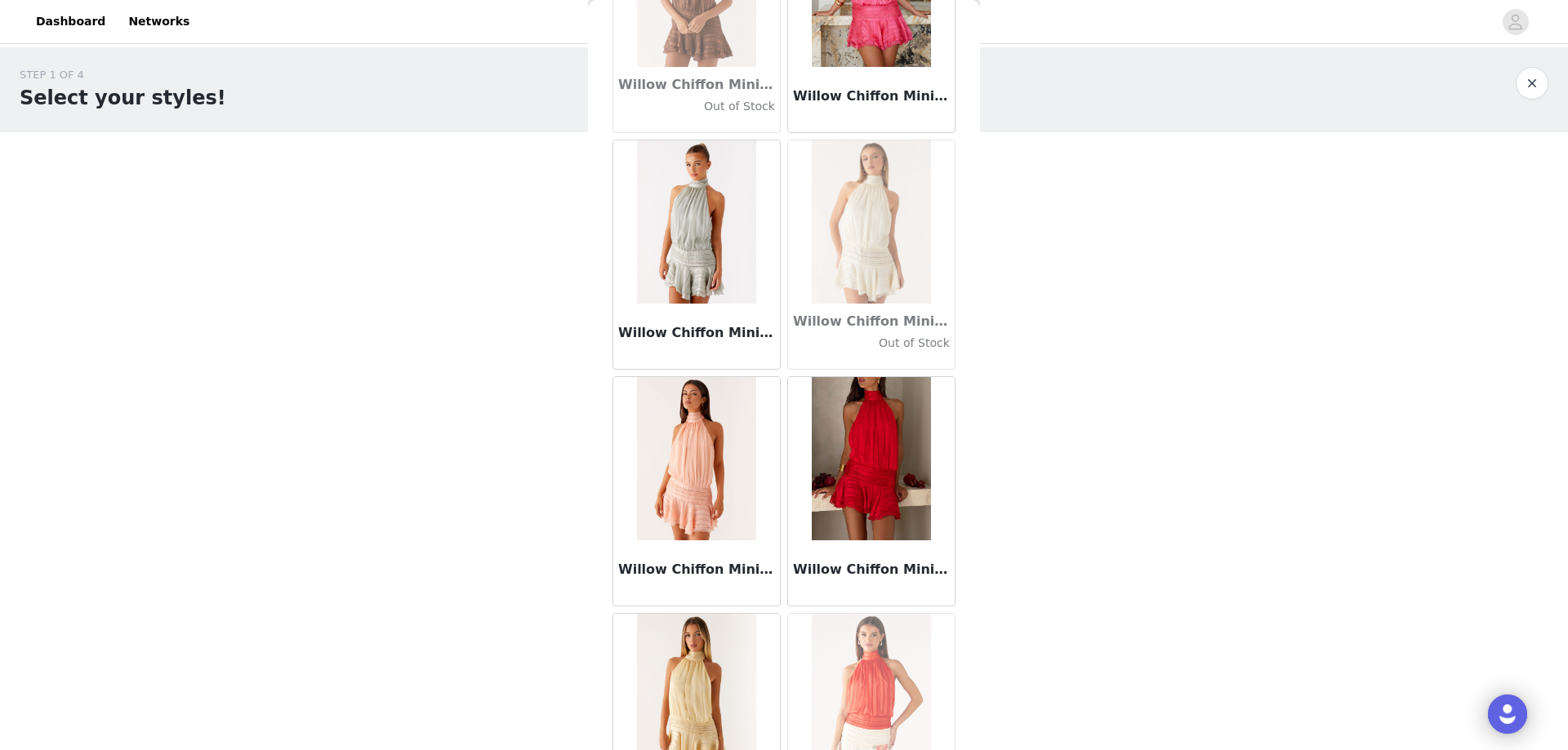
scroll to position [86968, 0]
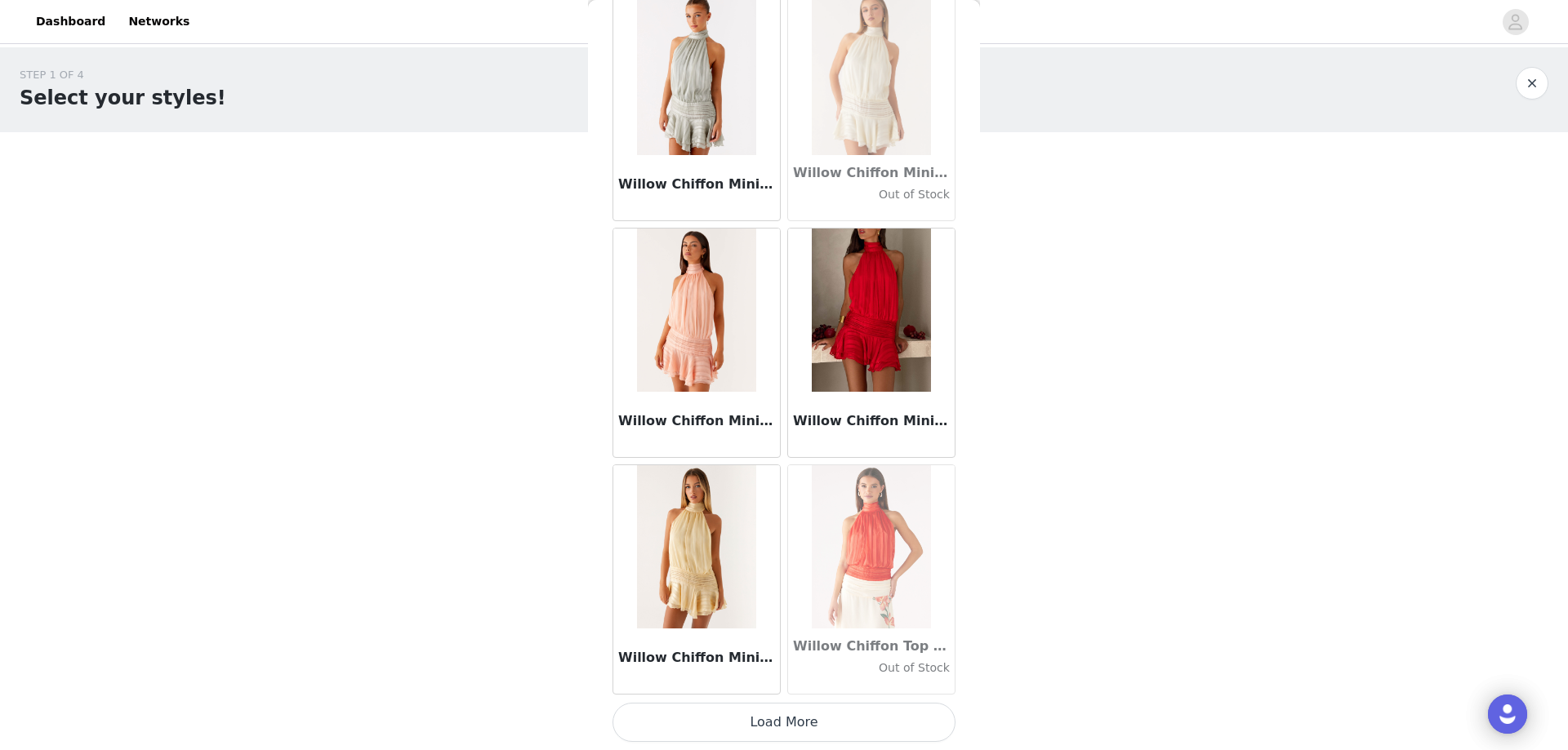
click at [767, 726] on button "Load More" at bounding box center [784, 722] width 343 height 39
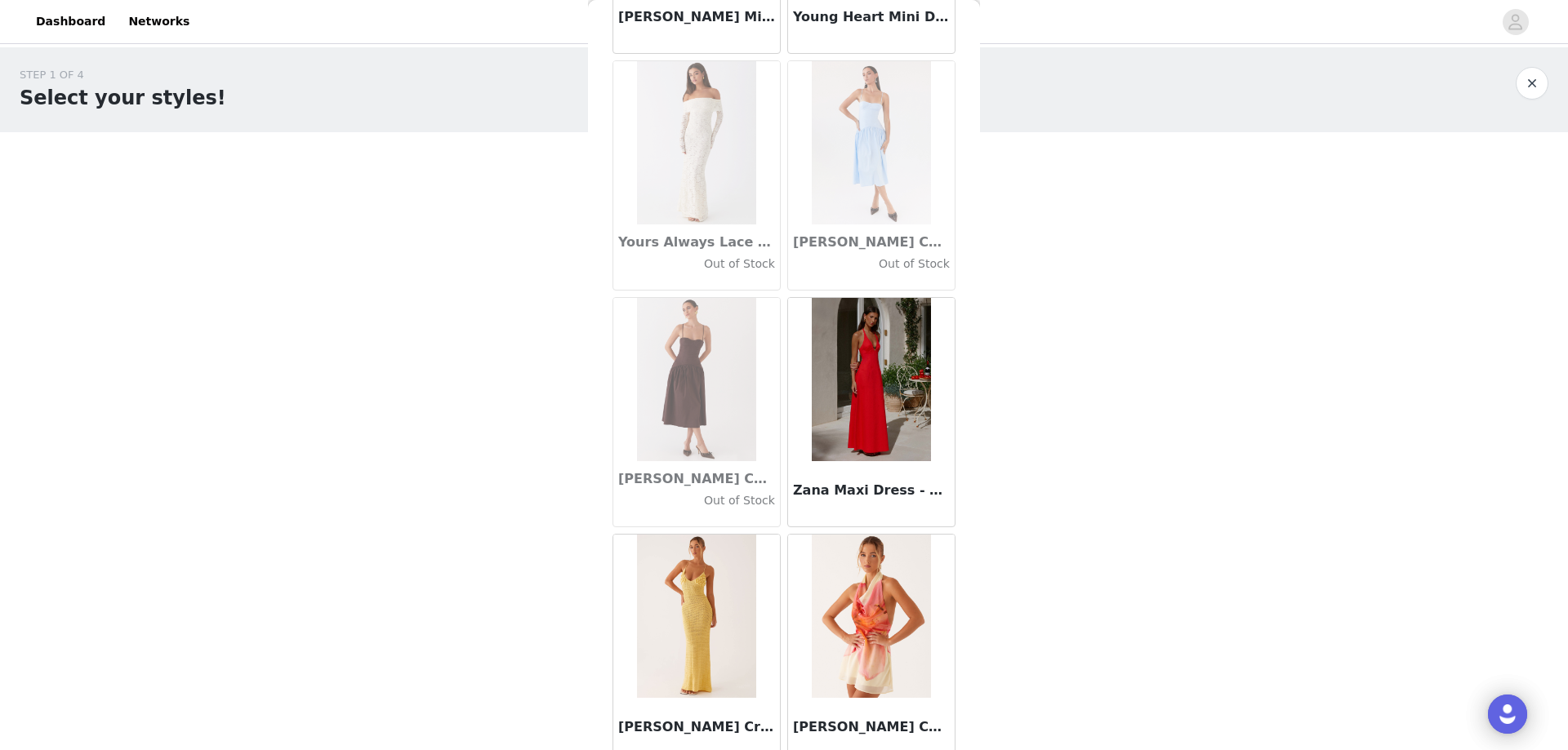
scroll to position [88557, 0]
drag, startPoint x: 842, startPoint y: 431, endPoint x: 555, endPoint y: 483, distance: 291.7
click at [555, 483] on div "STEP 1 OF 4 Select your styles! You will receive 6 products. 2/6 Selected Brean…" at bounding box center [784, 321] width 1568 height 547
click at [852, 461] on div "Zana Maxi Dress - Red" at bounding box center [871, 493] width 166 height 66
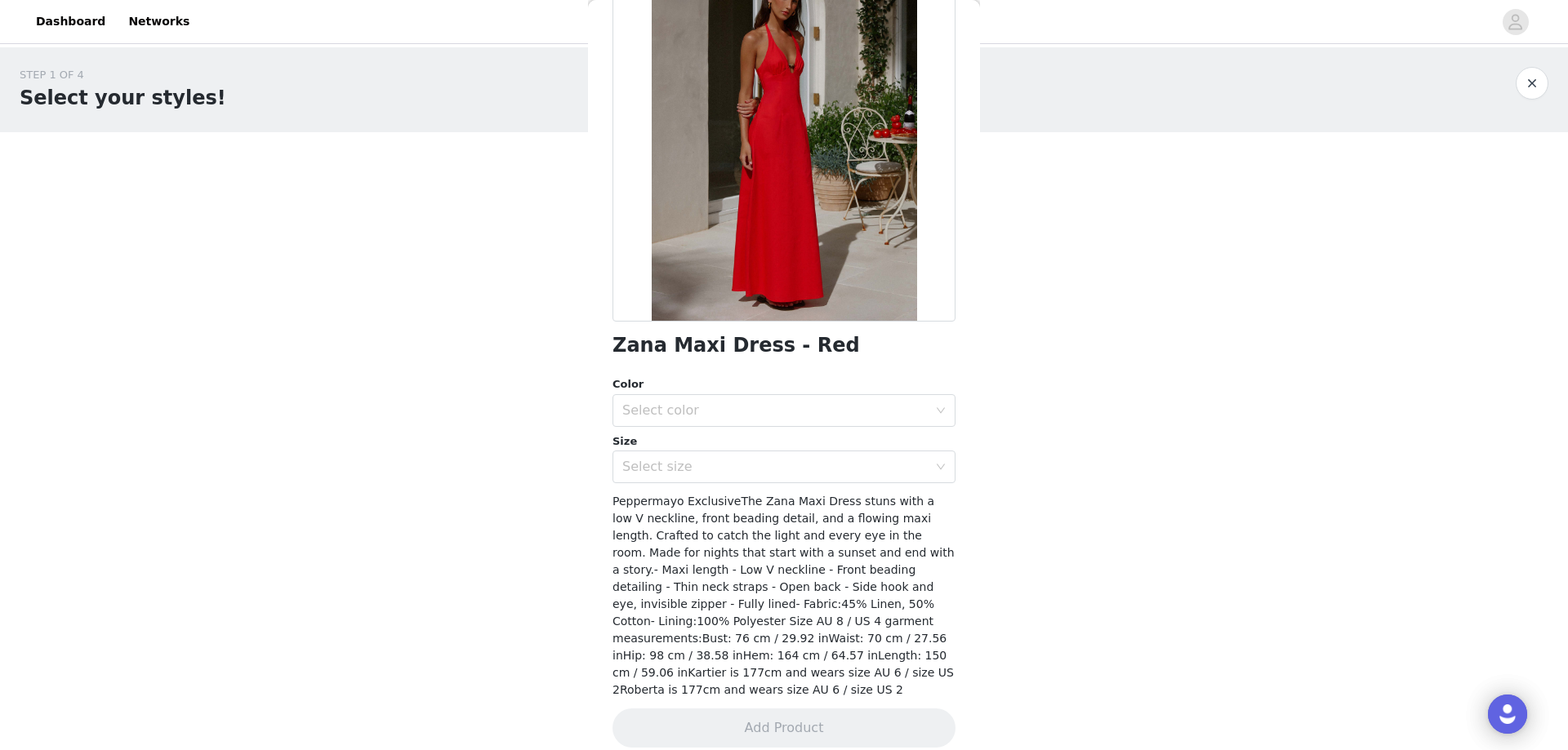
scroll to position [46, 0]
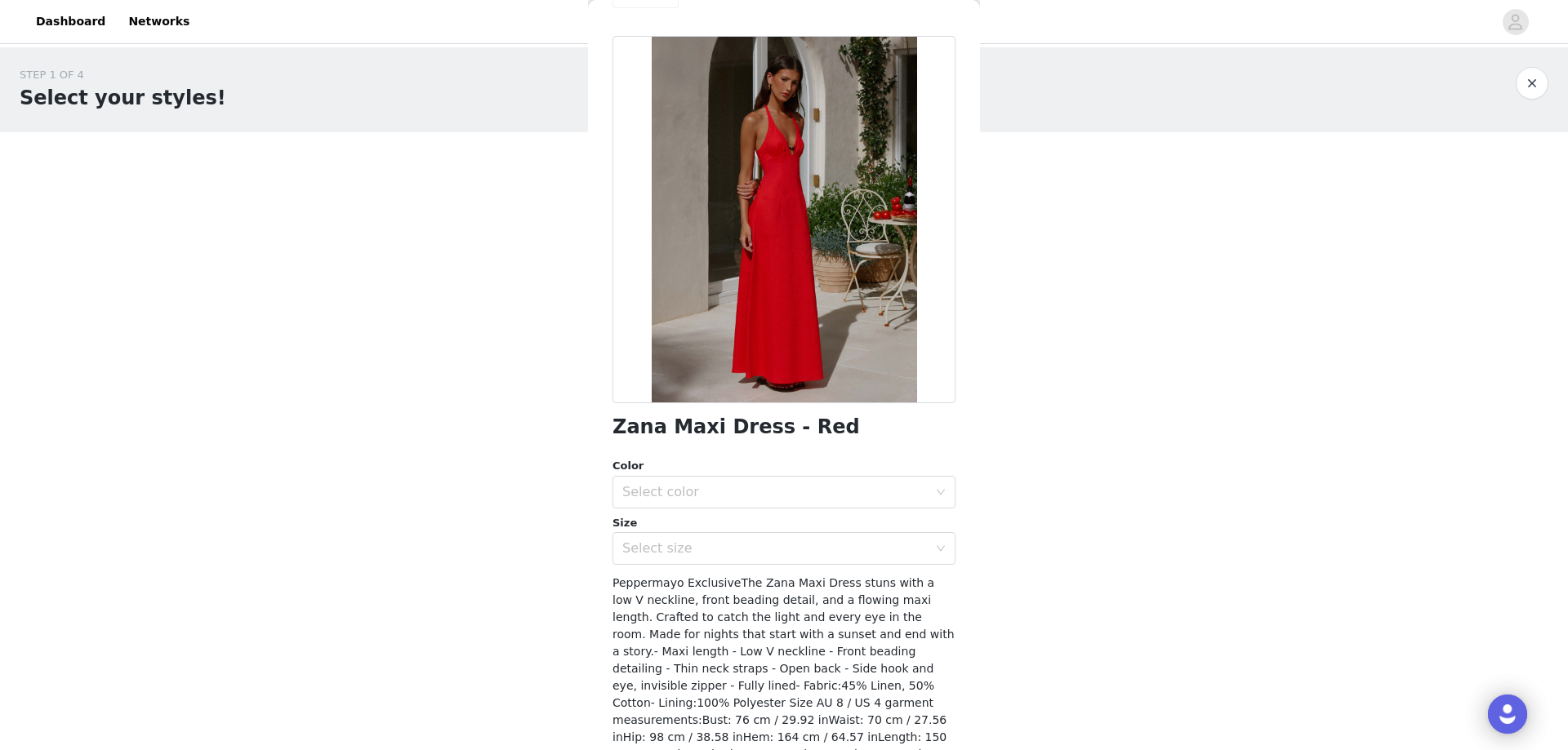
drag, startPoint x: 865, startPoint y: 284, endPoint x: 867, endPoint y: 269, distance: 15.1
click at [867, 269] on div at bounding box center [784, 220] width 343 height 367
click at [726, 493] on div "Select color" at bounding box center [775, 492] width 305 height 16
click at [697, 528] on li "Red" at bounding box center [777, 528] width 330 height 26
click at [669, 553] on div "Select size" at bounding box center [775, 548] width 305 height 16
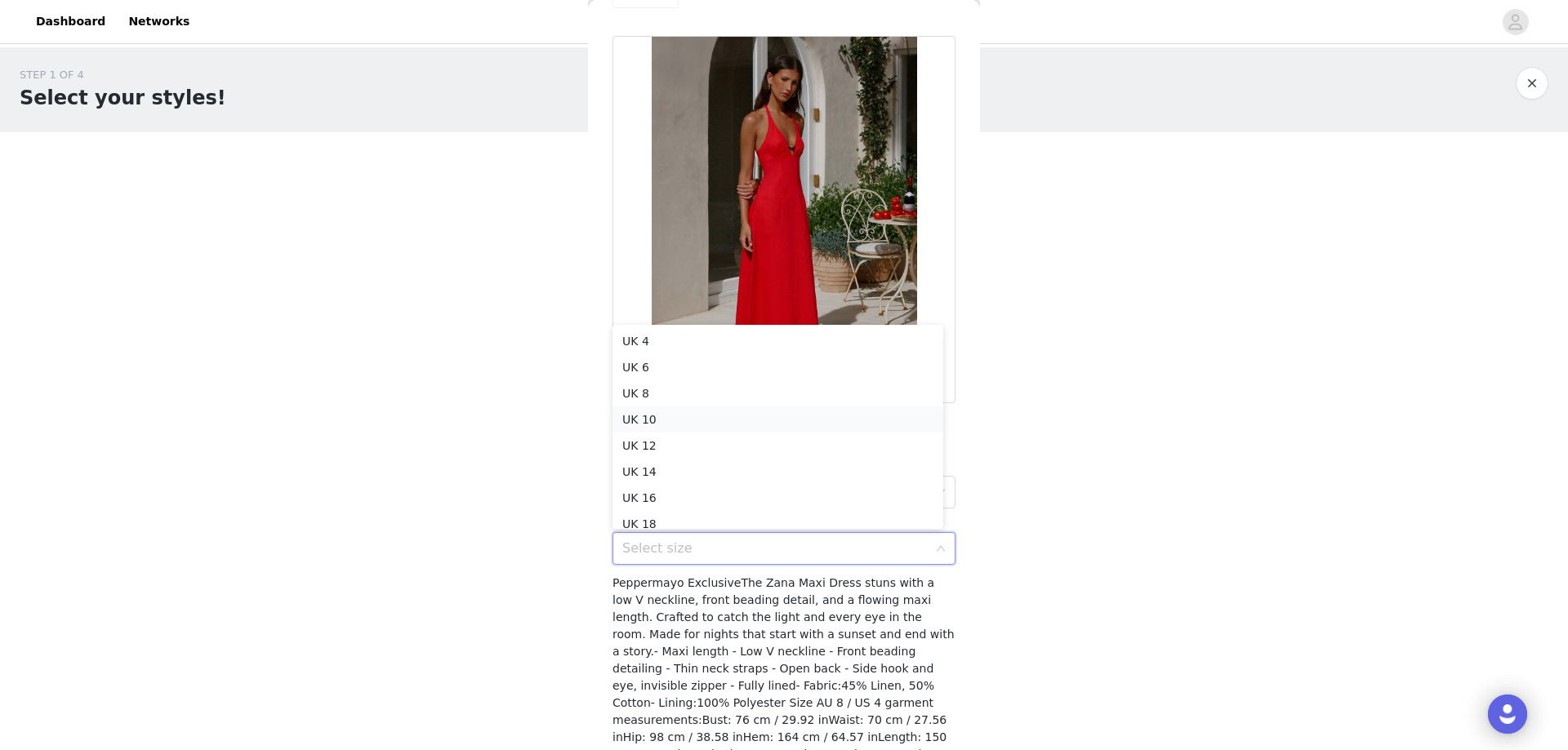
scroll to position [8, 0]
click at [663, 384] on li "UK 8" at bounding box center [777, 385] width 330 height 26
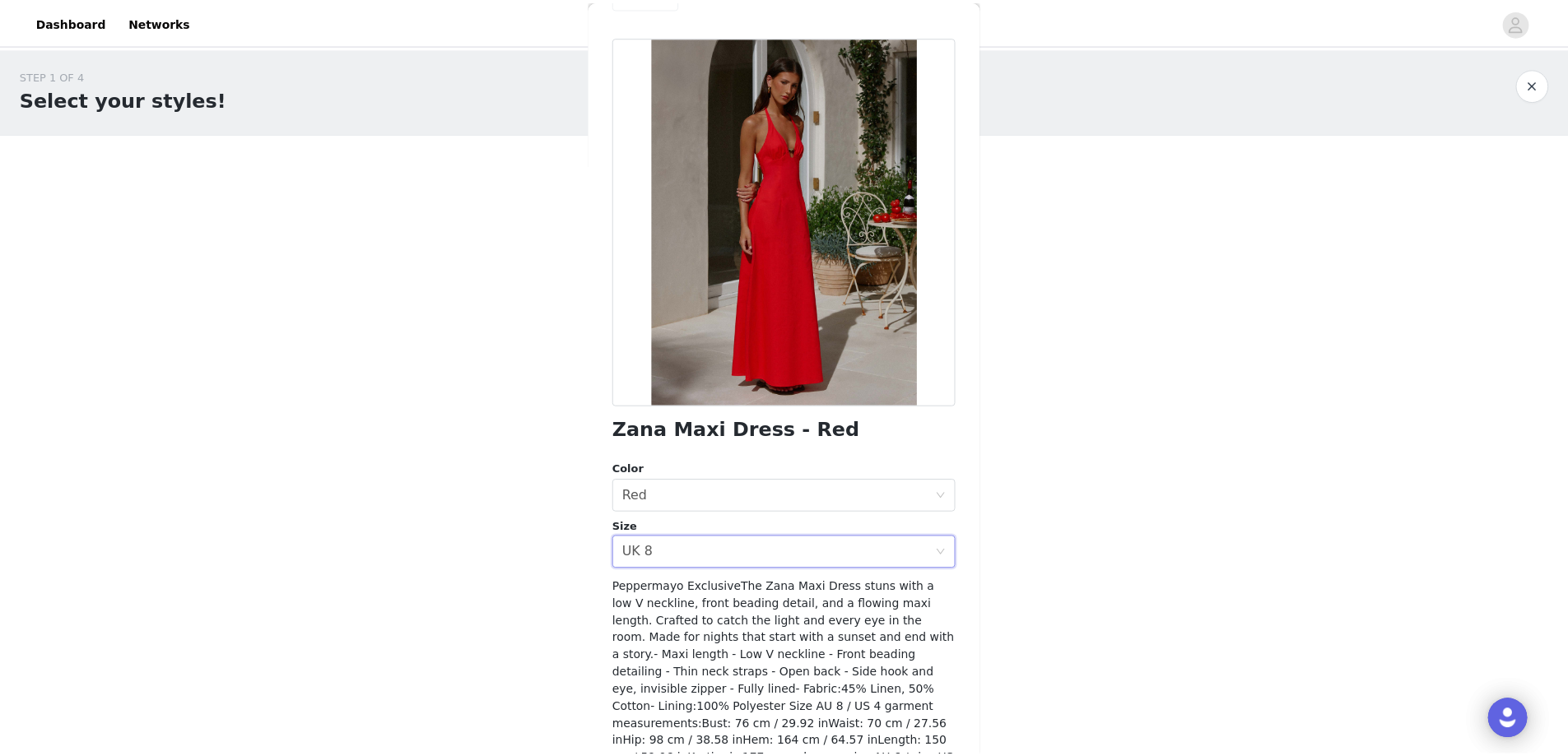
scroll to position [129, 0]
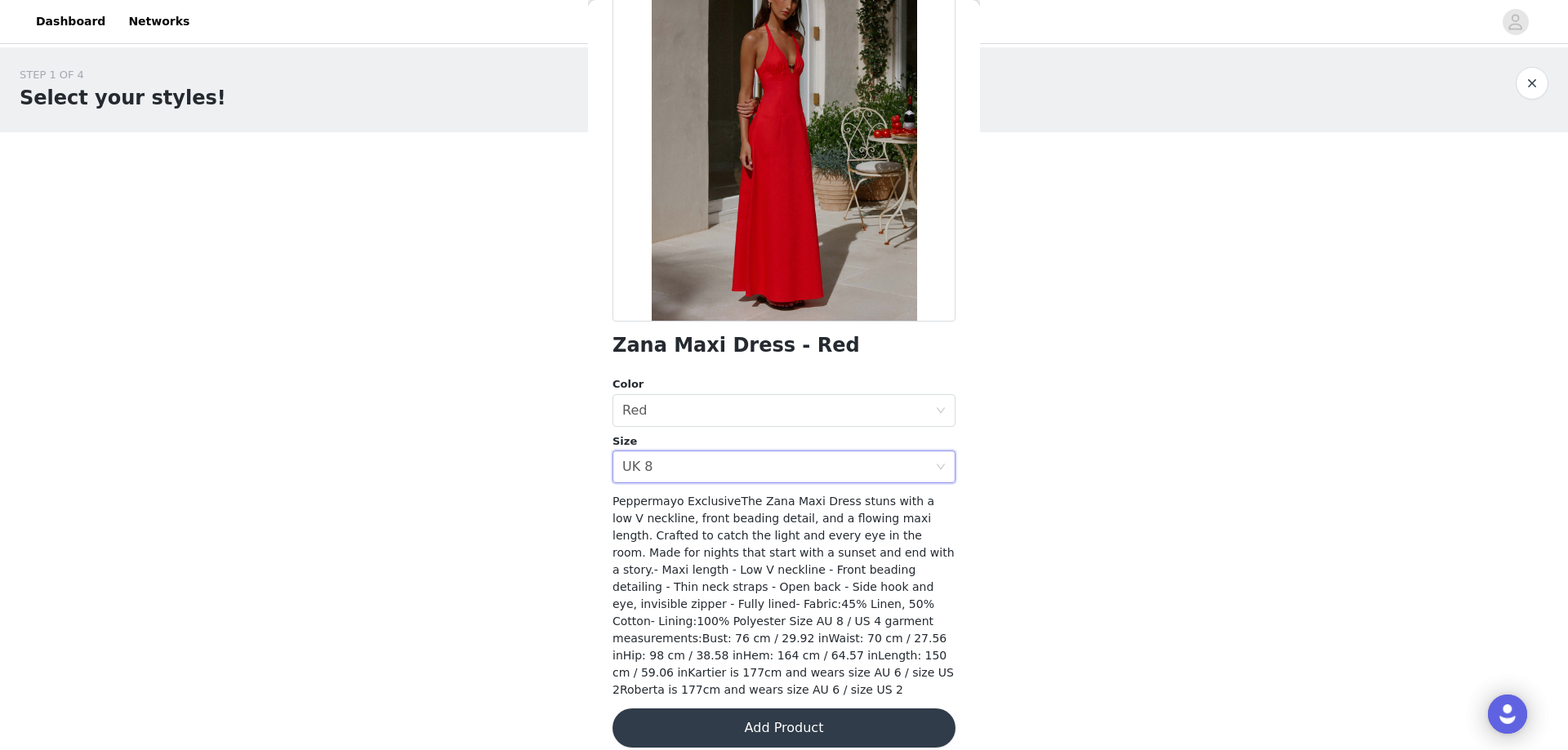
click at [736, 715] on button "Add Product" at bounding box center [784, 728] width 343 height 39
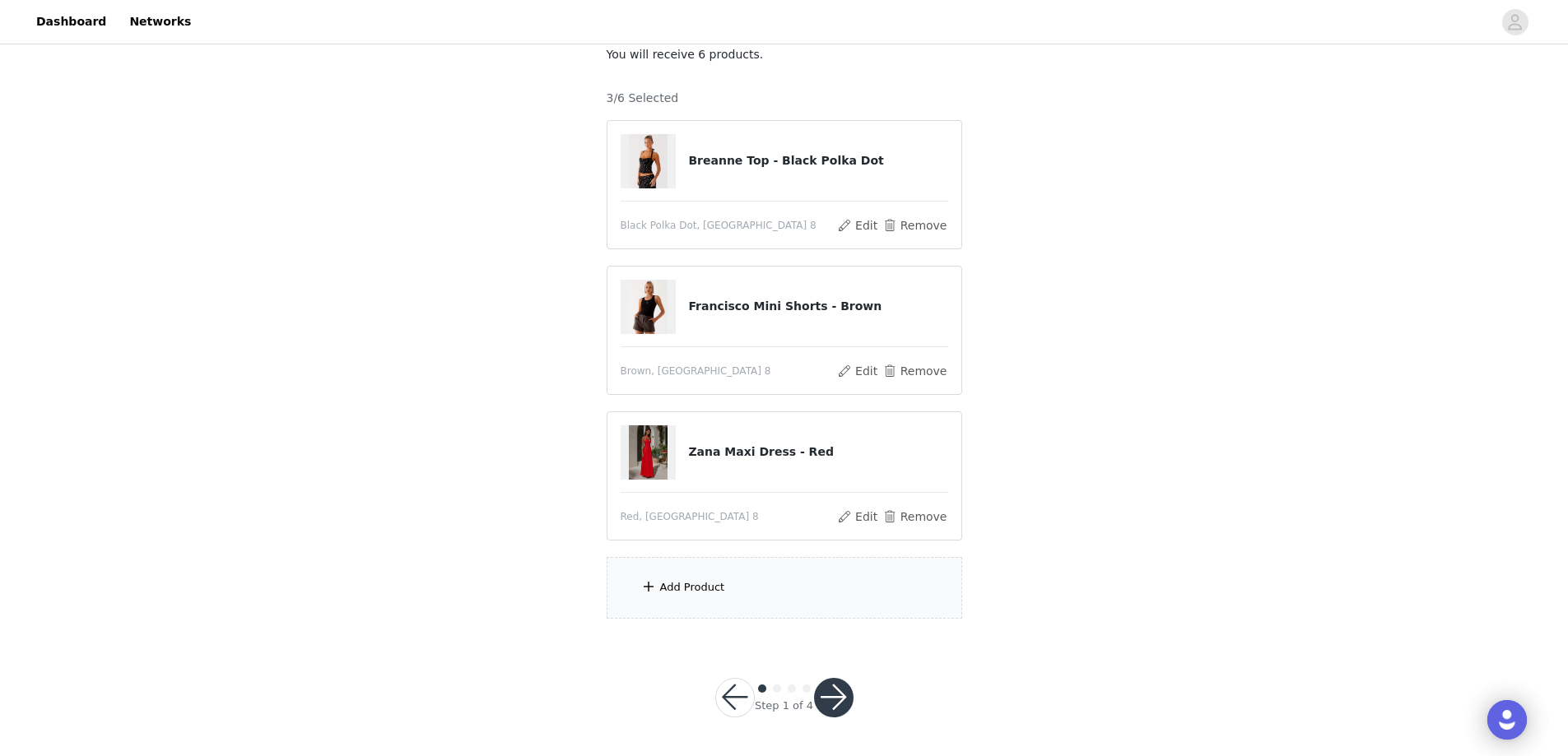
scroll to position [108, 0]
click at [705, 593] on div "Add Product" at bounding box center [692, 587] width 65 height 17
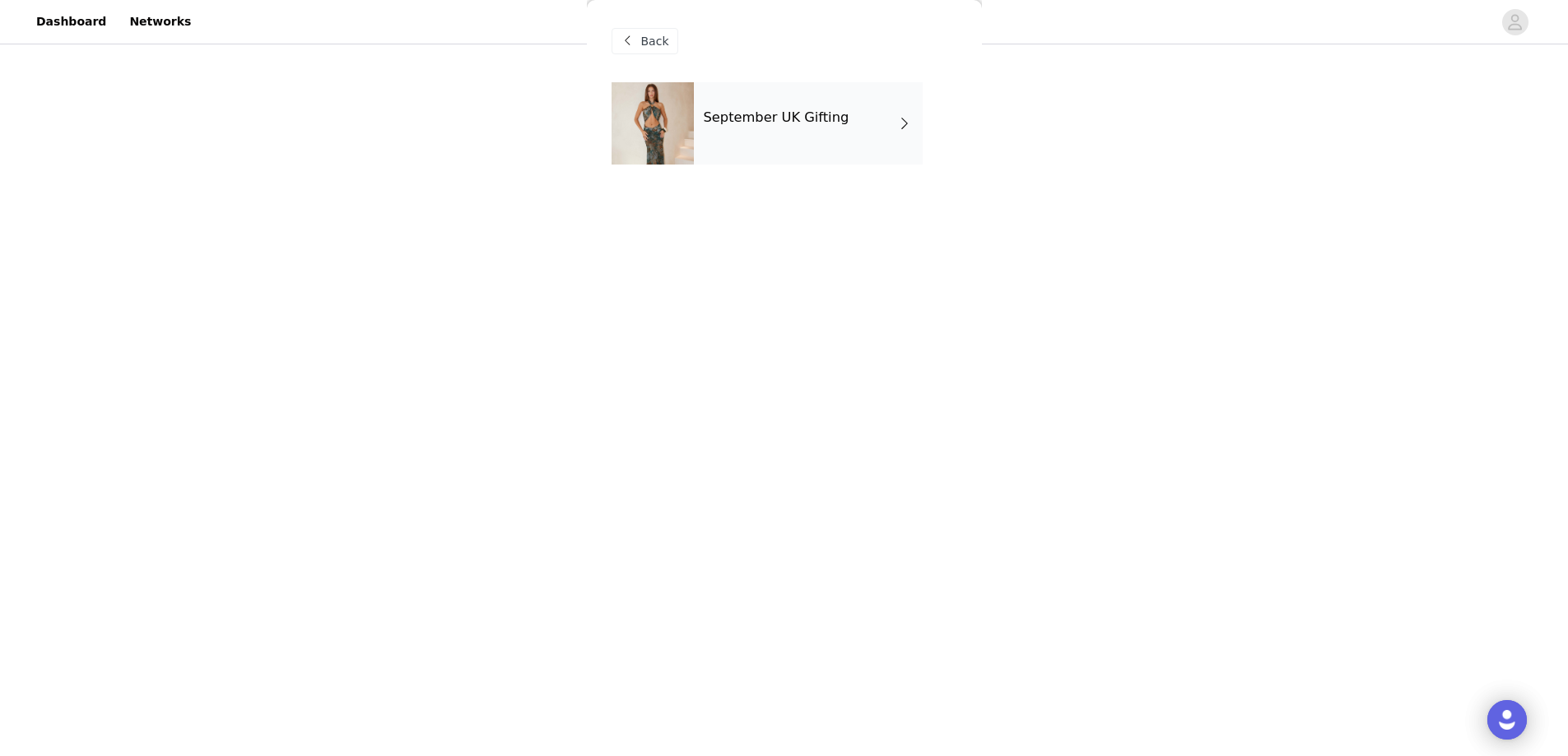
drag, startPoint x: 721, startPoint y: 171, endPoint x: 748, endPoint y: 147, distance: 36.1
click at [724, 170] on div "September UK Gifting" at bounding box center [785, 136] width 346 height 107
click at [754, 143] on div "September UK Gifting" at bounding box center [807, 123] width 229 height 83
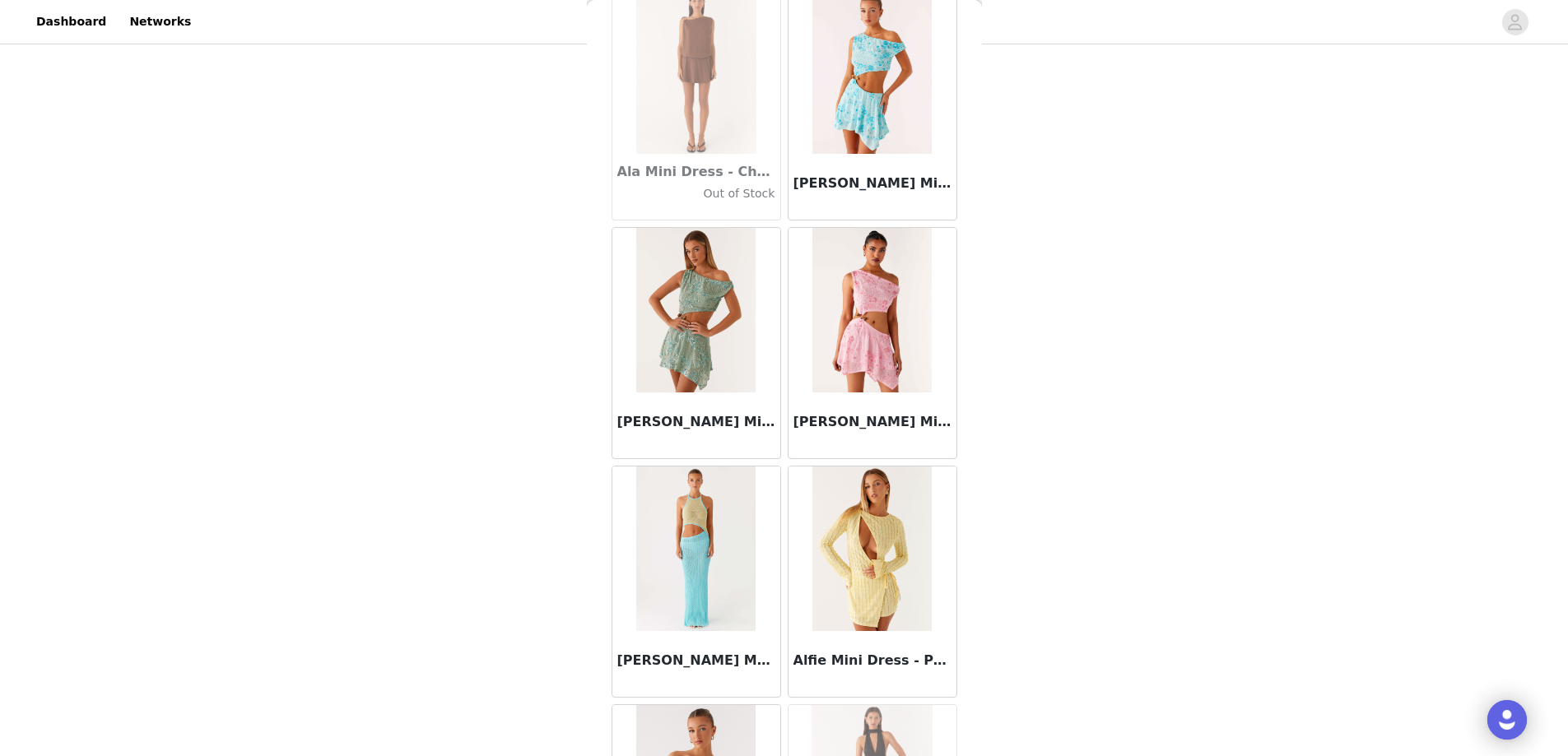
scroll to position [1563, 0]
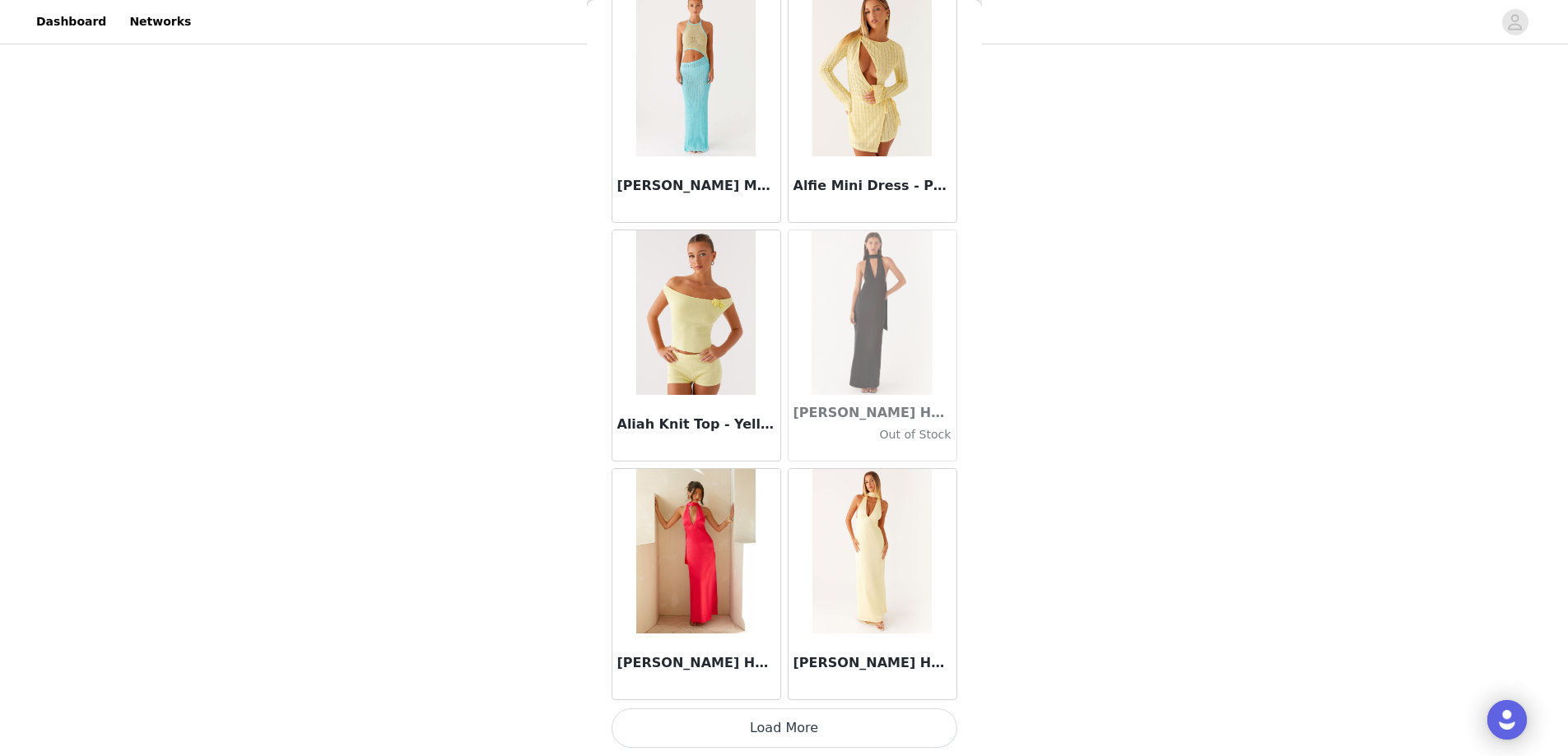
click at [736, 731] on button "Load More" at bounding box center [785, 727] width 346 height 39
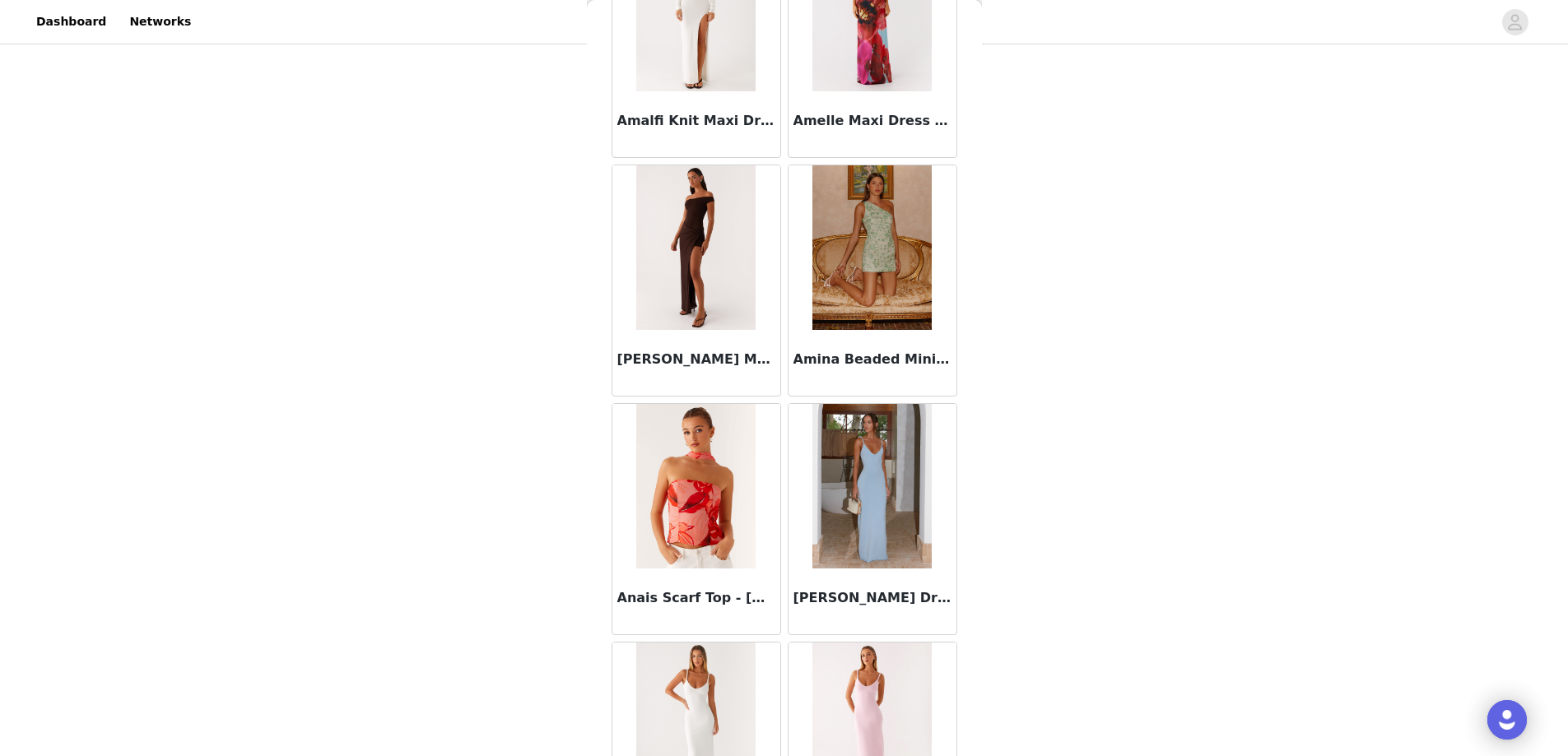
scroll to position [4148, 0]
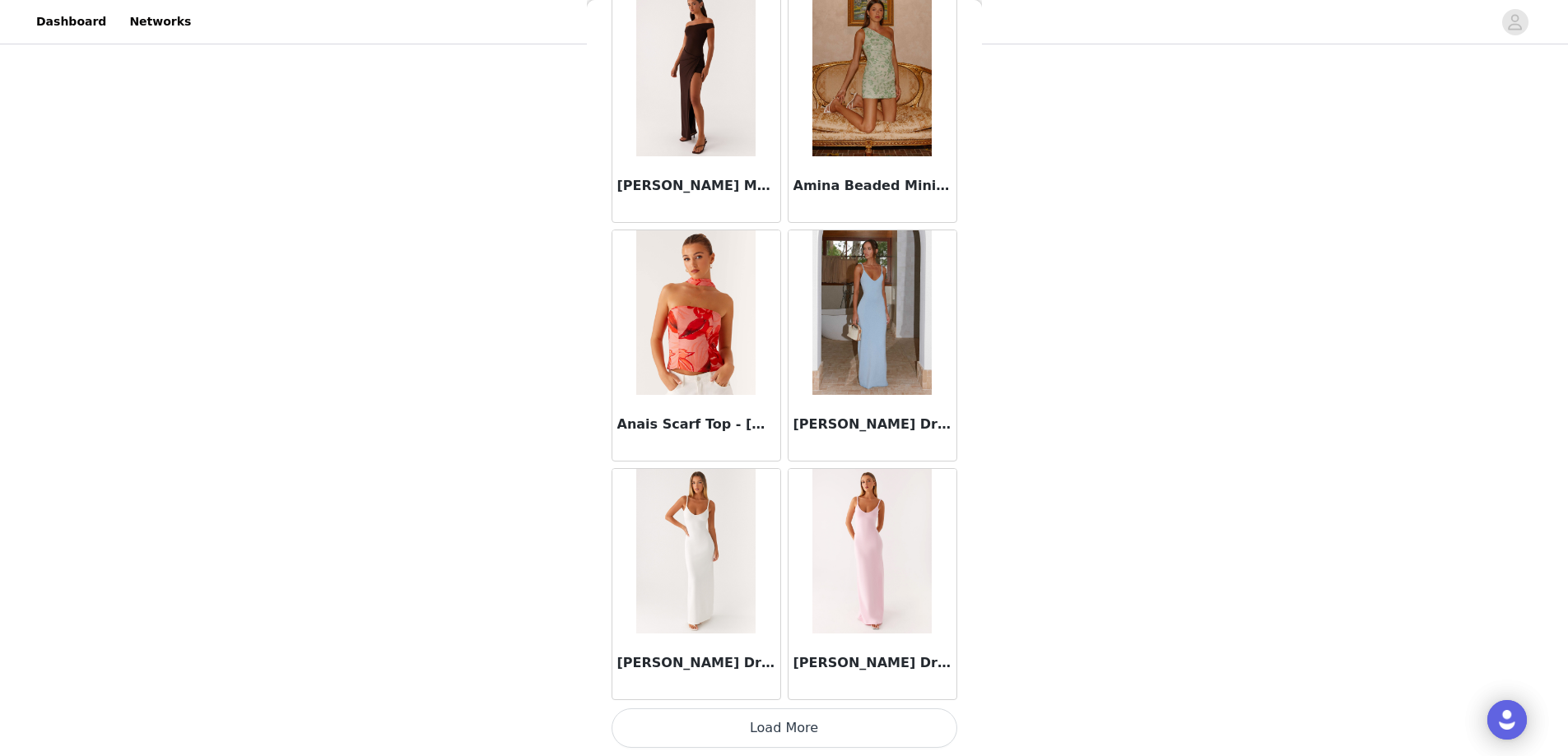
click at [684, 717] on button "Load More" at bounding box center [785, 727] width 346 height 39
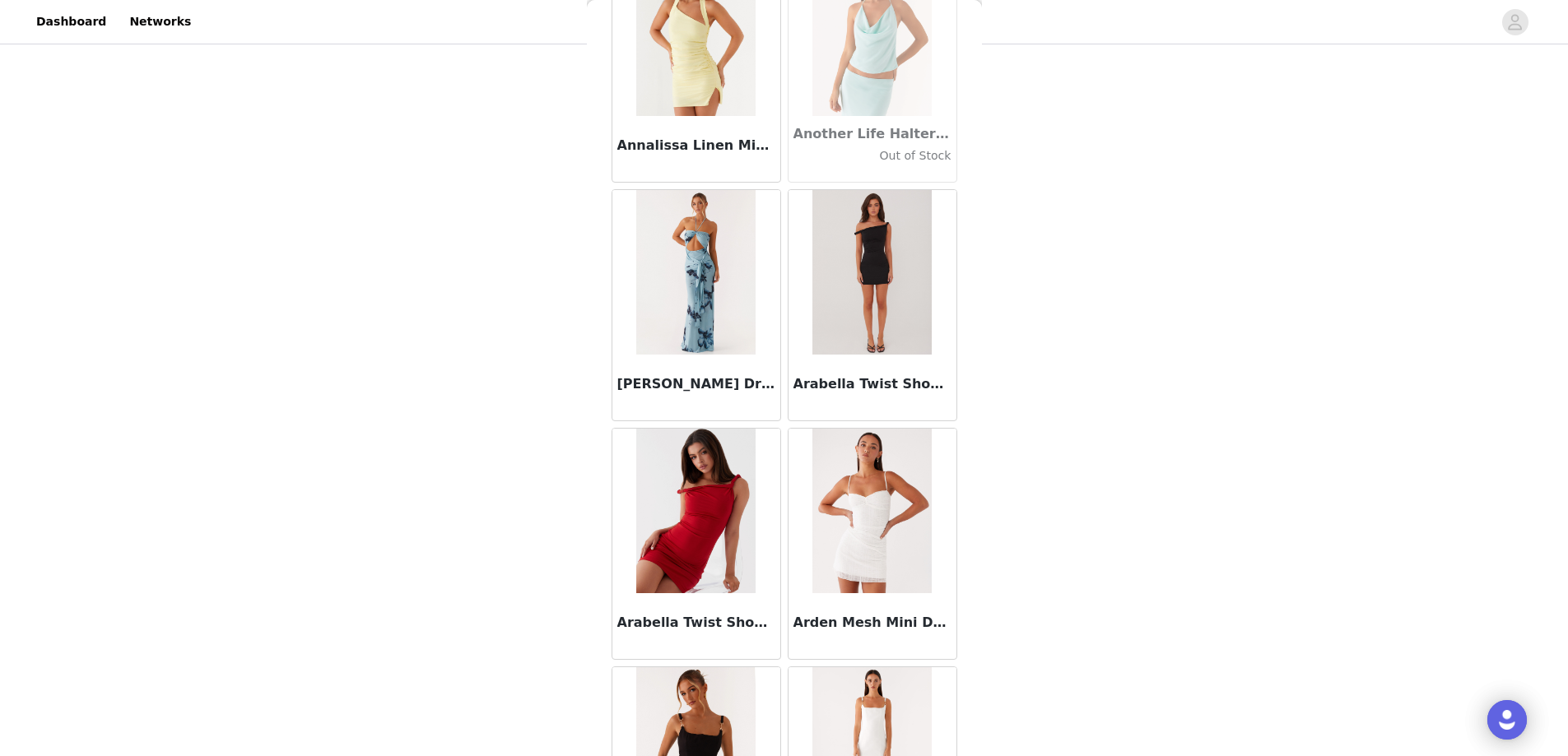
scroll to position [6534, 0]
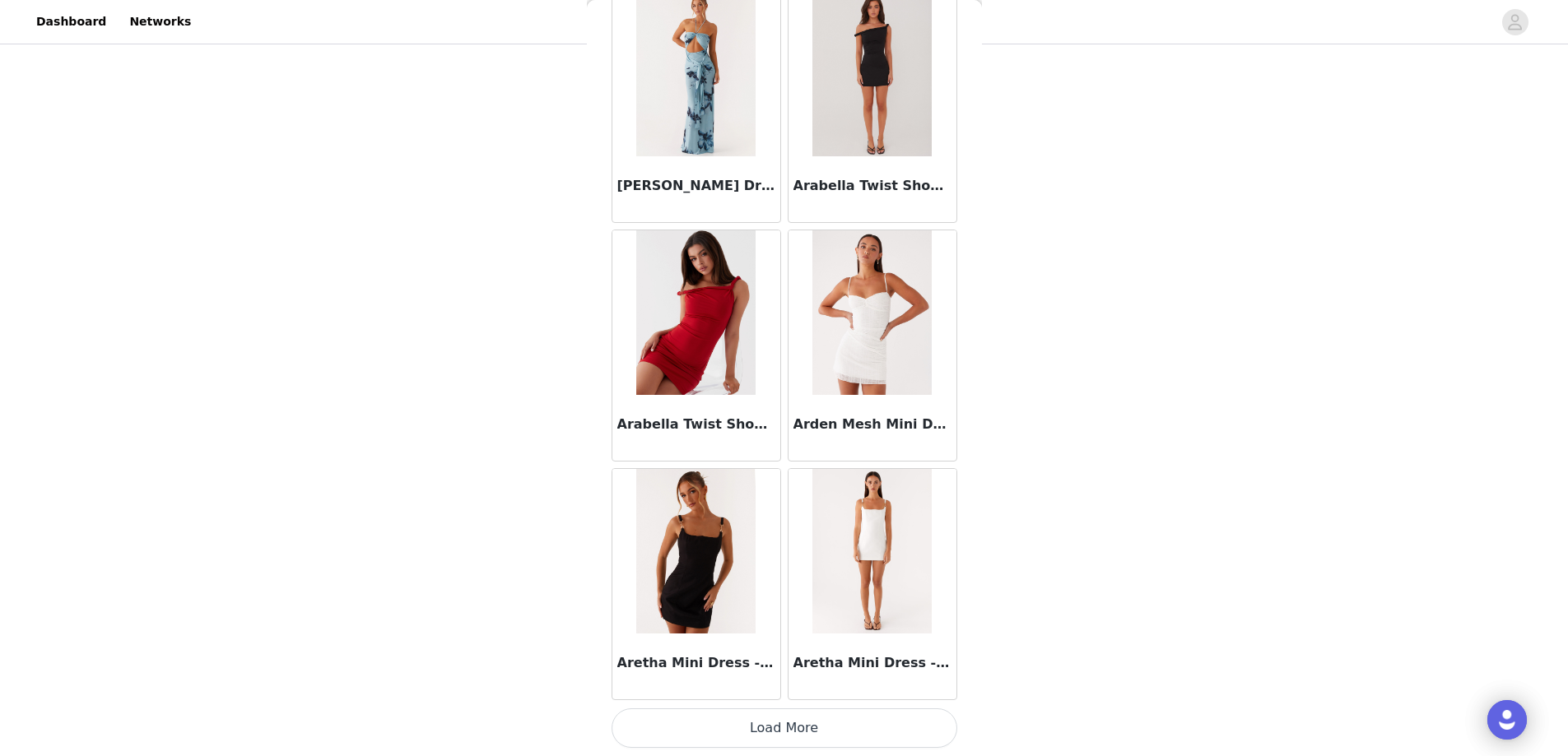
click at [702, 727] on button "Load More" at bounding box center [785, 727] width 346 height 39
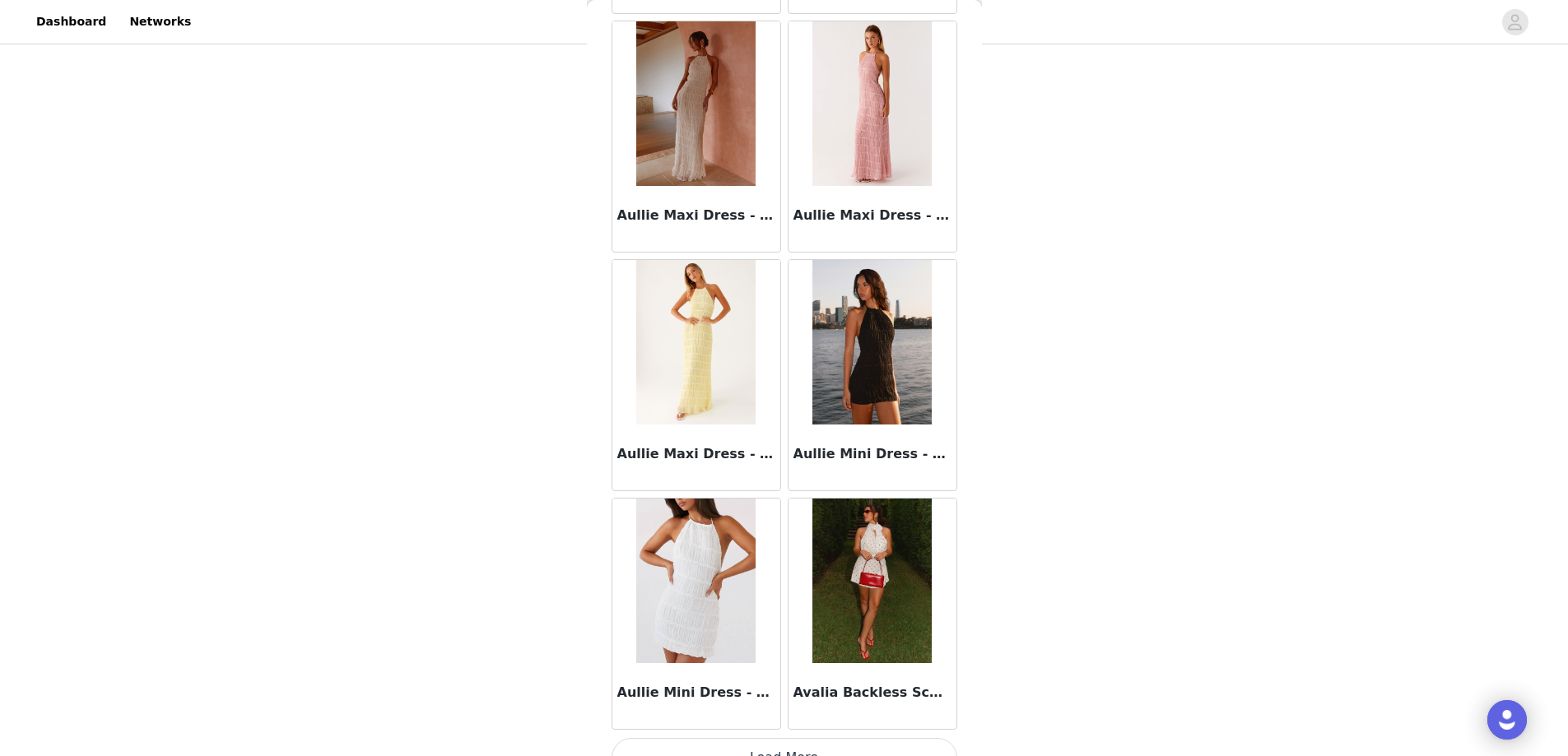
scroll to position [8920, 0]
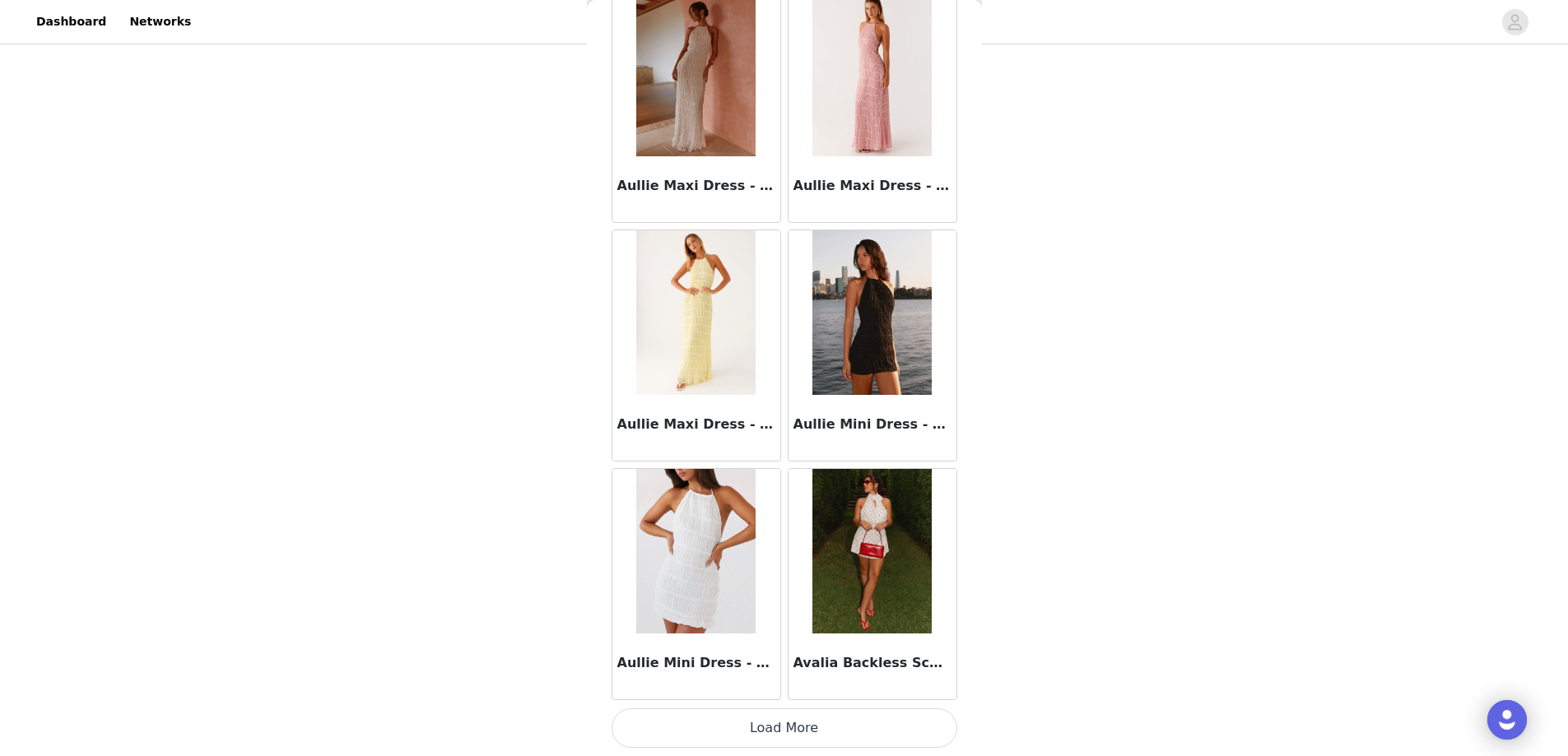
click at [677, 721] on button "Load More" at bounding box center [785, 727] width 346 height 39
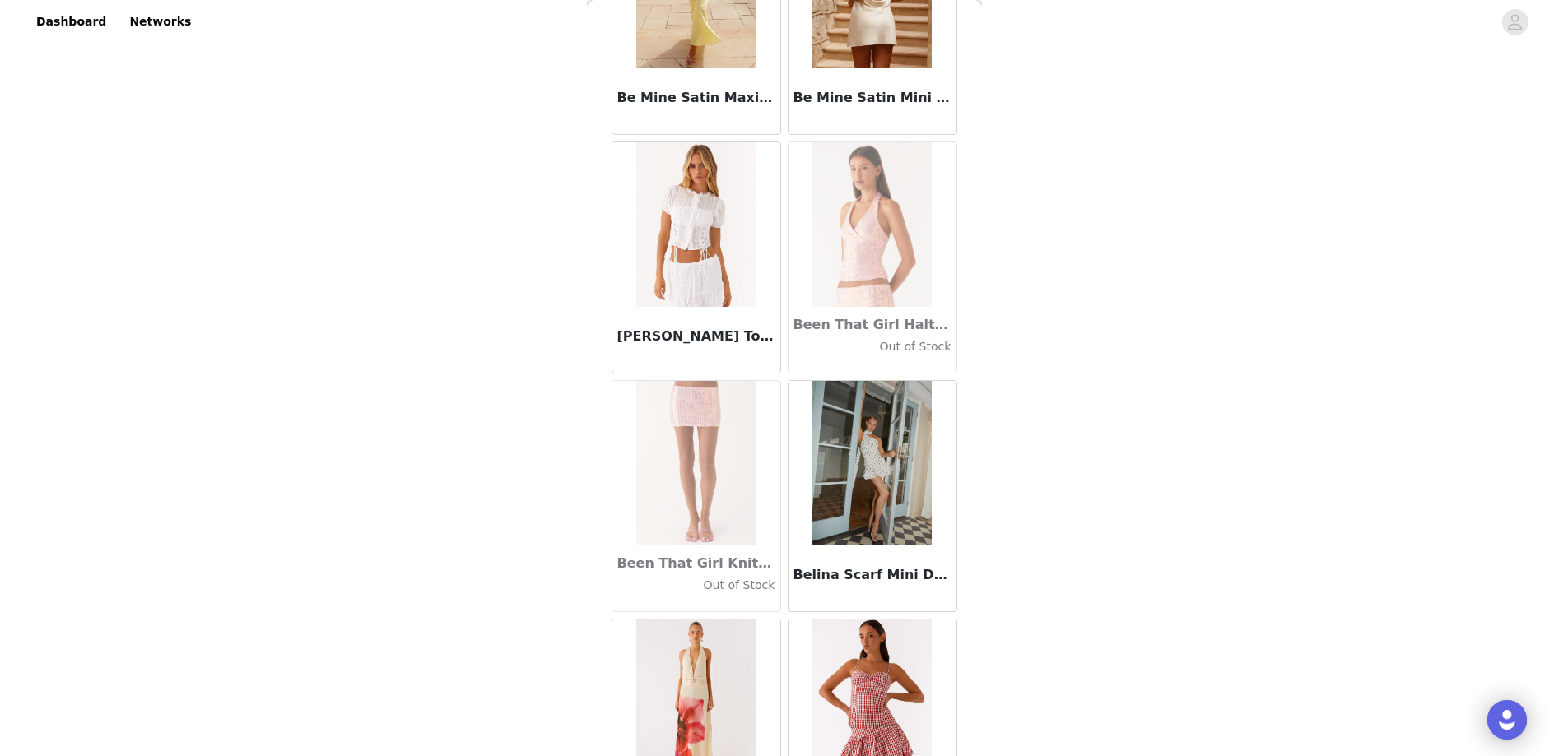
scroll to position [10730, 0]
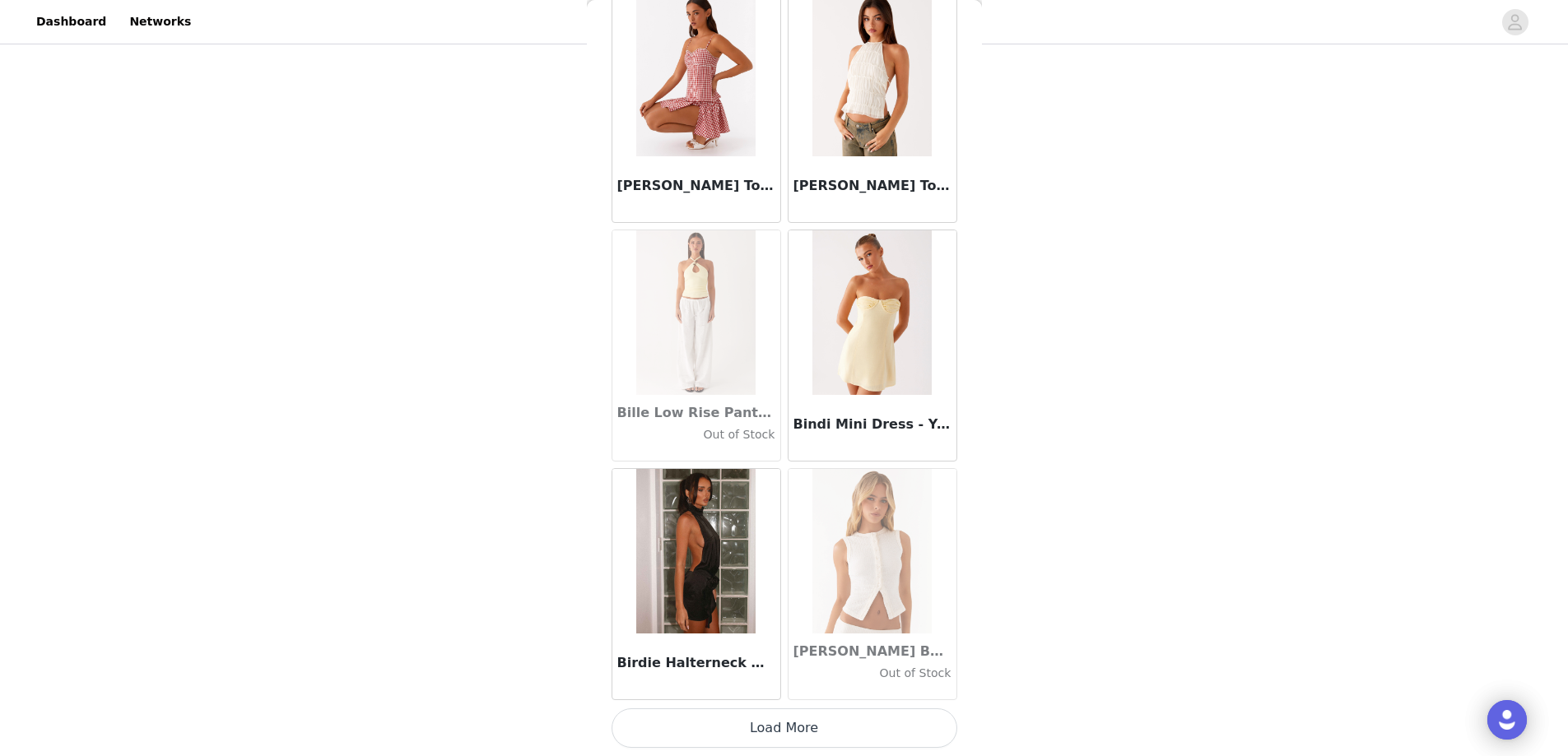
click at [674, 727] on button "Load More" at bounding box center [785, 727] width 346 height 39
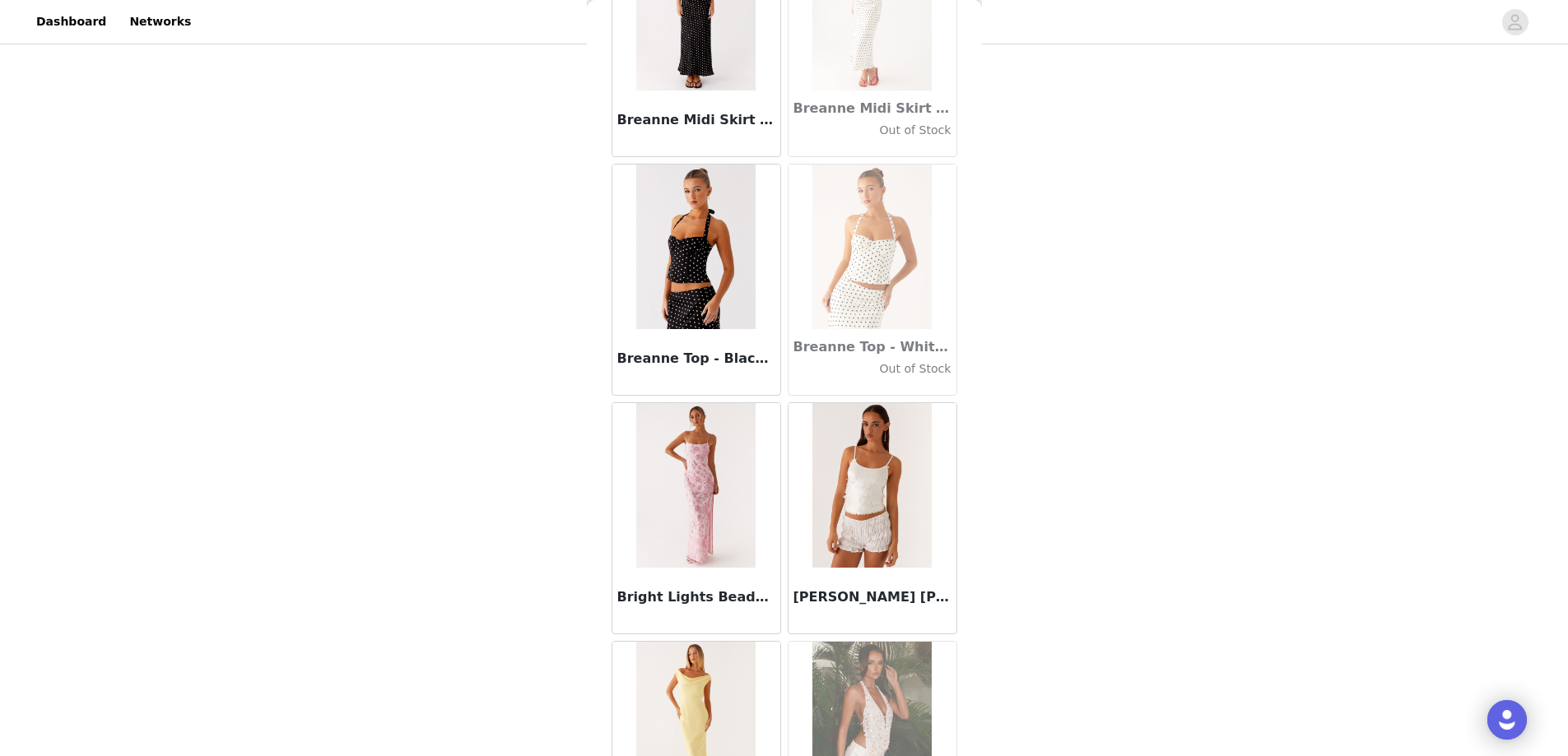
scroll to position [13116, 0]
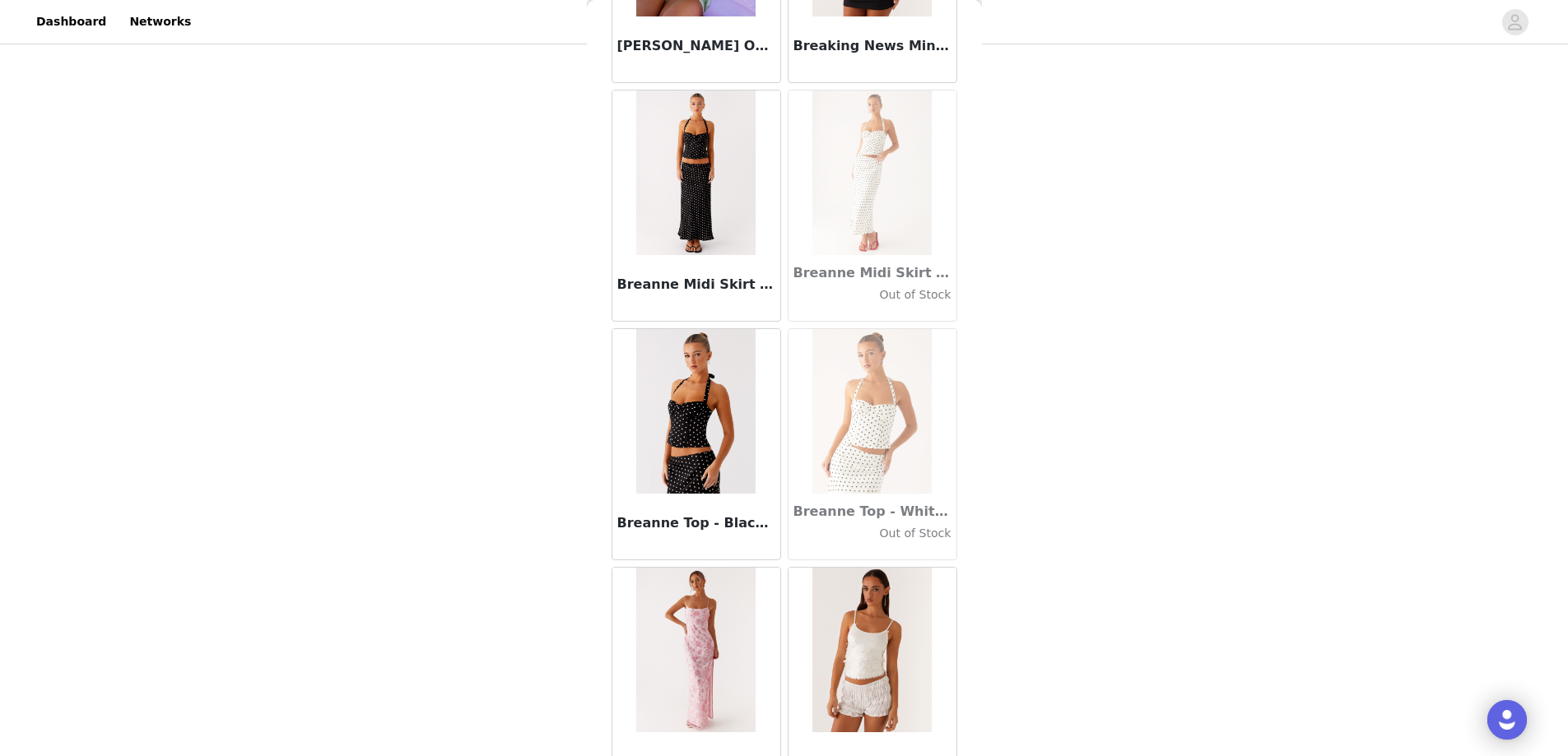
click at [681, 235] on img at bounding box center [695, 172] width 119 height 164
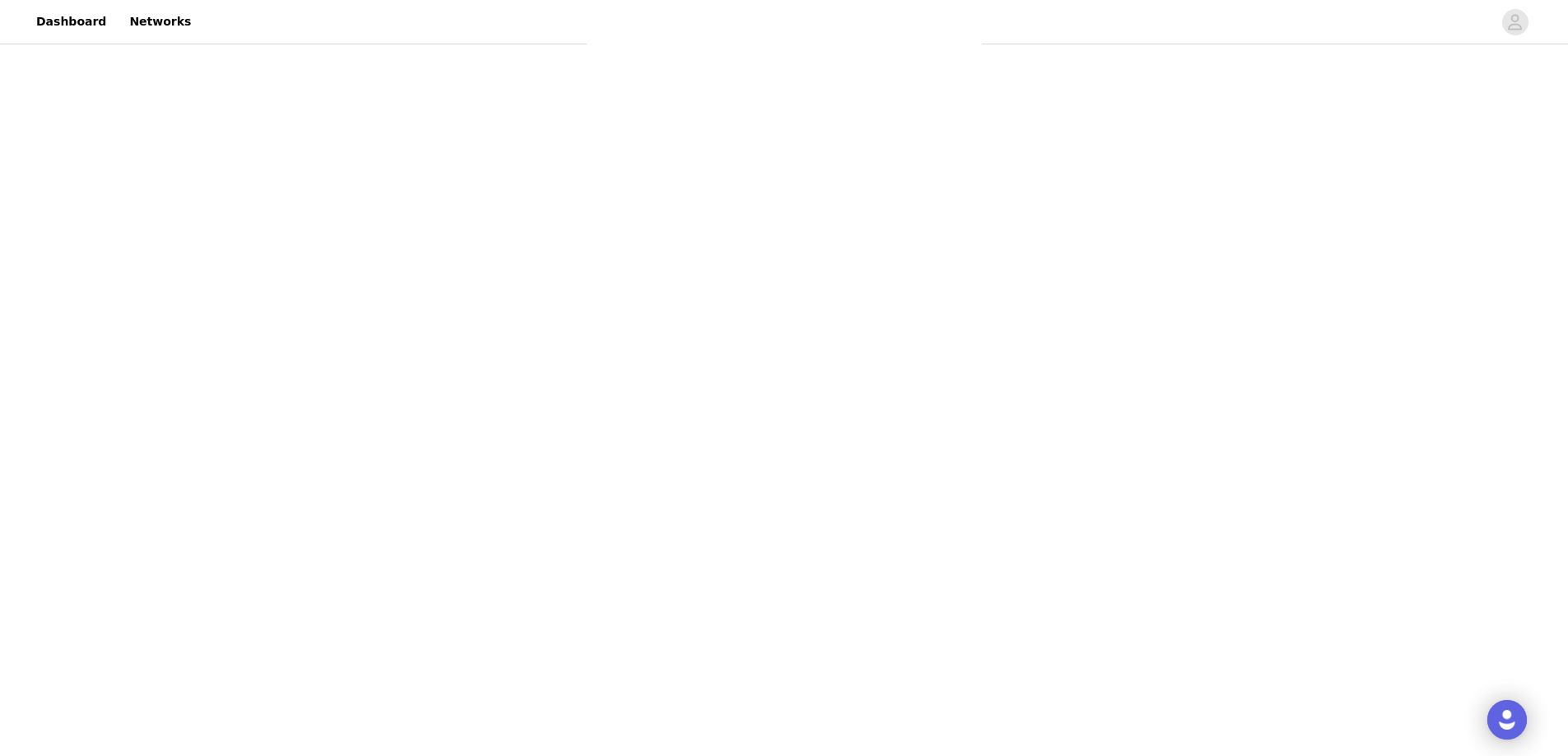
scroll to position [0, 0]
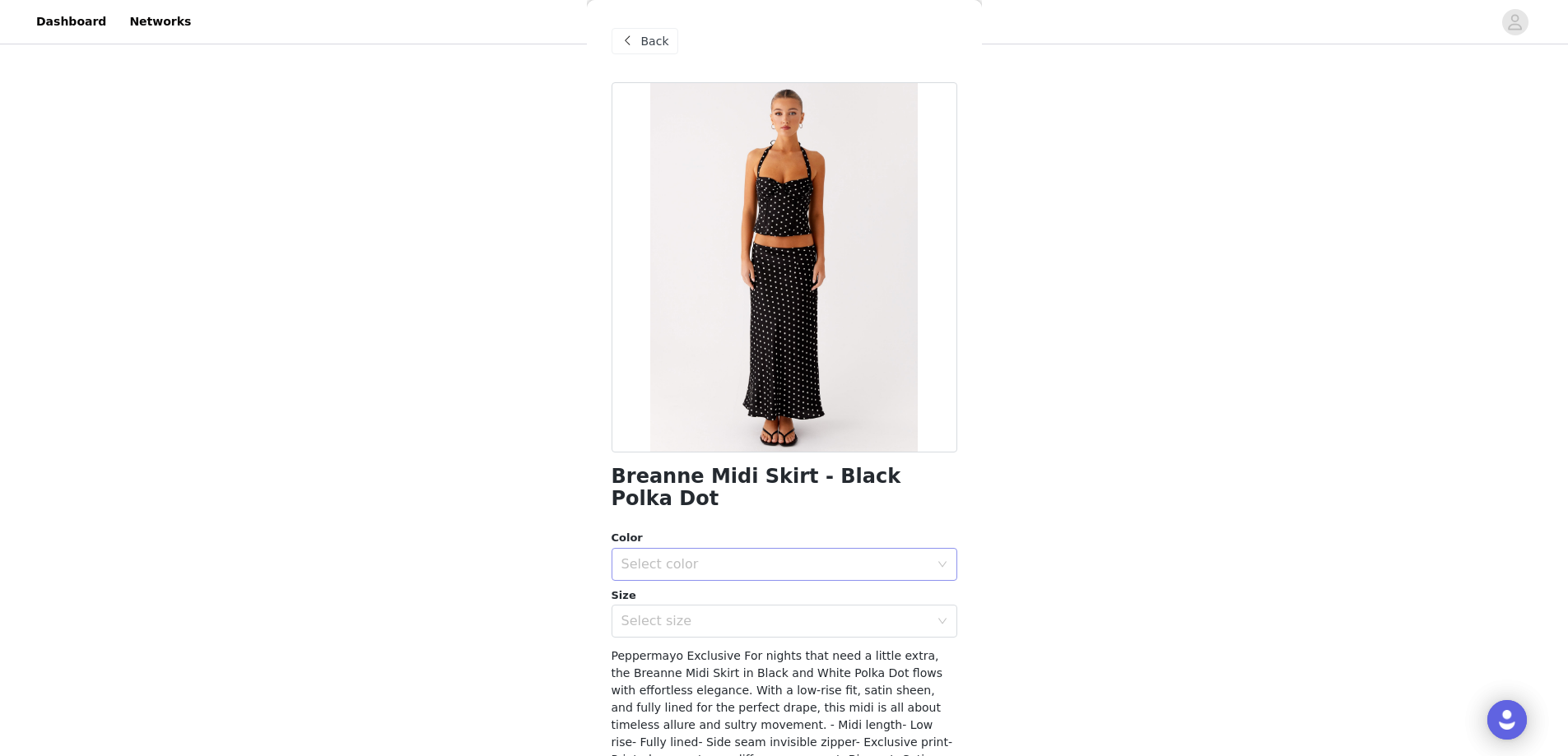
click at [736, 556] on div "Select color" at bounding box center [775, 564] width 308 height 17
click at [719, 590] on li "Black Polka Dot" at bounding box center [778, 579] width 333 height 26
click at [664, 608] on div "Select size" at bounding box center [779, 621] width 316 height 31
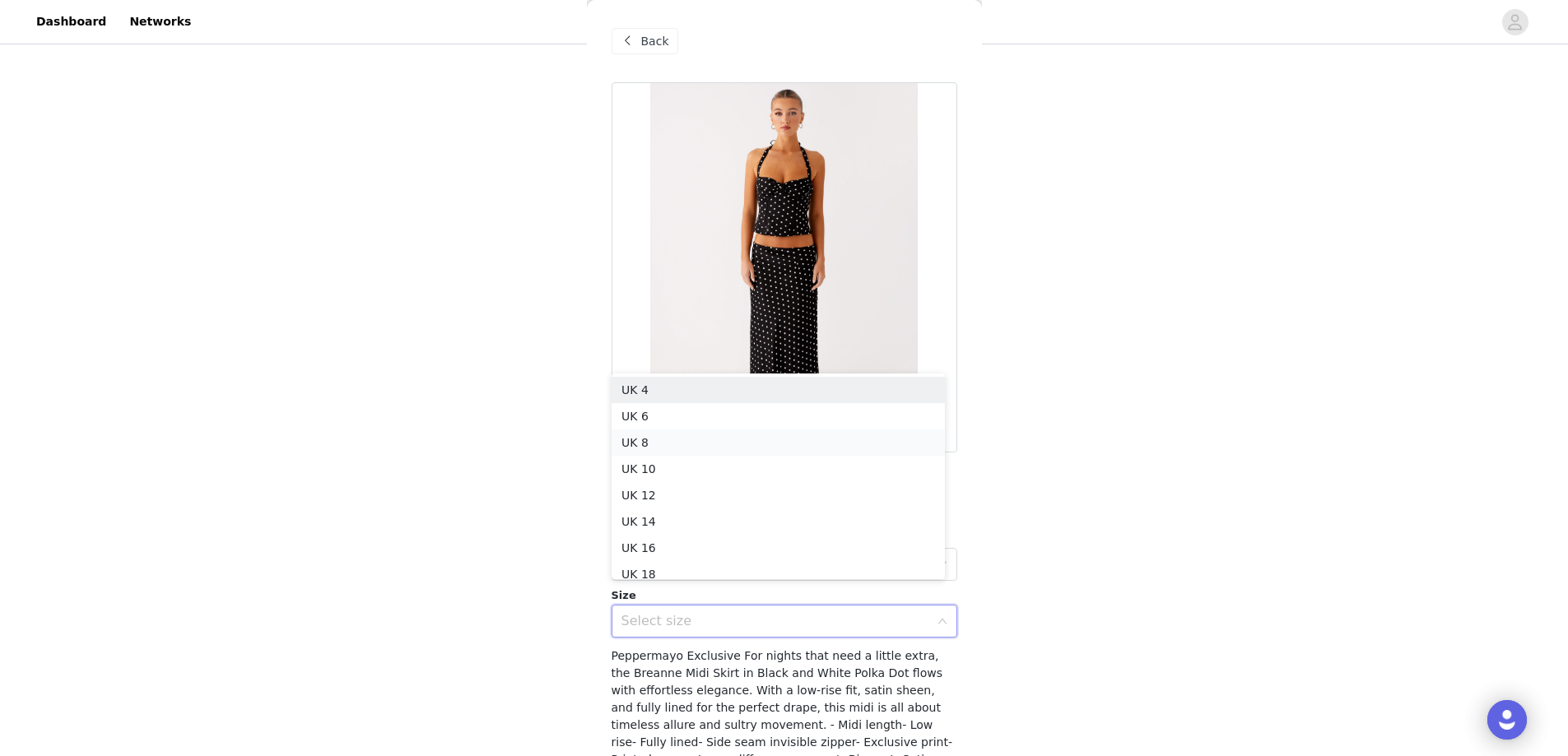
scroll to position [8, 0]
click at [653, 442] on li "UK 8" at bounding box center [778, 434] width 333 height 26
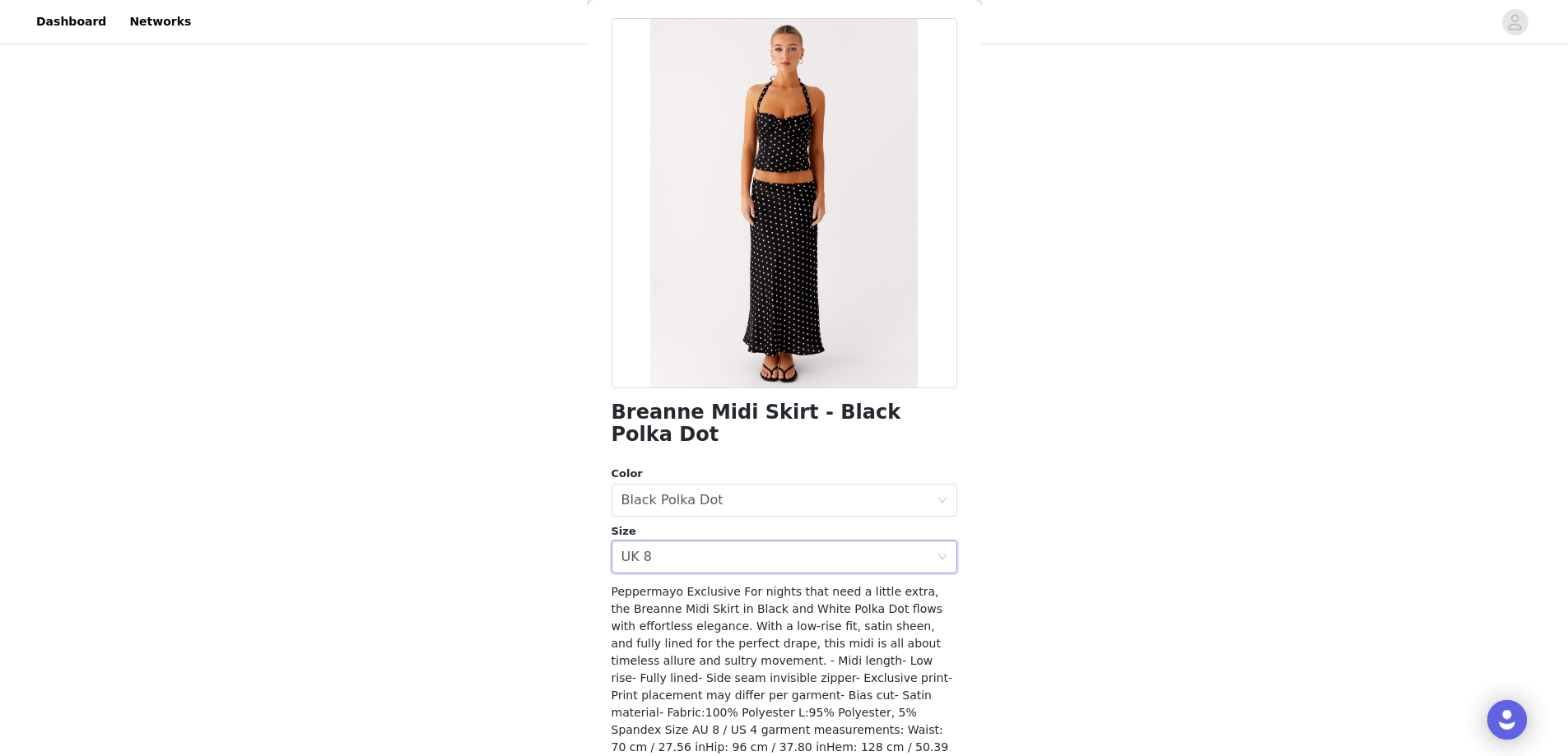
scroll to position [129, 0]
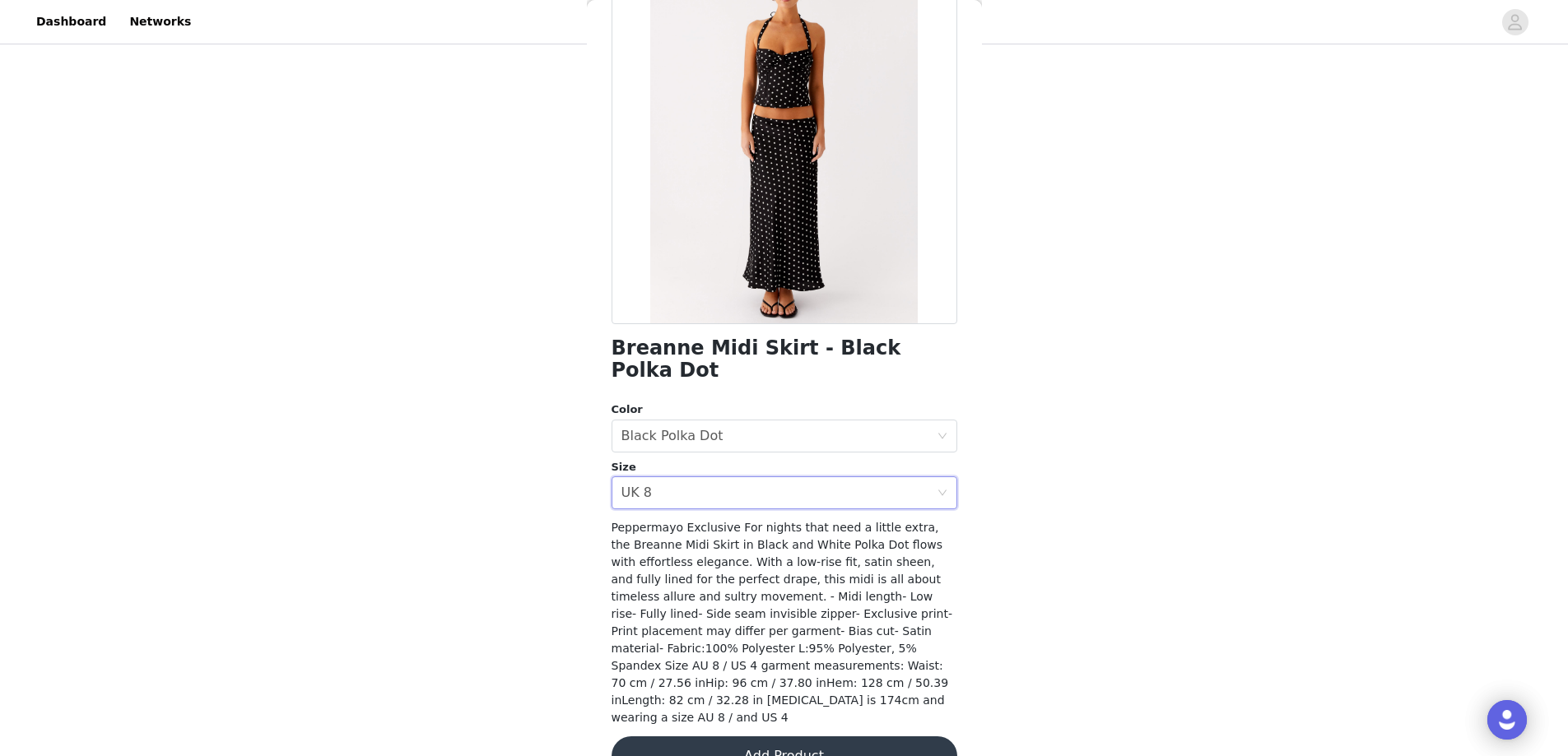
click at [705, 736] on button "Add Product" at bounding box center [785, 755] width 346 height 39
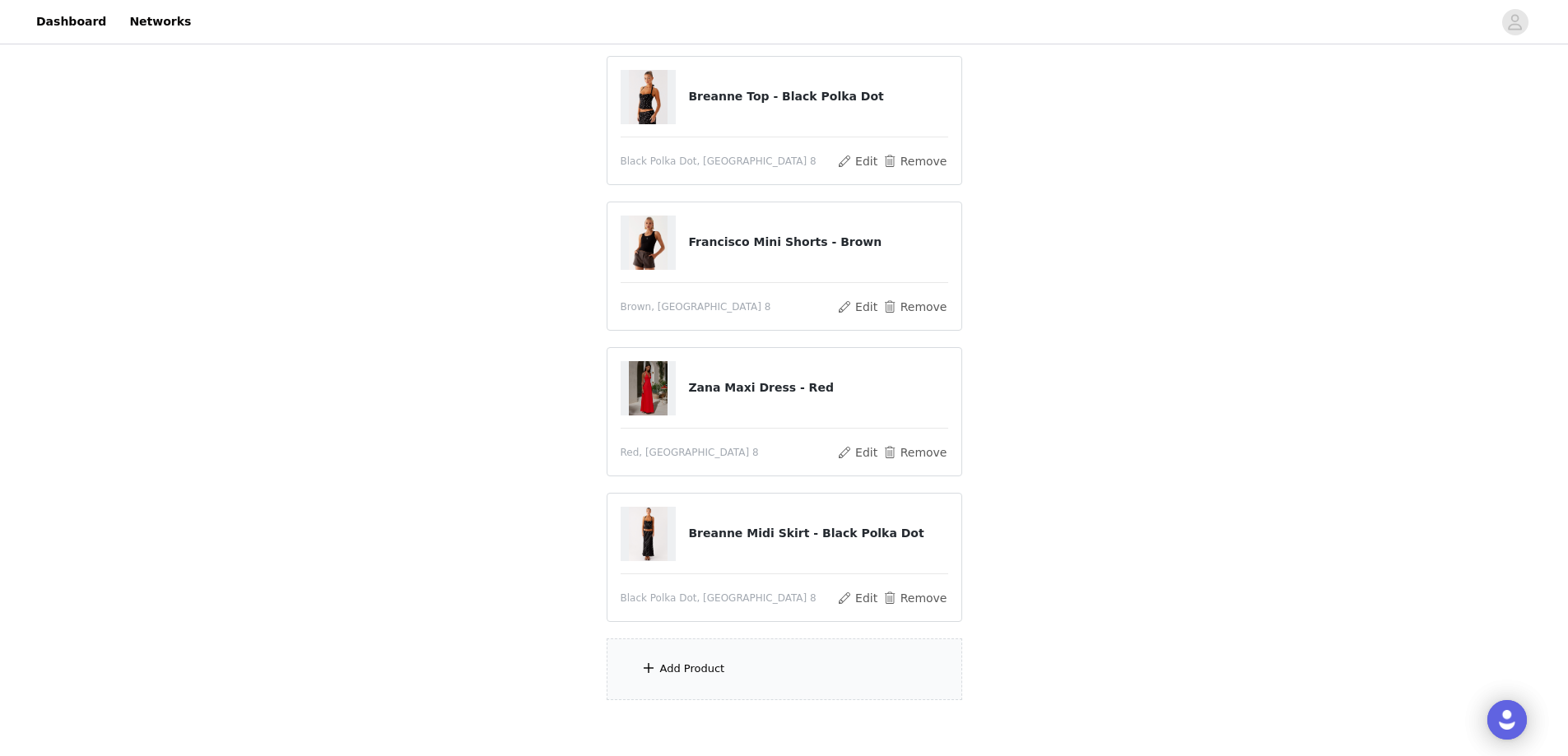
scroll to position [254, 0]
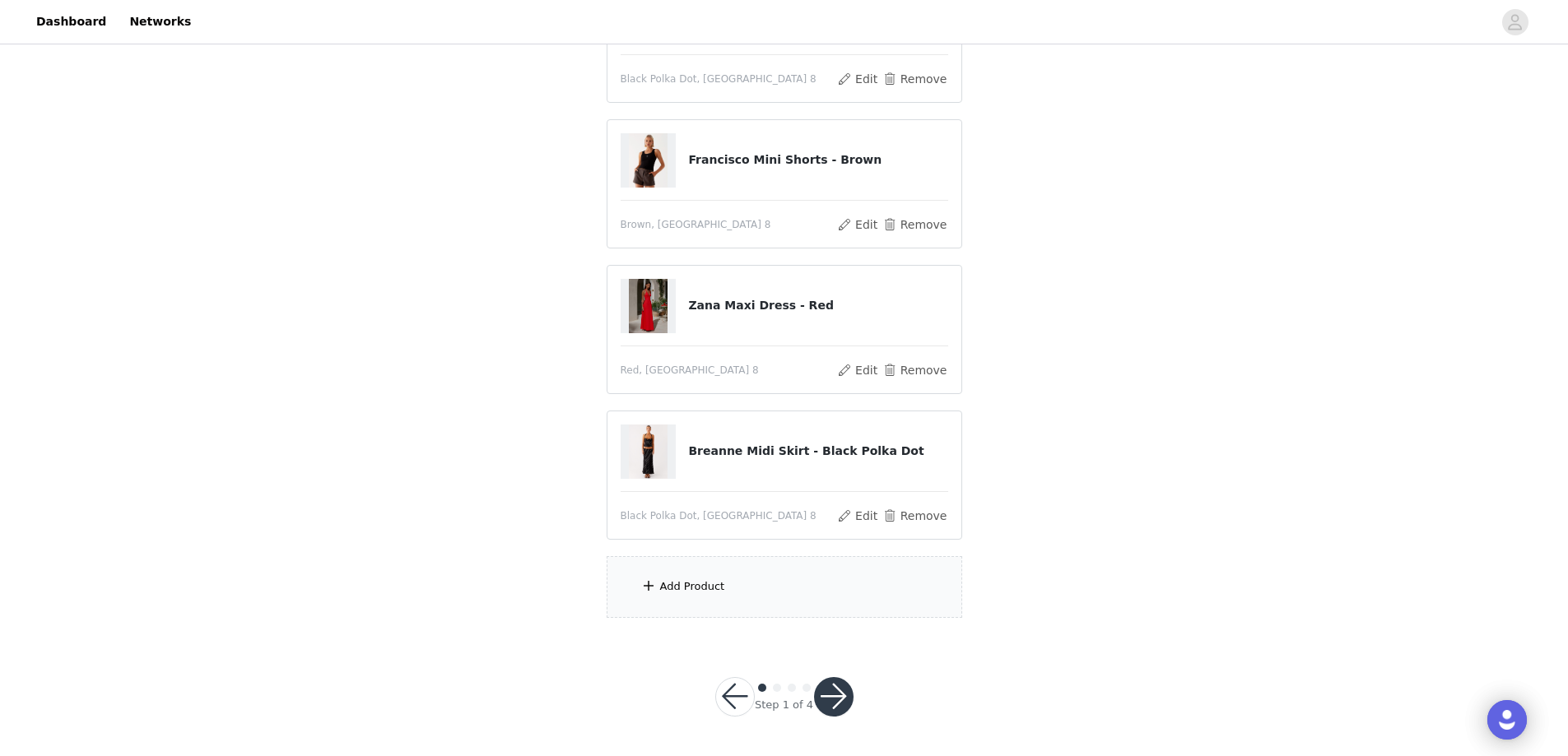
click at [837, 693] on button "button" at bounding box center [833, 696] width 39 height 39
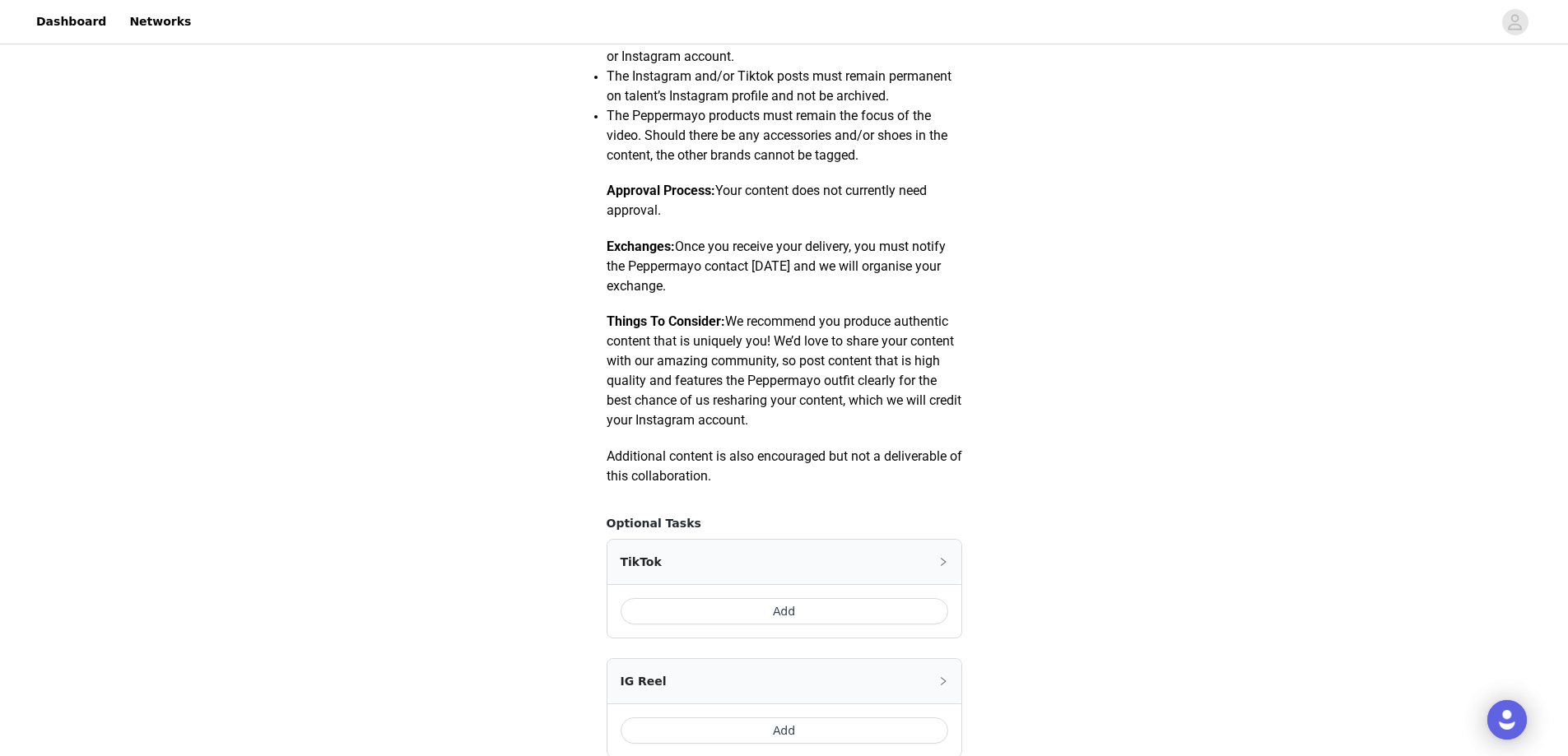
scroll to position [740, 0]
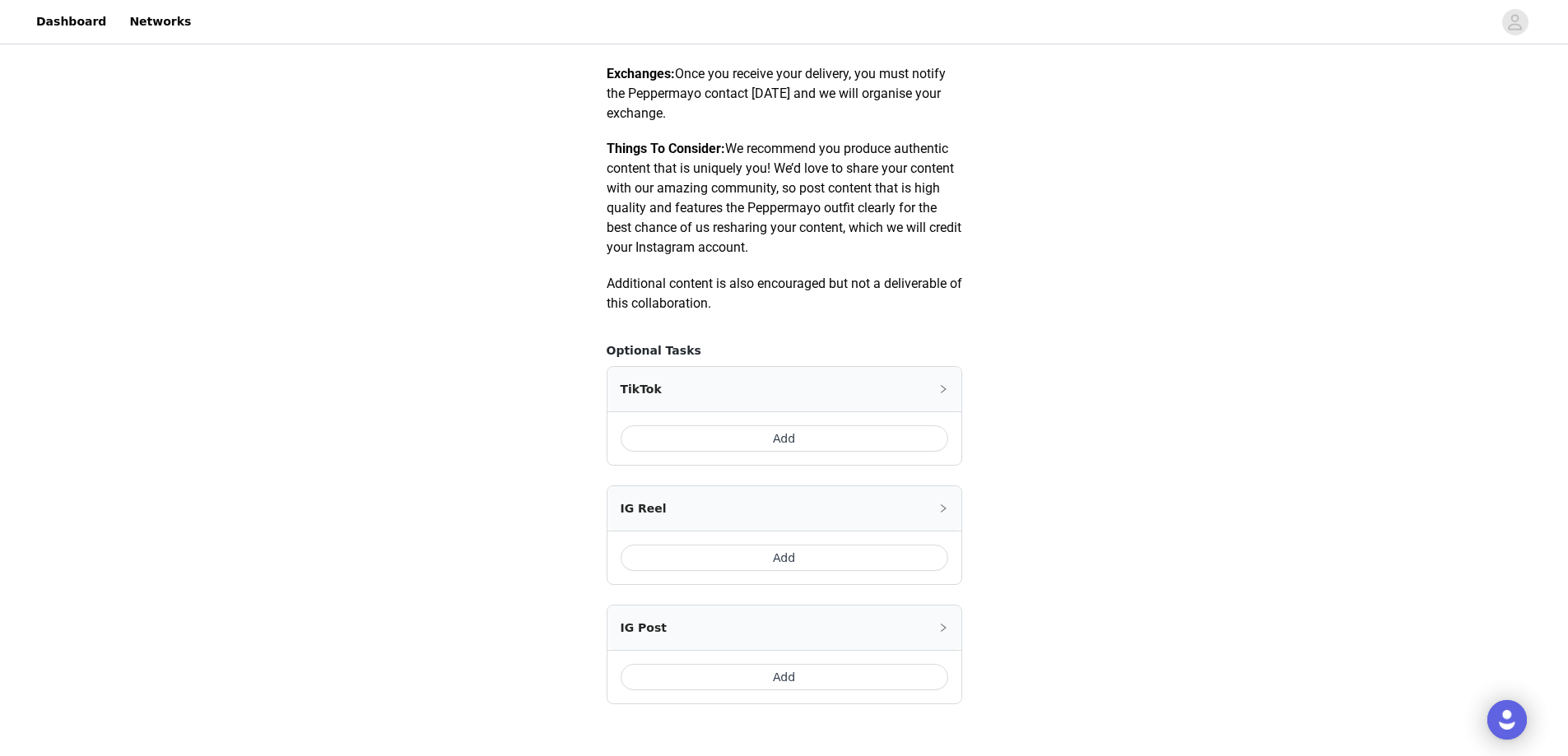
click at [675, 441] on button "Add" at bounding box center [784, 439] width 328 height 26
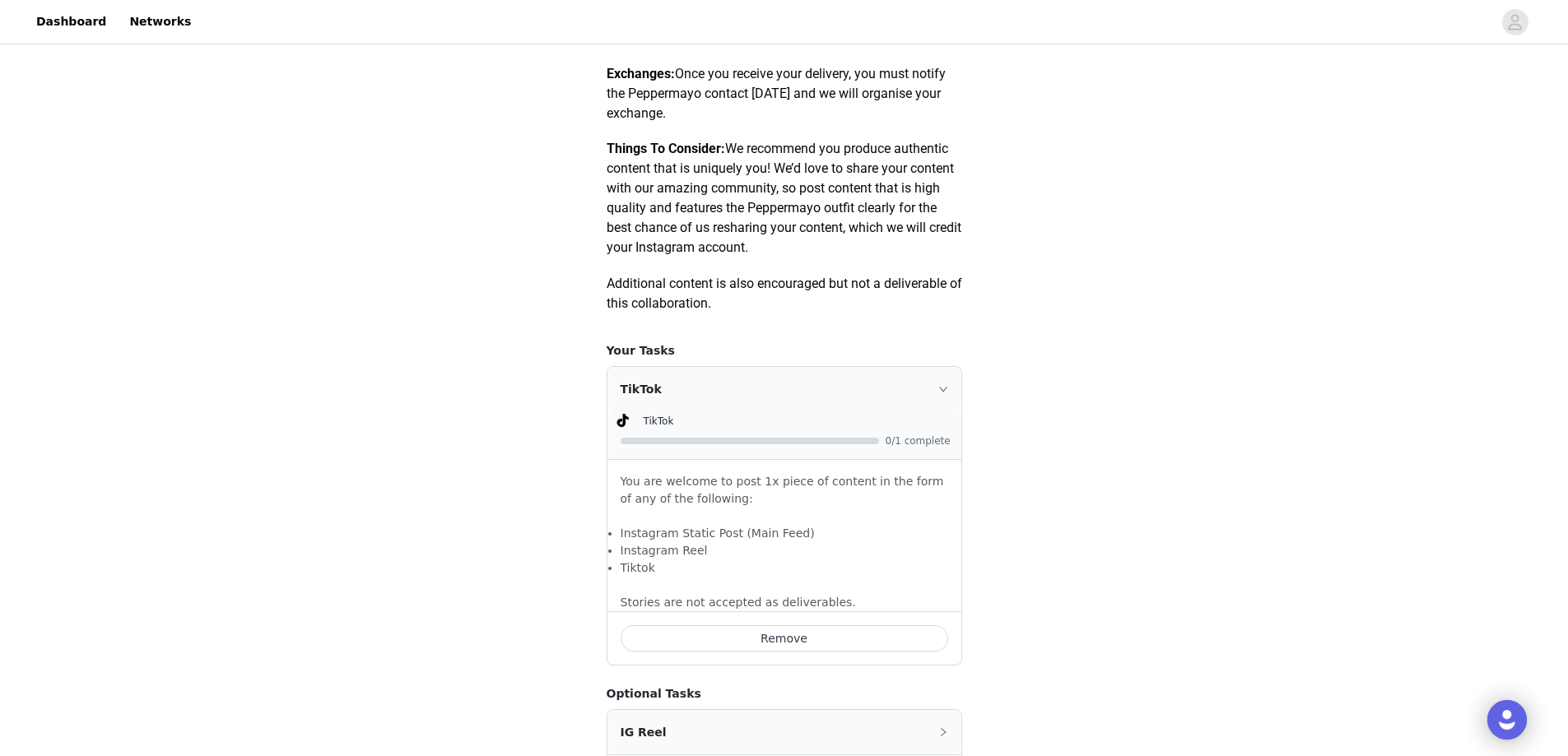
click at [712, 641] on button "Remove" at bounding box center [784, 639] width 328 height 26
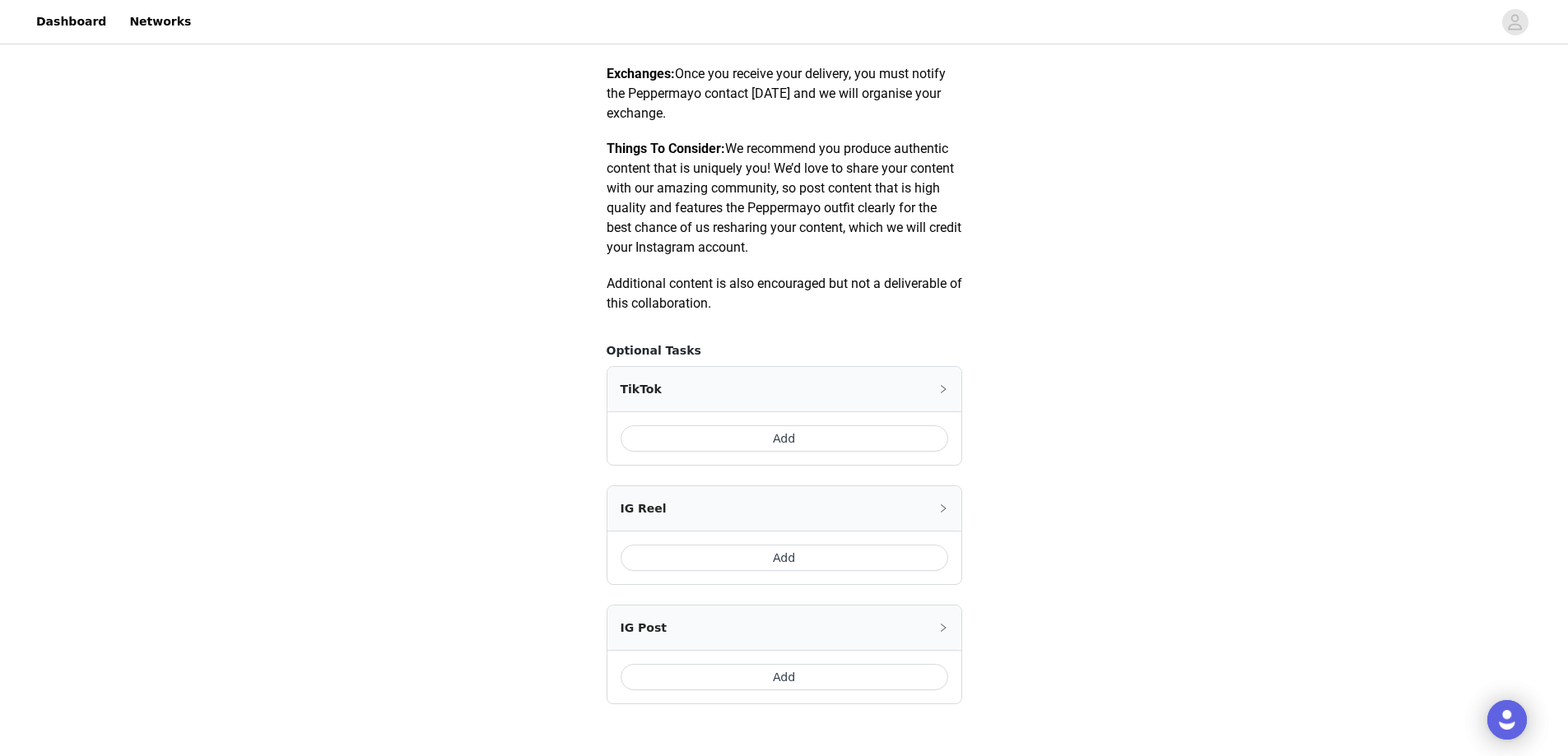
click at [659, 666] on button "Add" at bounding box center [784, 677] width 328 height 26
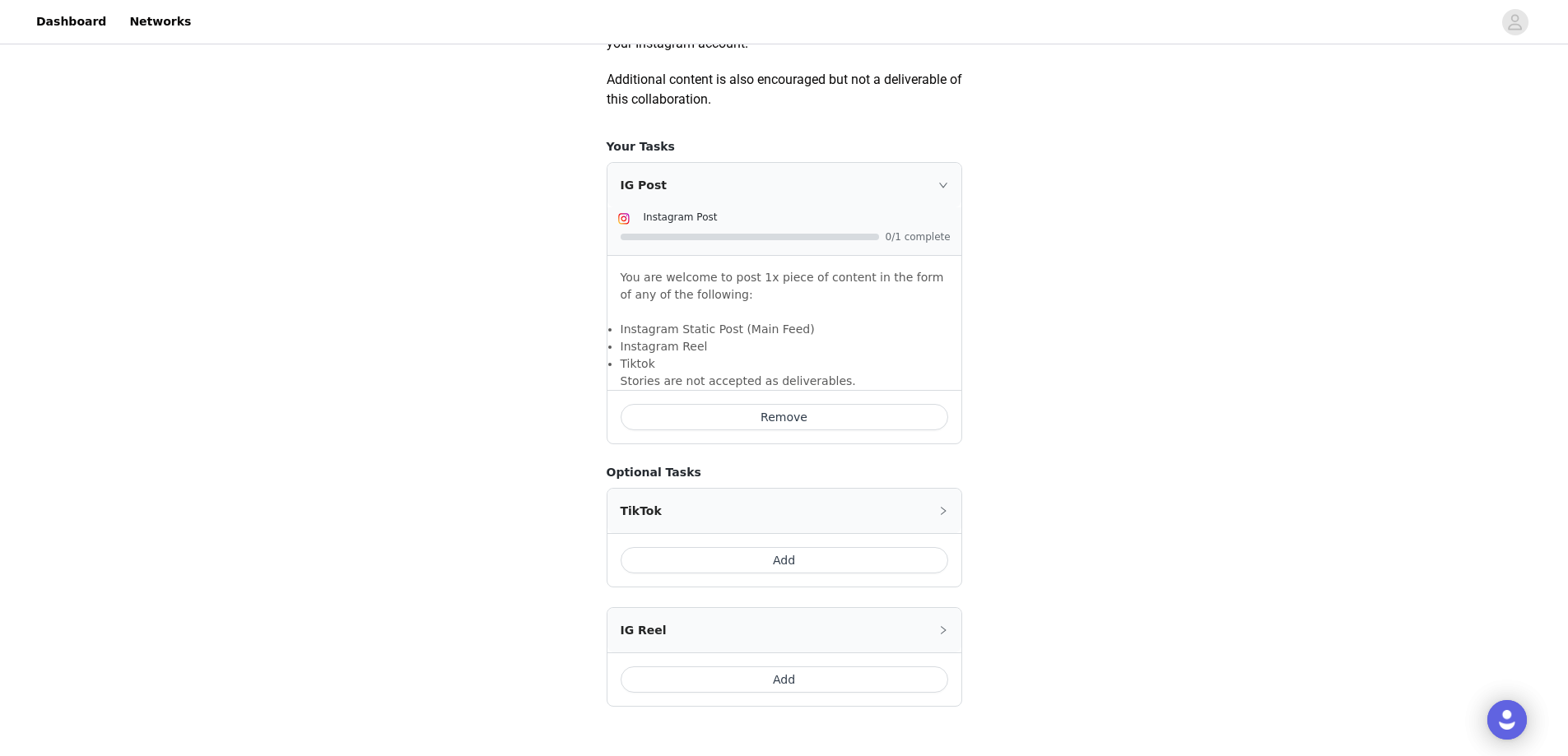
scroll to position [1053, 0]
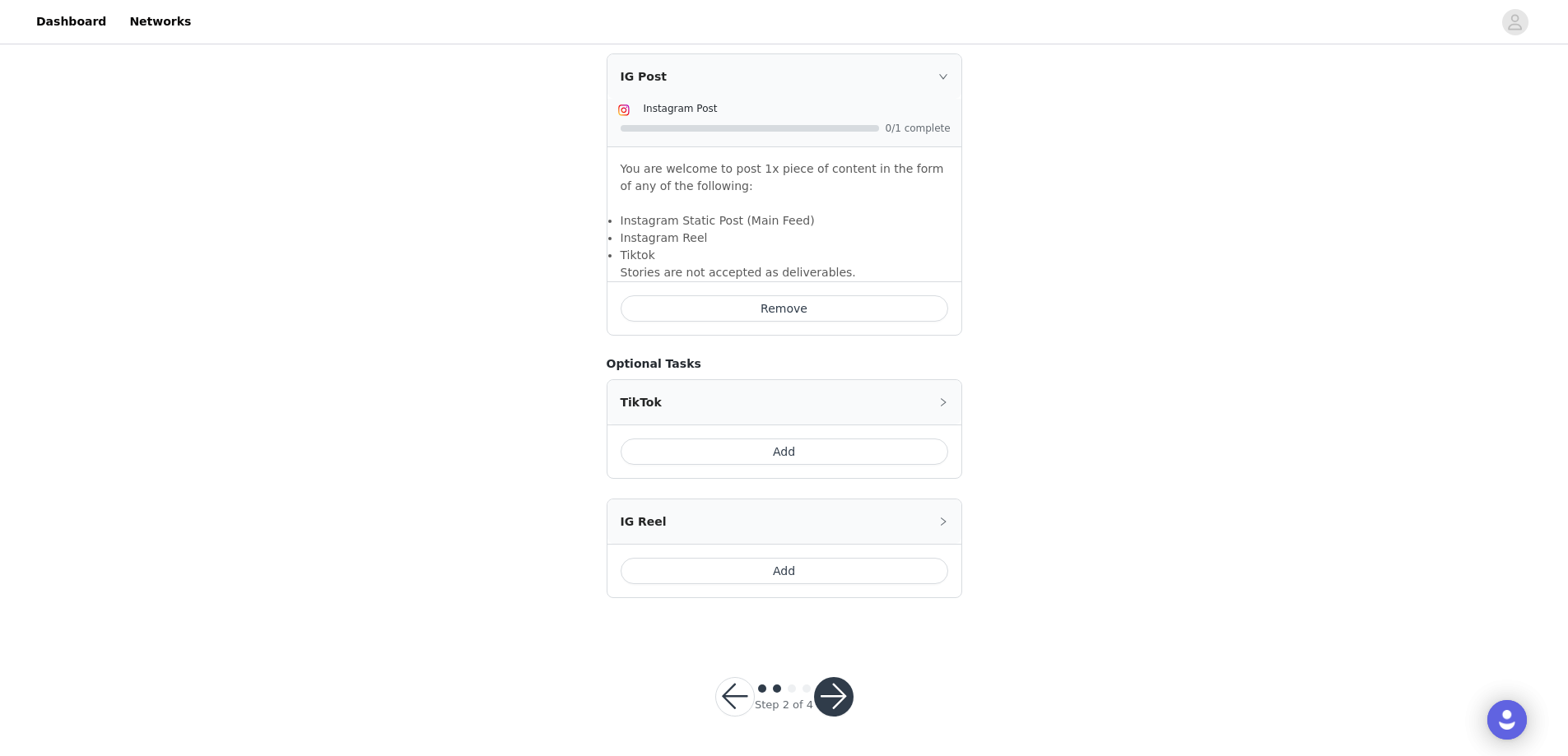
click at [838, 700] on button "button" at bounding box center [833, 696] width 39 height 39
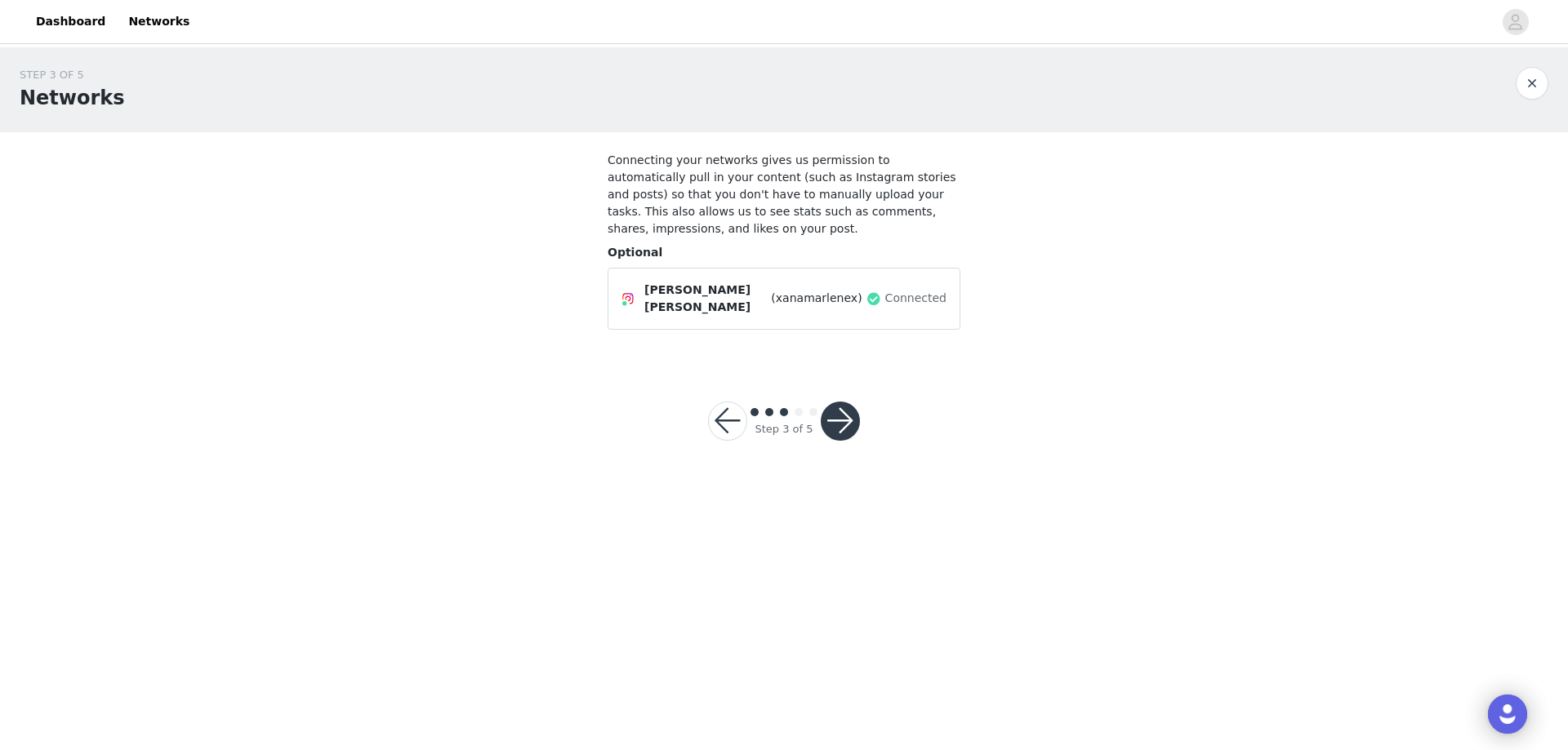
click at [840, 408] on button "button" at bounding box center [840, 421] width 39 height 39
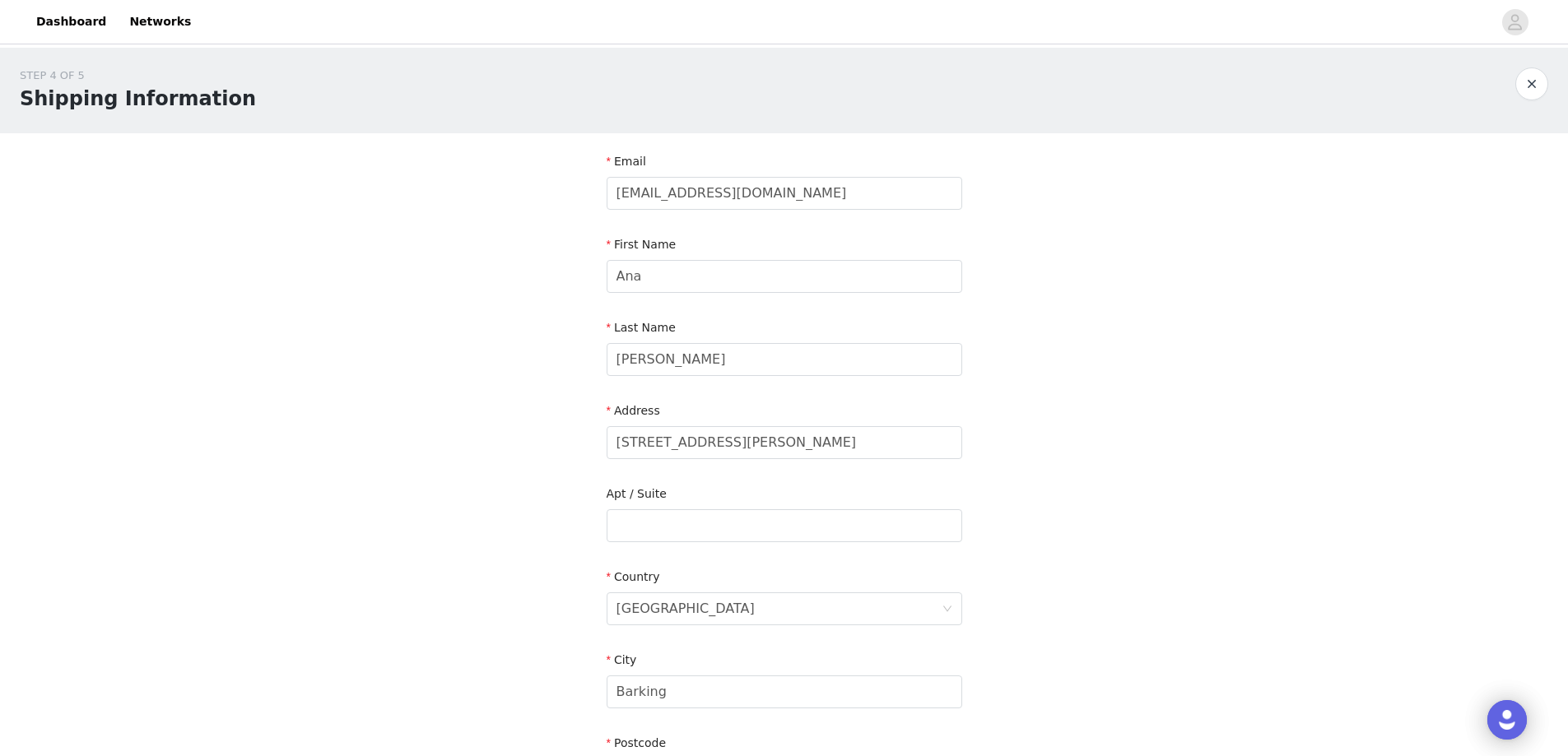
click at [841, 250] on div "First Name" at bounding box center [784, 248] width 355 height 23
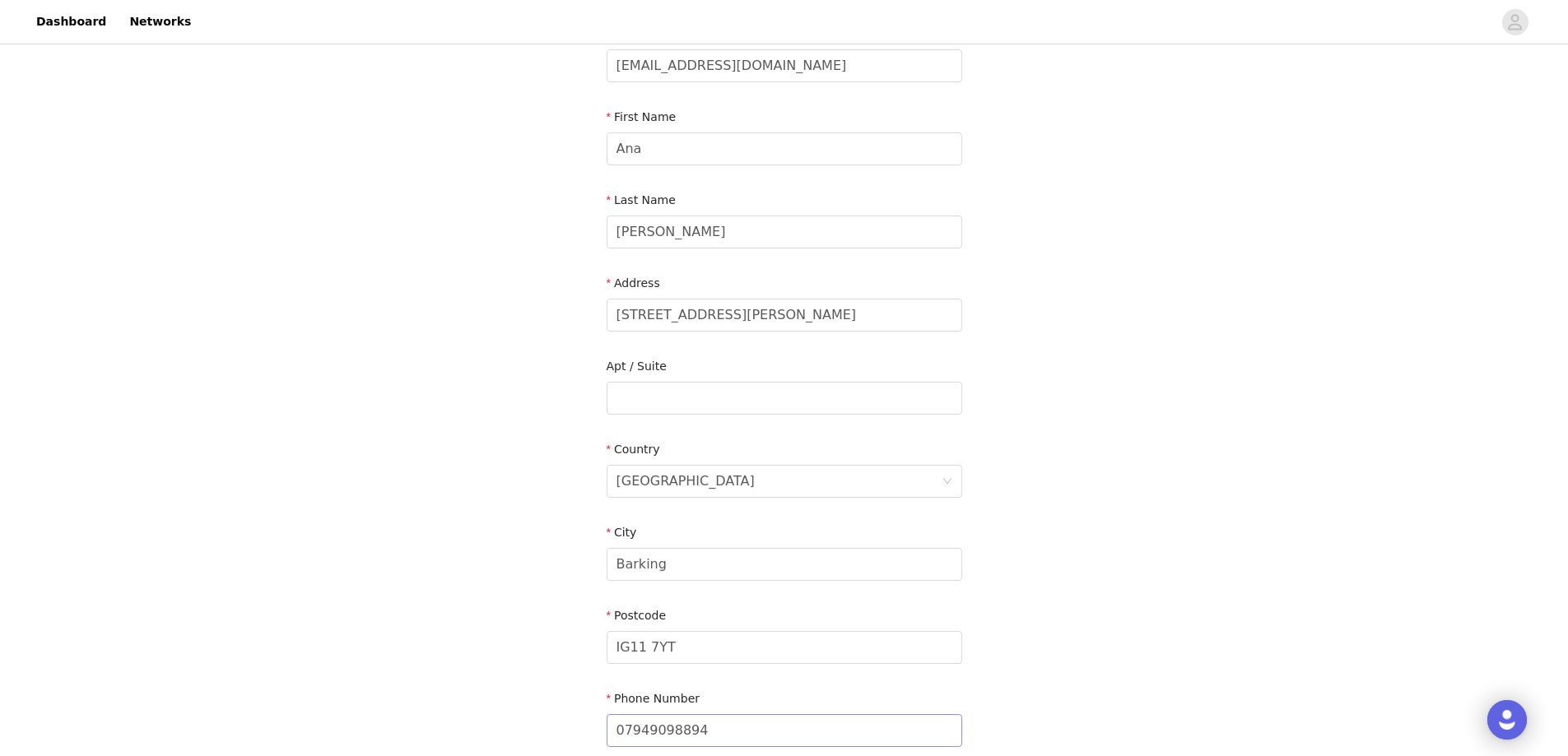
scroll to position [283, 0]
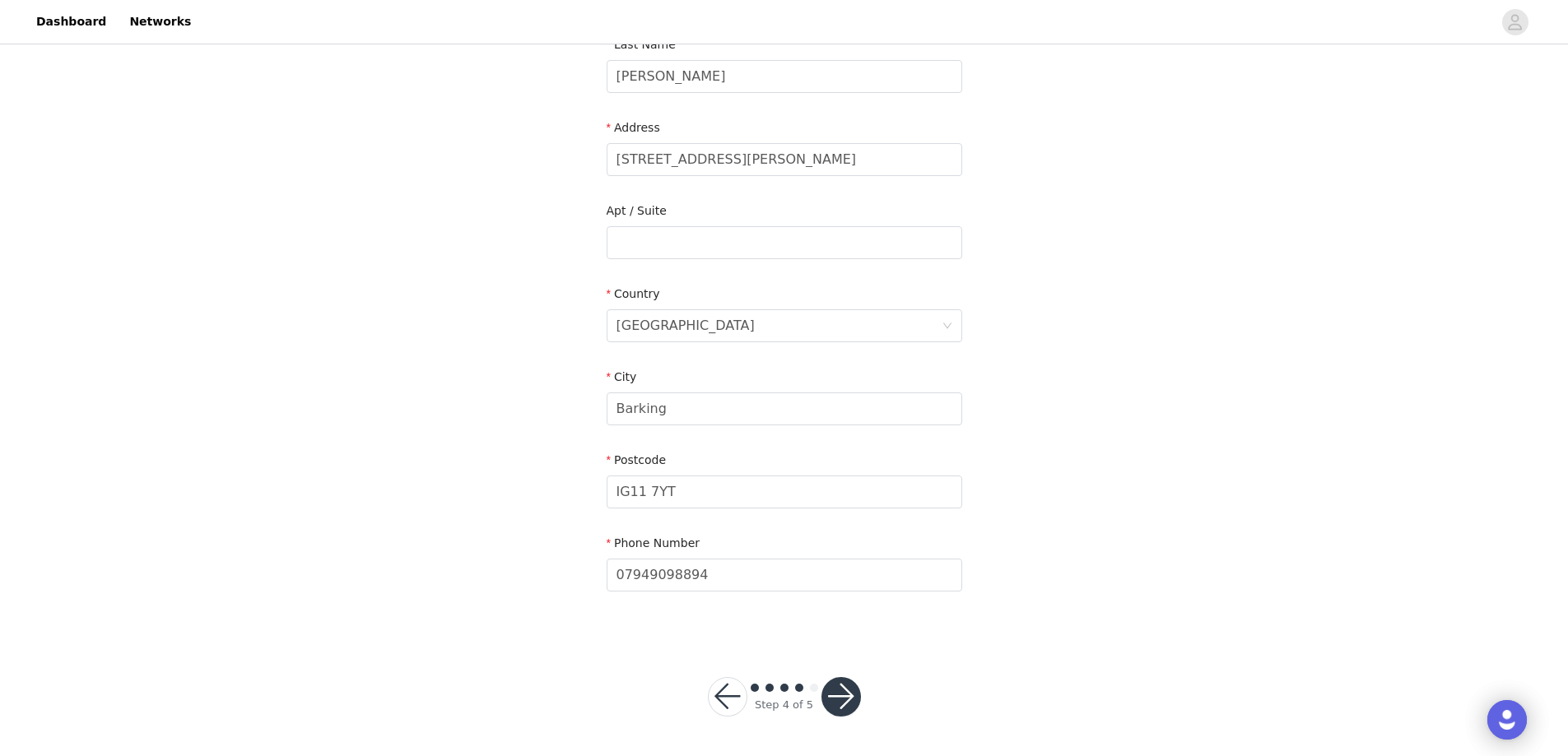
click at [835, 687] on button "button" at bounding box center [840, 696] width 39 height 39
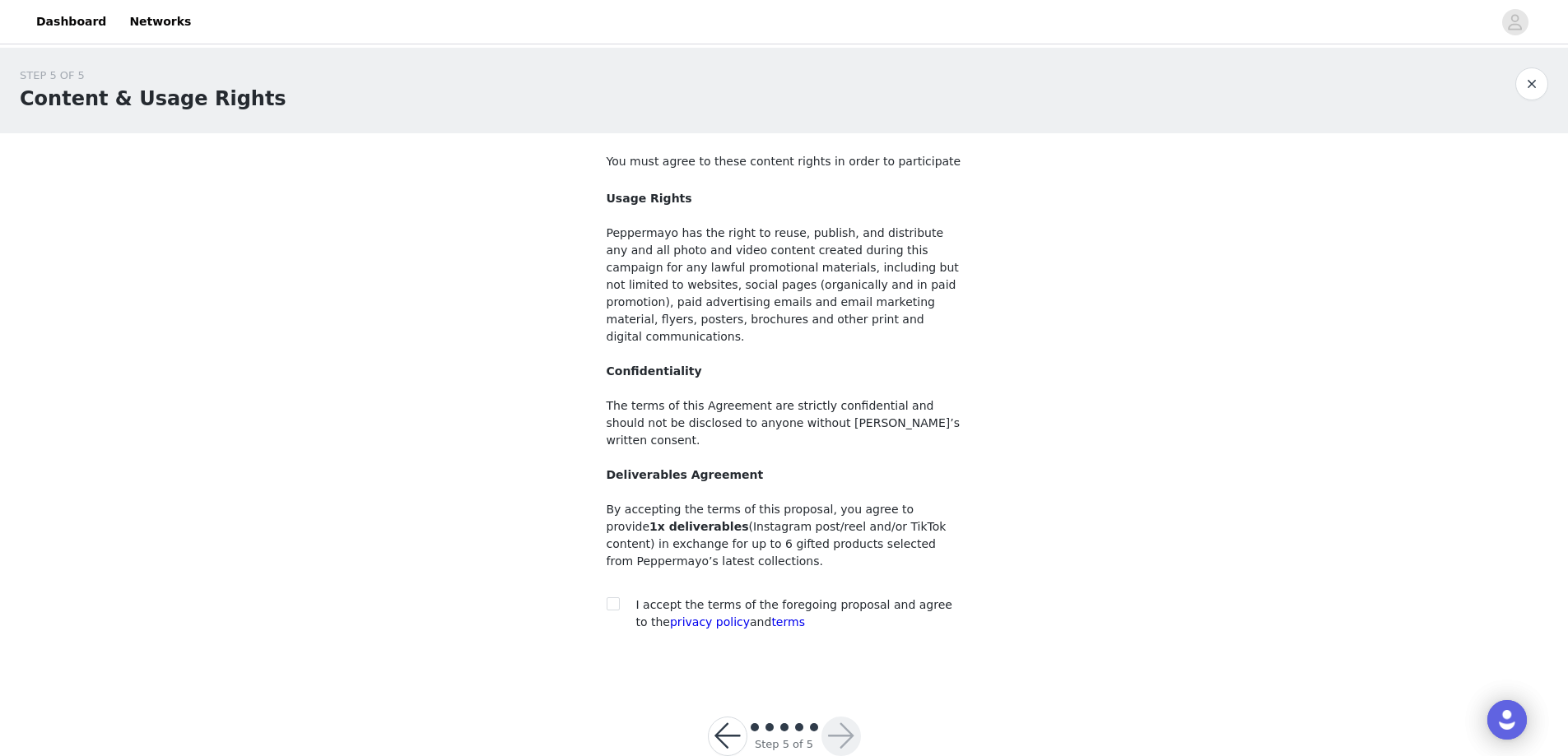
click at [597, 571] on section "You must agree to these content rights in order to participate Usage Rights Pep…" at bounding box center [784, 405] width 395 height 544
click at [610, 597] on input "checkbox" at bounding box center [612, 602] width 11 height 11
checkbox input "true"
drag, startPoint x: 838, startPoint y: 706, endPoint x: 836, endPoint y: 698, distance: 8.2
click at [838, 717] on button "button" at bounding box center [840, 736] width 39 height 39
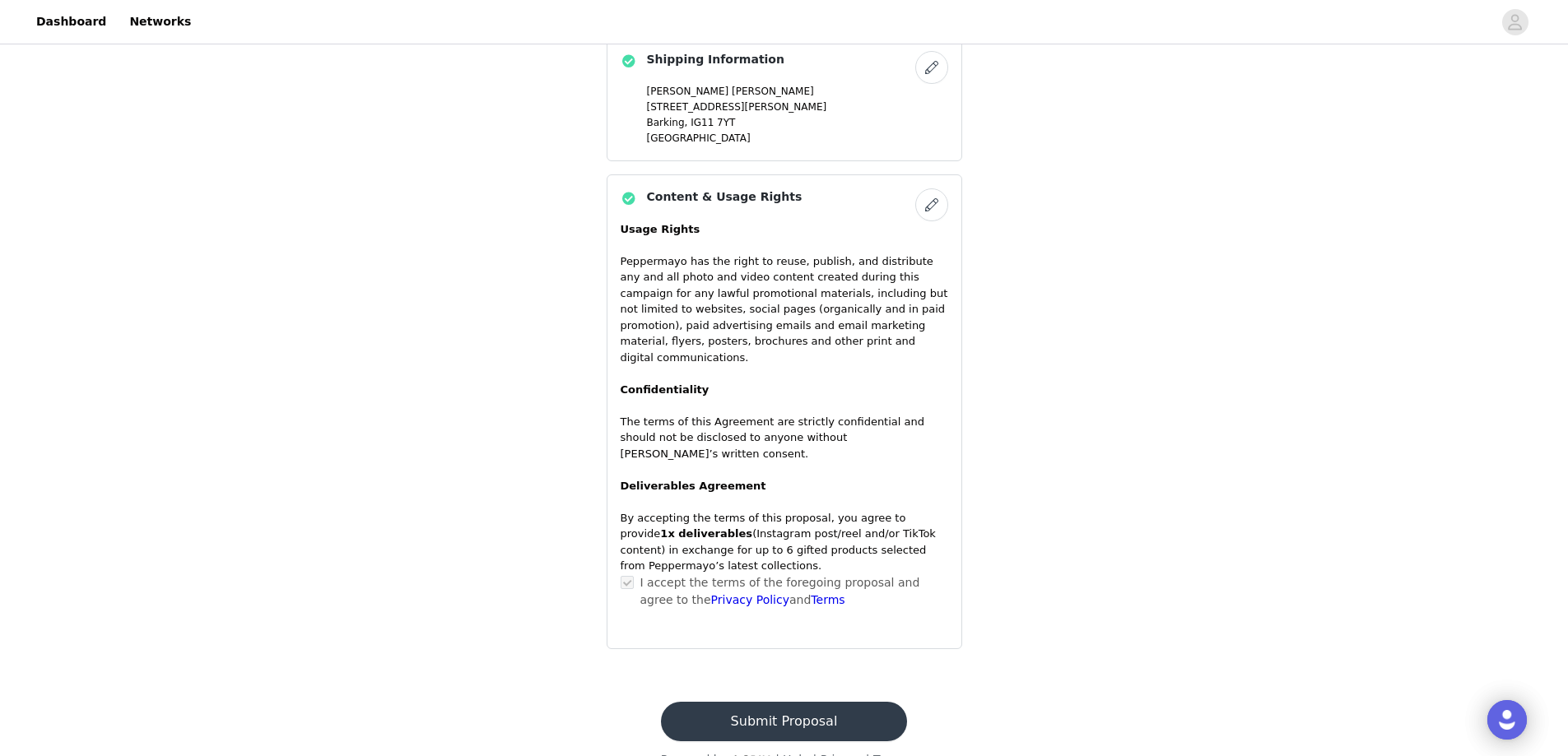
click at [769, 702] on button "Submit Proposal" at bounding box center [783, 721] width 246 height 39
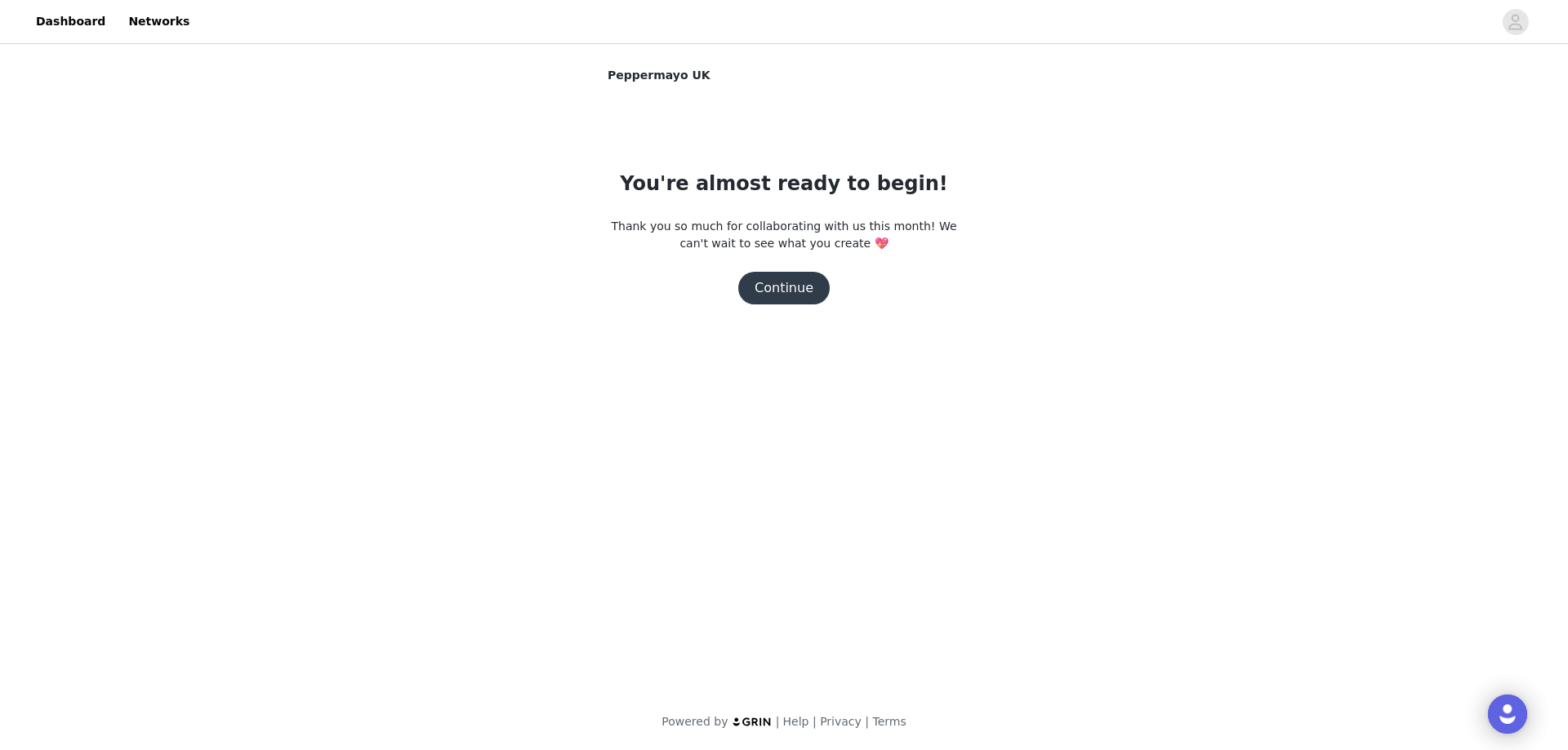
click at [781, 288] on button "Continue" at bounding box center [784, 288] width 91 height 33
